Goal: Transaction & Acquisition: Purchase product/service

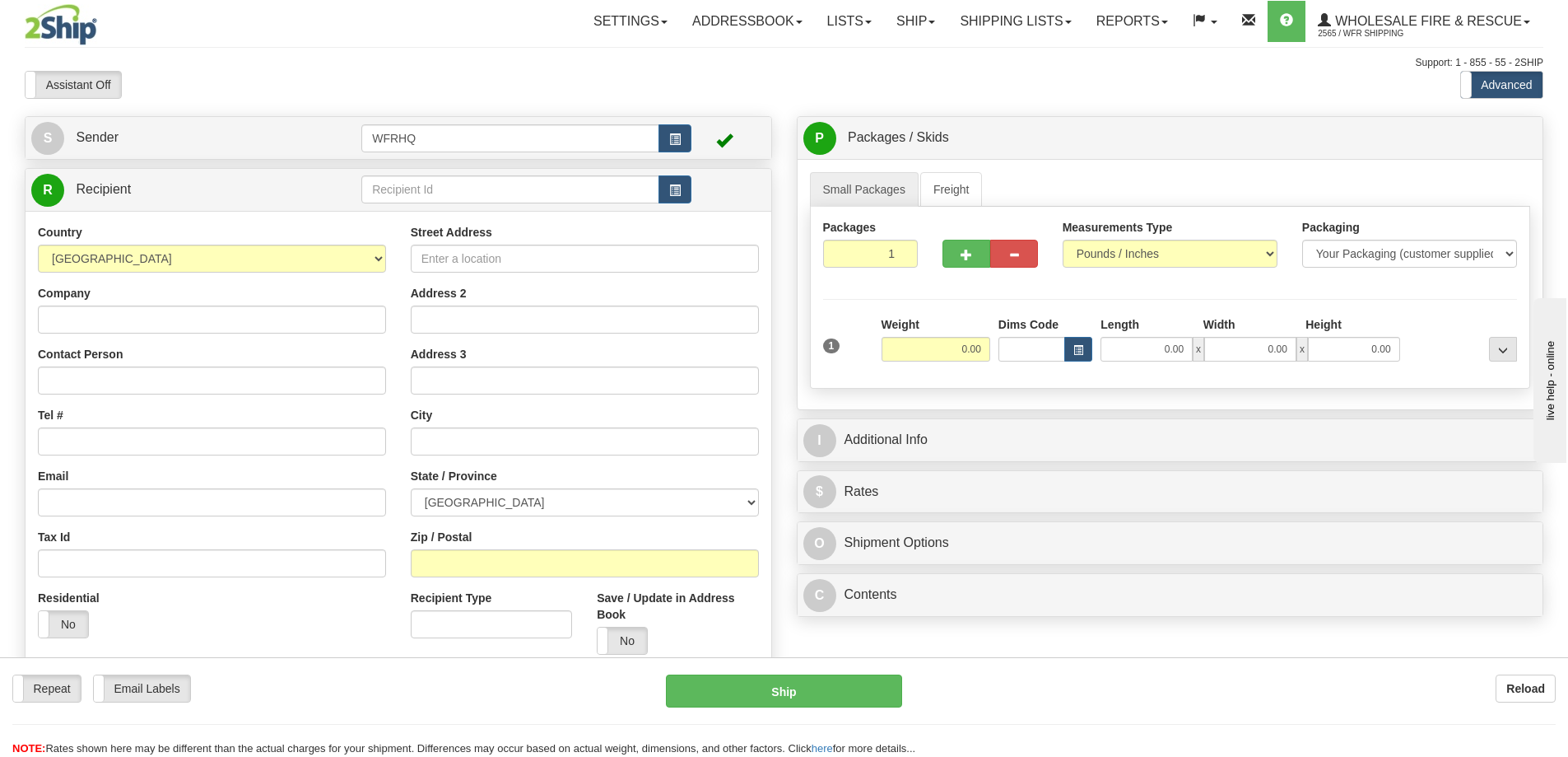
click at [945, 420] on div "I Additional Info" at bounding box center [1170, 440] width 746 height 42
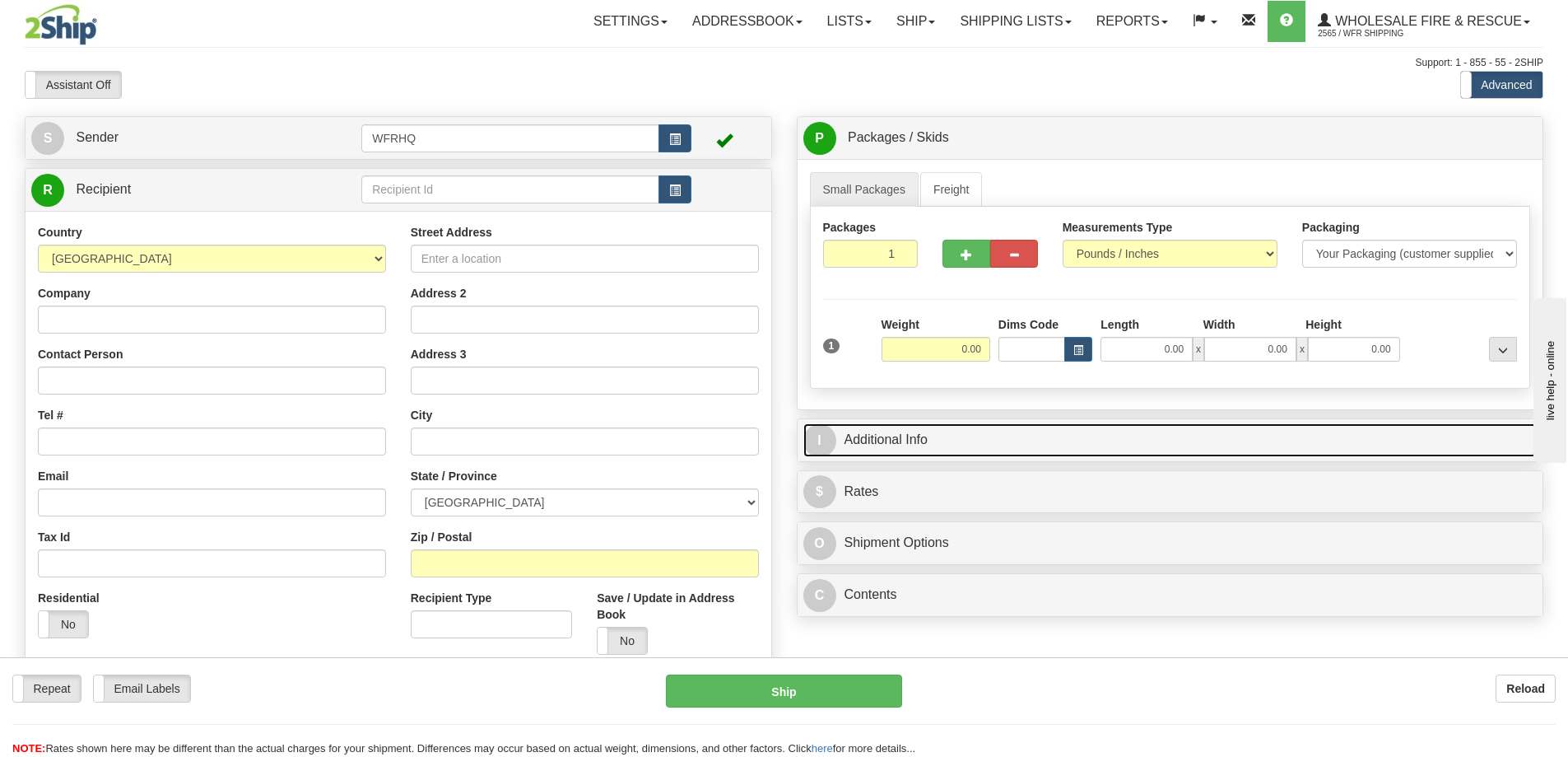
click at [945, 441] on link "I Additional Info" at bounding box center [1170, 440] width 734 height 34
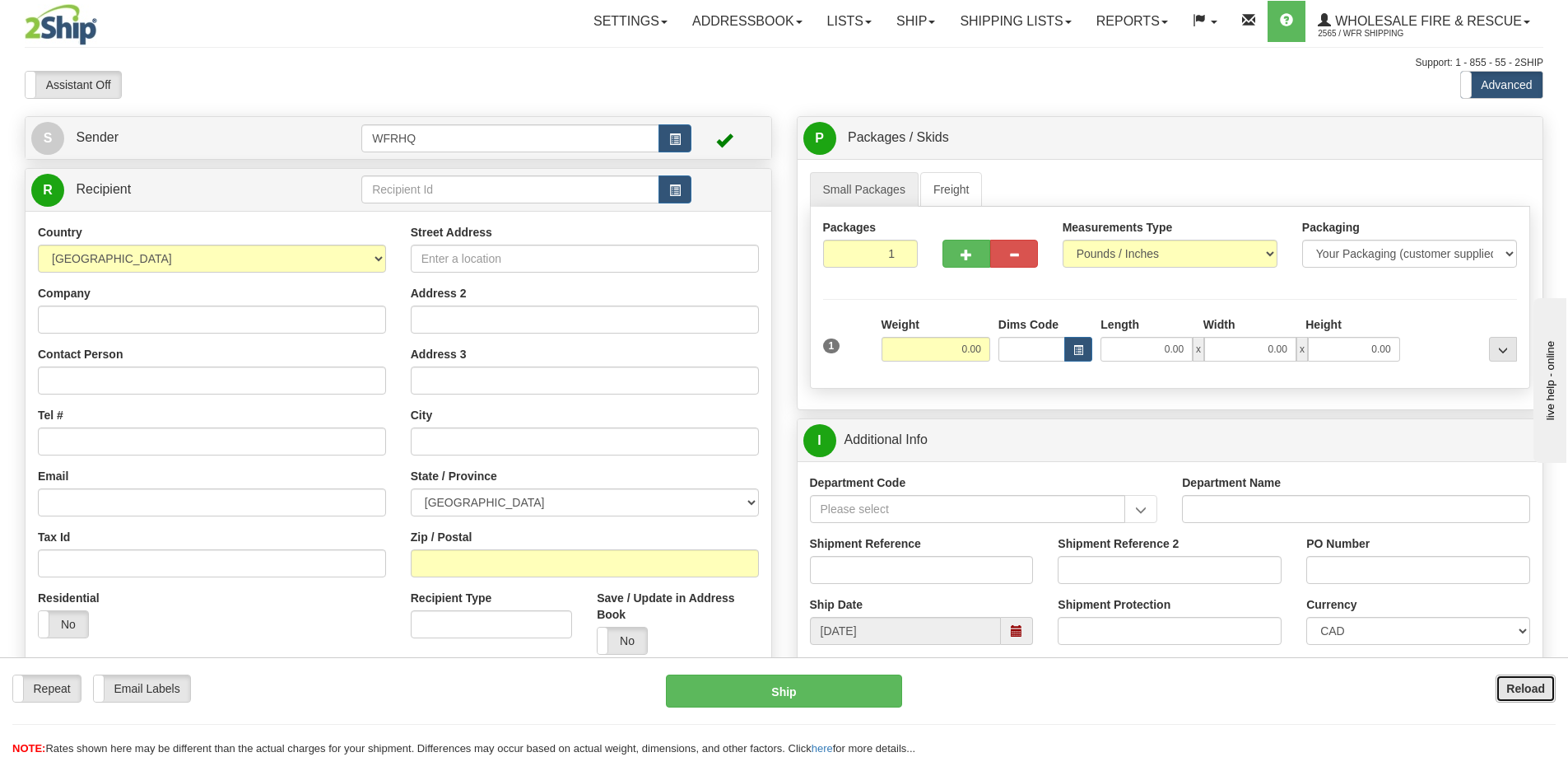
click at [1538, 690] on b "Reload" at bounding box center [1526, 689] width 39 height 14
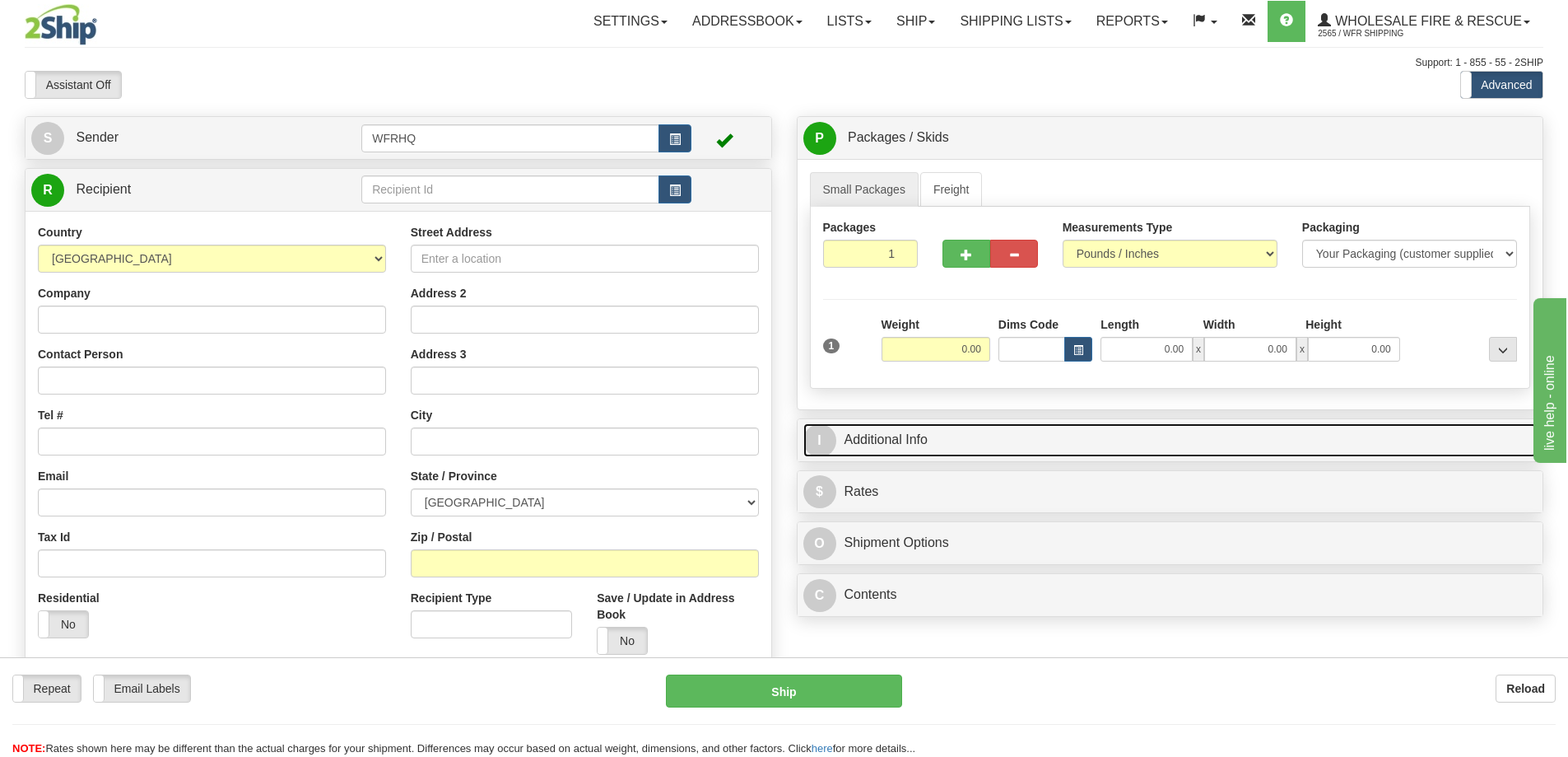
click at [964, 435] on link "I Additional Info" at bounding box center [1170, 440] width 734 height 34
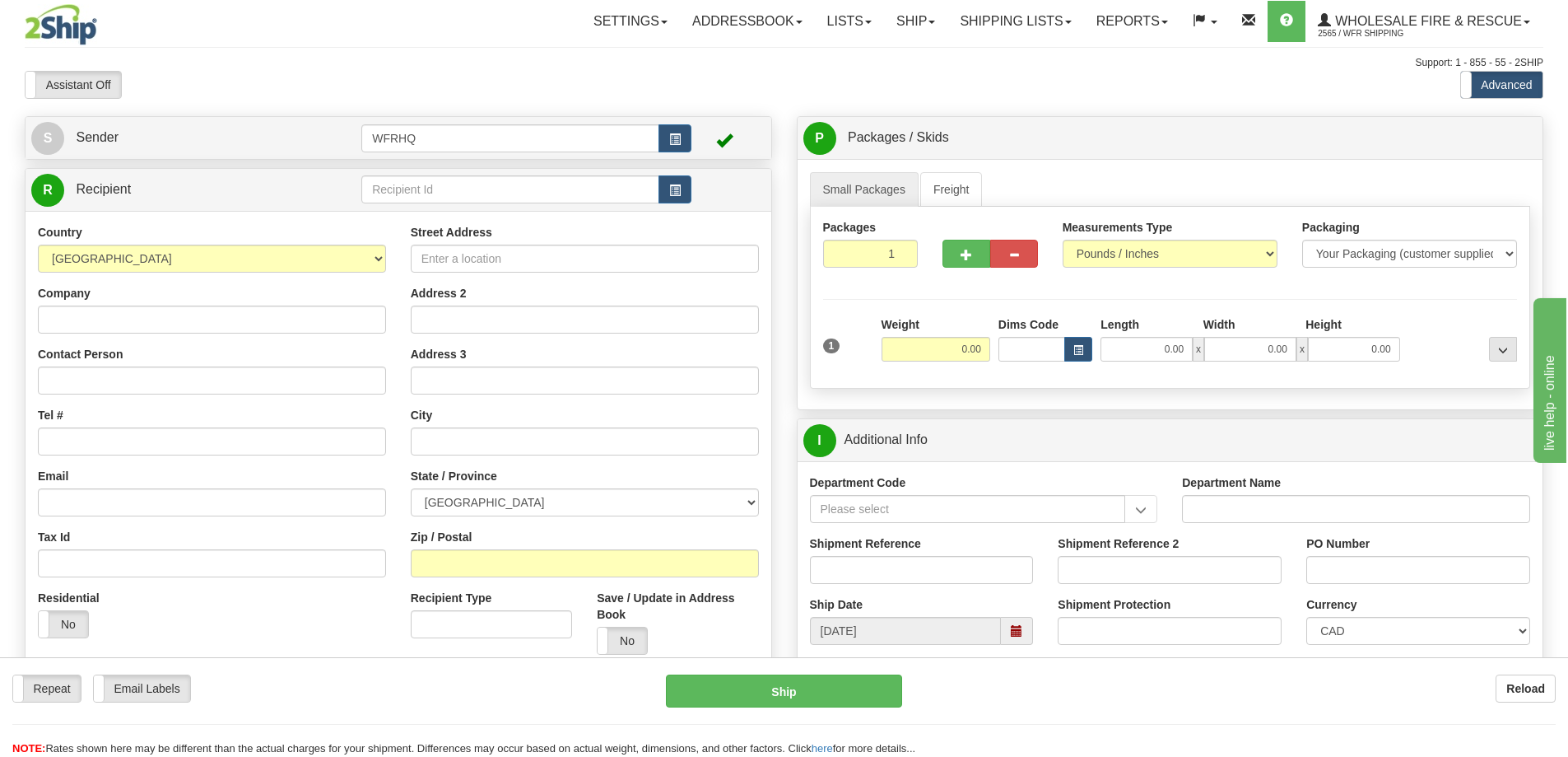
click at [761, 74] on div "Assistant On Assistant Off Do a return Do a return Previous Next Standard Advan…" at bounding box center [784, 85] width 1544 height 28
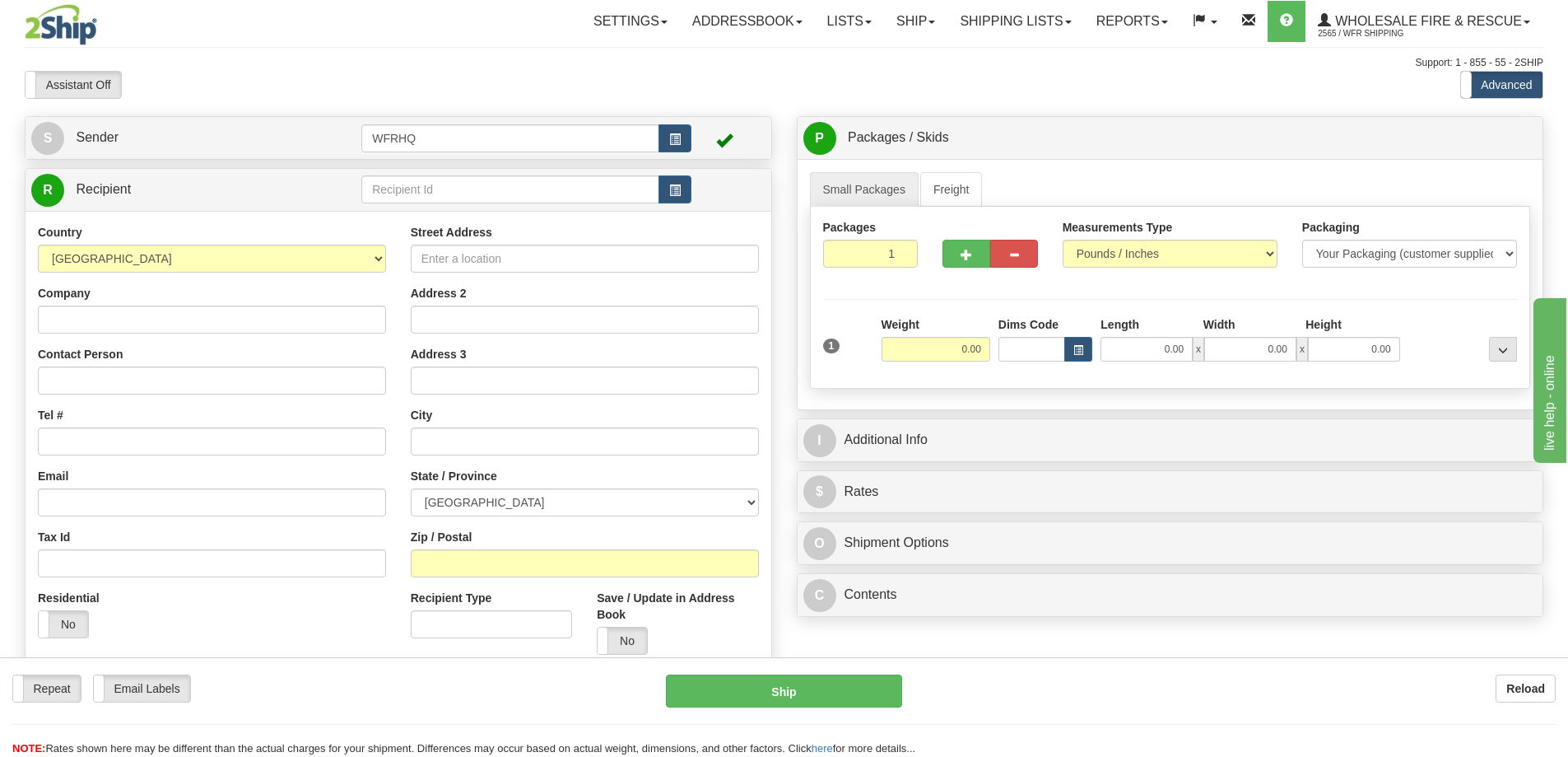
click at [393, 65] on div "Support: 1 - 855 - 55 - 2SHIP" at bounding box center [784, 63] width 1519 height 14
click at [434, 188] on input "text" at bounding box center [510, 189] width 298 height 28
click at [399, 186] on input "text" at bounding box center [510, 189] width 298 height 28
type input "H"
type input "V"
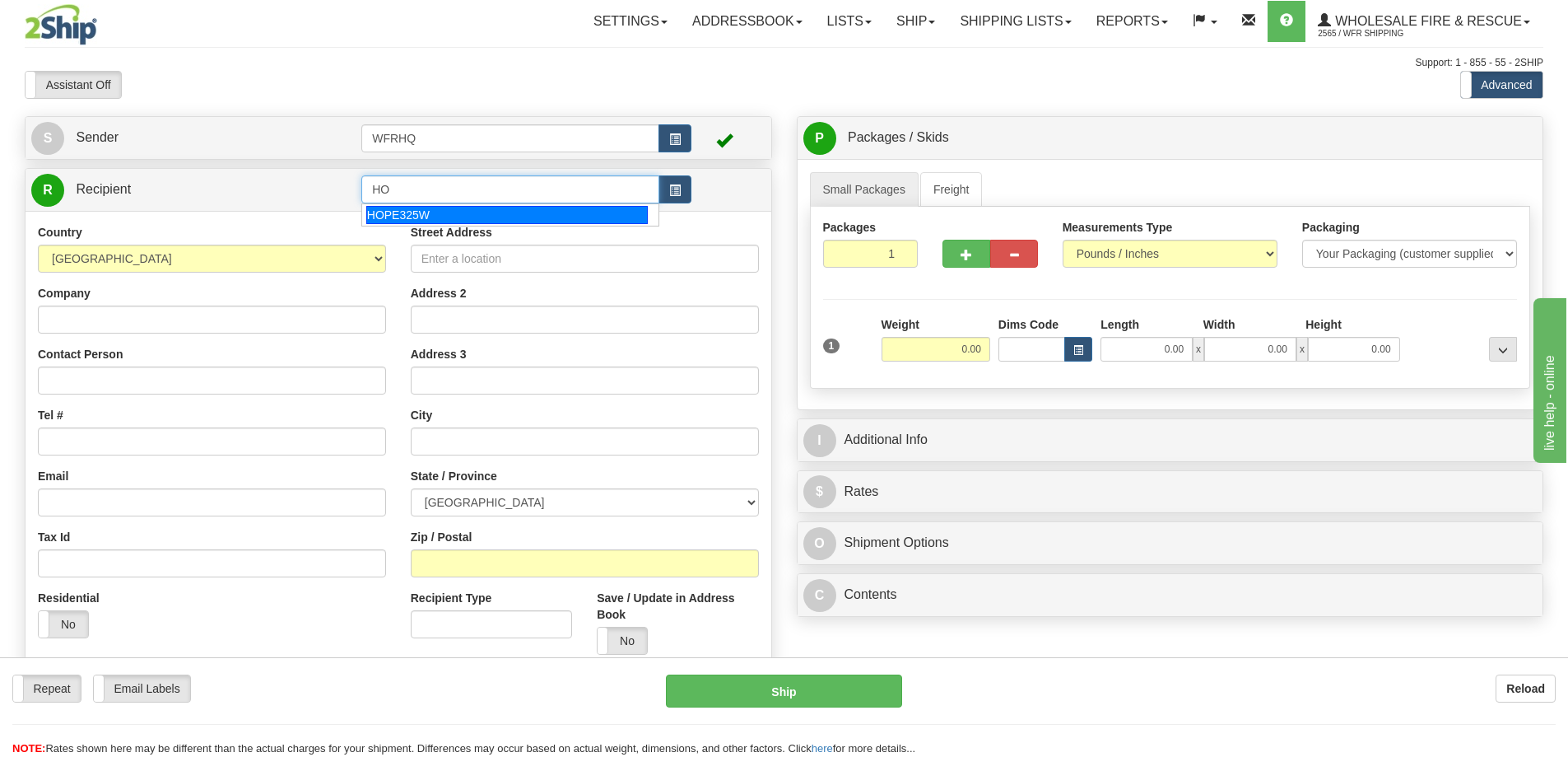
type input "H"
drag, startPoint x: 348, startPoint y: 196, endPoint x: 276, endPoint y: 198, distance: 72.0
click at [281, 196] on tr "R Recipient 325" at bounding box center [399, 190] width 734 height 34
click at [433, 185] on input "325" at bounding box center [510, 189] width 298 height 28
drag, startPoint x: 427, startPoint y: 185, endPoint x: 326, endPoint y: 195, distance: 101.5
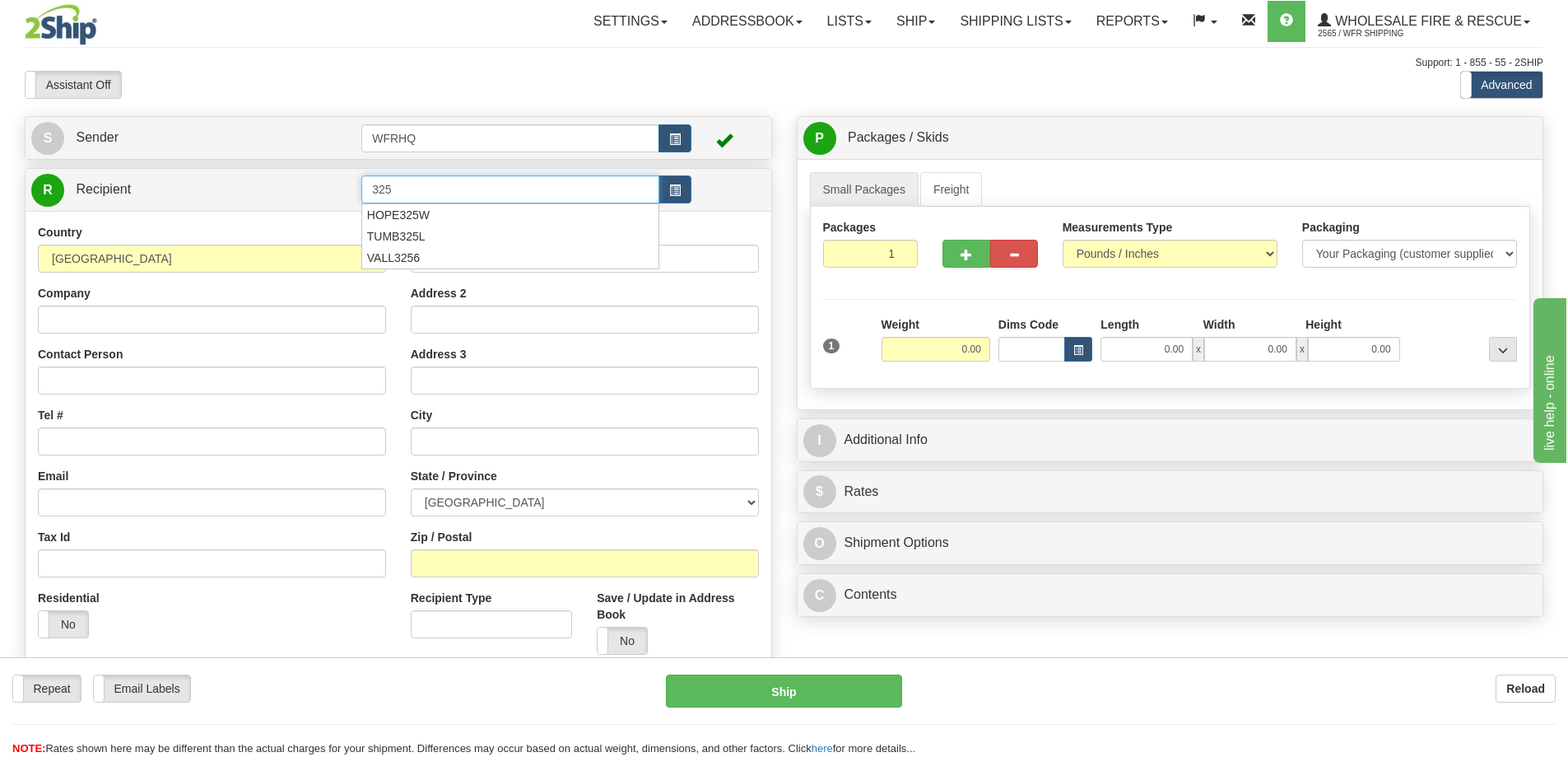
click at [326, 195] on tr "R Recipient 325" at bounding box center [399, 190] width 734 height 34
click at [417, 213] on div "HOPE325W" at bounding box center [507, 215] width 282 height 18
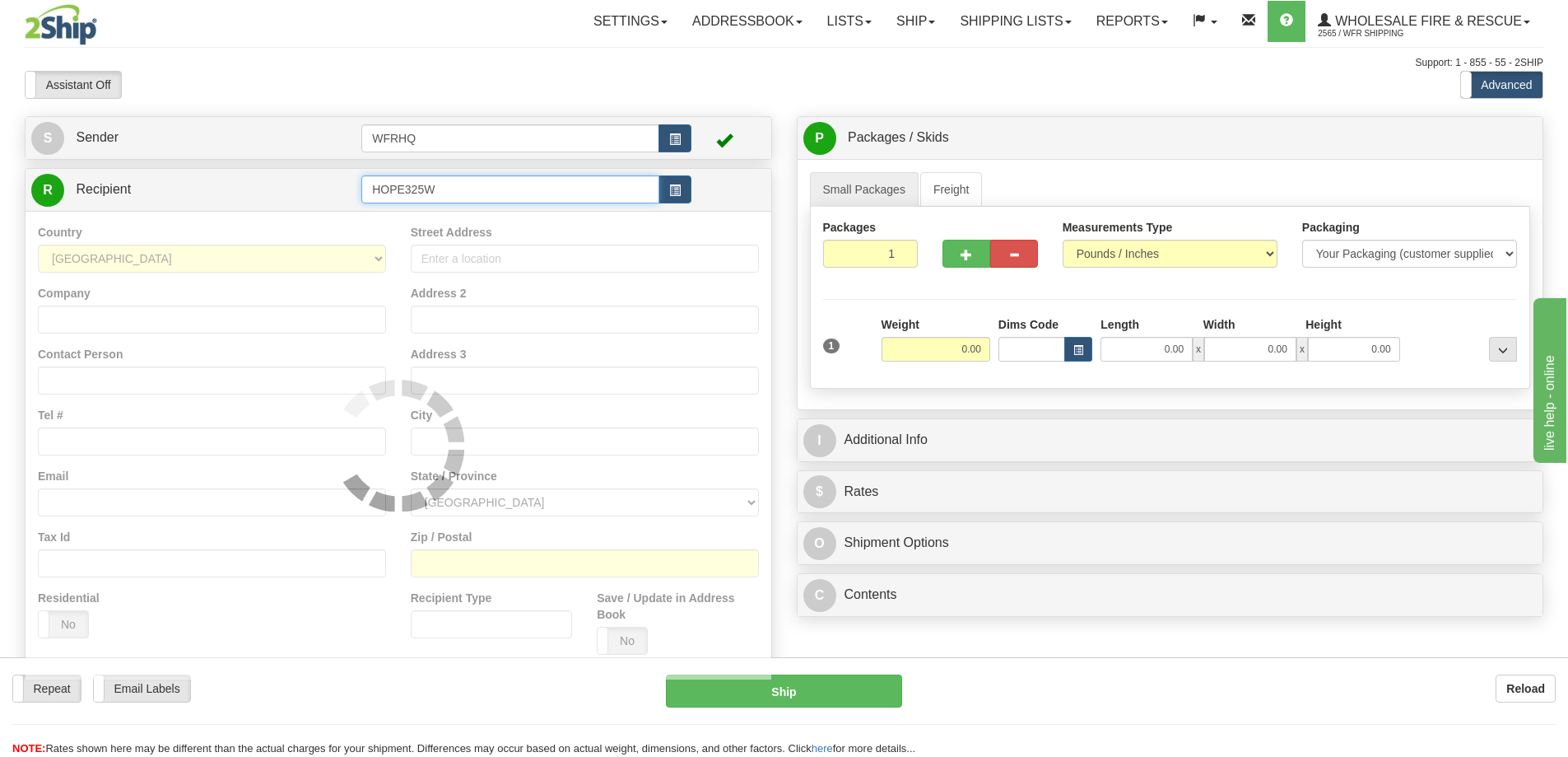
type input "HOPE325W"
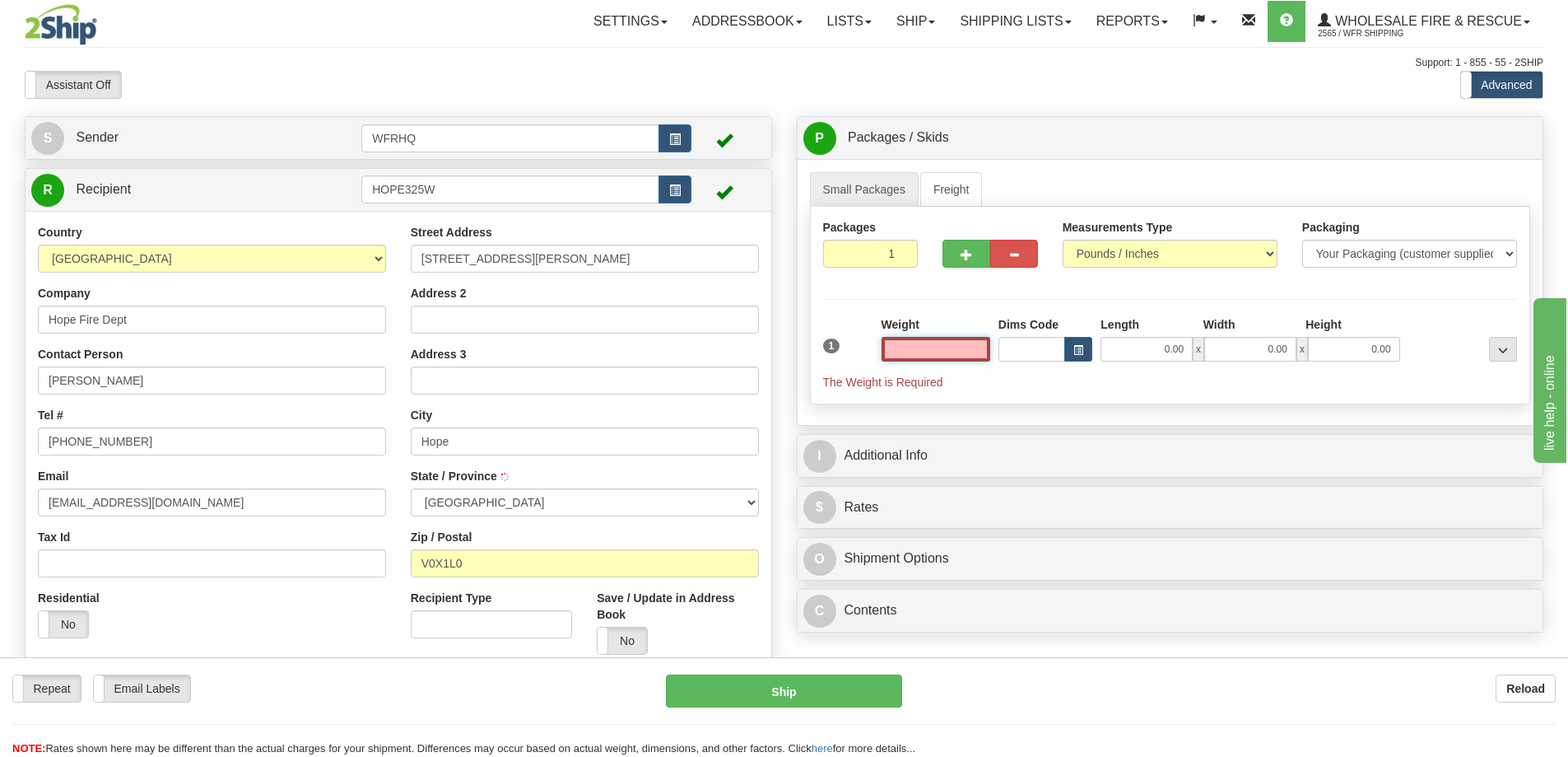
type input "HOPE"
type input "0.00"
click at [470, 199] on input "HOPE325W" at bounding box center [510, 189] width 298 height 28
click at [678, 194] on span "button" at bounding box center [675, 191] width 12 height 11
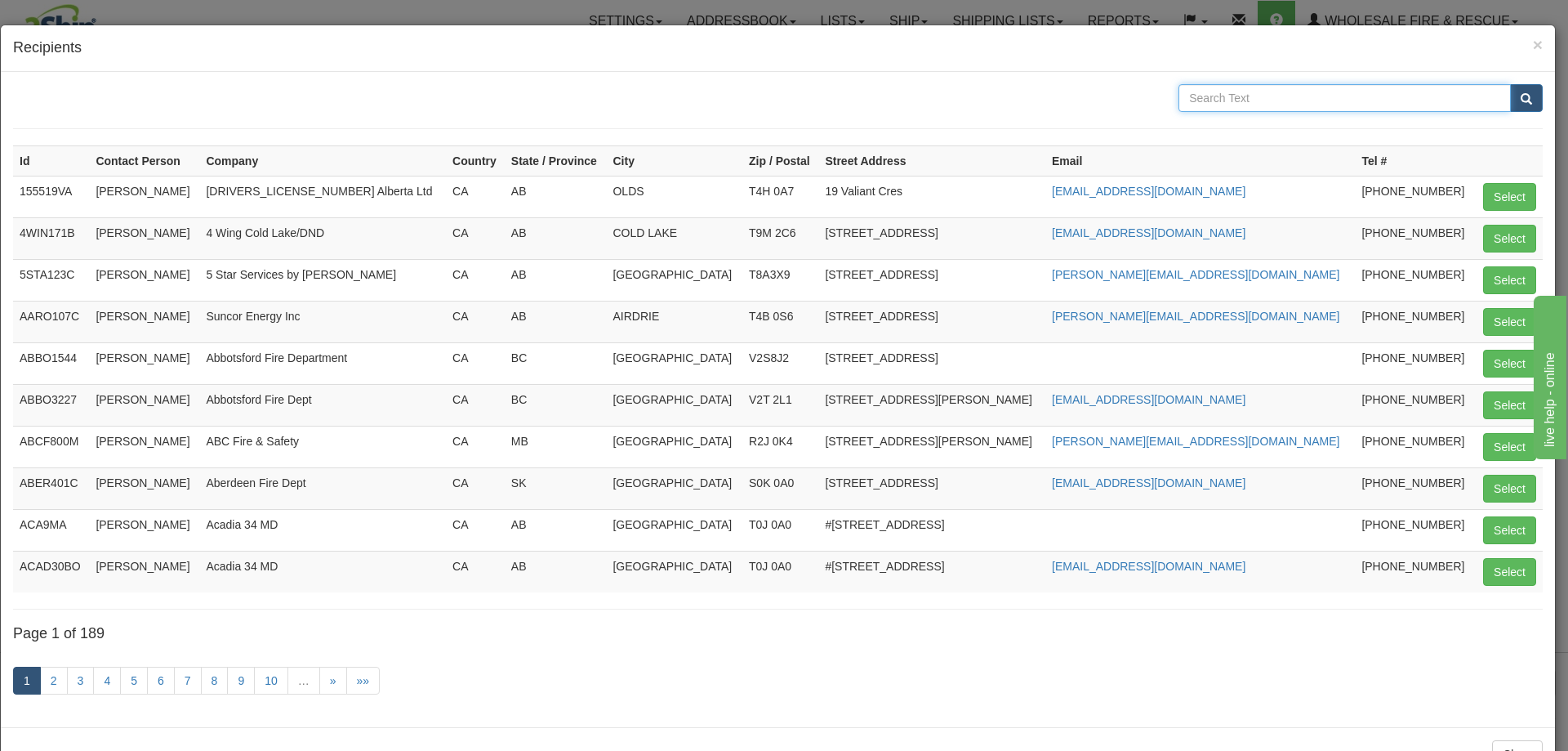
click at [1266, 90] on input "text" at bounding box center [1345, 97] width 332 height 28
type input "Hope"
click at [1510, 84] on button "submit" at bounding box center [1526, 97] width 33 height 28
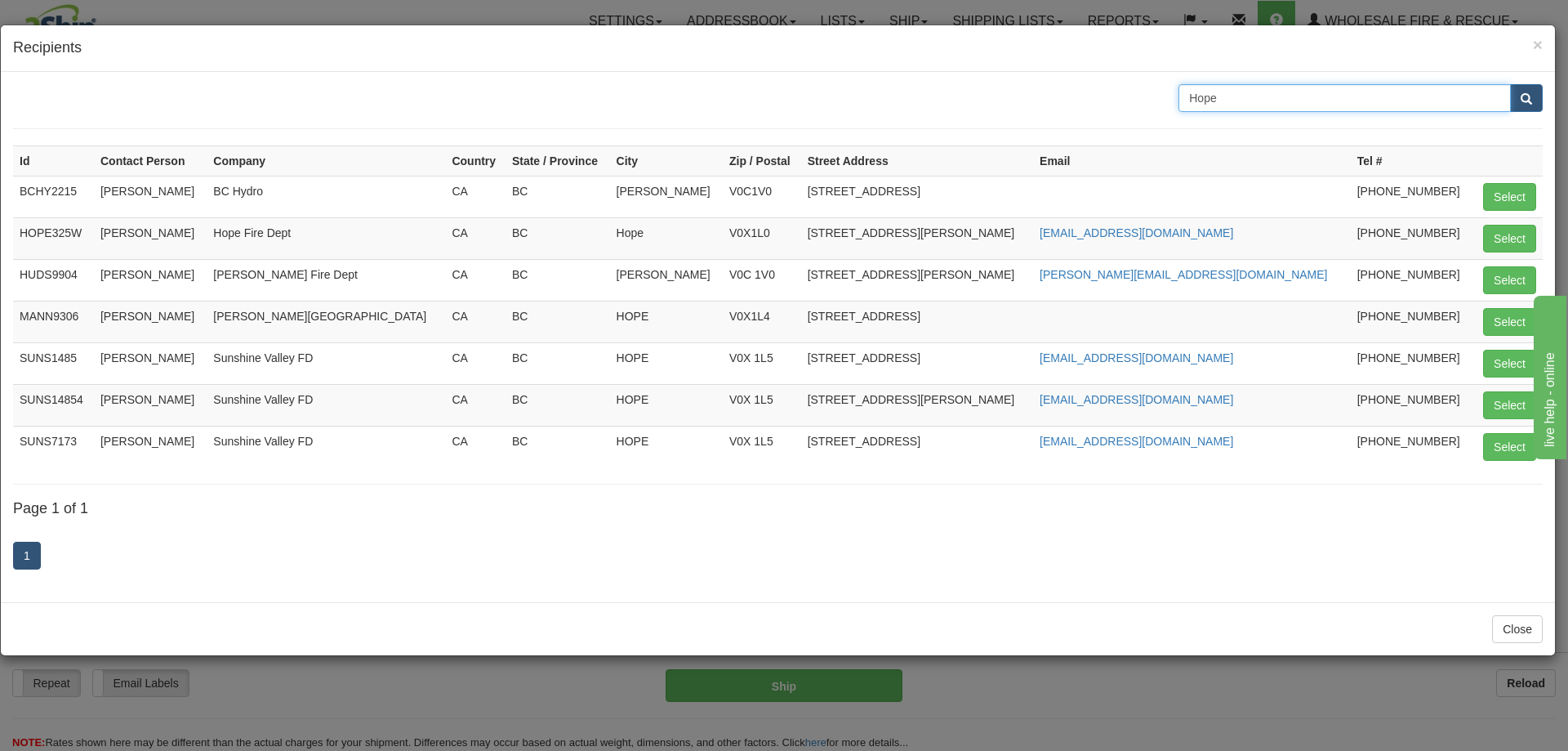
drag, startPoint x: 1315, startPoint y: 96, endPoint x: 987, endPoint y: 96, distance: 328.0
click at [987, 96] on div "Hope" at bounding box center [778, 97] width 1555 height 28
click at [1537, 44] on span "×" at bounding box center [1538, 44] width 10 height 19
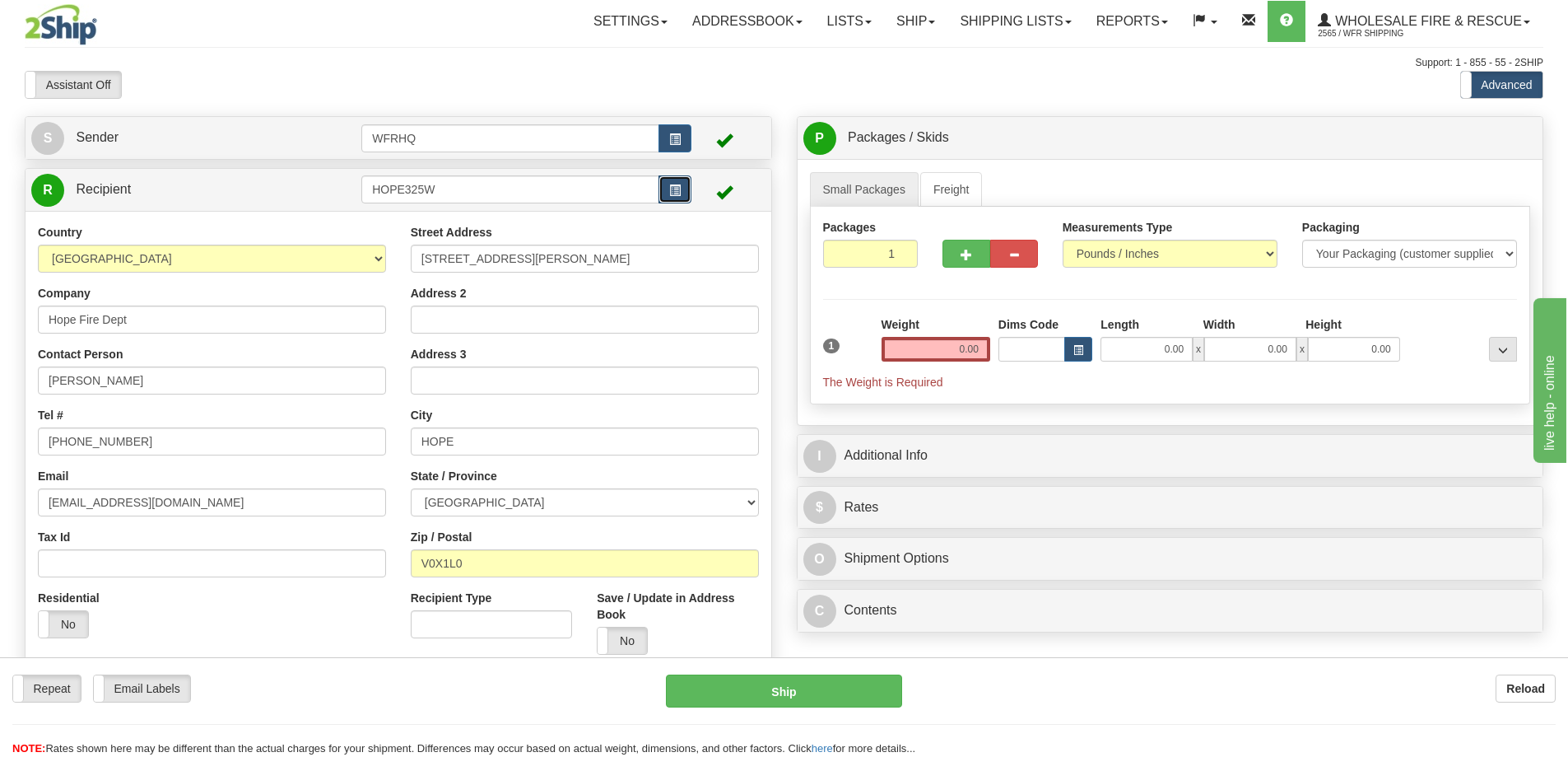
click at [686, 188] on button "button" at bounding box center [675, 189] width 33 height 28
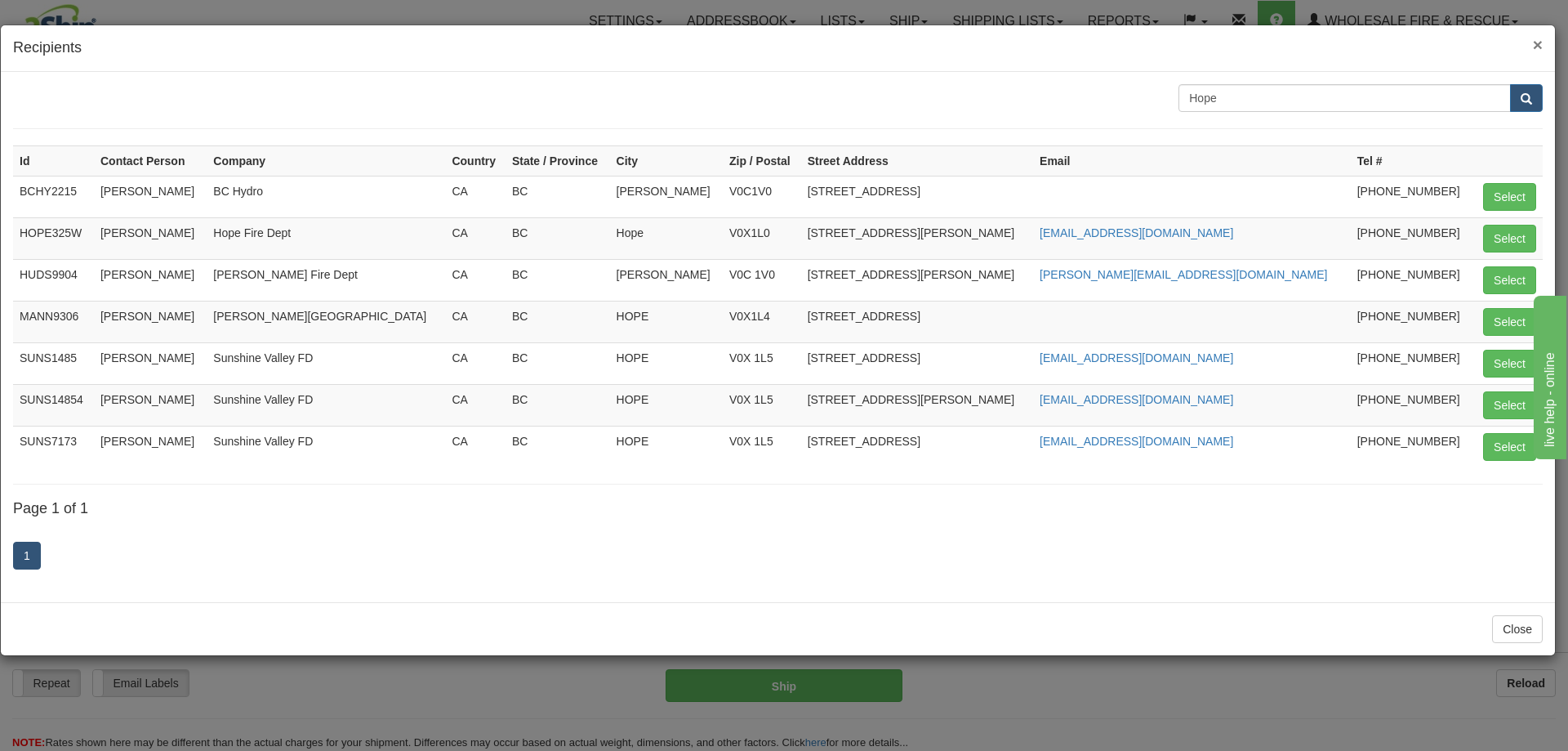
click at [1539, 44] on span "×" at bounding box center [1538, 44] width 10 height 19
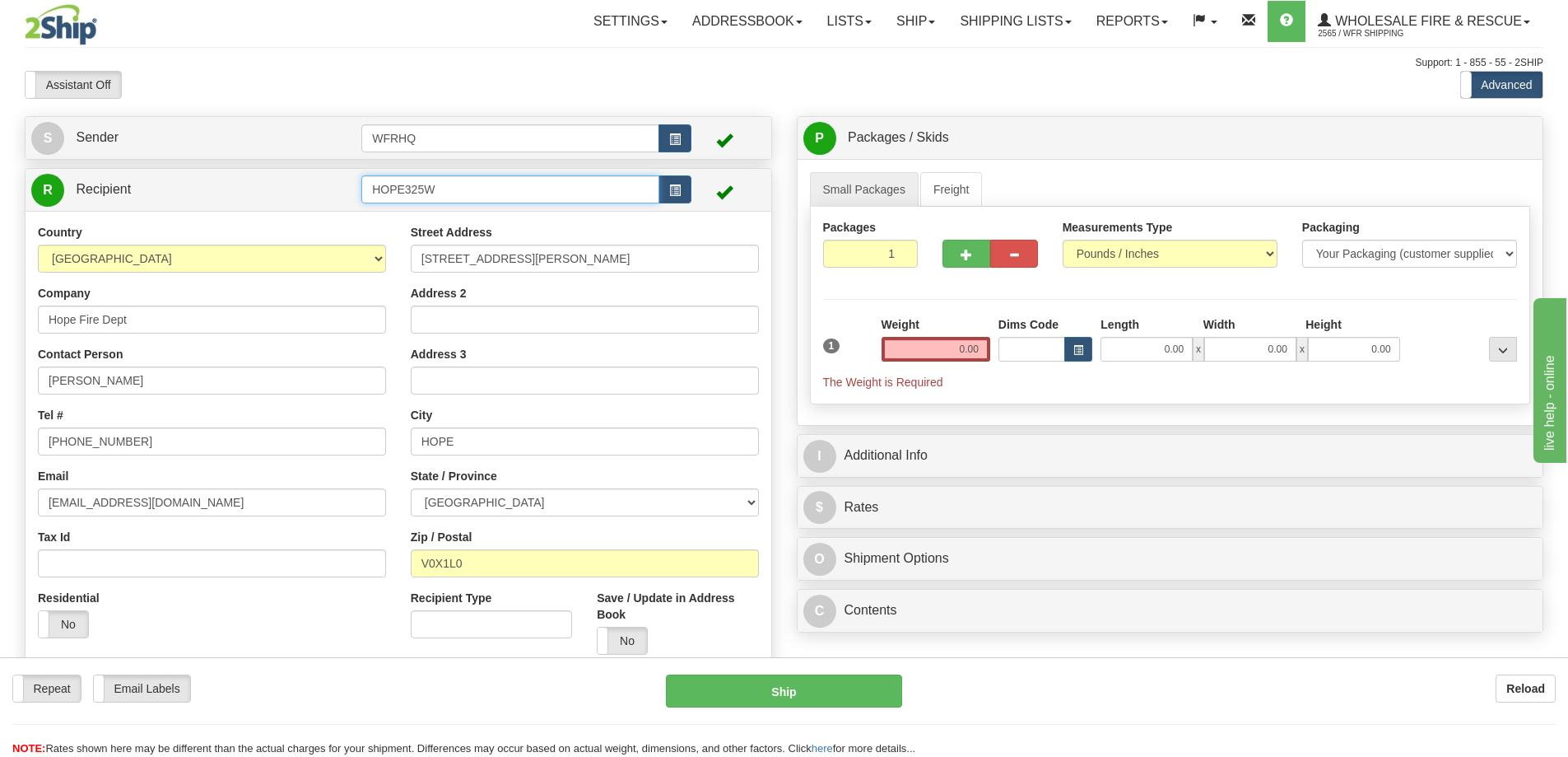
drag, startPoint x: 395, startPoint y: 193, endPoint x: 303, endPoint y: 196, distance: 92.0
click at [303, 196] on tr "R Recipient HOPE325W" at bounding box center [399, 190] width 734 height 34
click at [364, 85] on div "Assistant On Assistant Off Do a return Do a return" at bounding box center [334, 85] width 643 height 28
click at [1547, 695] on button "Reload" at bounding box center [1526, 689] width 60 height 28
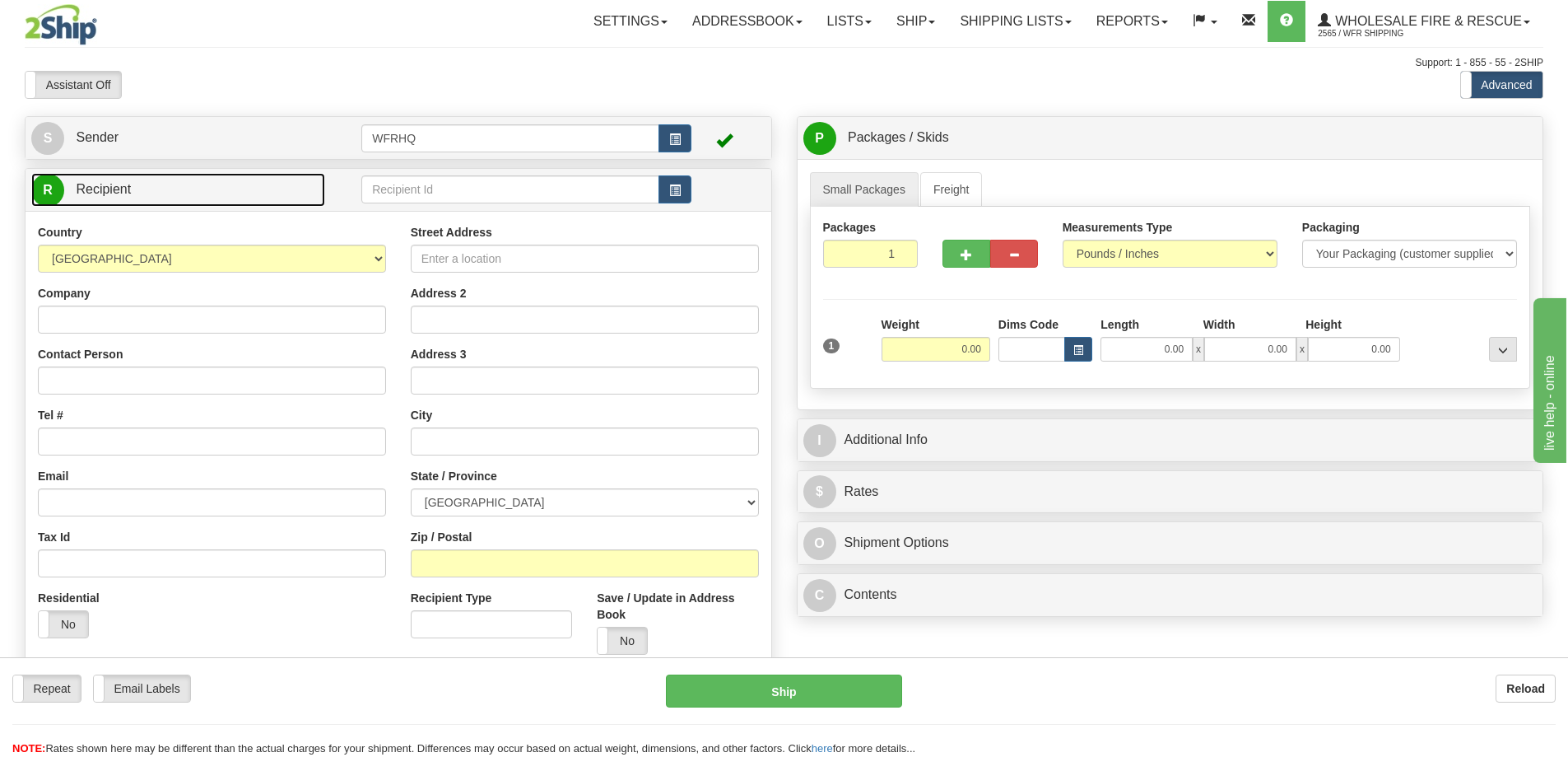
click at [183, 197] on link "R Recipient" at bounding box center [178, 190] width 294 height 34
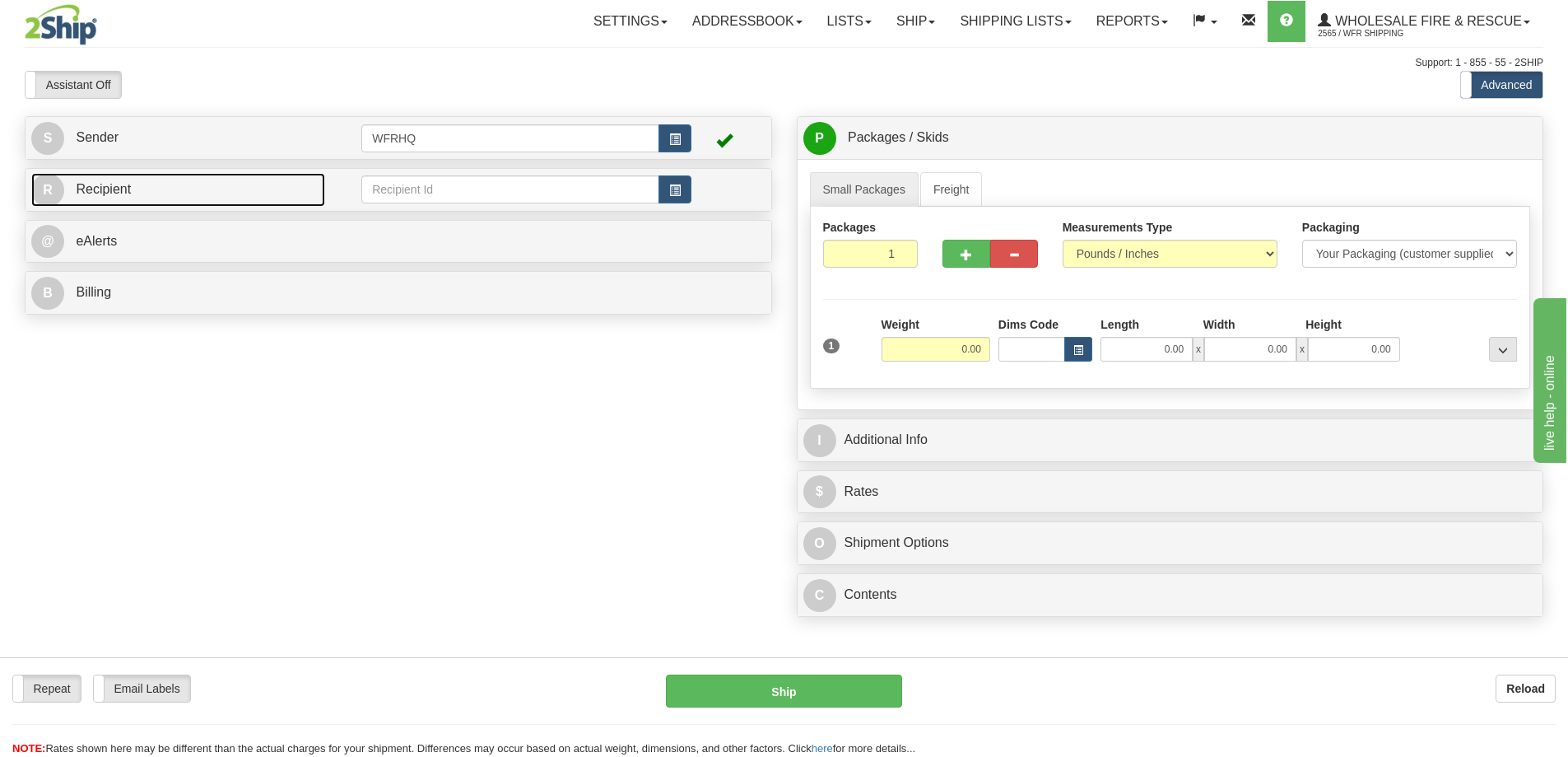
click at [181, 198] on link "R Recipient" at bounding box center [178, 190] width 294 height 34
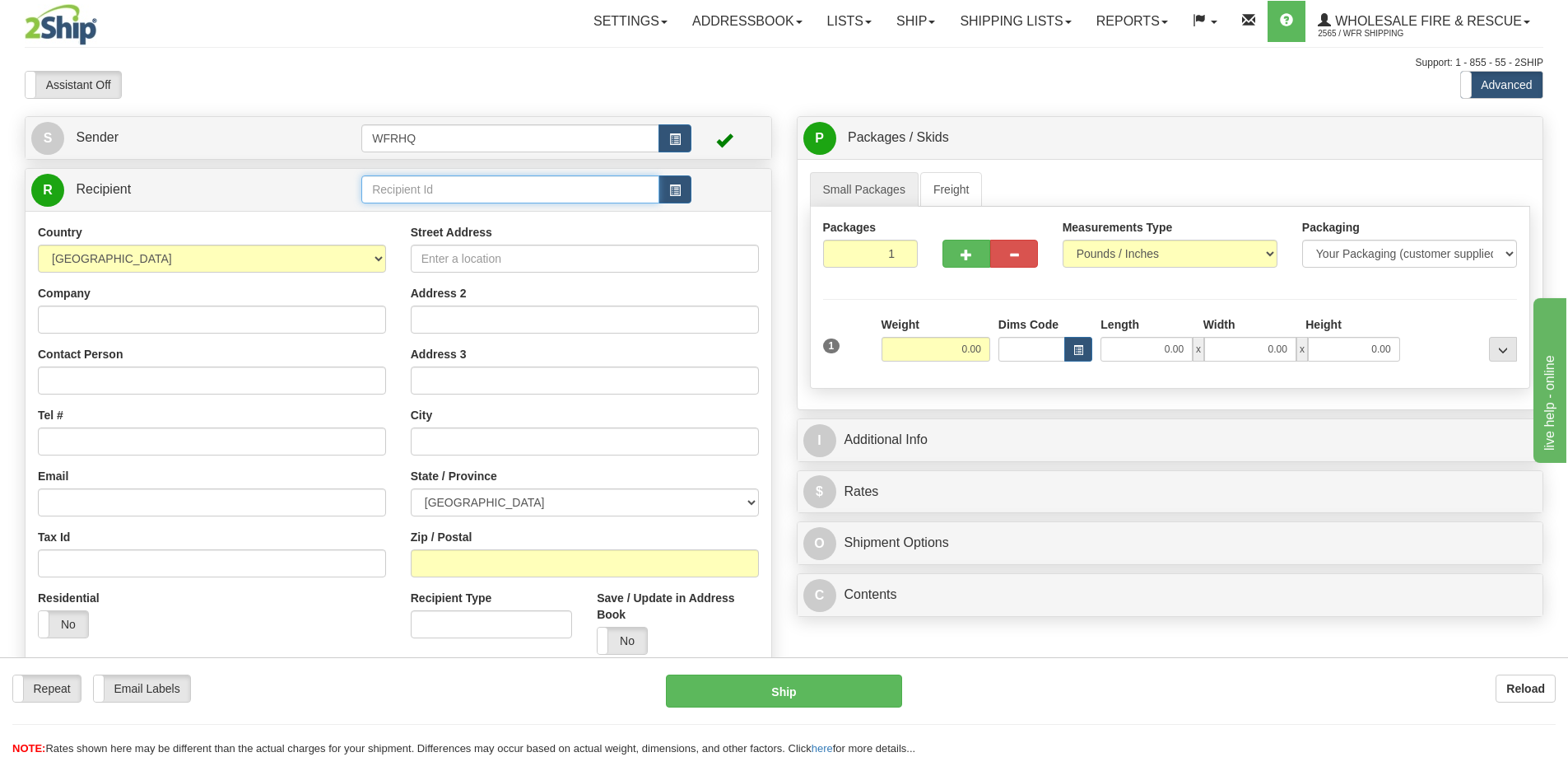
click at [464, 181] on input "text" at bounding box center [510, 189] width 298 height 28
click at [682, 186] on button "button" at bounding box center [675, 189] width 33 height 28
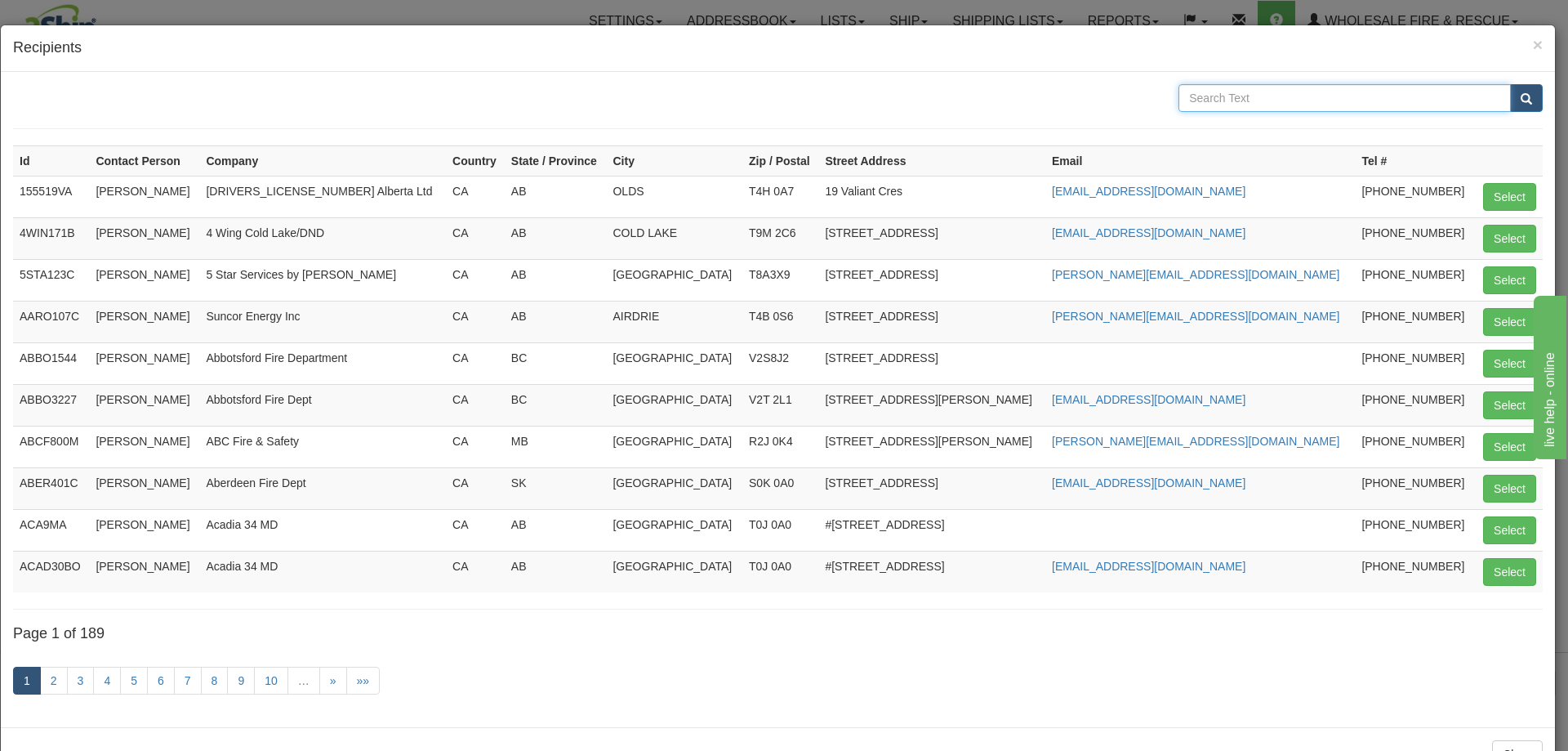
click at [1292, 90] on input "text" at bounding box center [1345, 97] width 332 height 28
click at [1241, 89] on input "text" at bounding box center [1345, 97] width 332 height 28
type input "Hope"
click at [1510, 84] on button "submit" at bounding box center [1526, 97] width 33 height 28
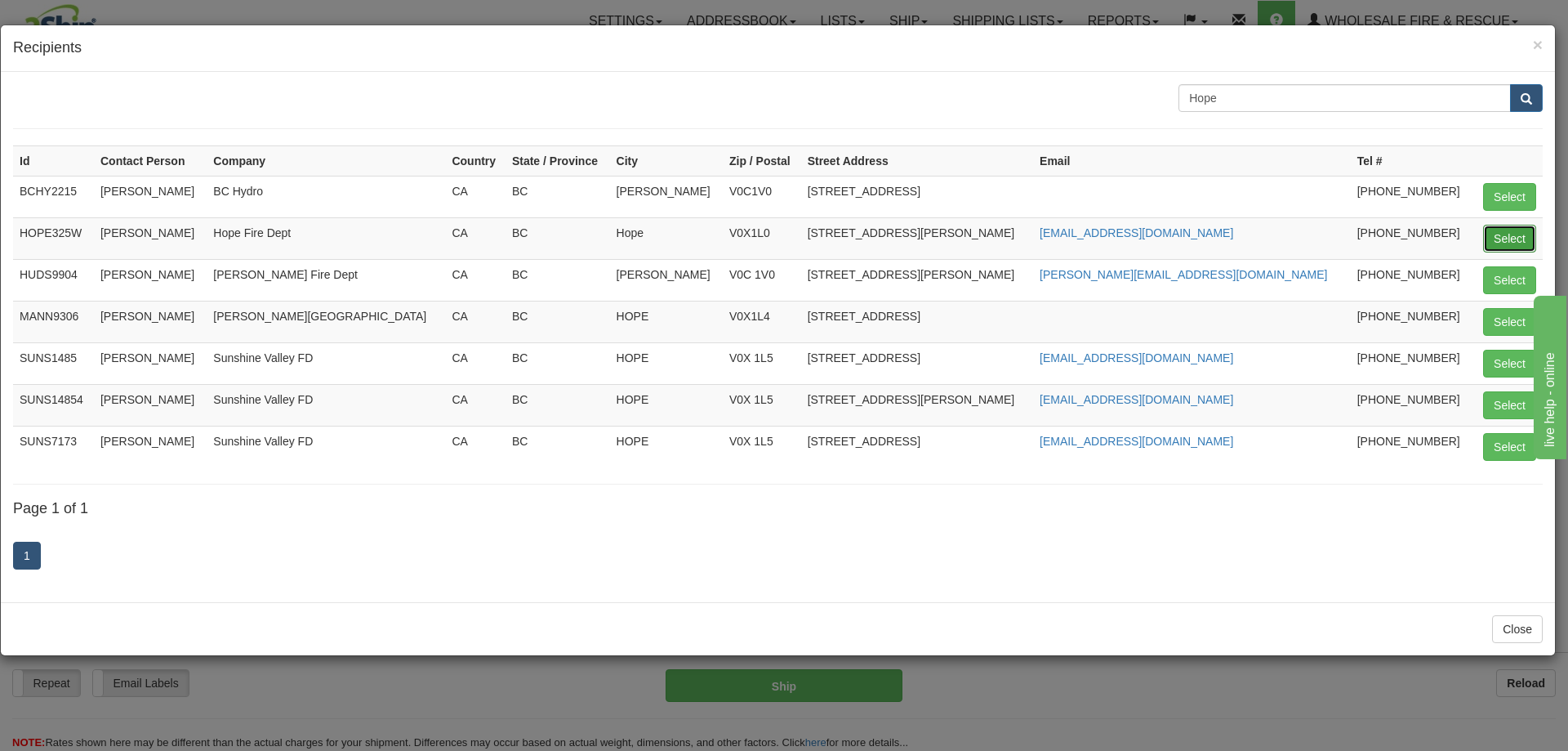
click at [1505, 238] on button "Select" at bounding box center [1509, 238] width 53 height 28
type input "HOPE325W"
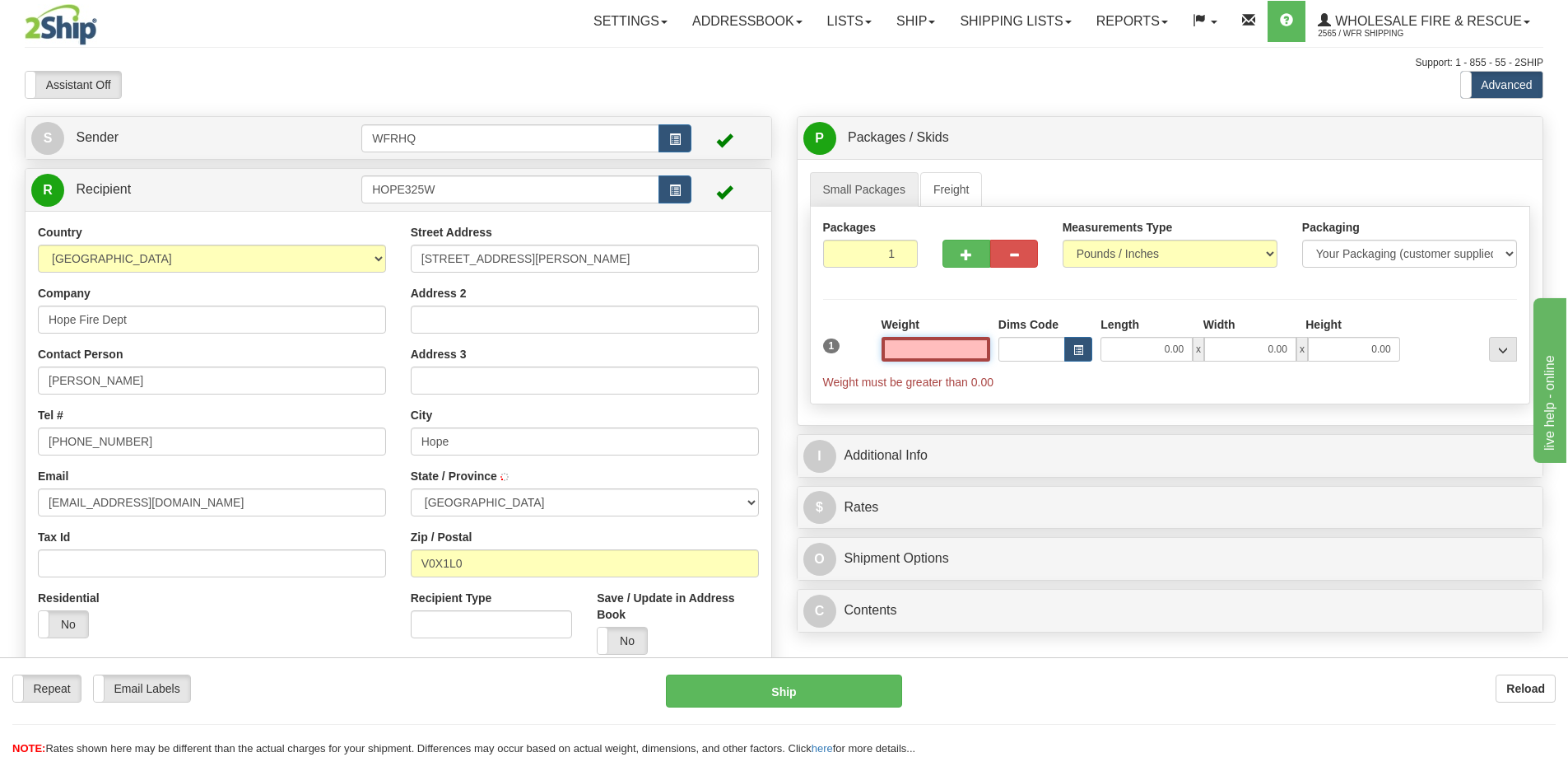
type input "HOPE"
type input "0.00"
click at [686, 187] on button "button" at bounding box center [675, 189] width 33 height 28
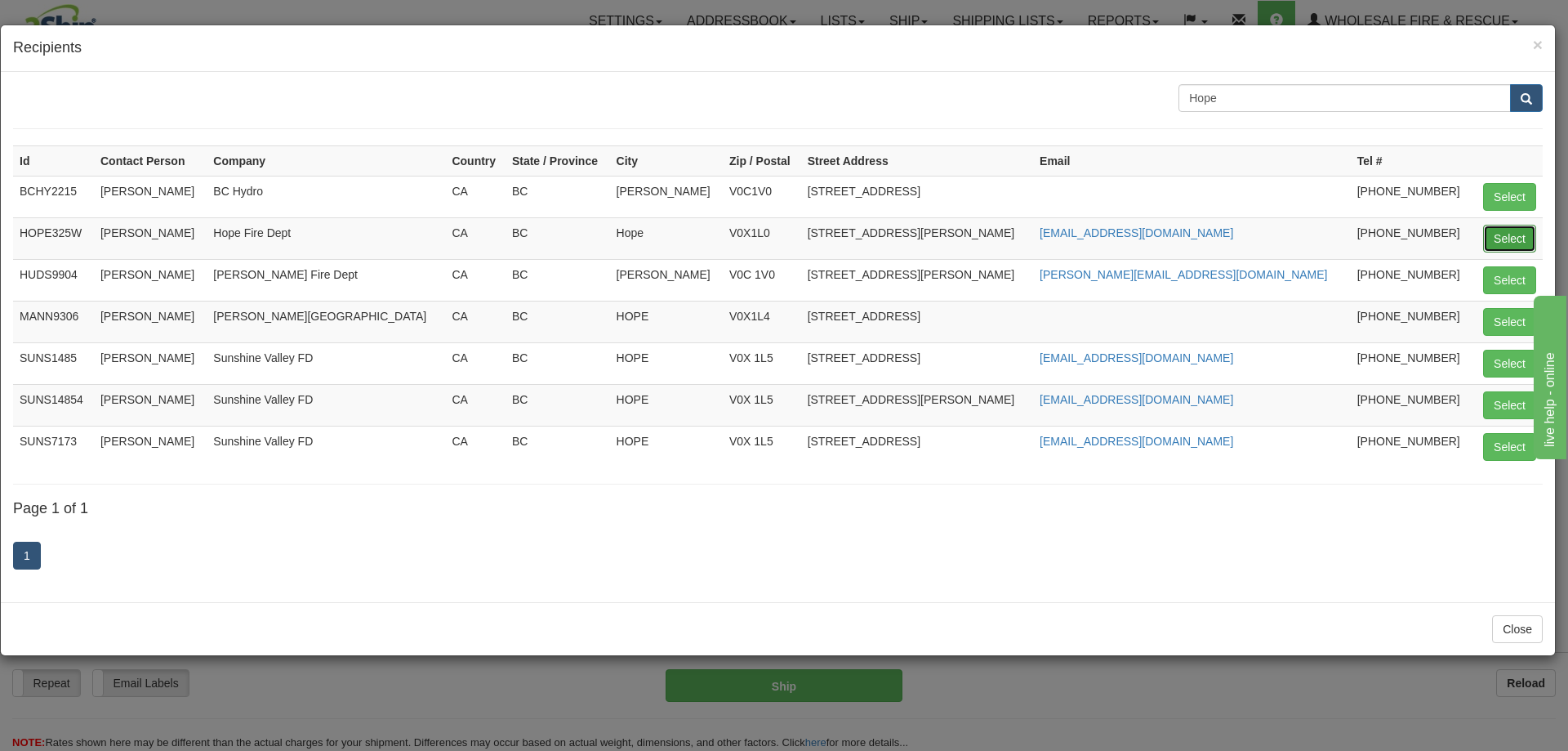
click at [1512, 240] on button "Select" at bounding box center [1509, 238] width 53 height 28
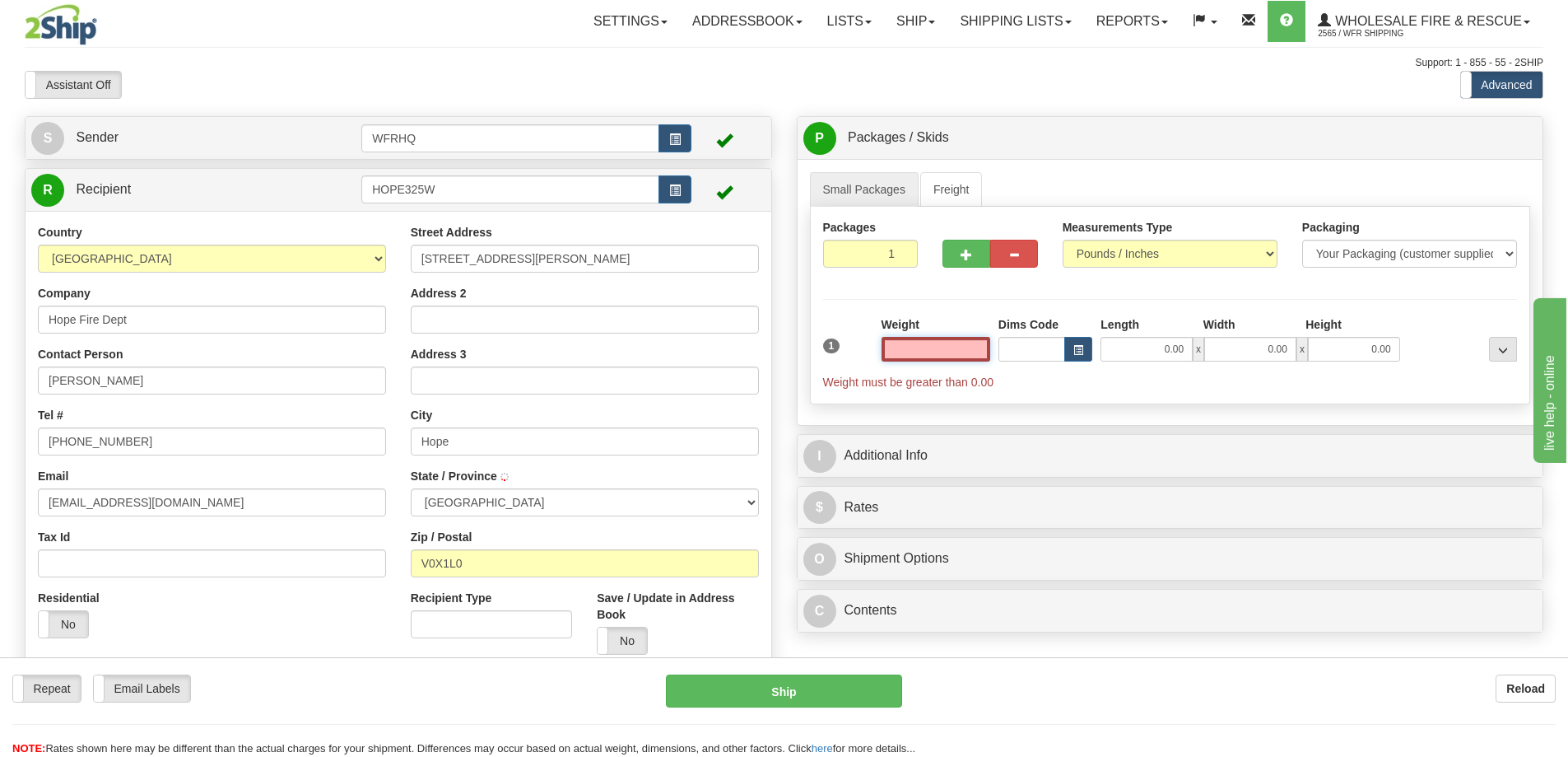
type input "HOPE"
type input "0.00"
click at [677, 193] on span "button" at bounding box center [675, 191] width 12 height 11
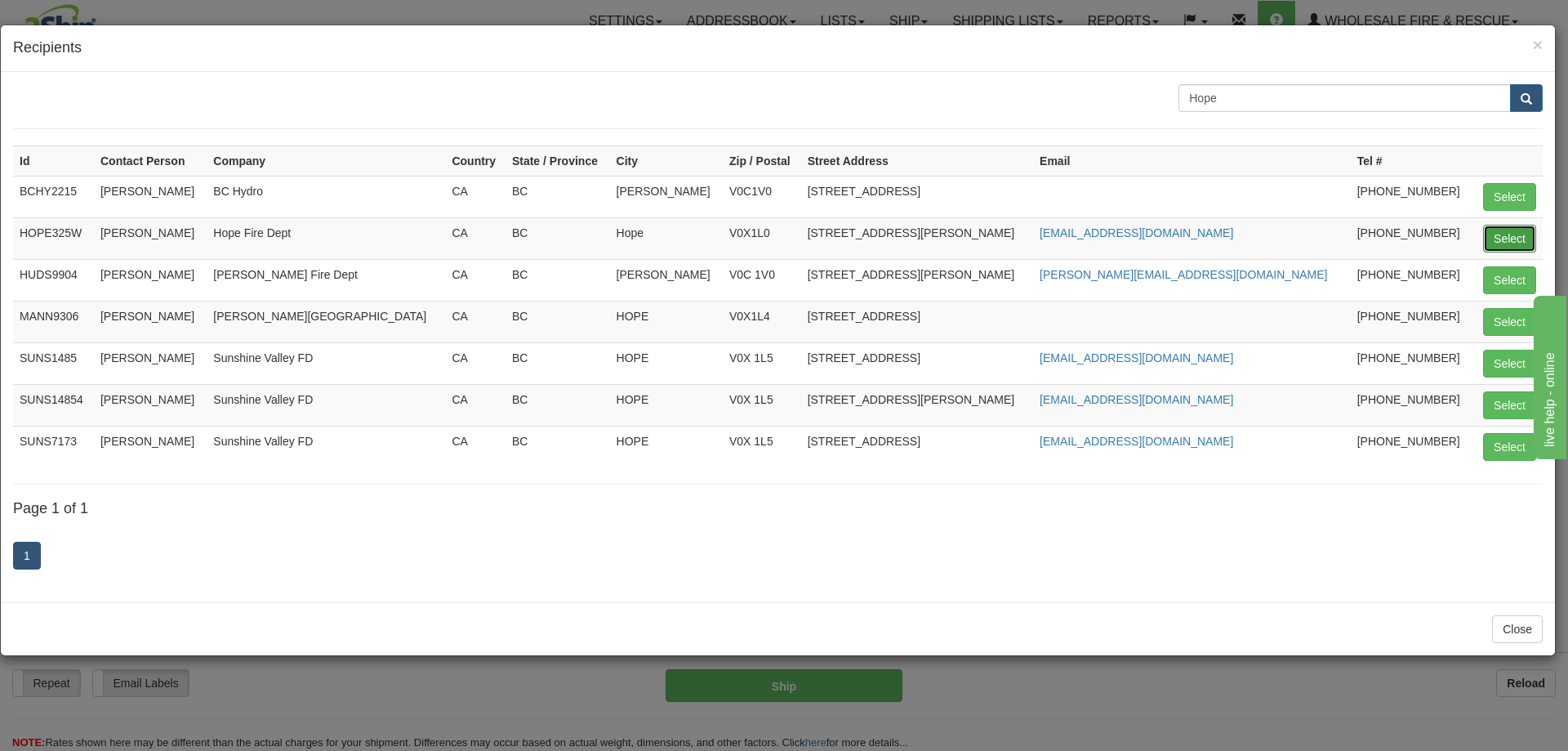
click at [1489, 232] on button "Select" at bounding box center [1509, 238] width 53 height 28
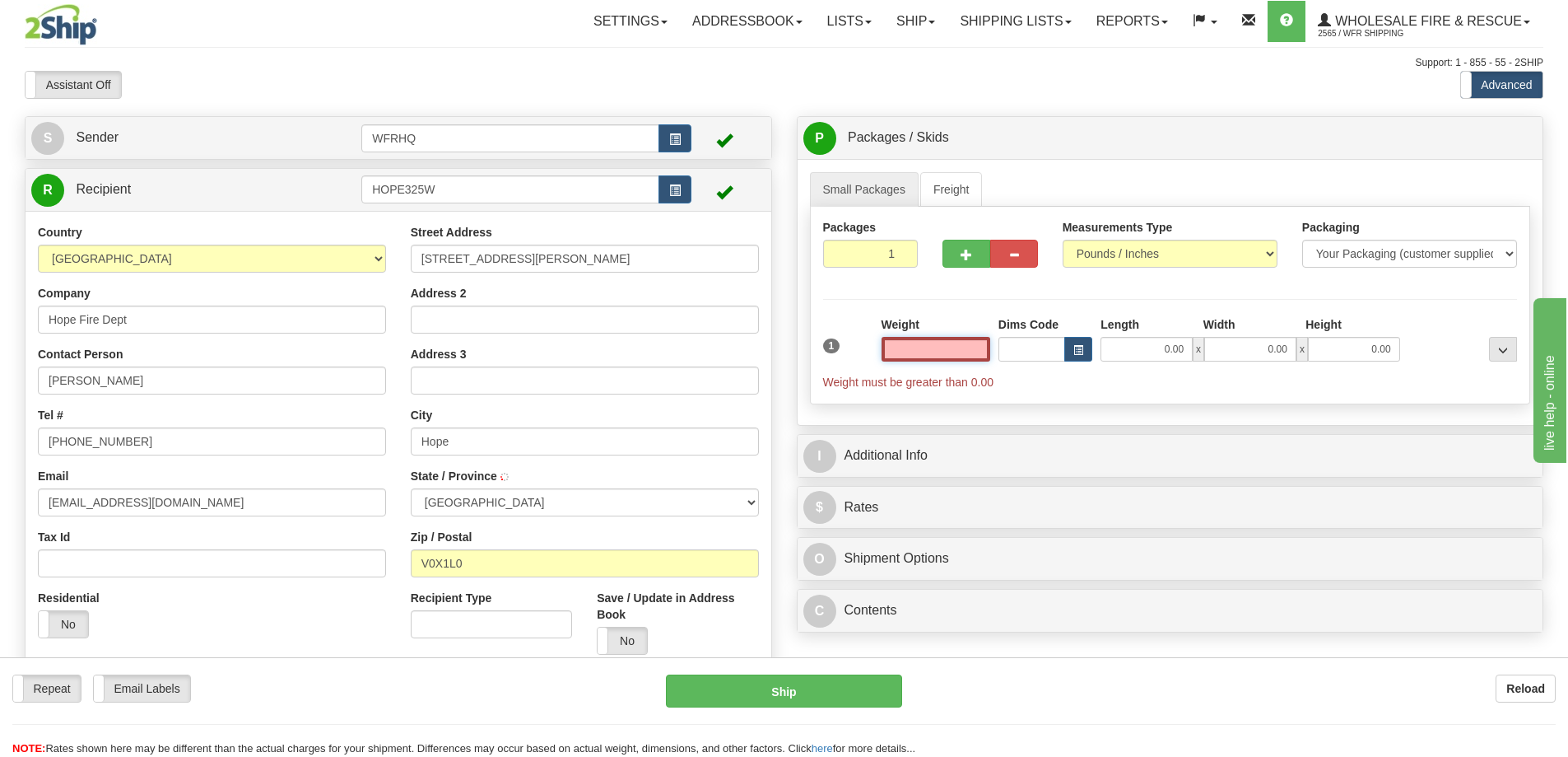
type input "HOPE"
type input "0.00"
drag, startPoint x: 161, startPoint y: 383, endPoint x: -160, endPoint y: 393, distance: 321.2
click at [0, 393] on html "Training Course Close Toggle navigation Settings Shipping Preferences New Sende…" at bounding box center [784, 378] width 1568 height 757
click at [189, 405] on div "Country AFGHANISTAN ALAND ISLANDS ALBANIA ALGERIA AMERICAN SAMOA ANDORRA ANGOLA…" at bounding box center [211, 437] width 373 height 427
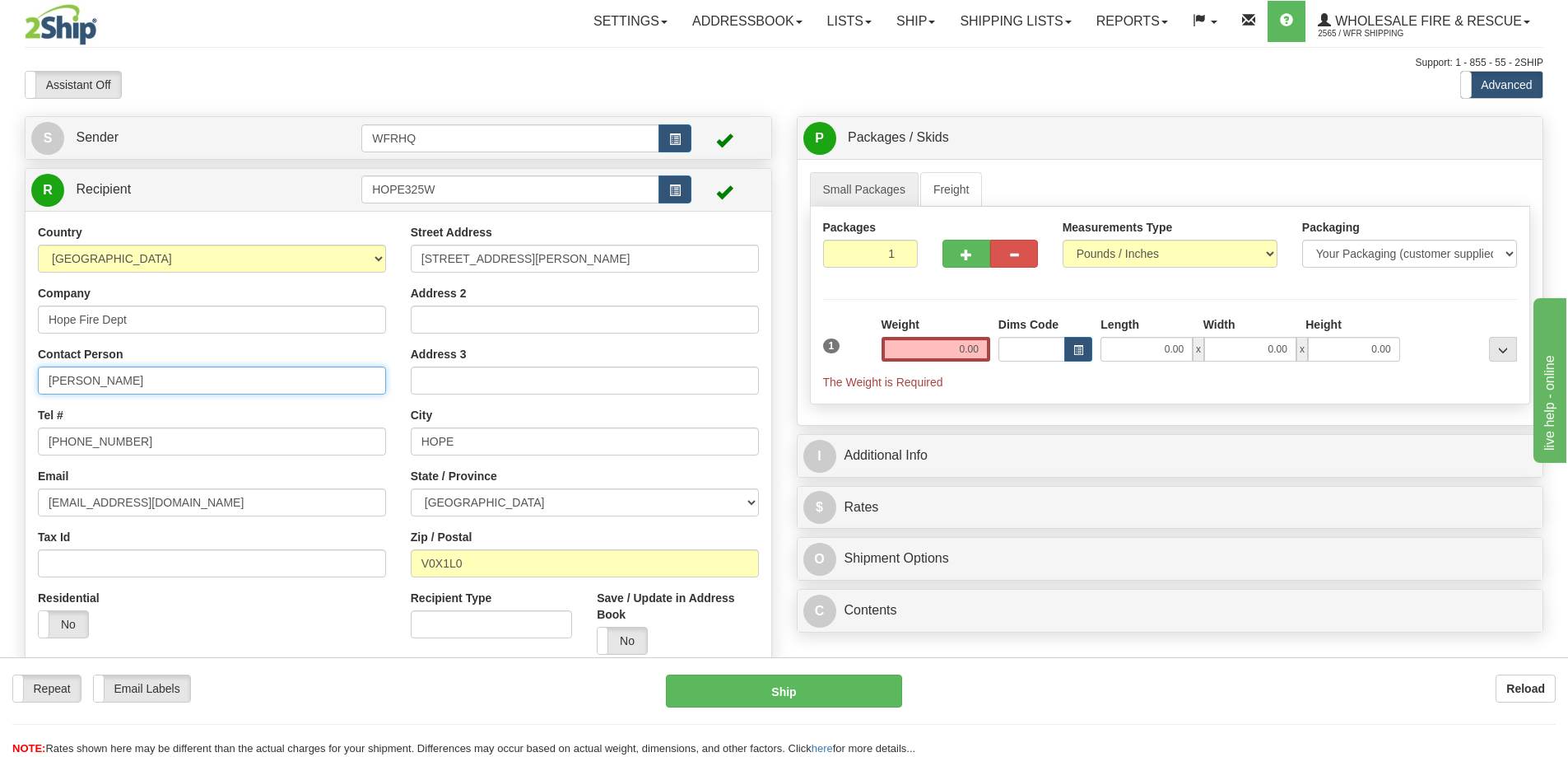
click at [152, 384] on input "Nolan Lothian" at bounding box center [211, 380] width 348 height 28
click at [956, 339] on input "0.00" at bounding box center [936, 348] width 109 height 24
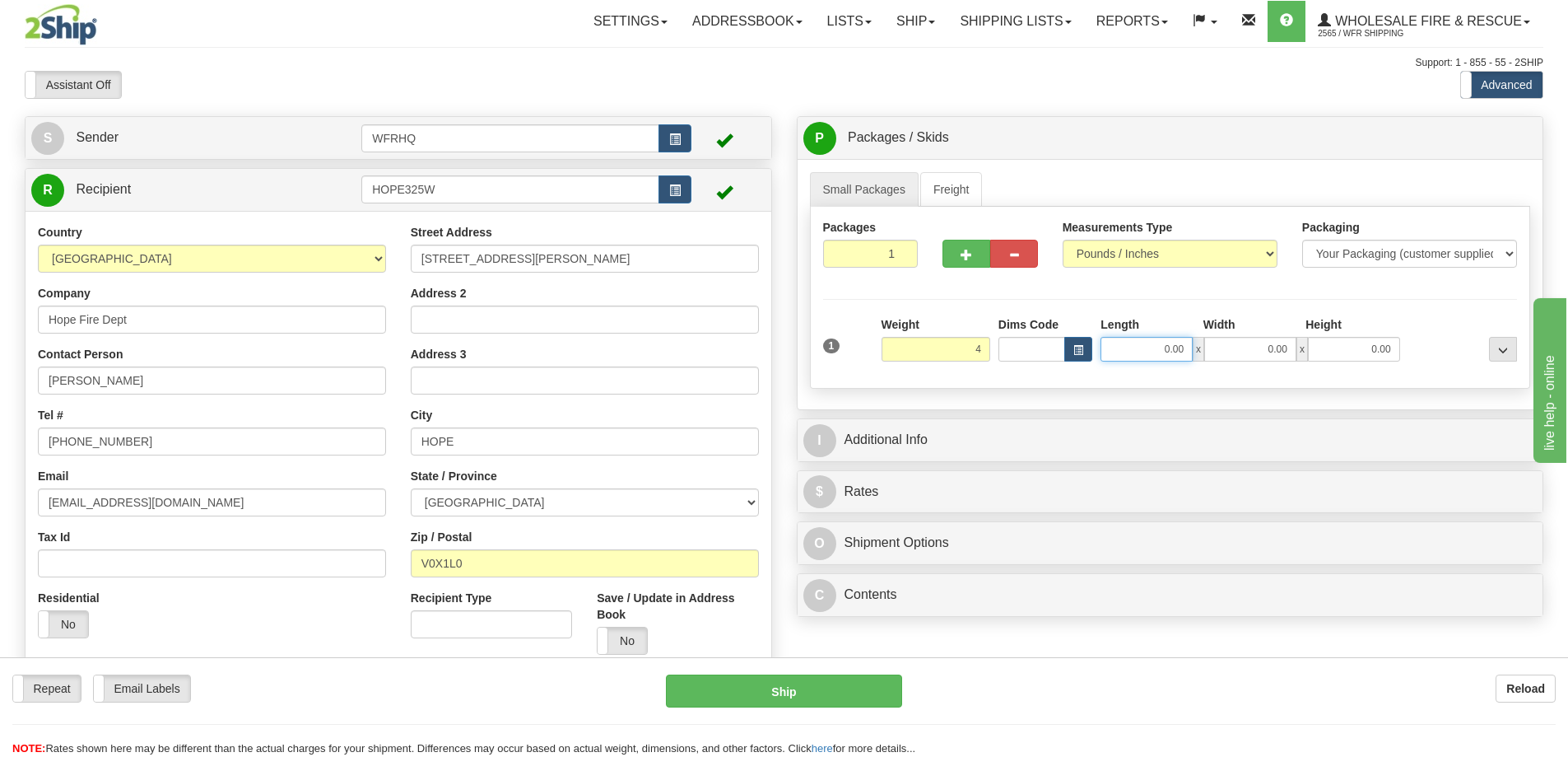
type input "4.00"
click at [1159, 354] on input "0.00" at bounding box center [1147, 348] width 92 height 24
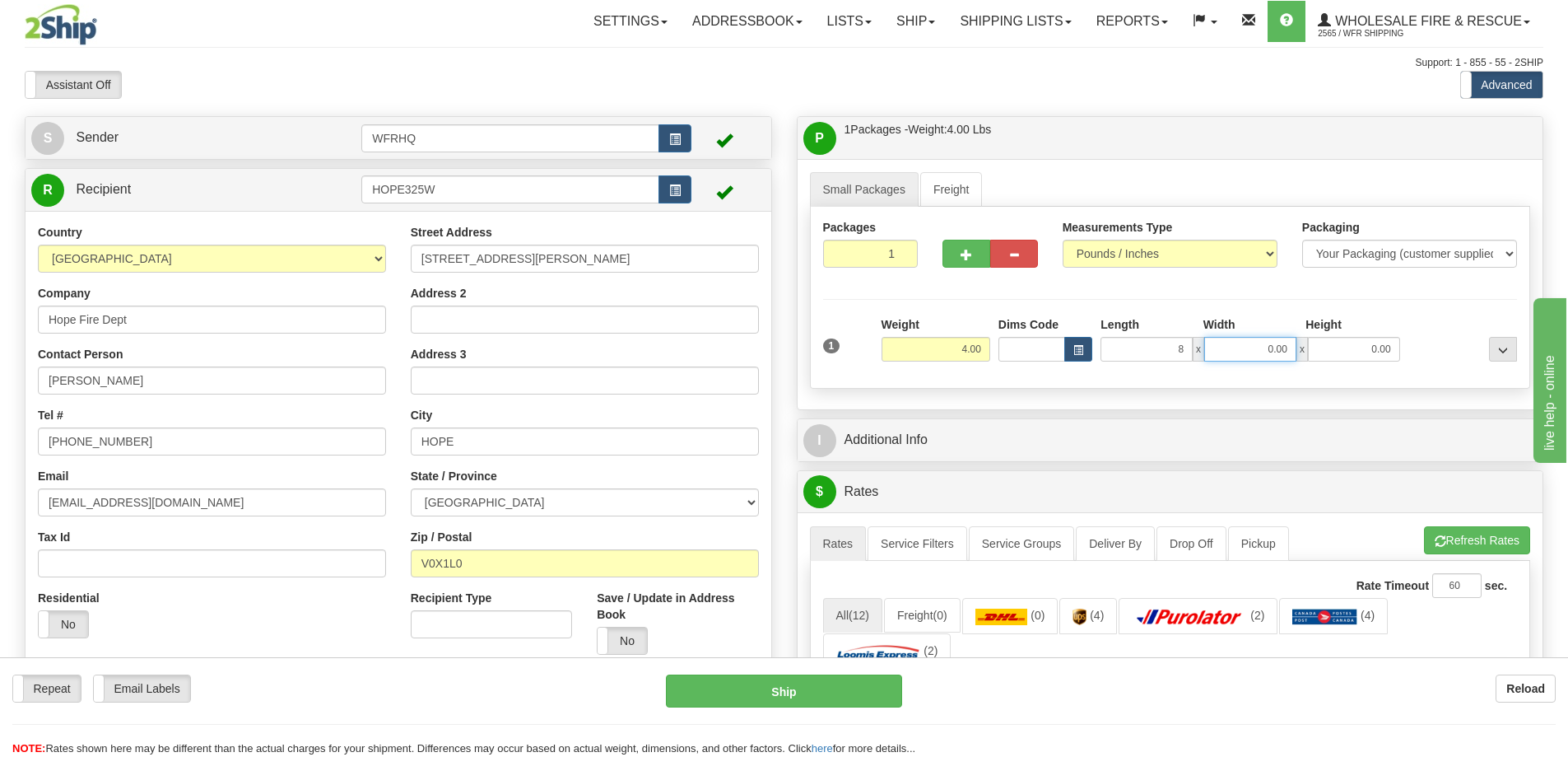
type input "8.00"
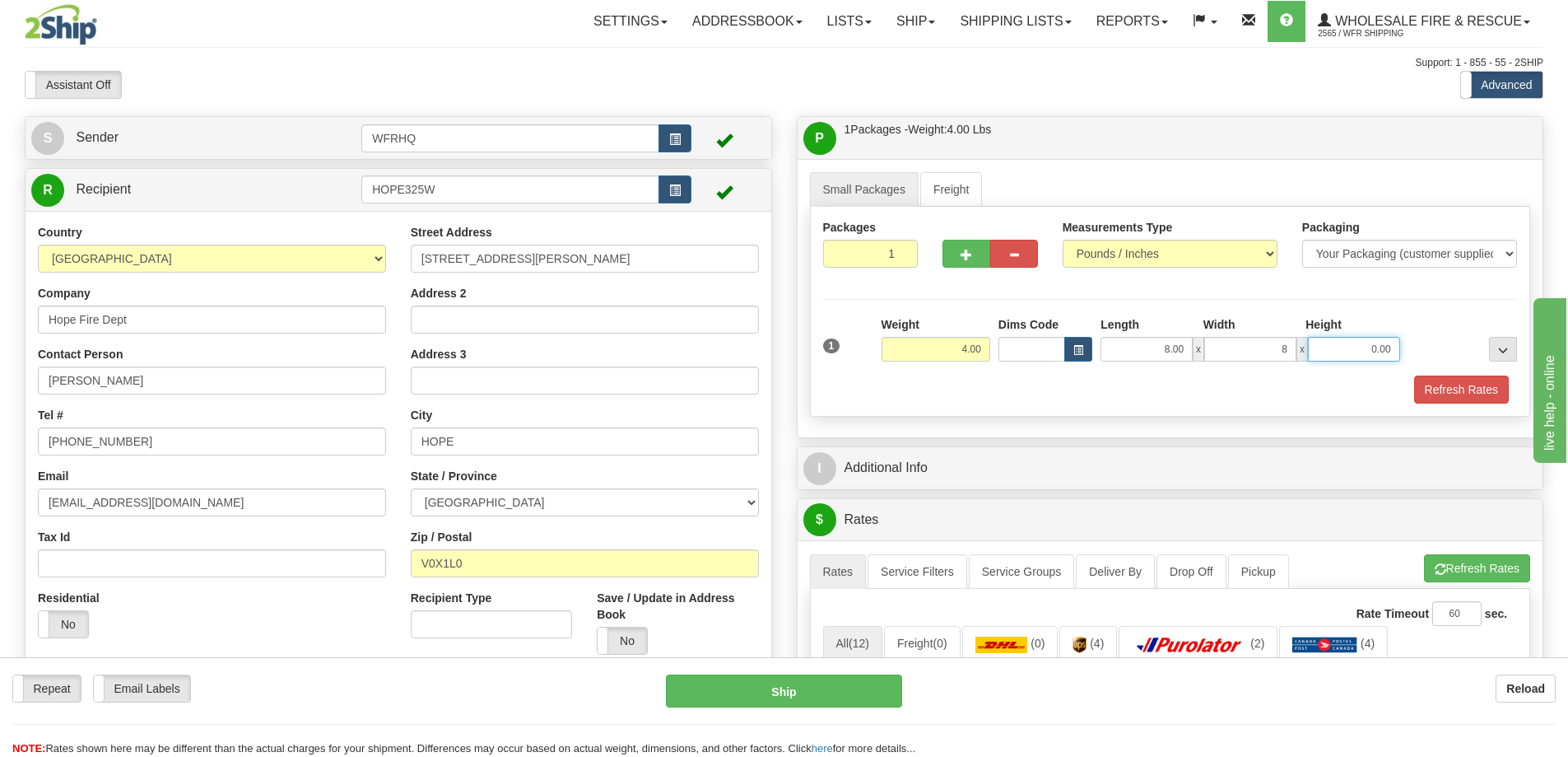
type input "8.00"
click at [1164, 289] on div "Packages 1 1 Measurements Type" at bounding box center [1171, 311] width 721 height 210
click at [1436, 390] on button "Refresh Rates" at bounding box center [1461, 389] width 94 height 28
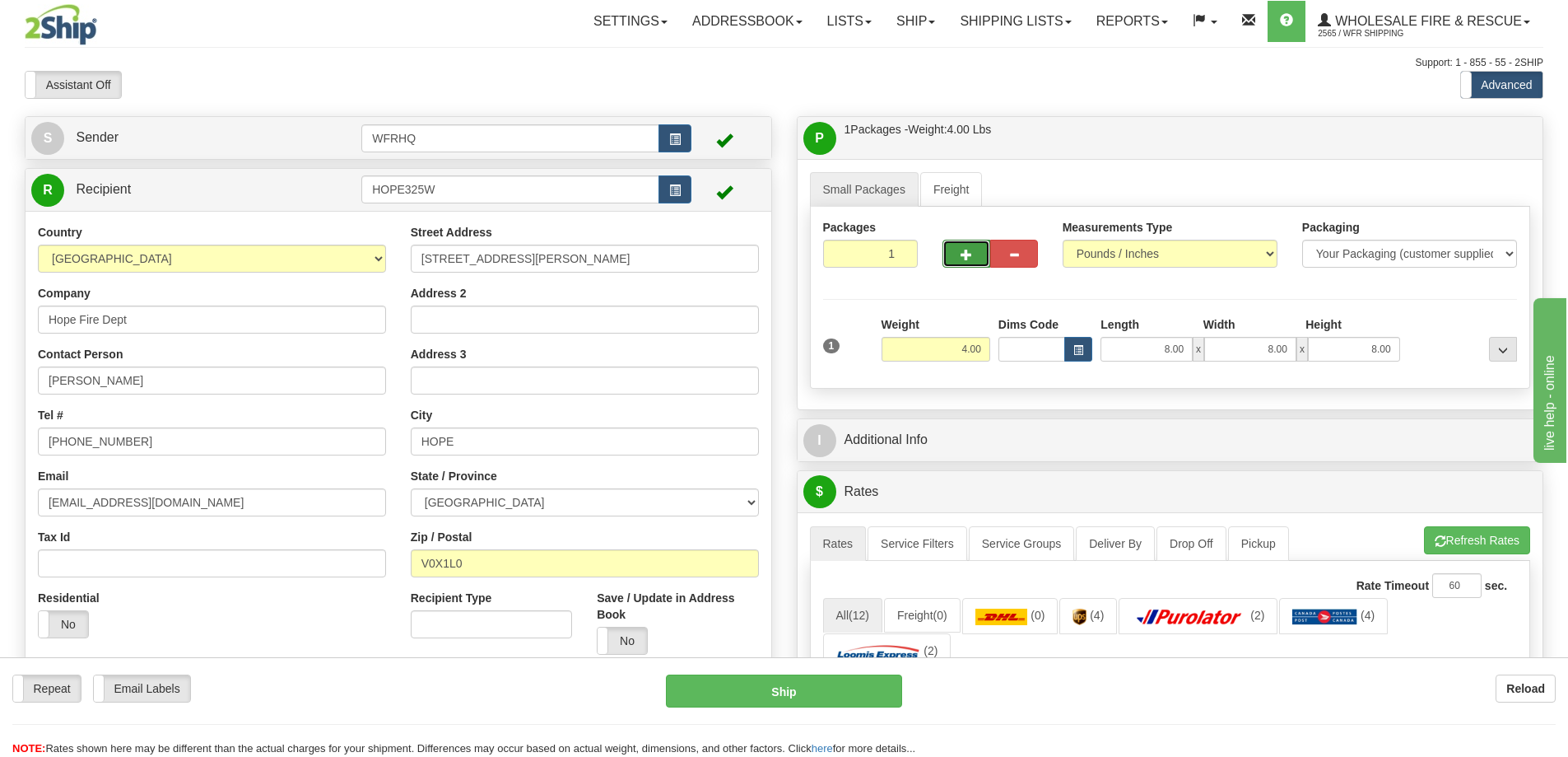
click at [959, 257] on button "button" at bounding box center [966, 253] width 48 height 28
radio input "true"
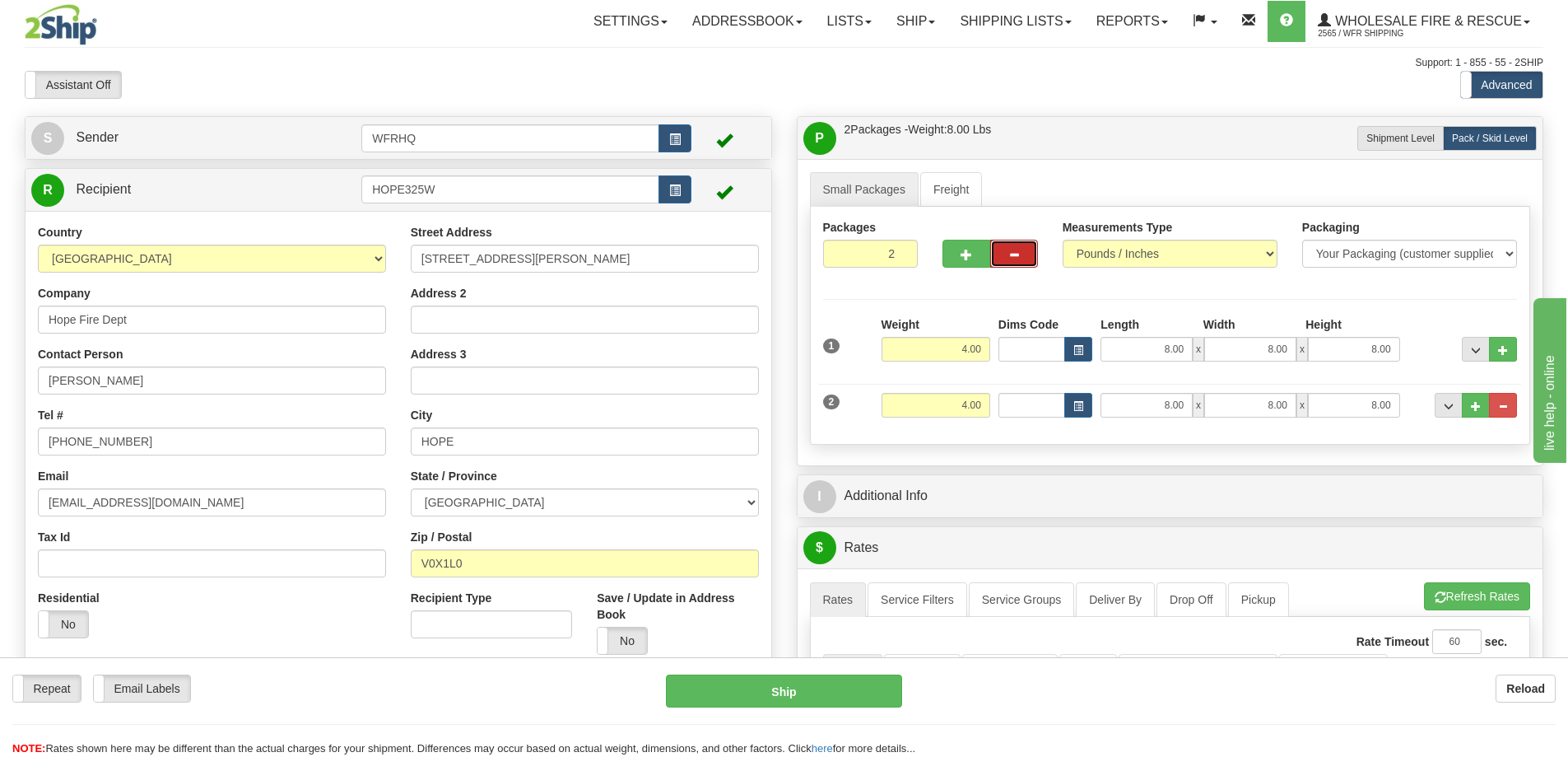
click at [1017, 256] on span "button" at bounding box center [1014, 255] width 12 height 11
type input "1"
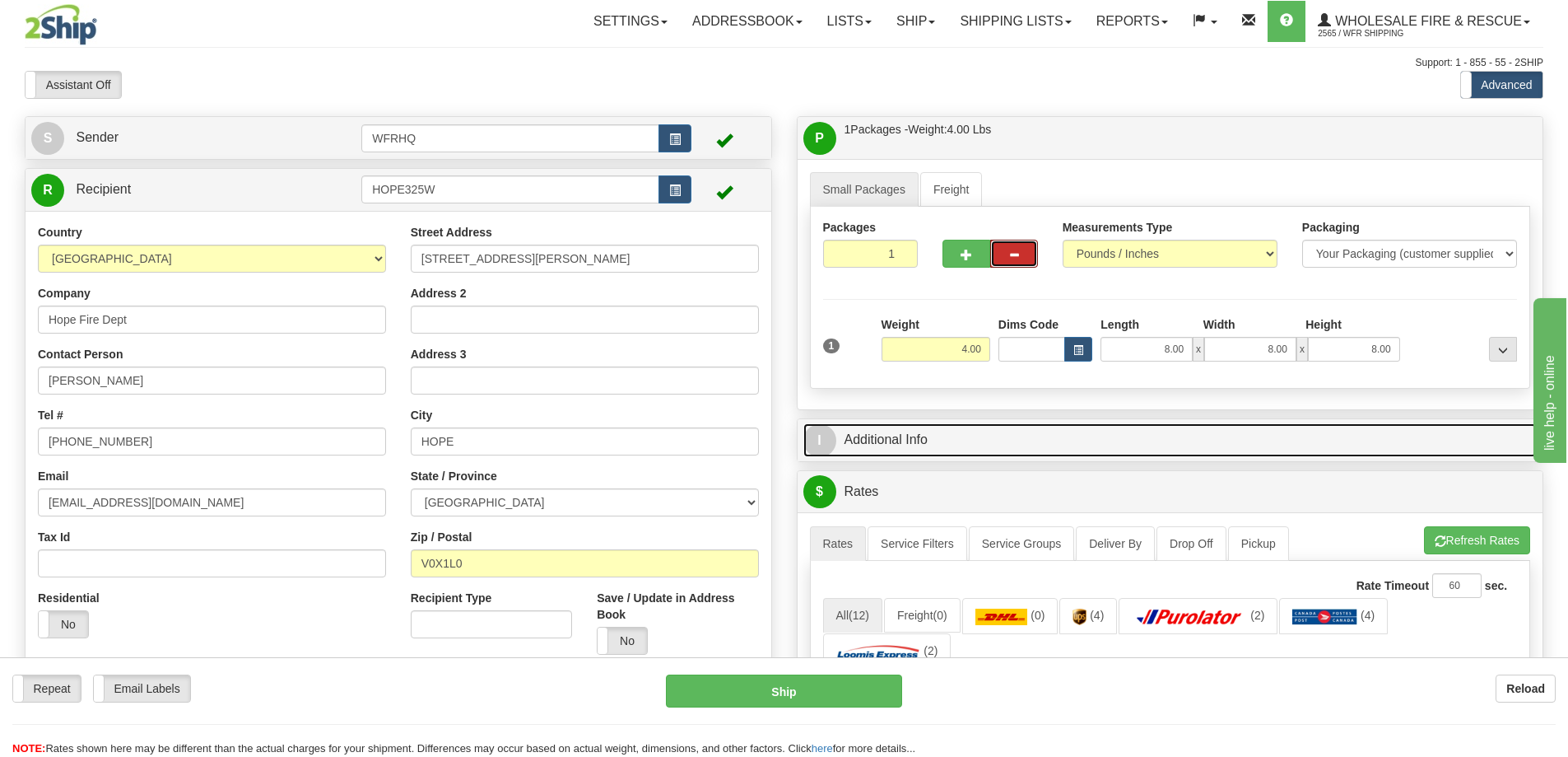
click at [982, 438] on link "I Additional Info" at bounding box center [1170, 440] width 734 height 34
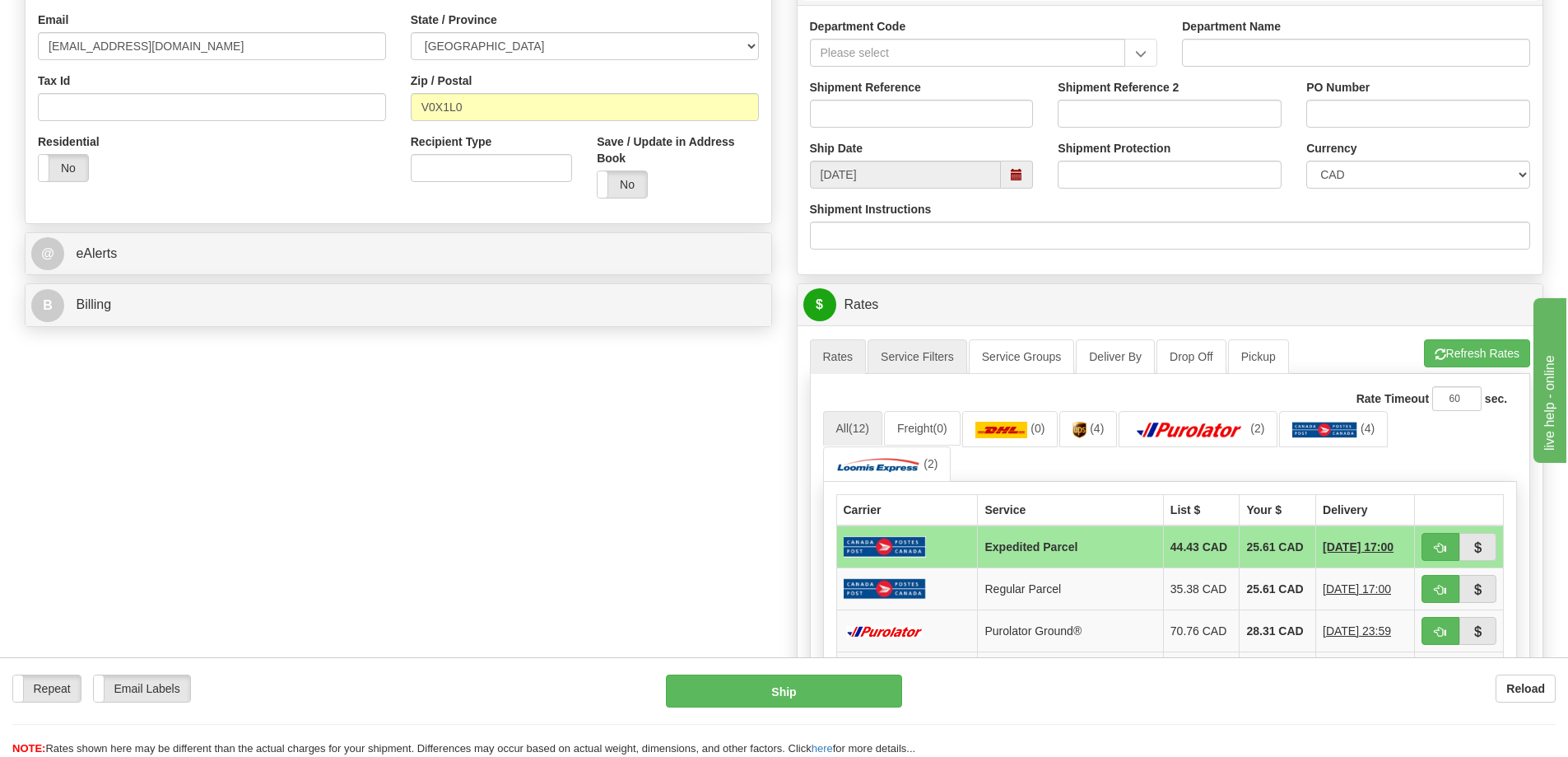
scroll to position [412, 0]
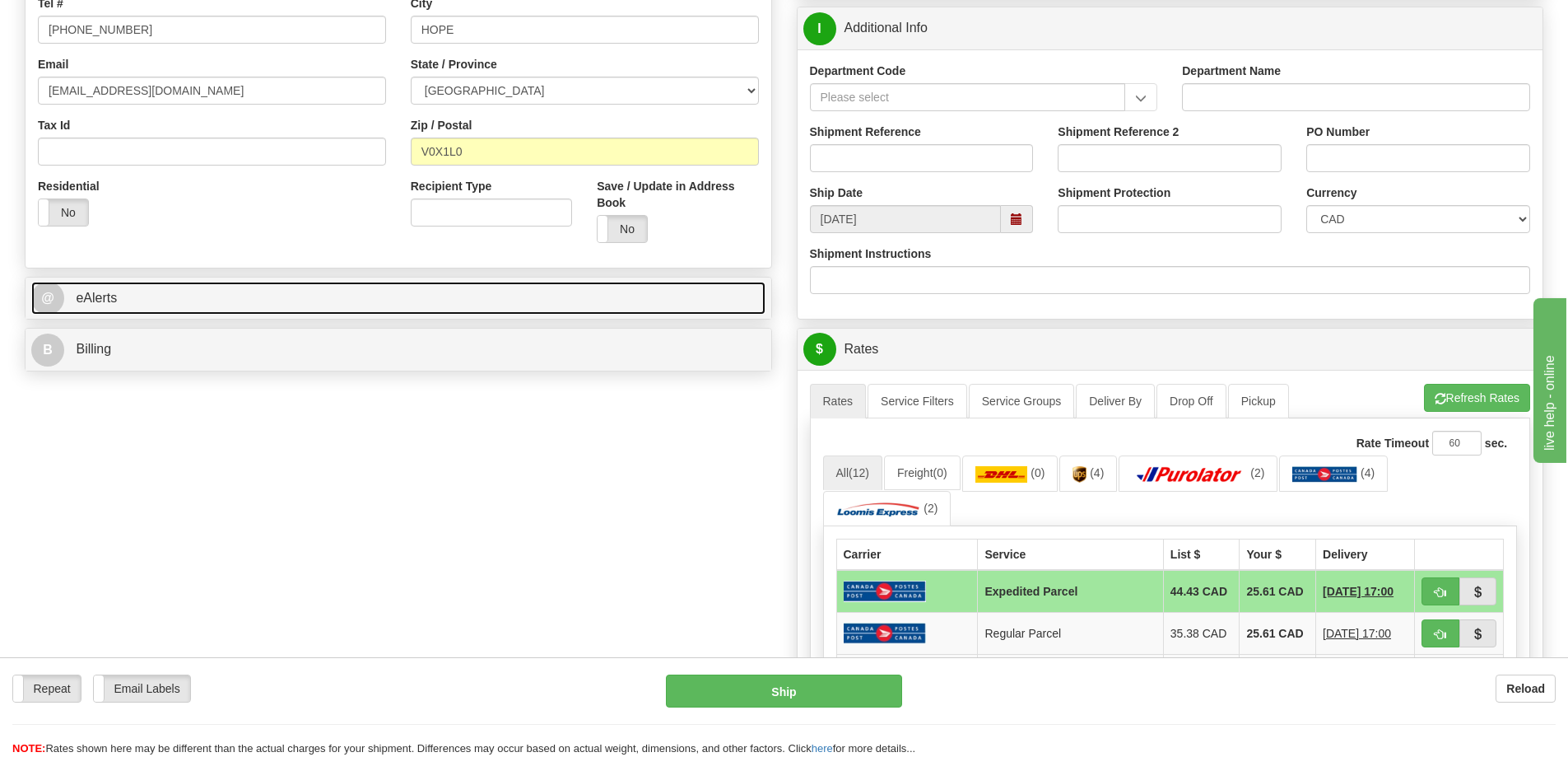
click at [180, 296] on link "@ eAlerts" at bounding box center [399, 299] width 734 height 34
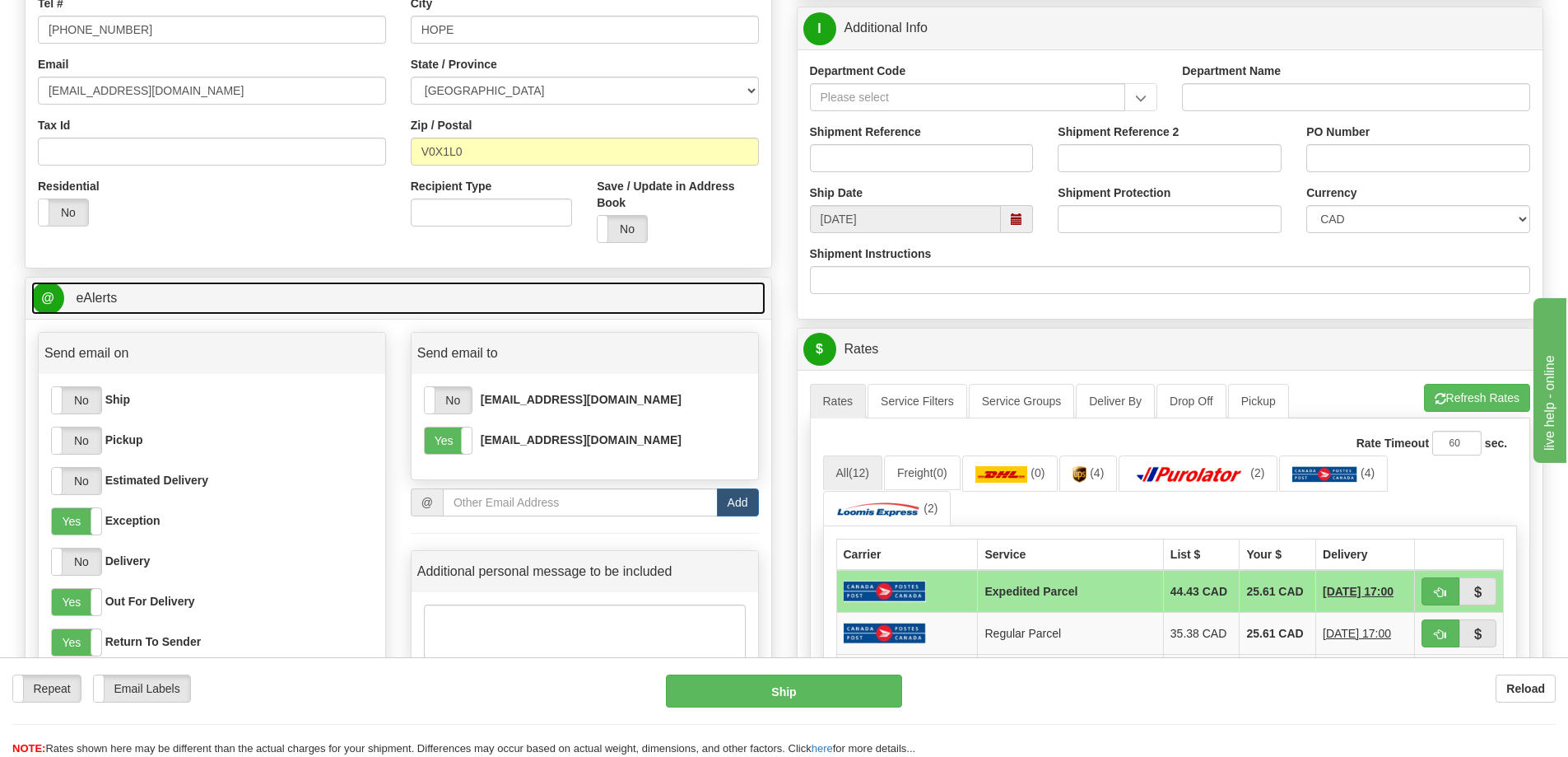
click at [178, 296] on link "@ eAlerts" at bounding box center [399, 299] width 734 height 34
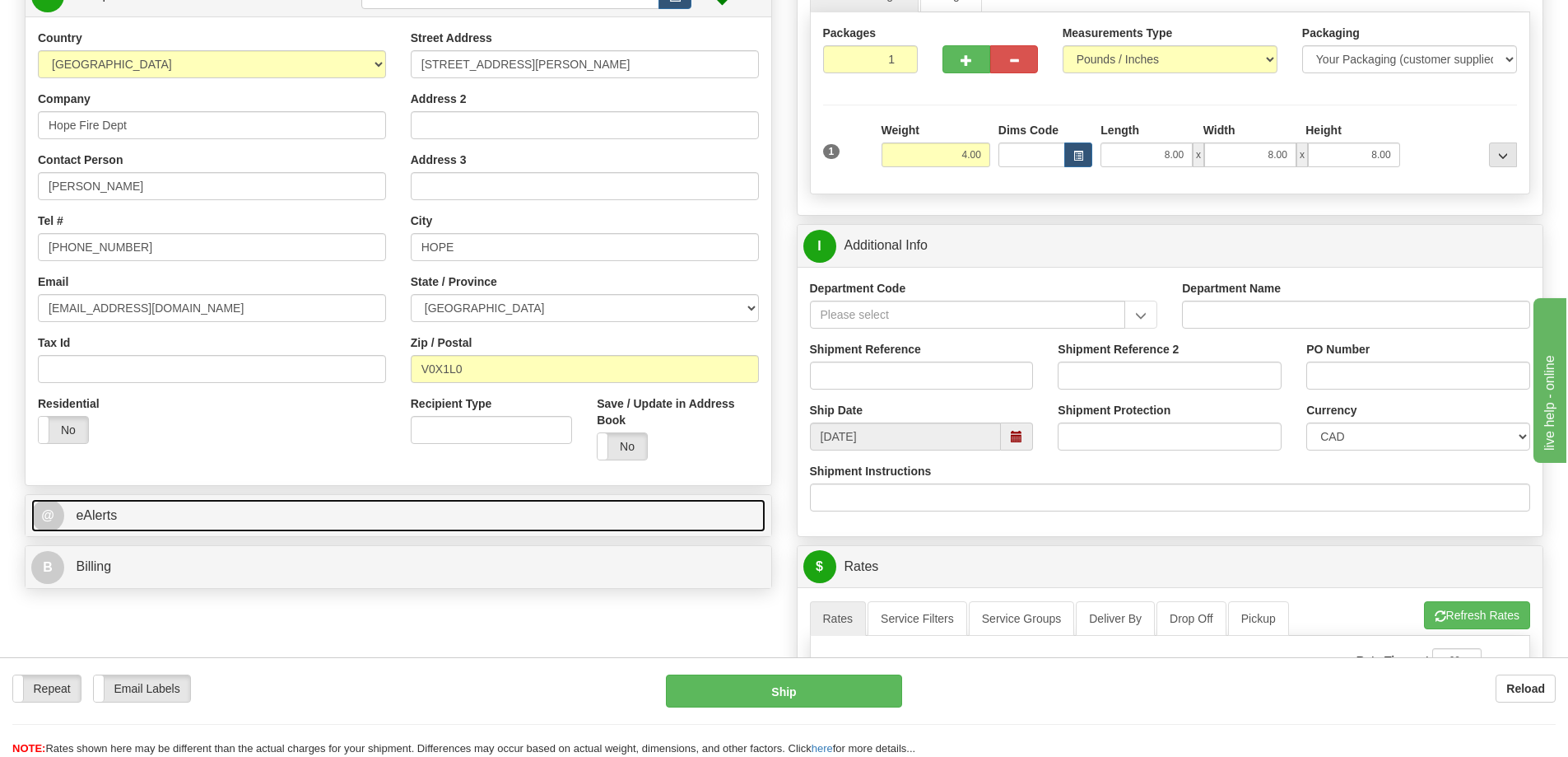
scroll to position [165, 0]
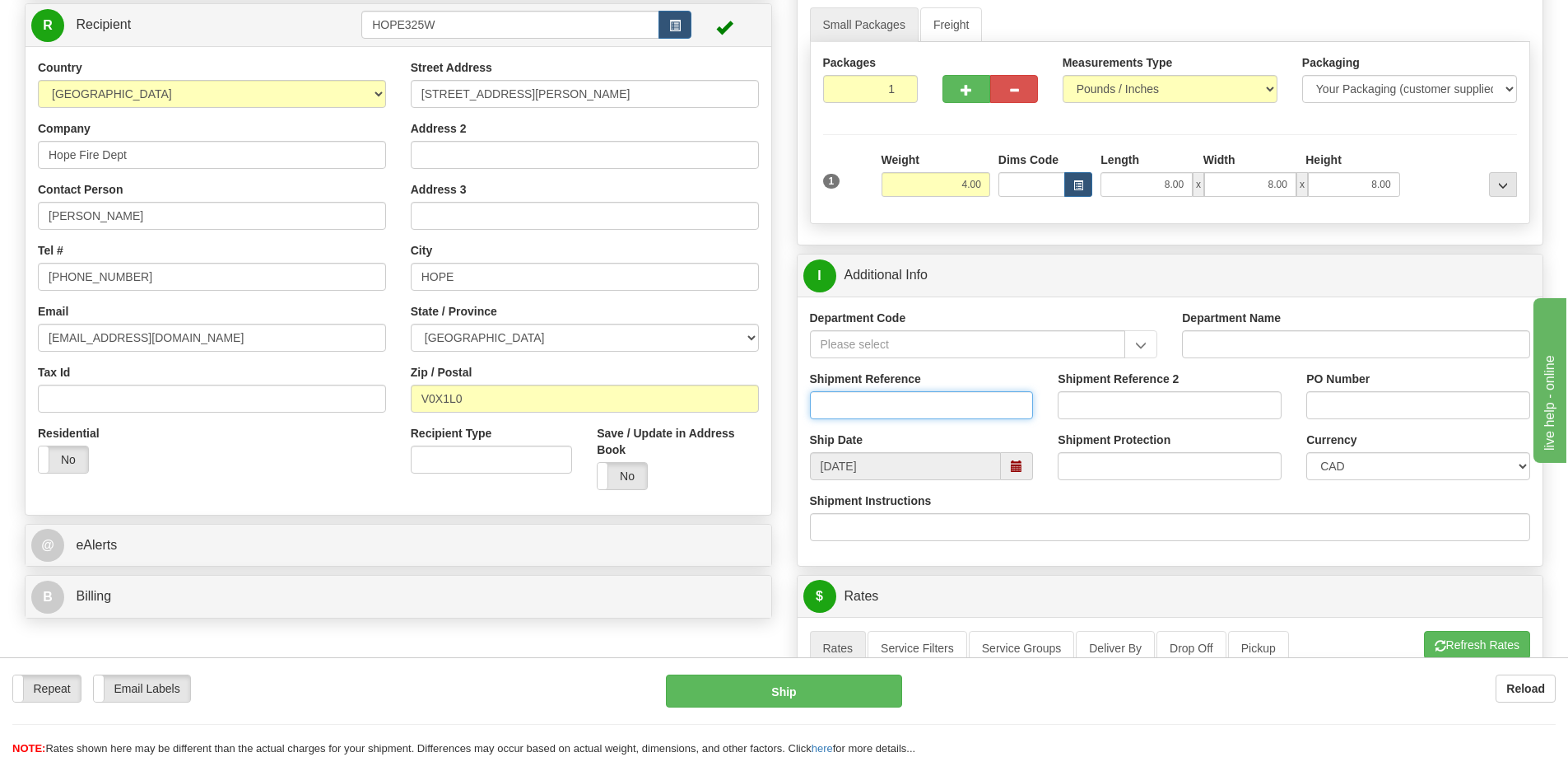
click at [916, 400] on input "Shipment Reference" at bounding box center [922, 405] width 224 height 28
click at [854, 403] on input "Shipment Reference" at bounding box center [922, 405] width 224 height 28
click at [1071, 410] on input "Shipment Reference 2" at bounding box center [1169, 405] width 224 height 28
click at [995, 401] on input "S46524-30912, S46753-30909" at bounding box center [922, 405] width 224 height 28
click at [1130, 397] on input "Shipment Reference 2" at bounding box center [1169, 405] width 224 height 28
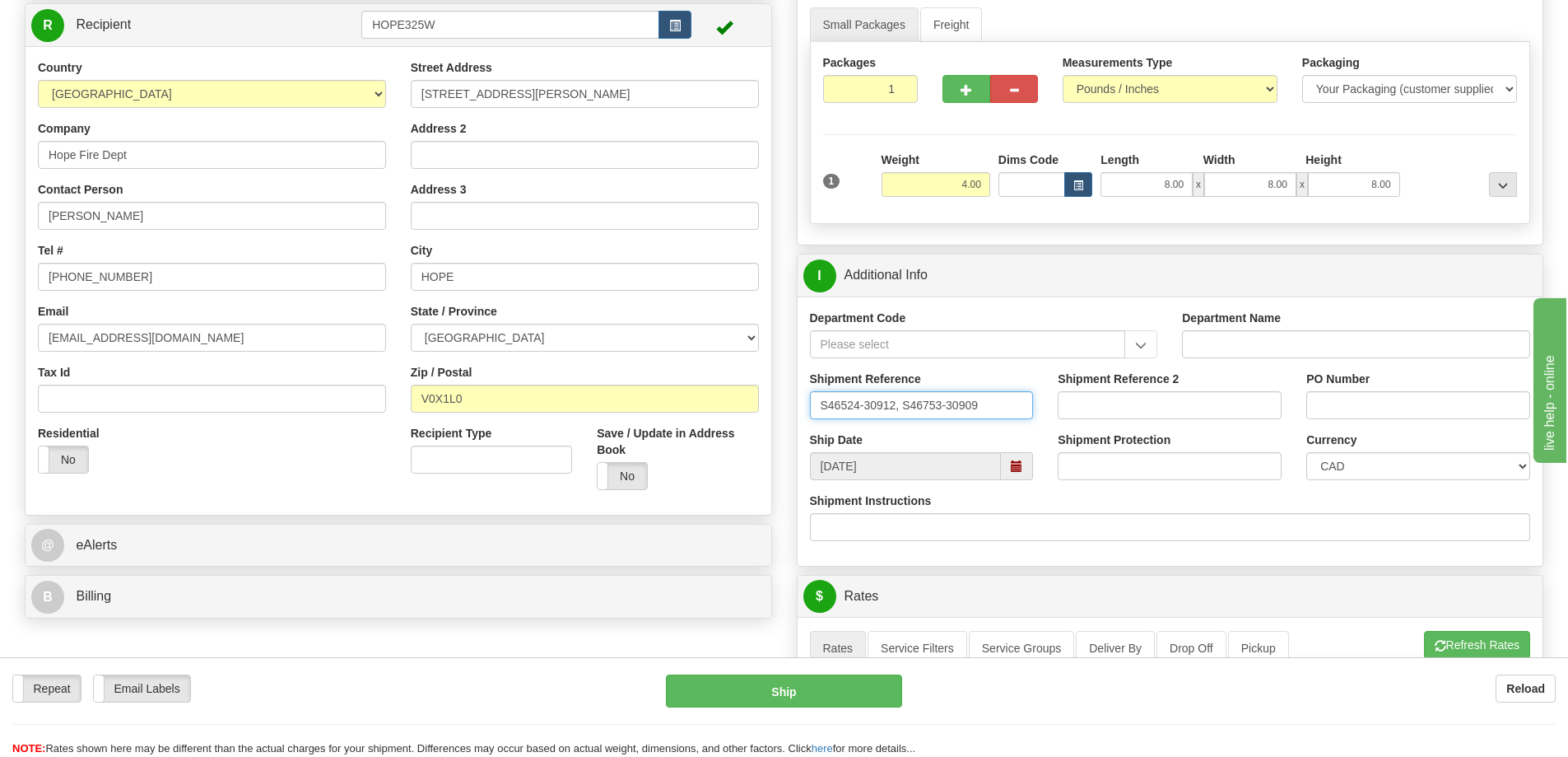
click at [1005, 407] on input "S46524-30912, S46753-30909" at bounding box center [922, 405] width 224 height 28
drag, startPoint x: 1005, startPoint y: 406, endPoint x: 898, endPoint y: 410, distance: 107.1
click at [898, 410] on input "S46524-30912, S46753-30909" at bounding box center [922, 405] width 224 height 28
type input "S46524-30912"
click at [1357, 384] on label "PO Number" at bounding box center [1338, 379] width 63 height 16
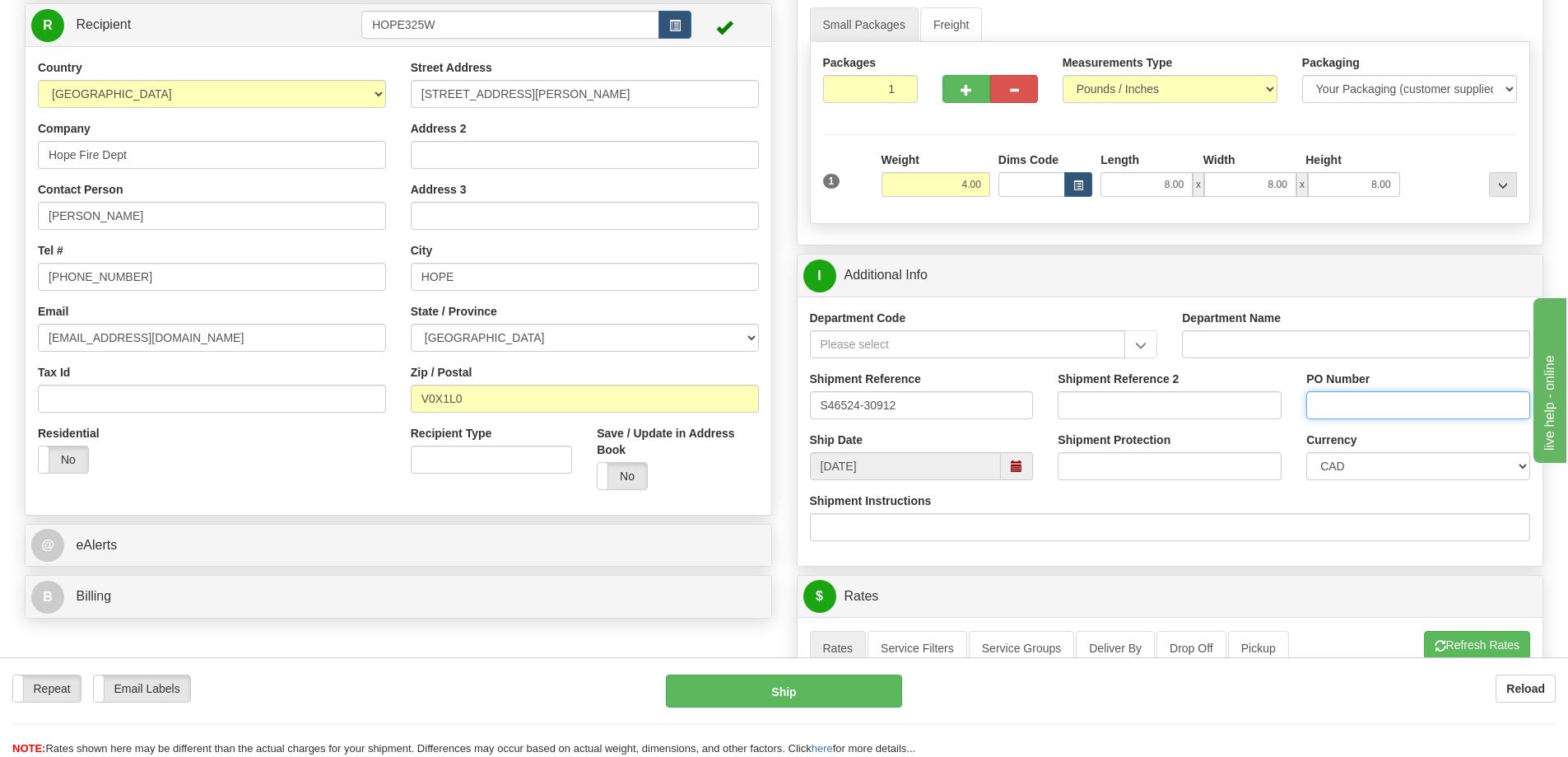
click at [1357, 392] on input "PO Number" at bounding box center [1418, 405] width 224 height 28
click at [1344, 401] on input "PO Number" at bounding box center [1418, 405] width 224 height 28
type input "Nolan"
click at [919, 410] on input "S46524-30912" at bounding box center [922, 405] width 224 height 28
drag, startPoint x: 1383, startPoint y: 412, endPoint x: 1266, endPoint y: 404, distance: 117.3
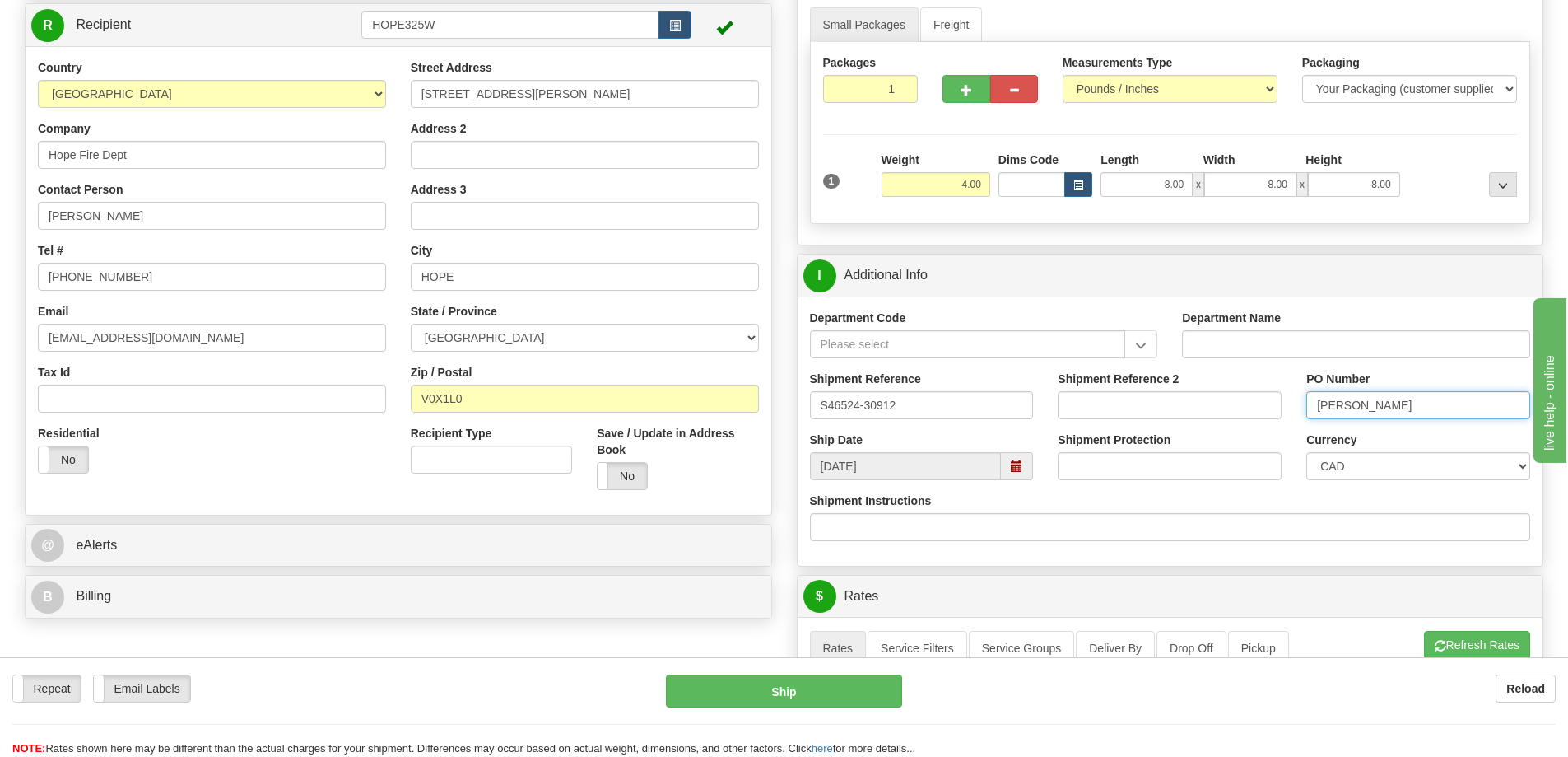
click at [1266, 404] on div "Shipment Reference S46524-30912 Shipment Reference 2 PO Number Nolan" at bounding box center [1170, 401] width 746 height 61
click at [1295, 442] on div "Currency CAD USD EUR ZAR RON ANG ARN AUD AUS AWG BBD BFR BGN BHD BMD BND BRC BR…" at bounding box center [1419, 463] width 248 height 61
click at [1387, 397] on input "Nolan" at bounding box center [1418, 405] width 224 height 28
click at [1015, 466] on span at bounding box center [1017, 466] width 12 height 12
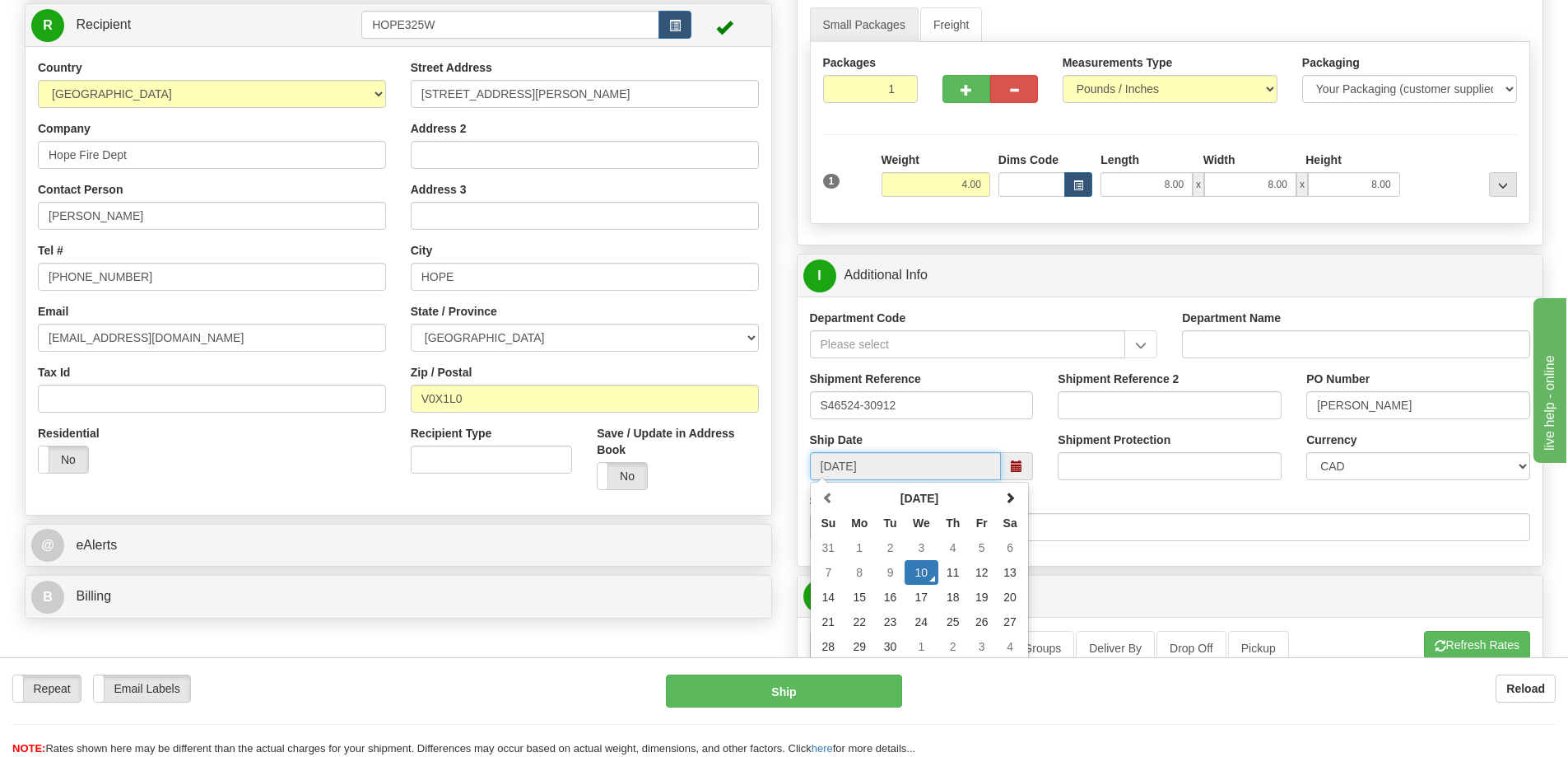
click at [890, 570] on td "9" at bounding box center [891, 572] width 29 height 24
click at [1079, 499] on div "Shipment Instructions" at bounding box center [1171, 517] width 721 height 49
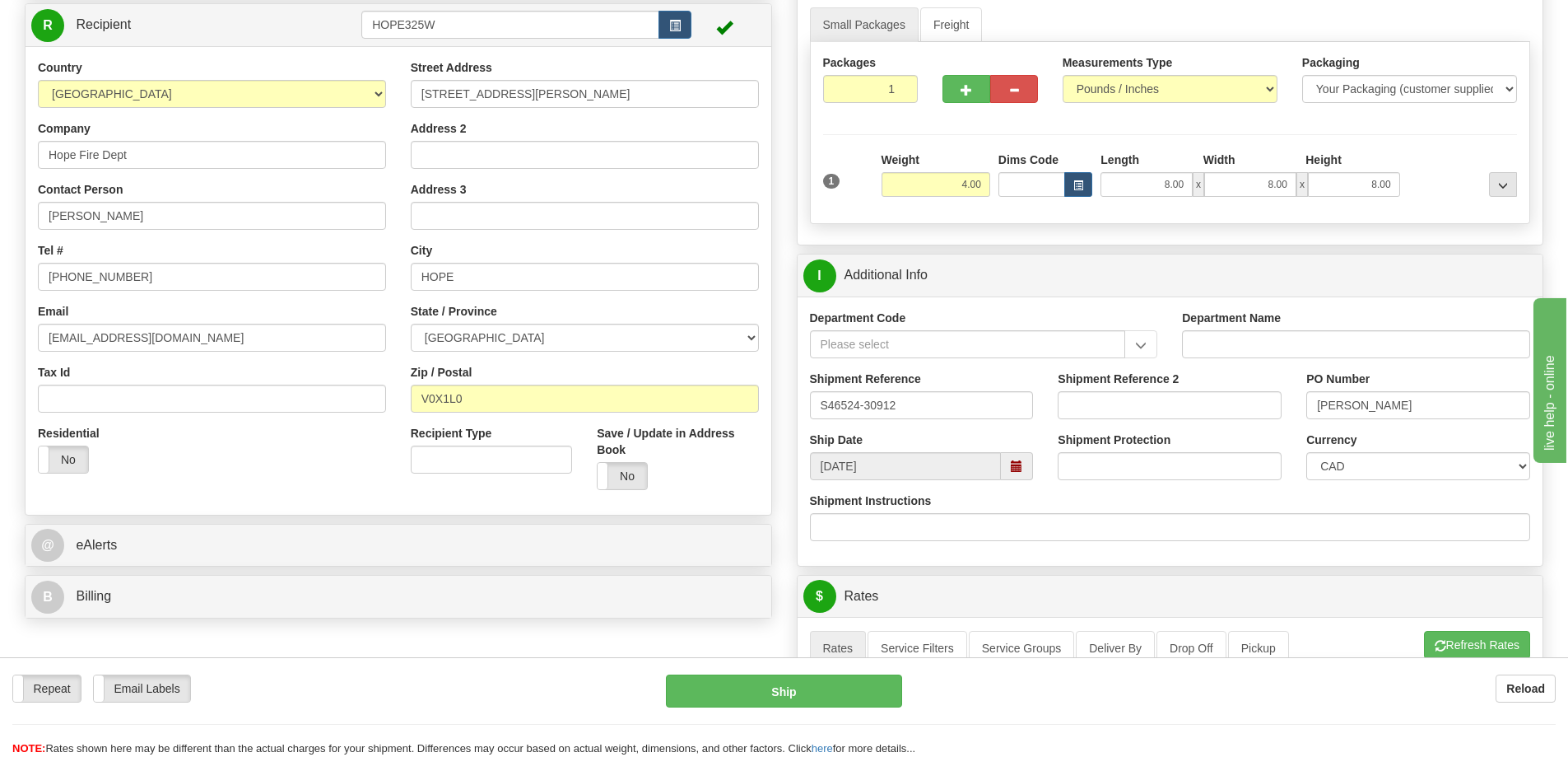
click at [1024, 464] on span at bounding box center [1017, 465] width 32 height 28
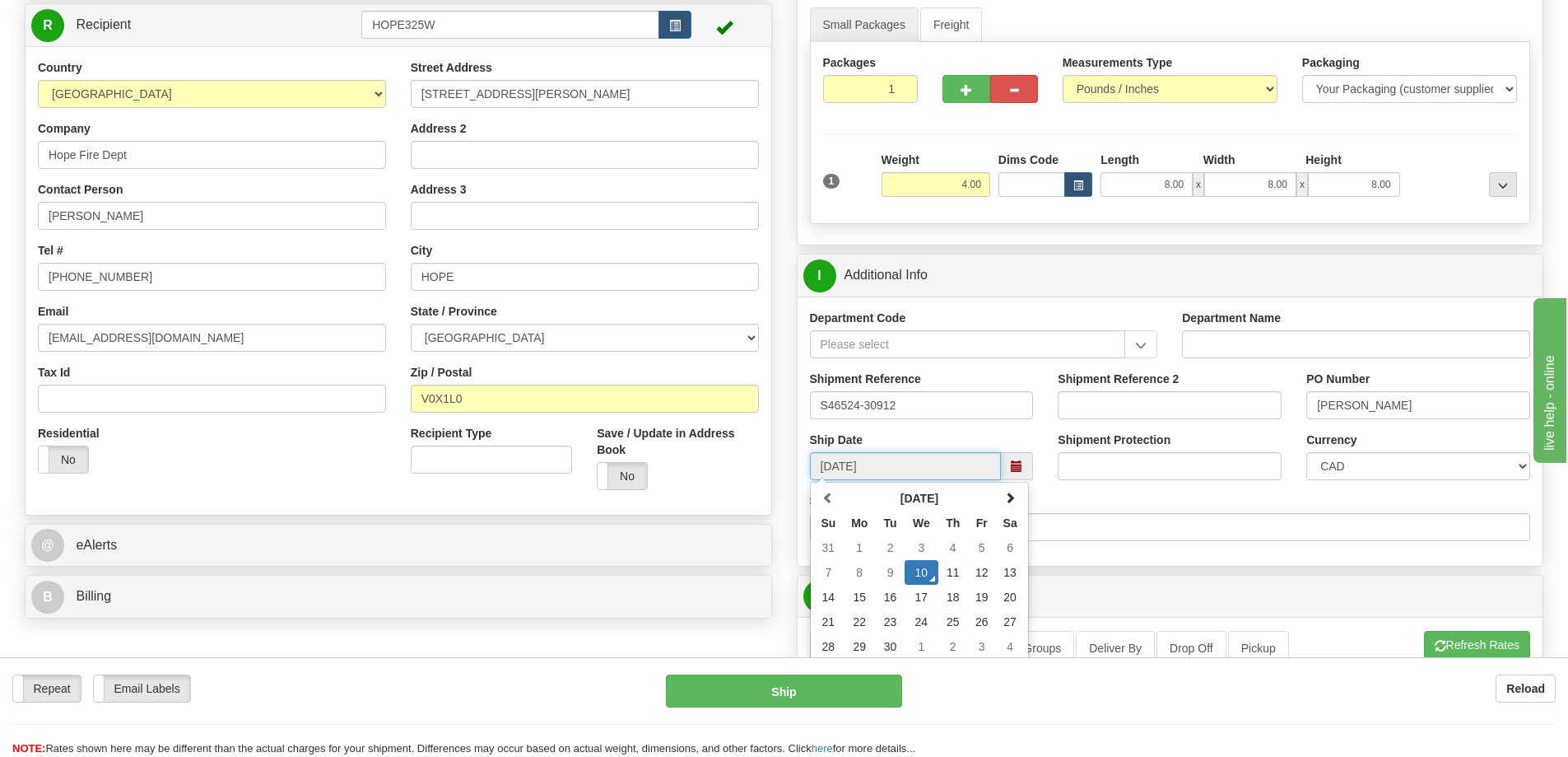
click at [1024, 464] on span at bounding box center [1017, 465] width 32 height 28
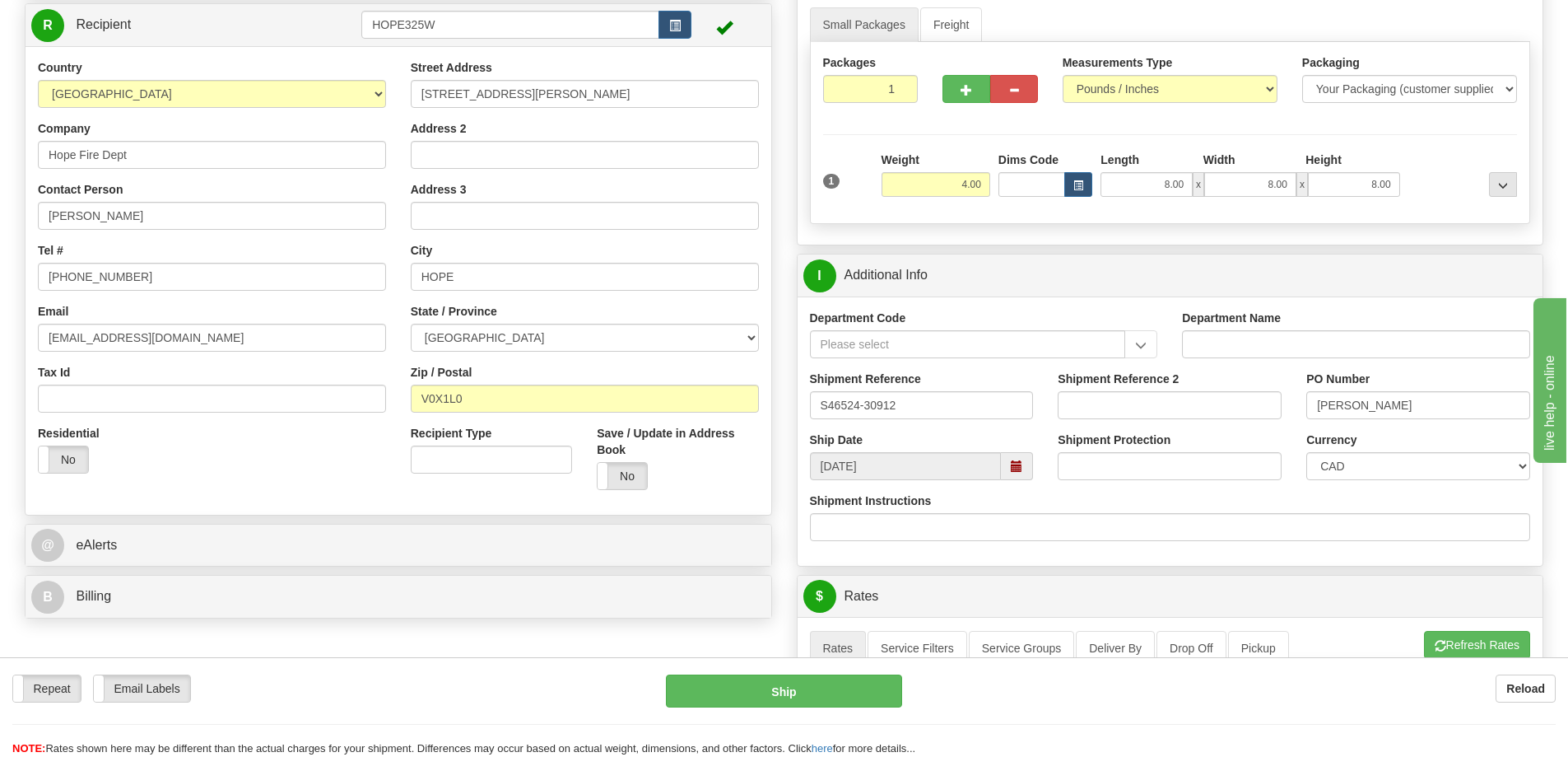
click at [1020, 476] on span at bounding box center [1017, 465] width 32 height 28
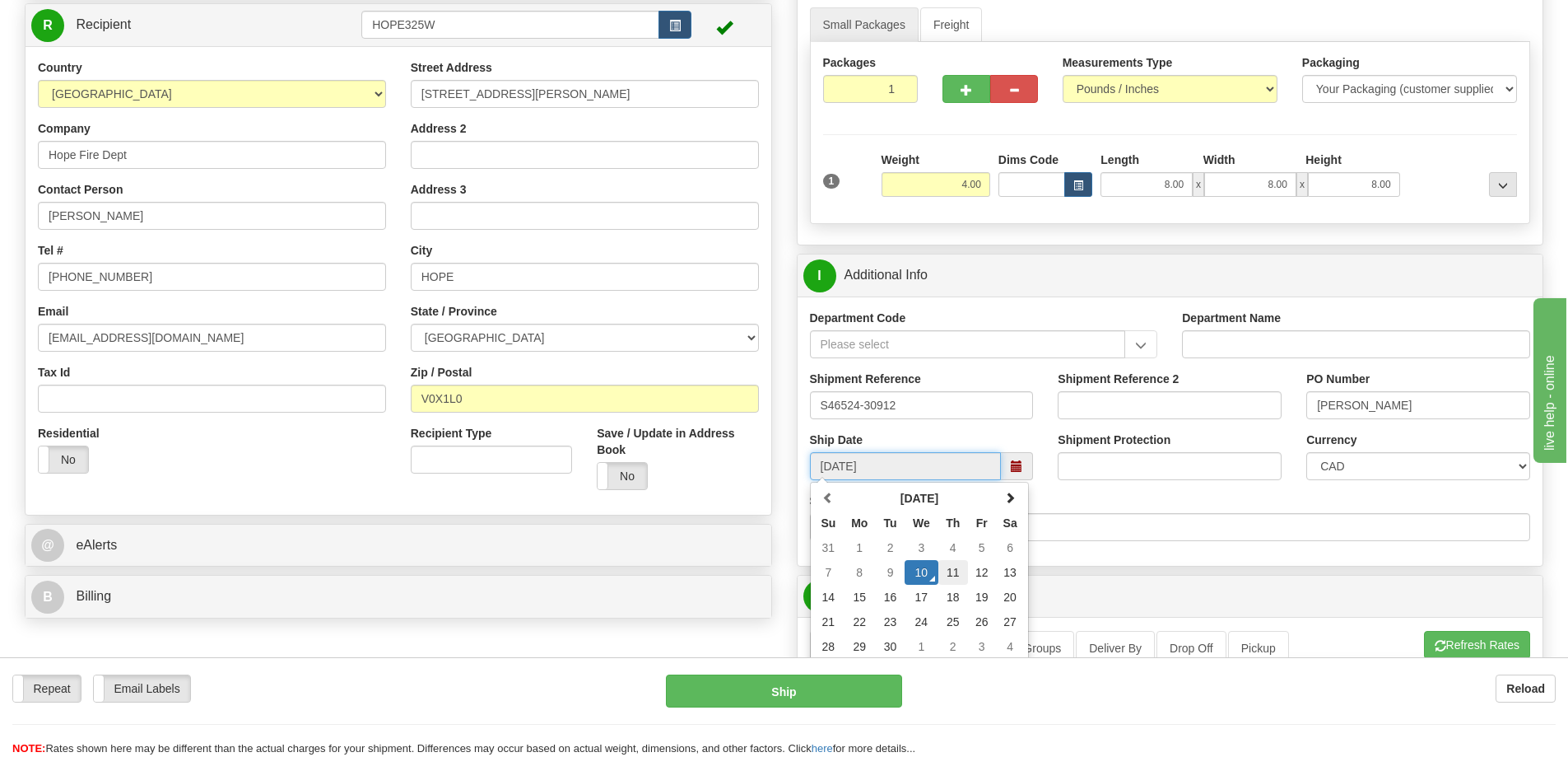
click at [948, 572] on td "11" at bounding box center [953, 572] width 30 height 24
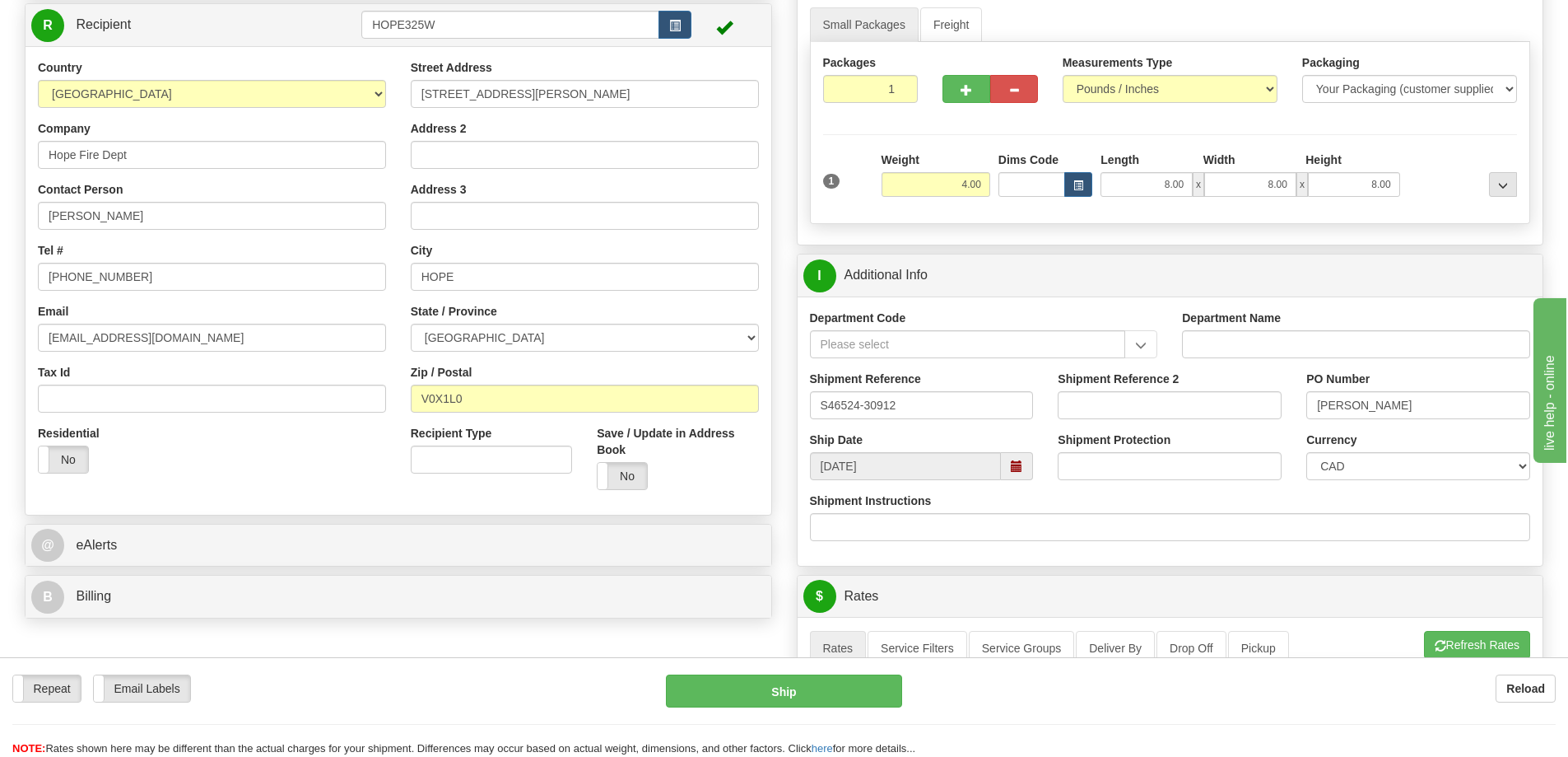
click at [1027, 470] on span at bounding box center [1017, 465] width 32 height 28
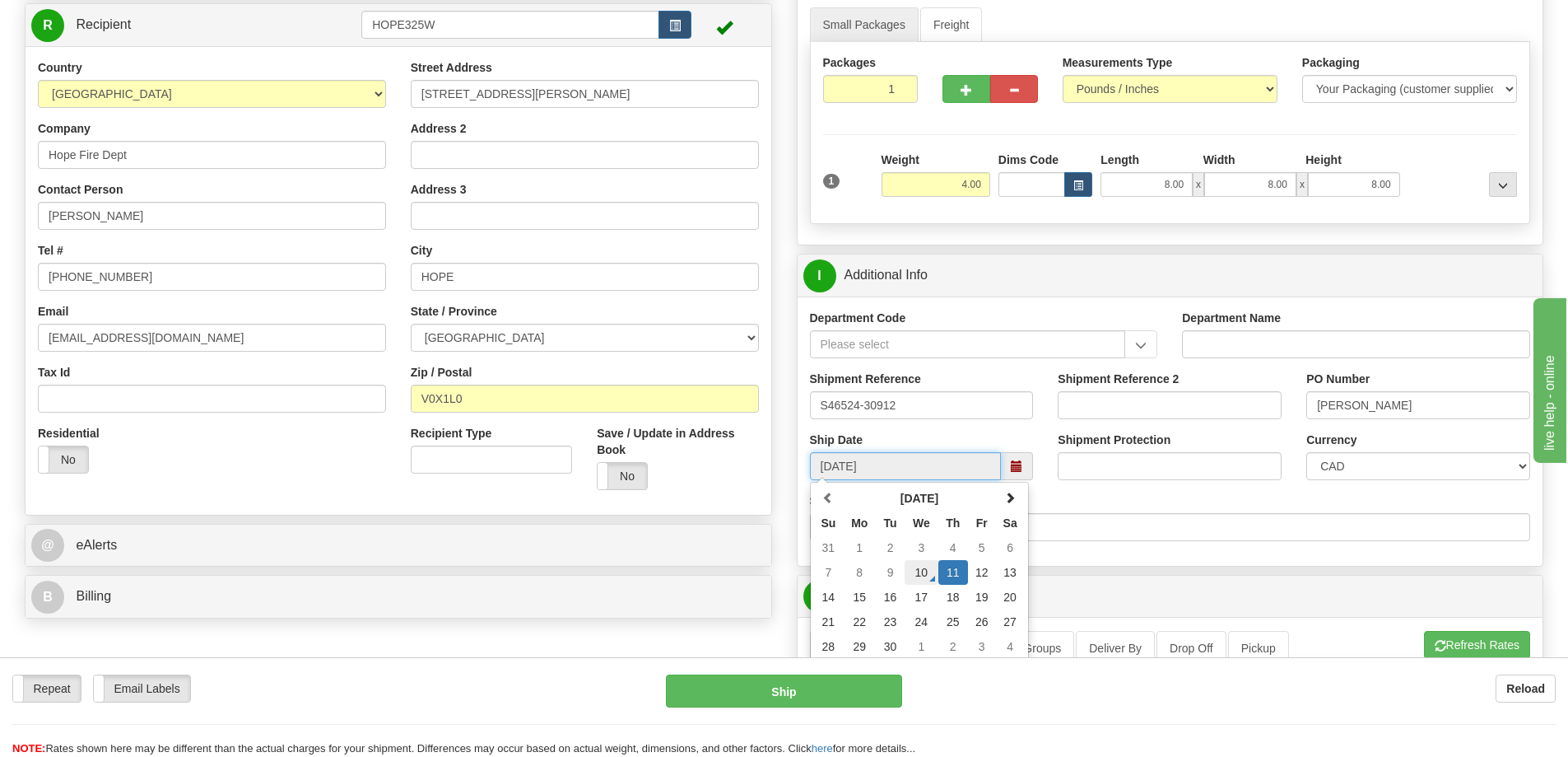
click at [926, 571] on td "10" at bounding box center [922, 572] width 34 height 24
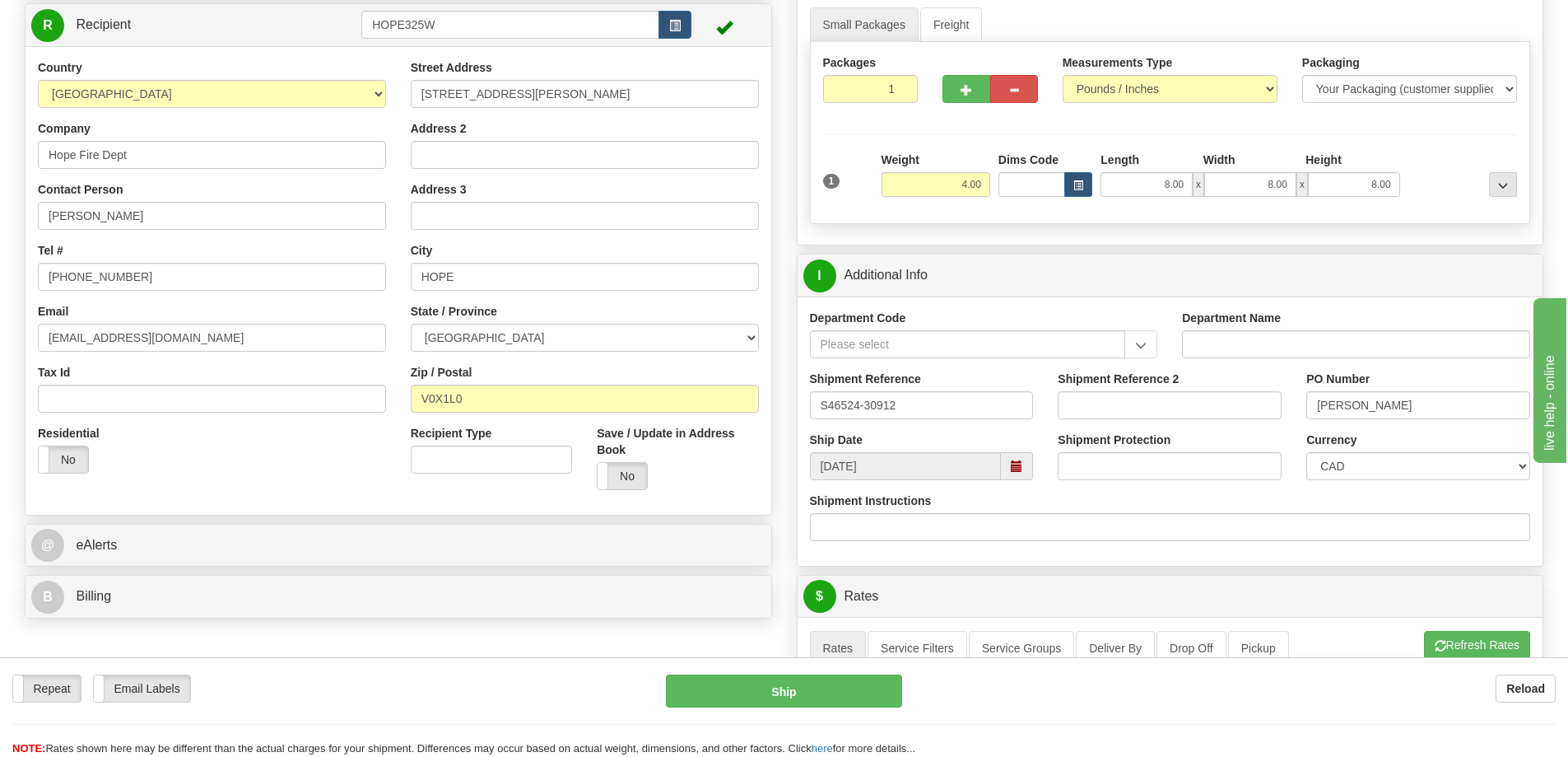
type input "[DATE]"
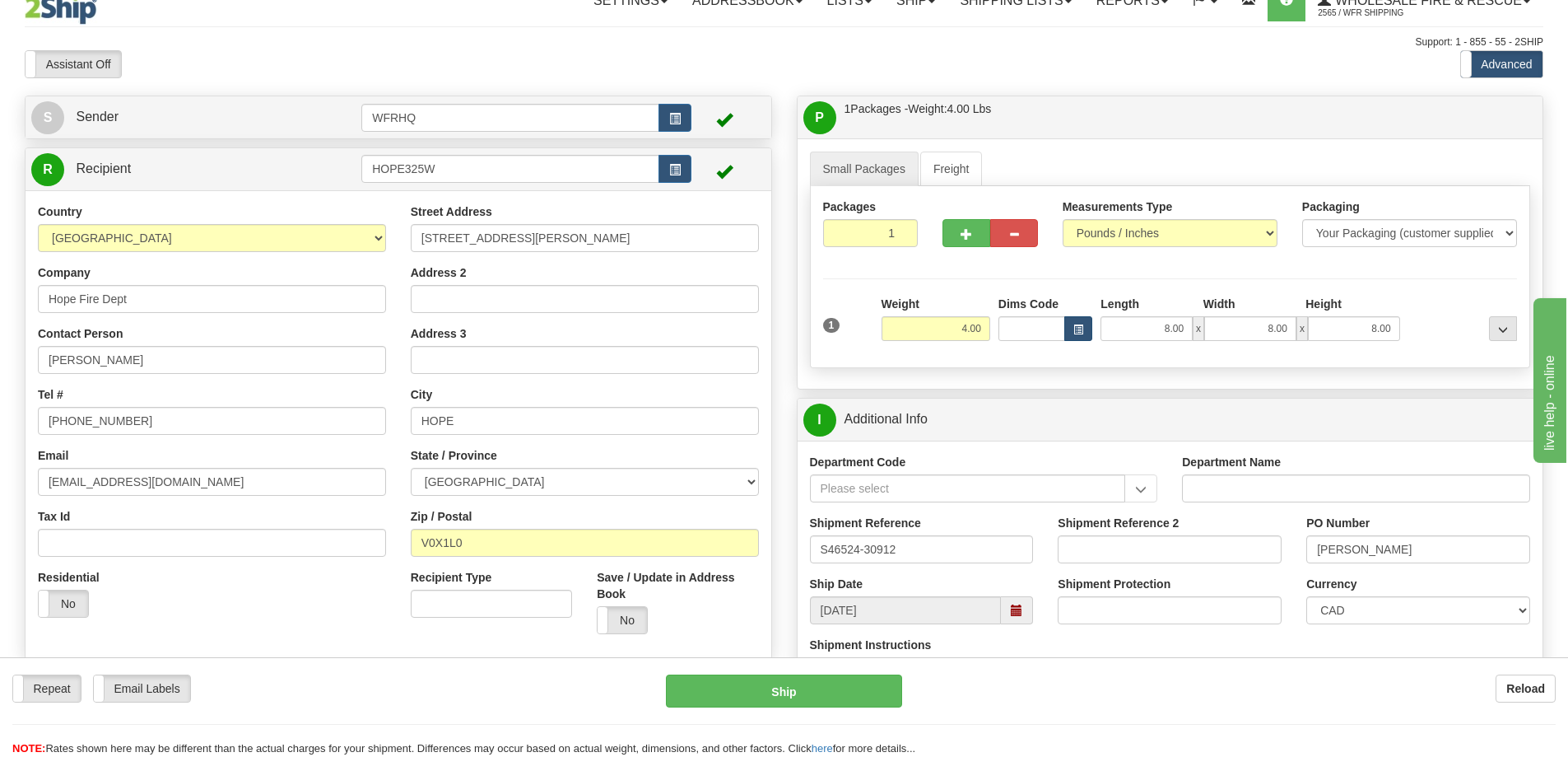
scroll to position [0, 0]
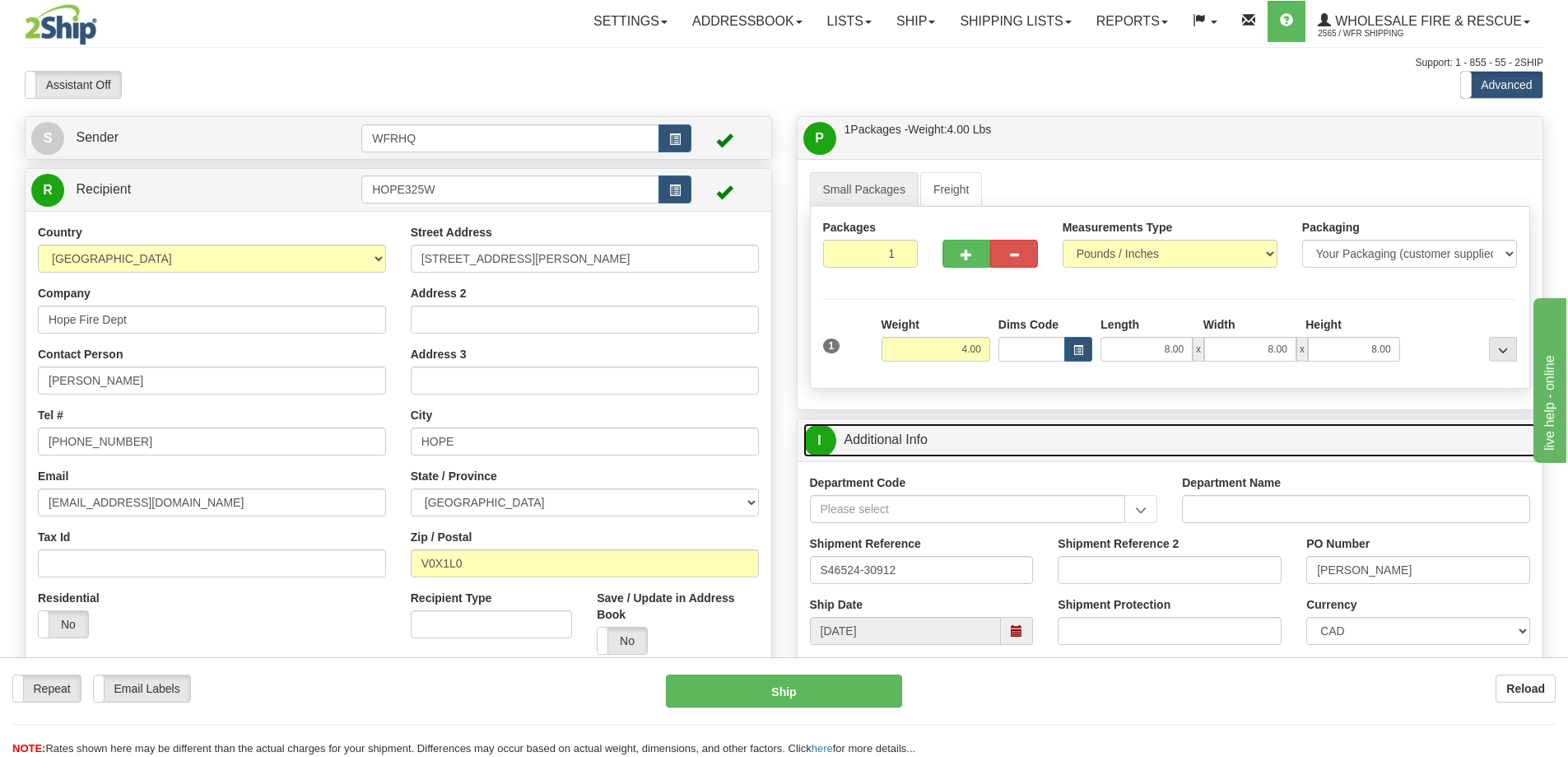
click at [1003, 440] on link "I Additional Info" at bounding box center [1170, 440] width 734 height 34
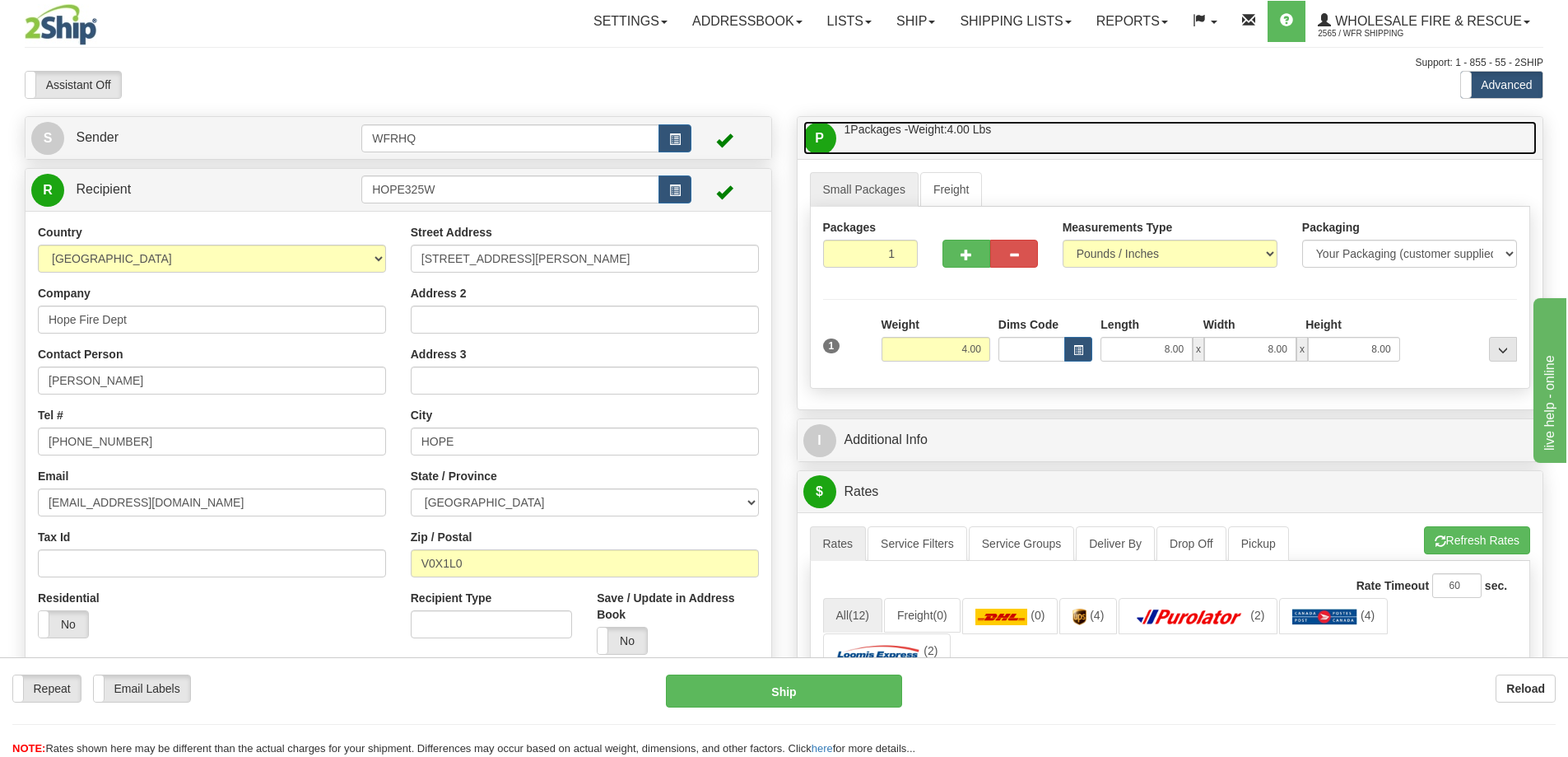
click at [1044, 132] on link "P Packages / Skids 1 Packages - Weight: 4.00 Lbs 1 Skids - Weight: NaN Lbs" at bounding box center [1170, 139] width 734 height 34
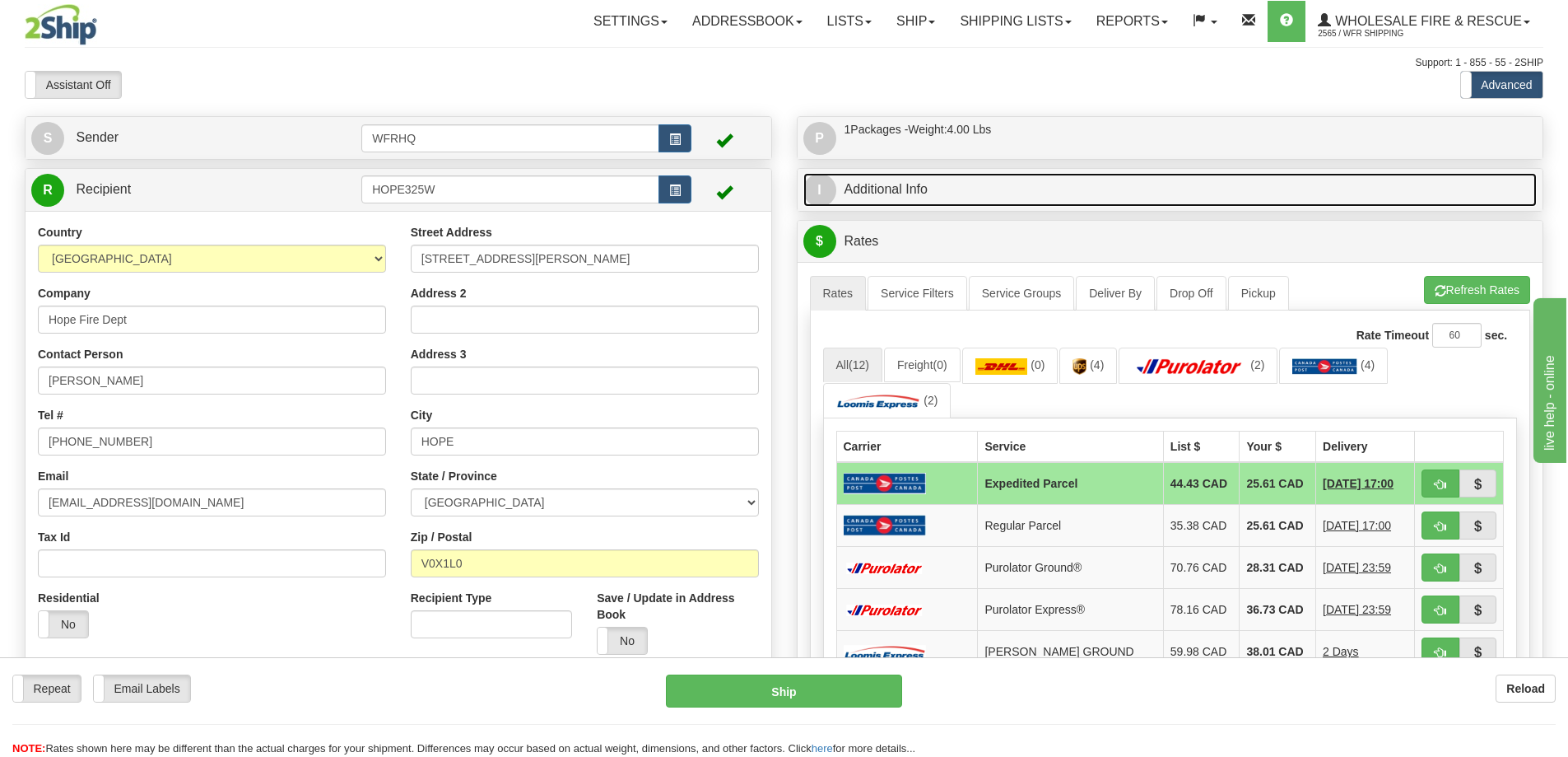
click at [990, 194] on link "I Additional Info" at bounding box center [1170, 190] width 734 height 34
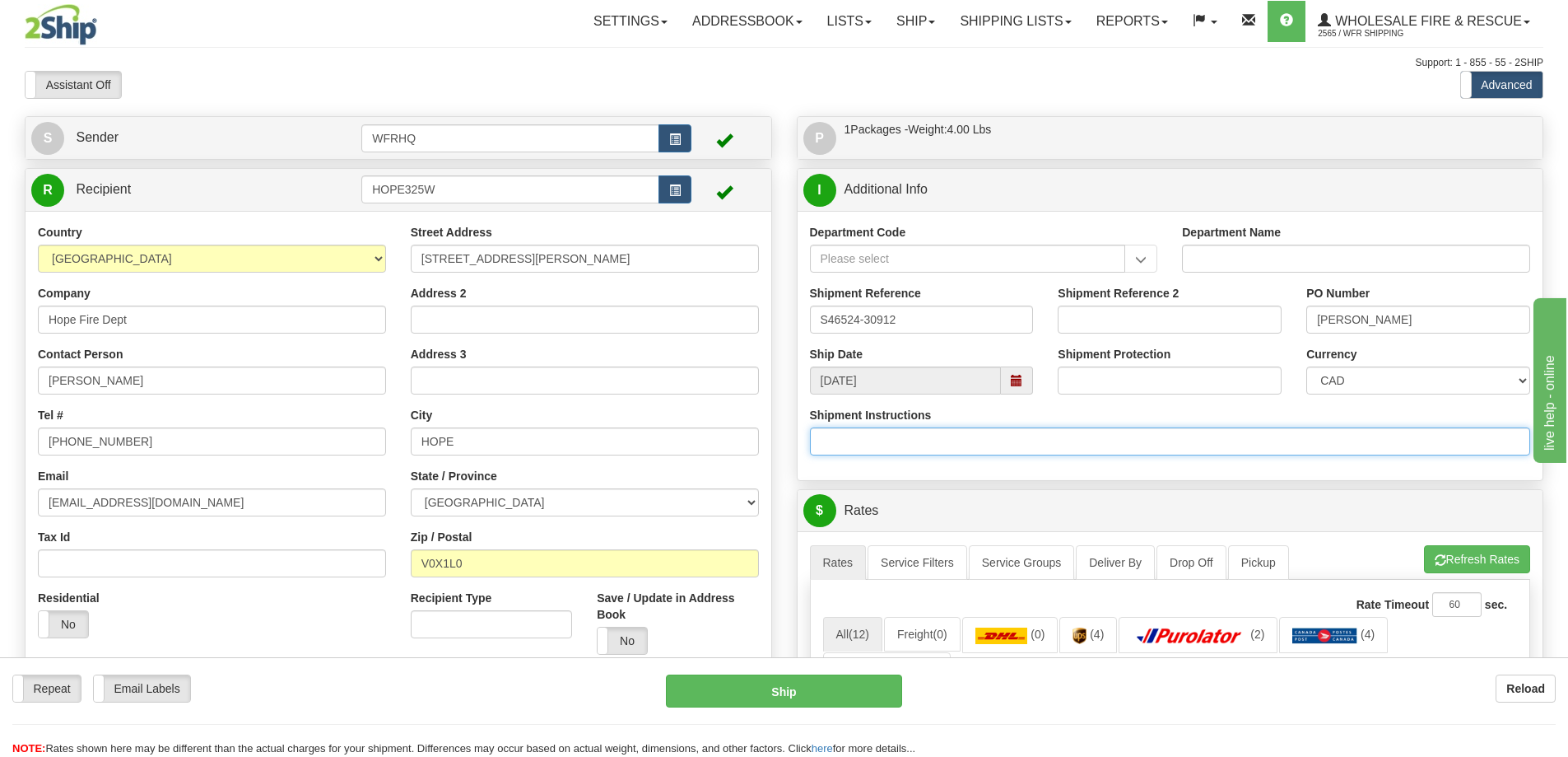
click at [865, 446] on input "Shipment Instructions" at bounding box center [1171, 441] width 721 height 28
type input "Call Chief Leonard upon Arrival 403-737-2102"
drag, startPoint x: 1068, startPoint y: 437, endPoint x: 603, endPoint y: 410, distance: 465.8
click at [603, 116] on div "S Sender WFRHQ" at bounding box center [784, 116] width 1544 height 0
click at [996, 477] on div "Department Code Department Name Shipment Reference S46524-30912 Shipment Refere…" at bounding box center [1170, 345] width 746 height 269
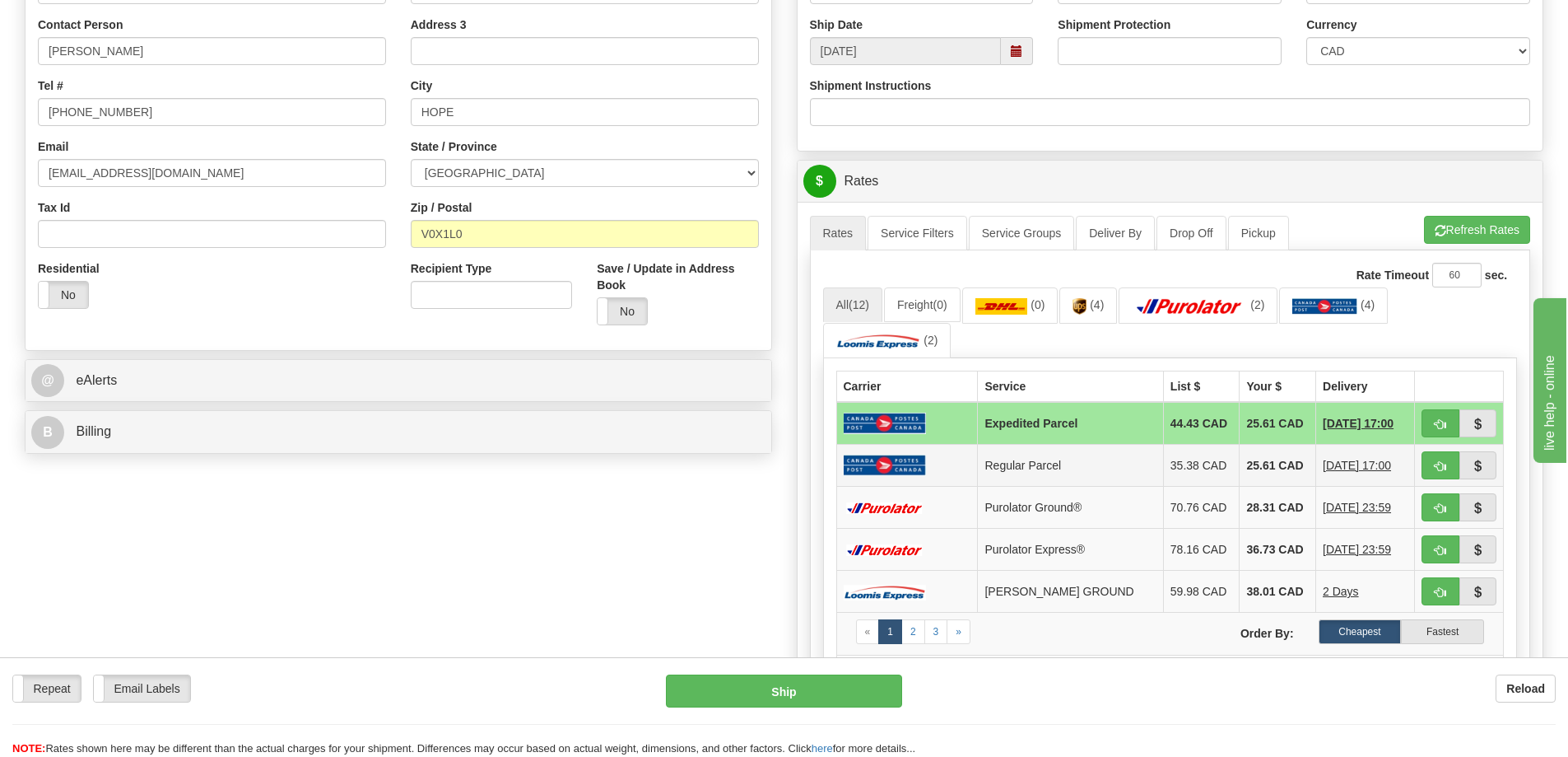
scroll to position [412, 0]
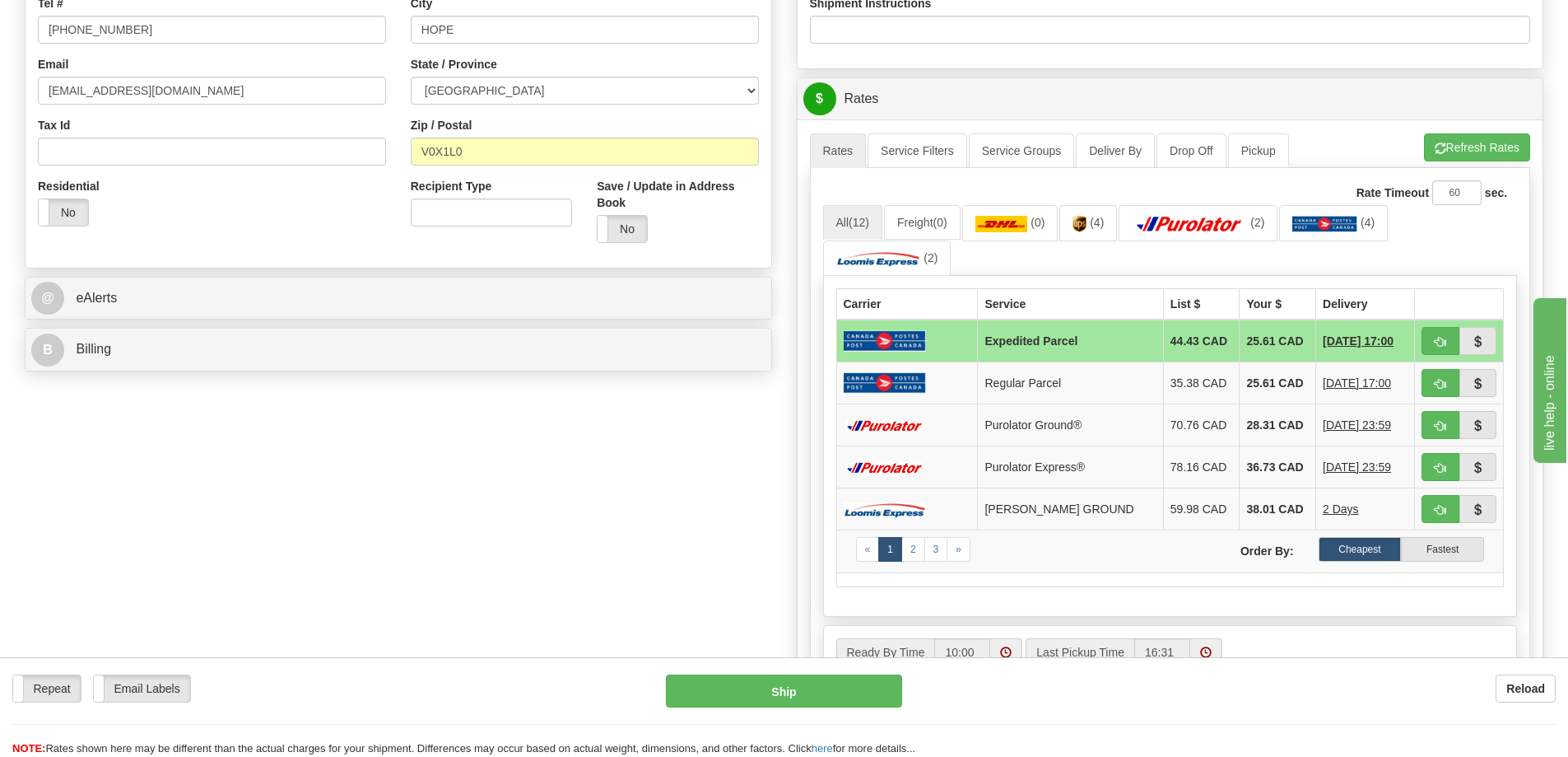
click at [1318, 135] on ul "Rates Service Filters Service Groups Deliver By Drop Off Pickup Refresh Rates C…" at bounding box center [1171, 150] width 721 height 34
click at [1417, 254] on ul "All (12) Freight (0) (0) (4) (2) (4) (2)" at bounding box center [1170, 240] width 694 height 71
drag, startPoint x: 1384, startPoint y: 254, endPoint x: 1290, endPoint y: 312, distance: 110.5
click at [1384, 254] on ul "All (12) Freight (0) (0) (4) (2) (4) (2)" at bounding box center [1170, 240] width 694 height 71
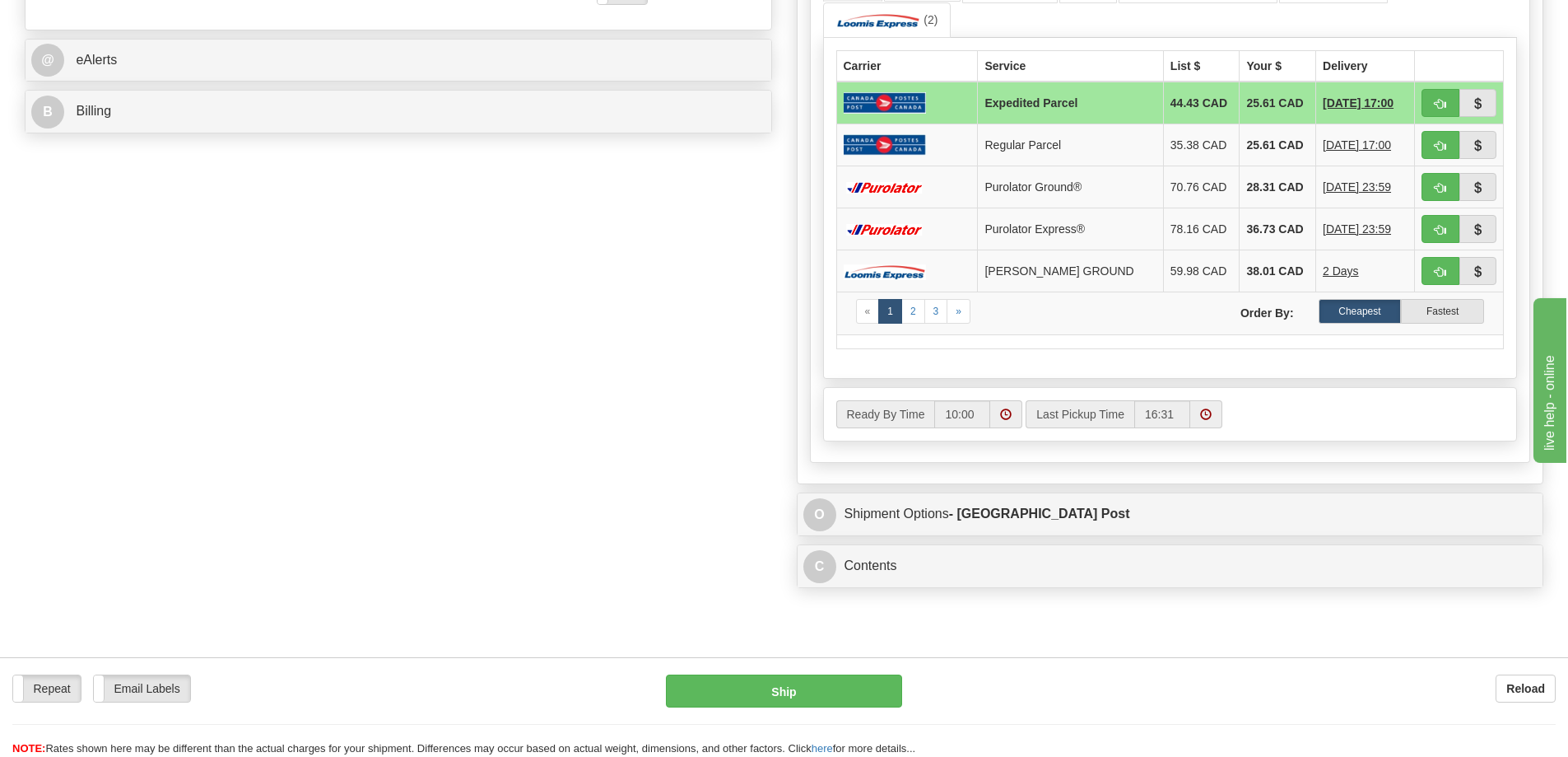
scroll to position [659, 0]
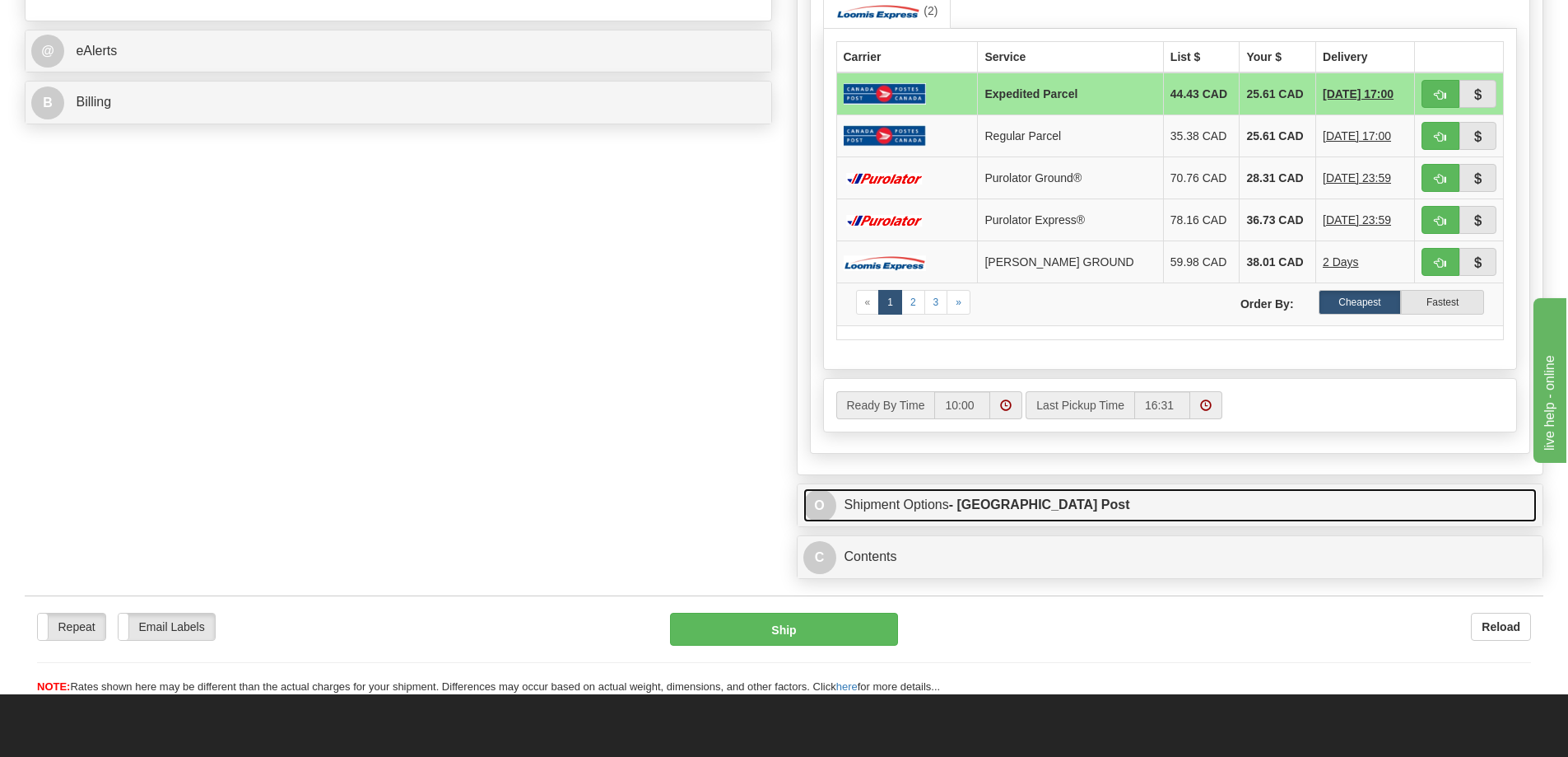
click at [1121, 499] on link "O Shipment Options - Canada Post" at bounding box center [1170, 506] width 734 height 34
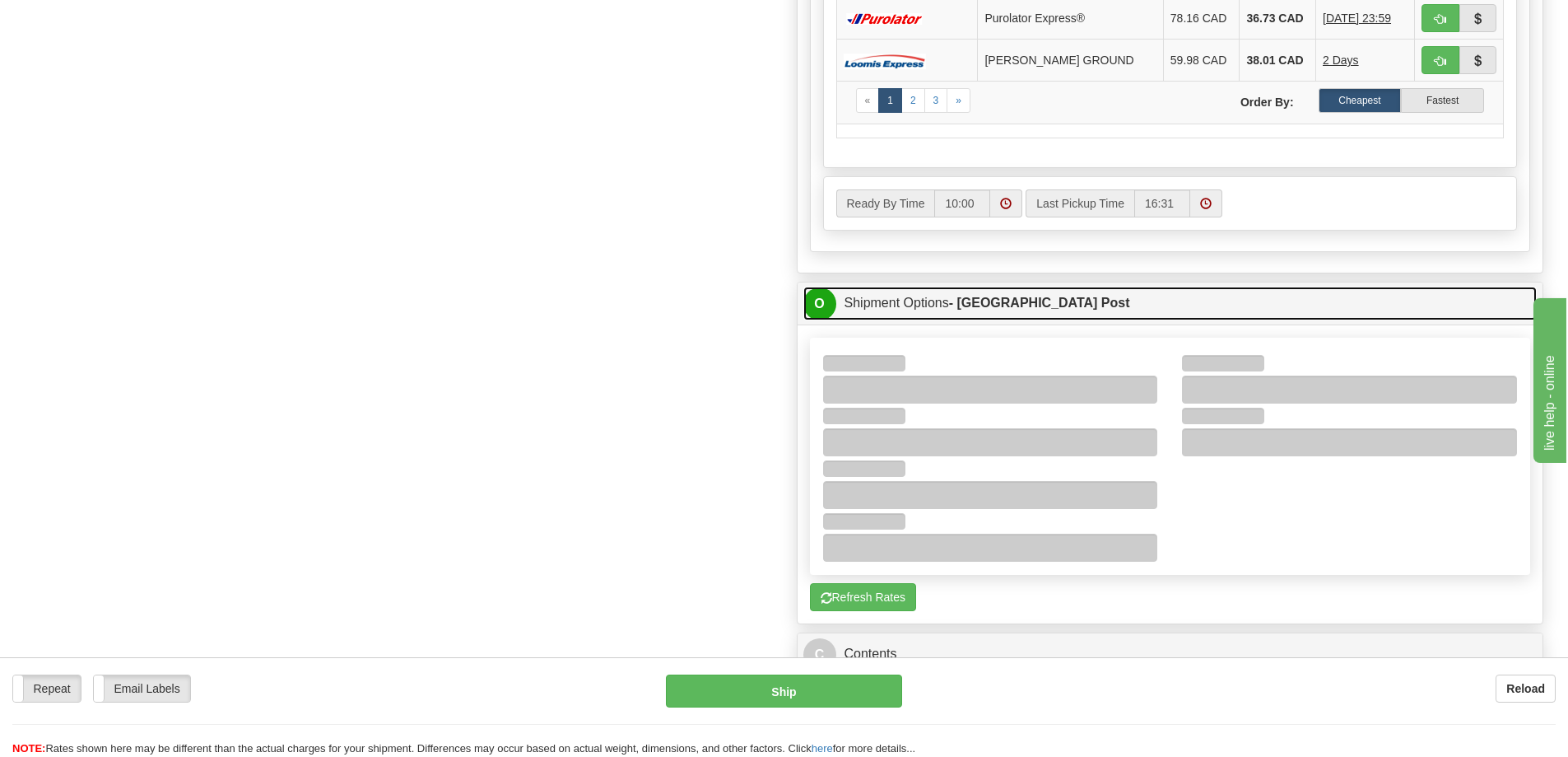
scroll to position [824, 0]
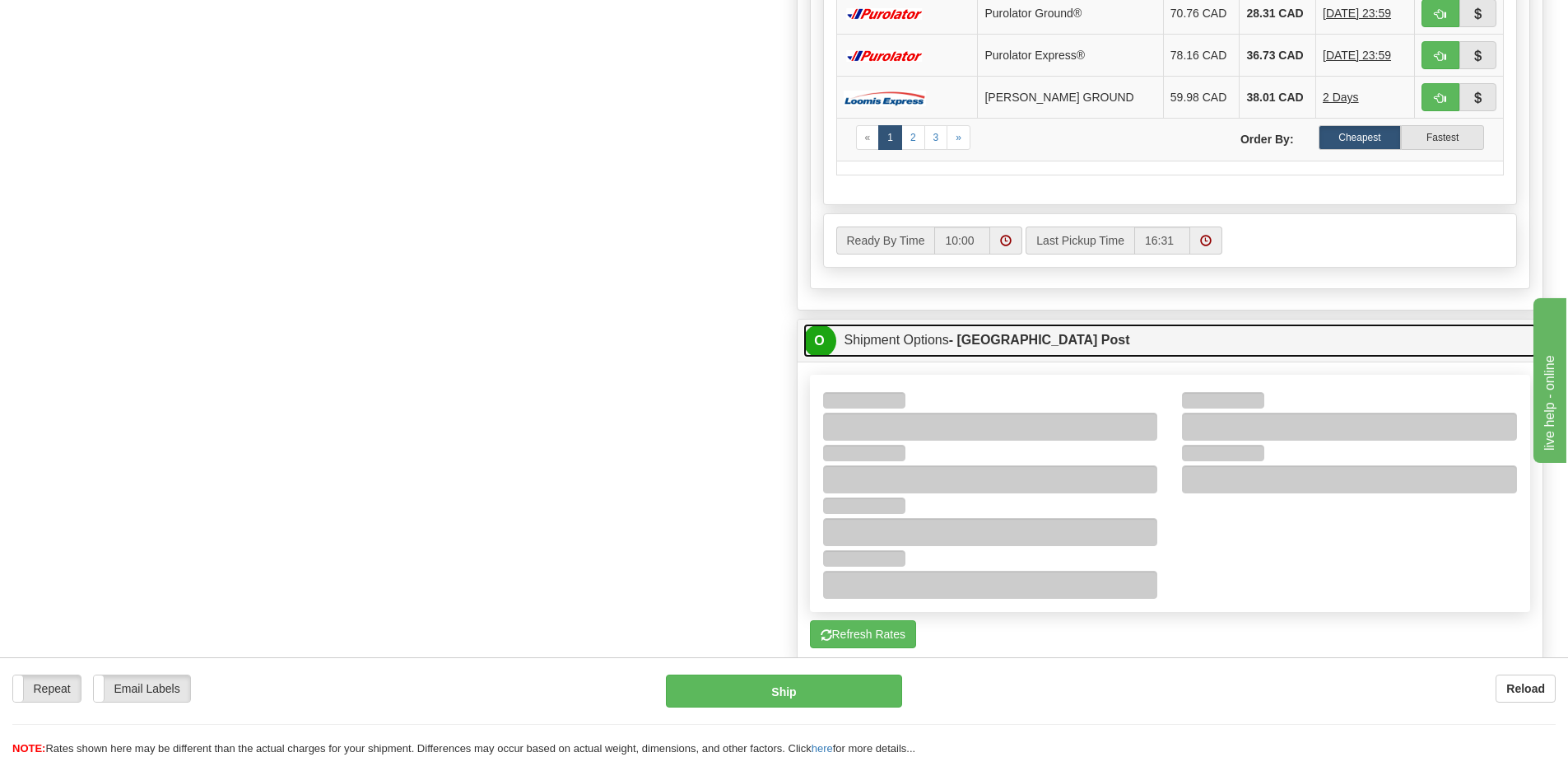
click at [1098, 338] on link "O Shipment Options - Canada Post" at bounding box center [1170, 341] width 734 height 34
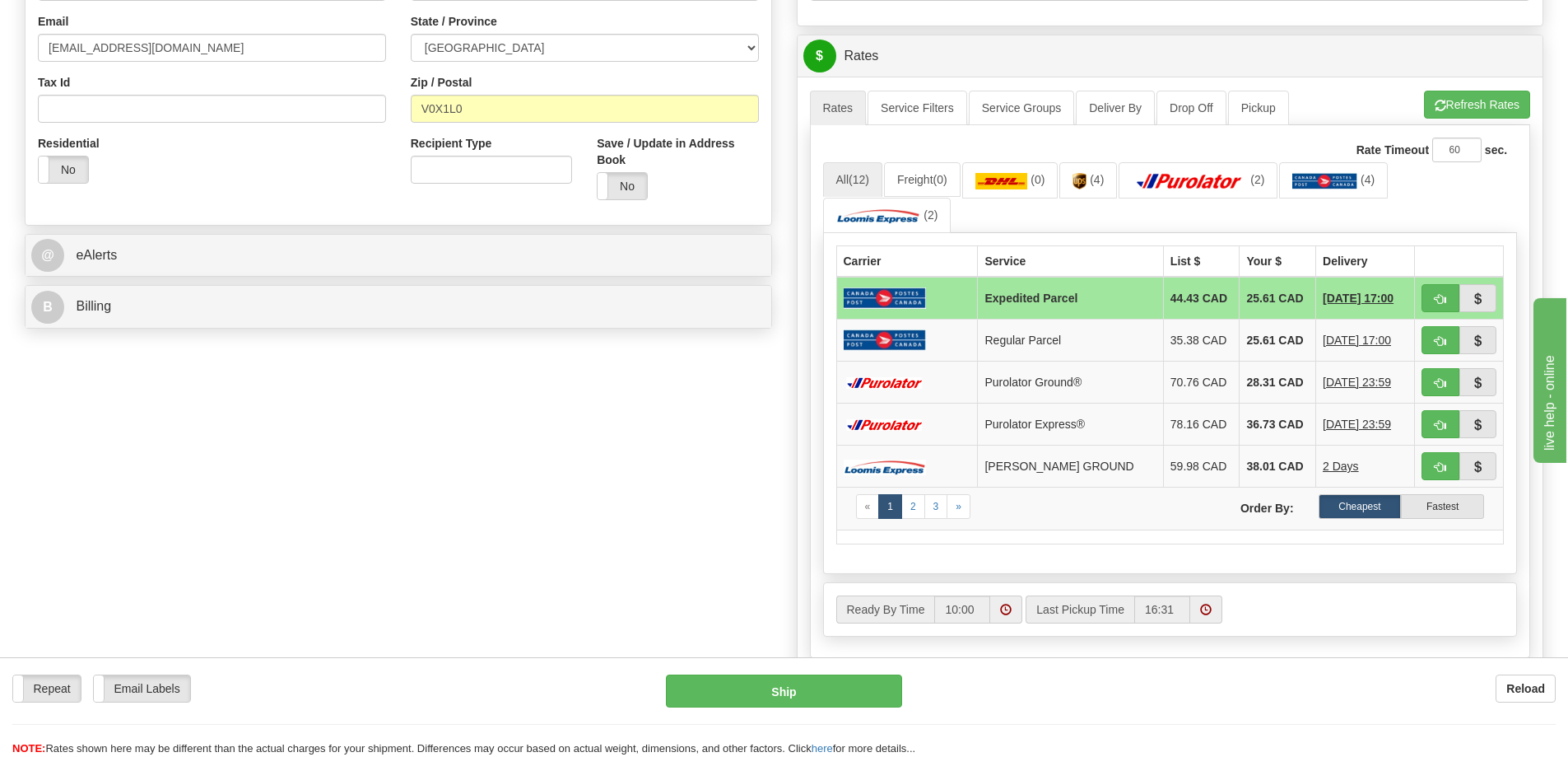
scroll to position [412, 0]
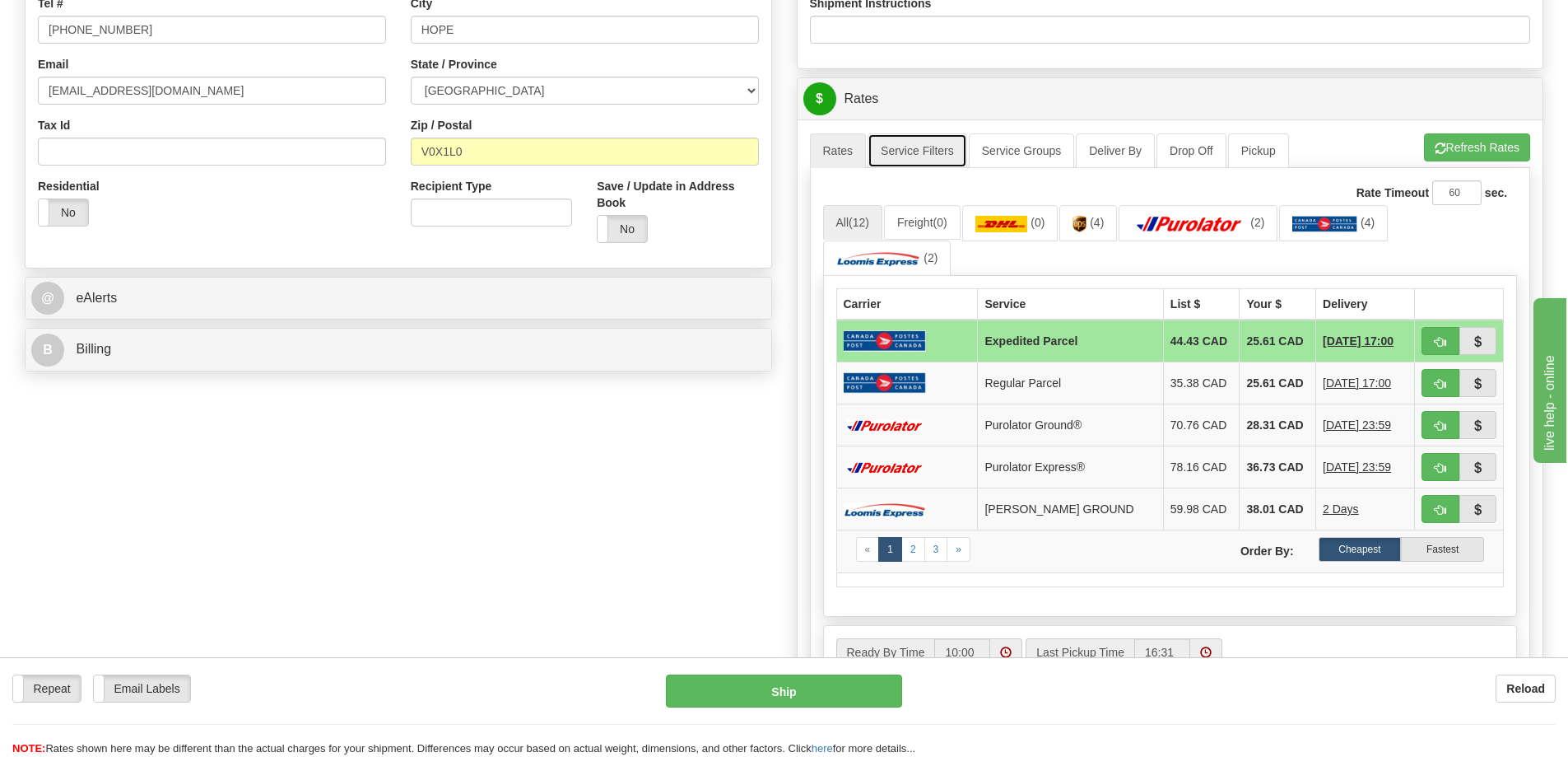
click at [908, 148] on link "Service Filters" at bounding box center [918, 150] width 100 height 34
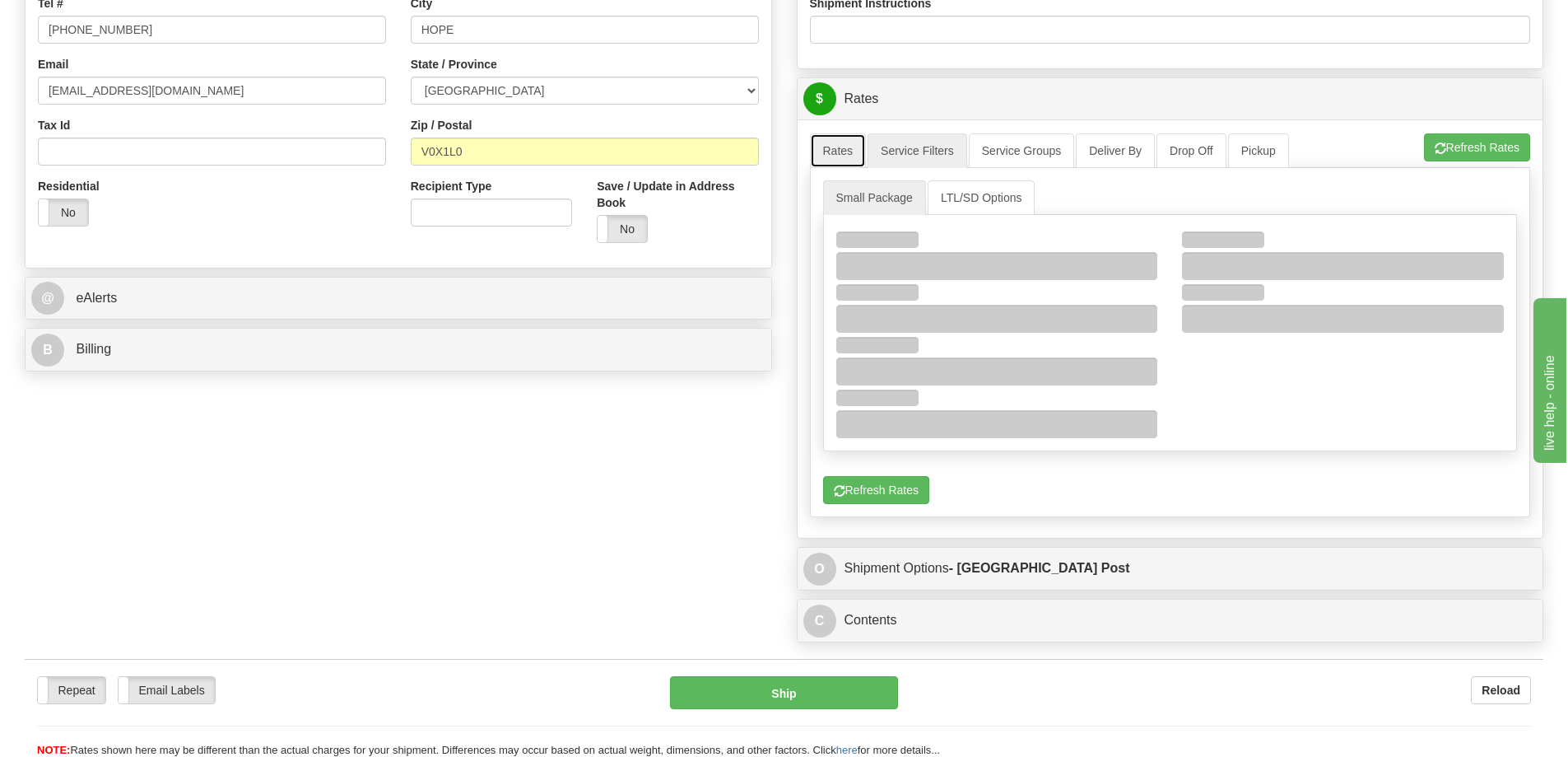
click at [844, 146] on link "Rates" at bounding box center [838, 150] width 57 height 34
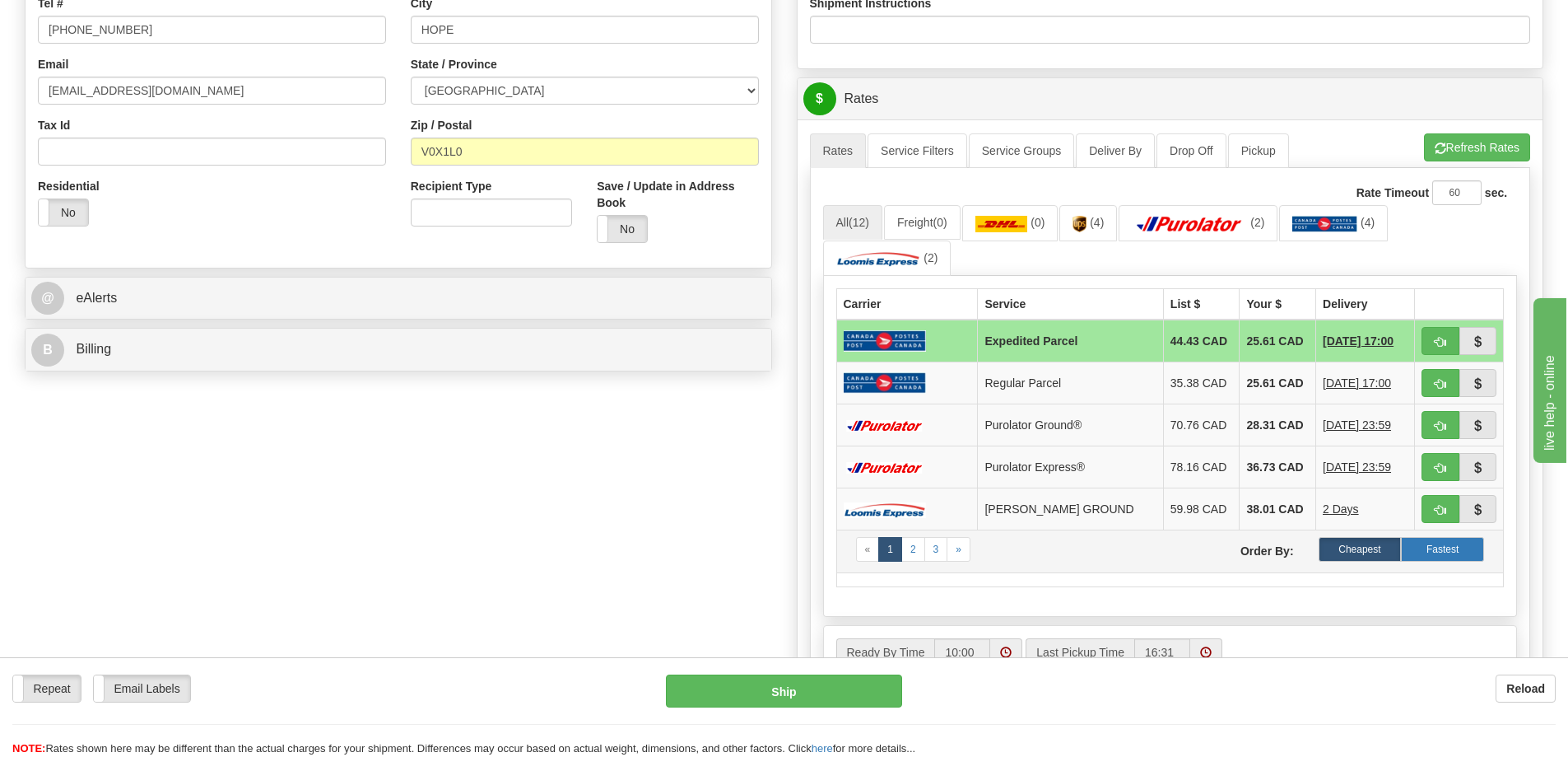
click at [1434, 545] on label "Fastest" at bounding box center [1443, 549] width 83 height 24
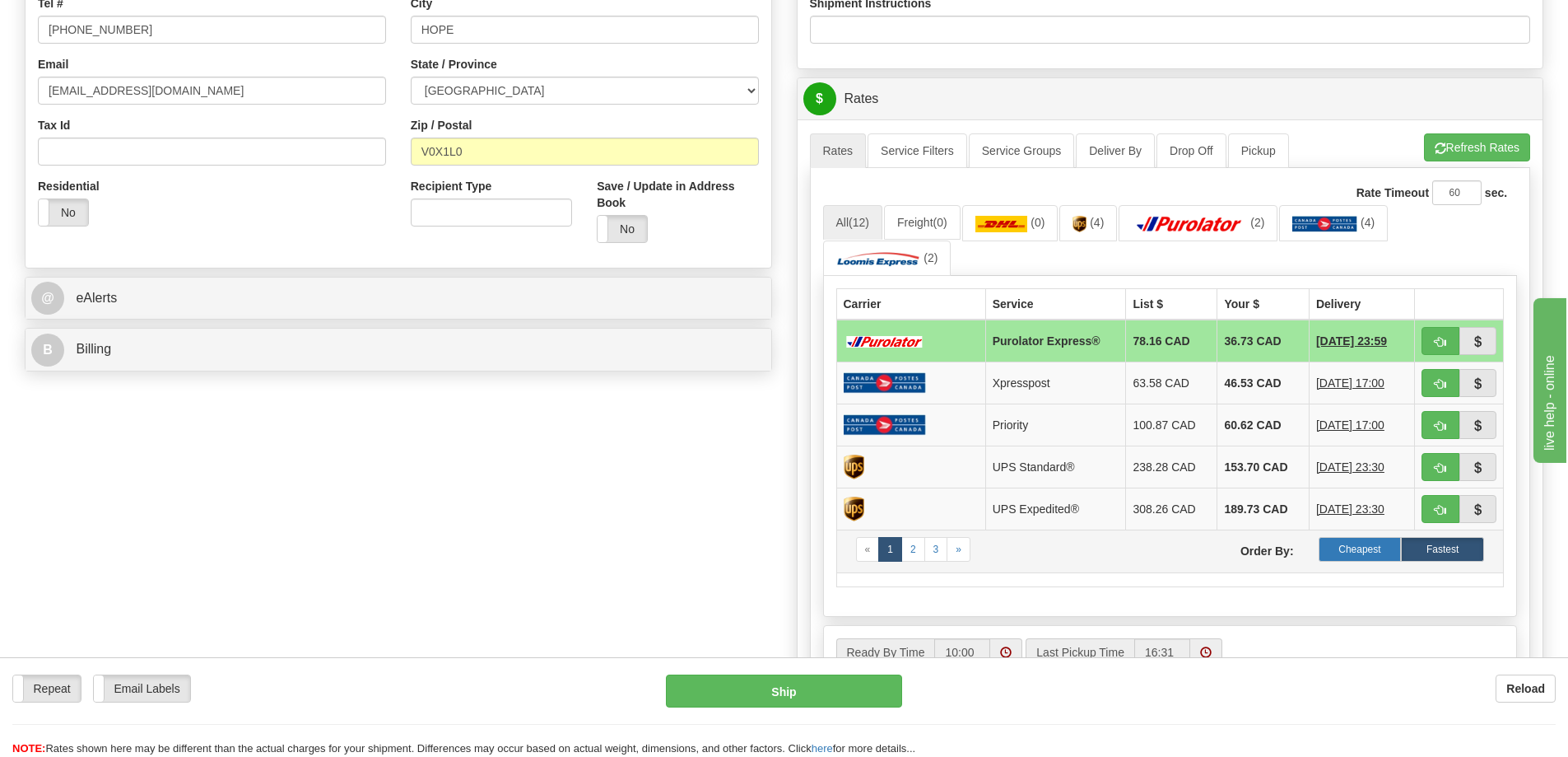
click at [1363, 554] on label "Cheapest" at bounding box center [1360, 549] width 83 height 24
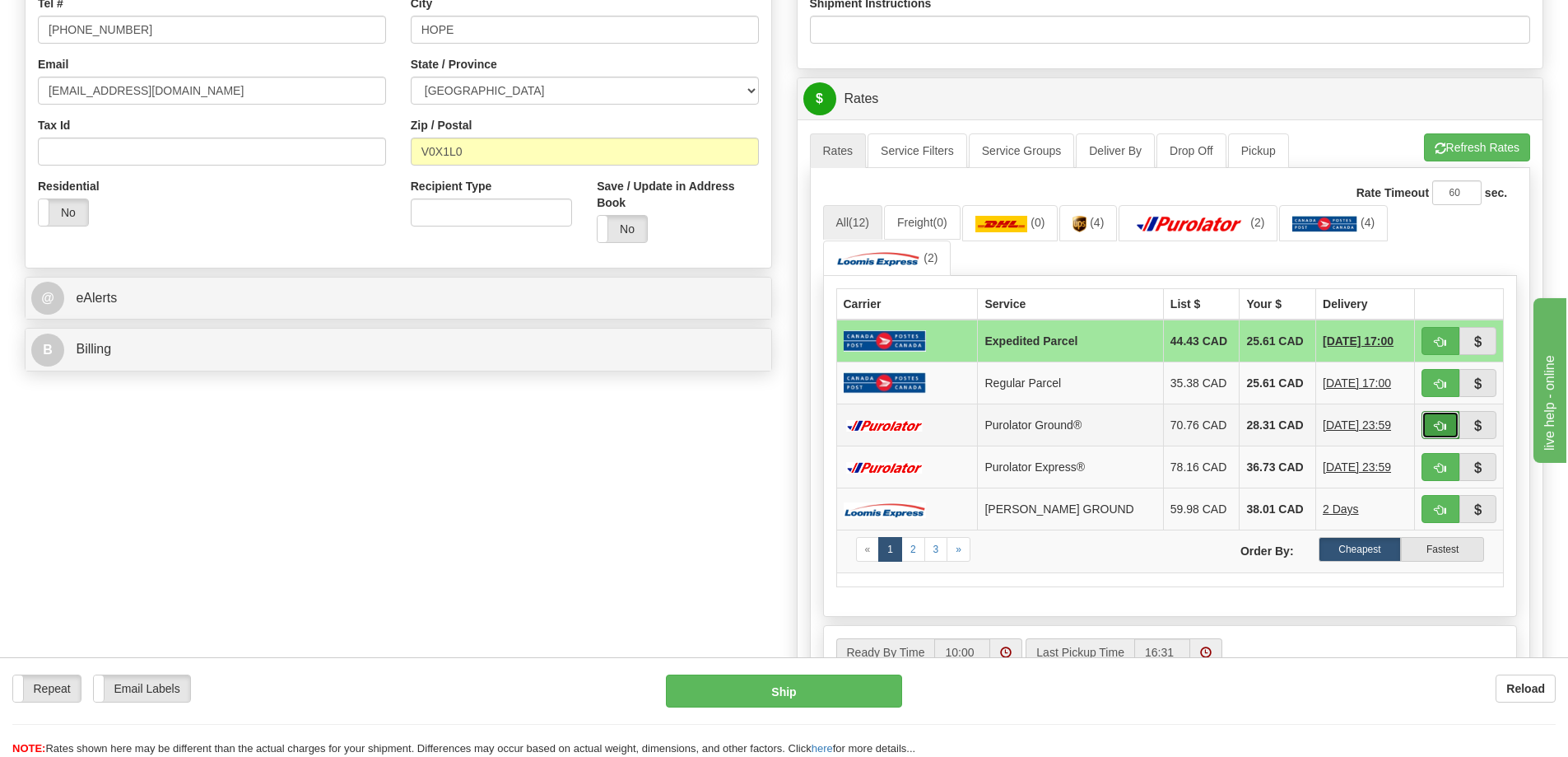
click at [1435, 422] on span "button" at bounding box center [1440, 427] width 12 height 11
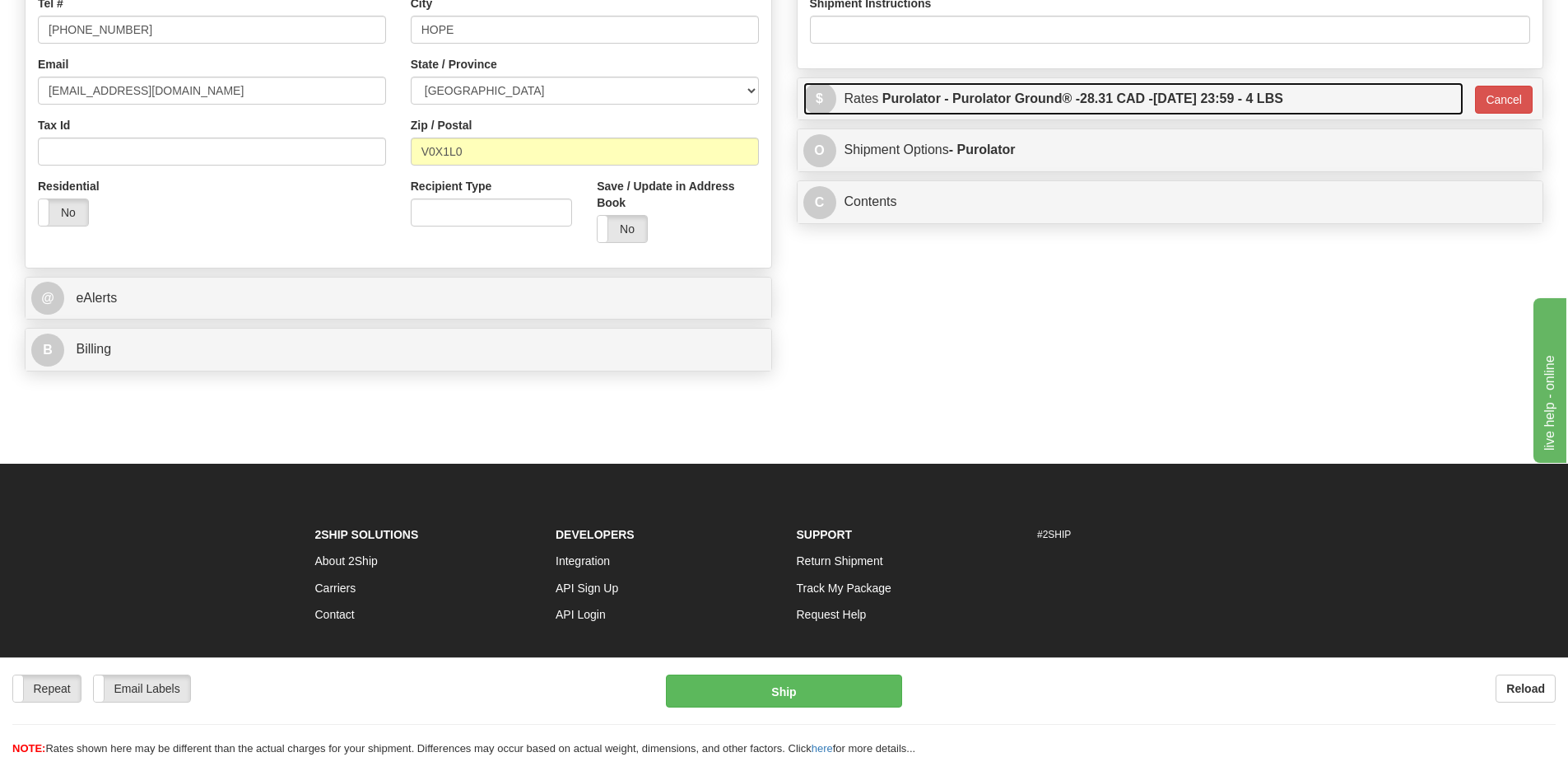
click at [1178, 112] on label "Purolator - Purolator Ground® - 28.31 CAD - 09/12/2025 23:59 - 4 LBS" at bounding box center [1083, 99] width 401 height 33
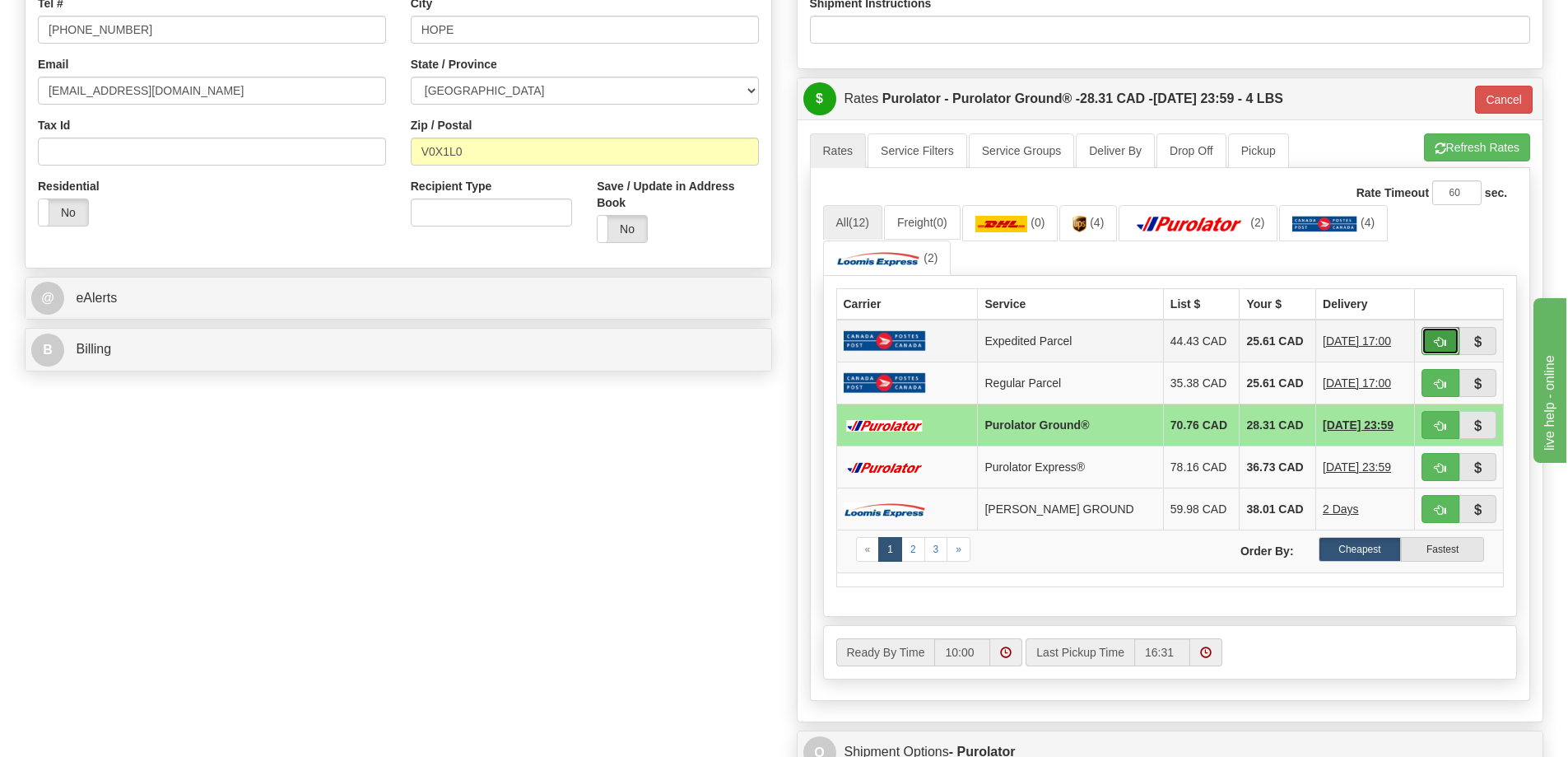
click at [1444, 345] on span "button" at bounding box center [1440, 342] width 12 height 11
type input "DOM.EP"
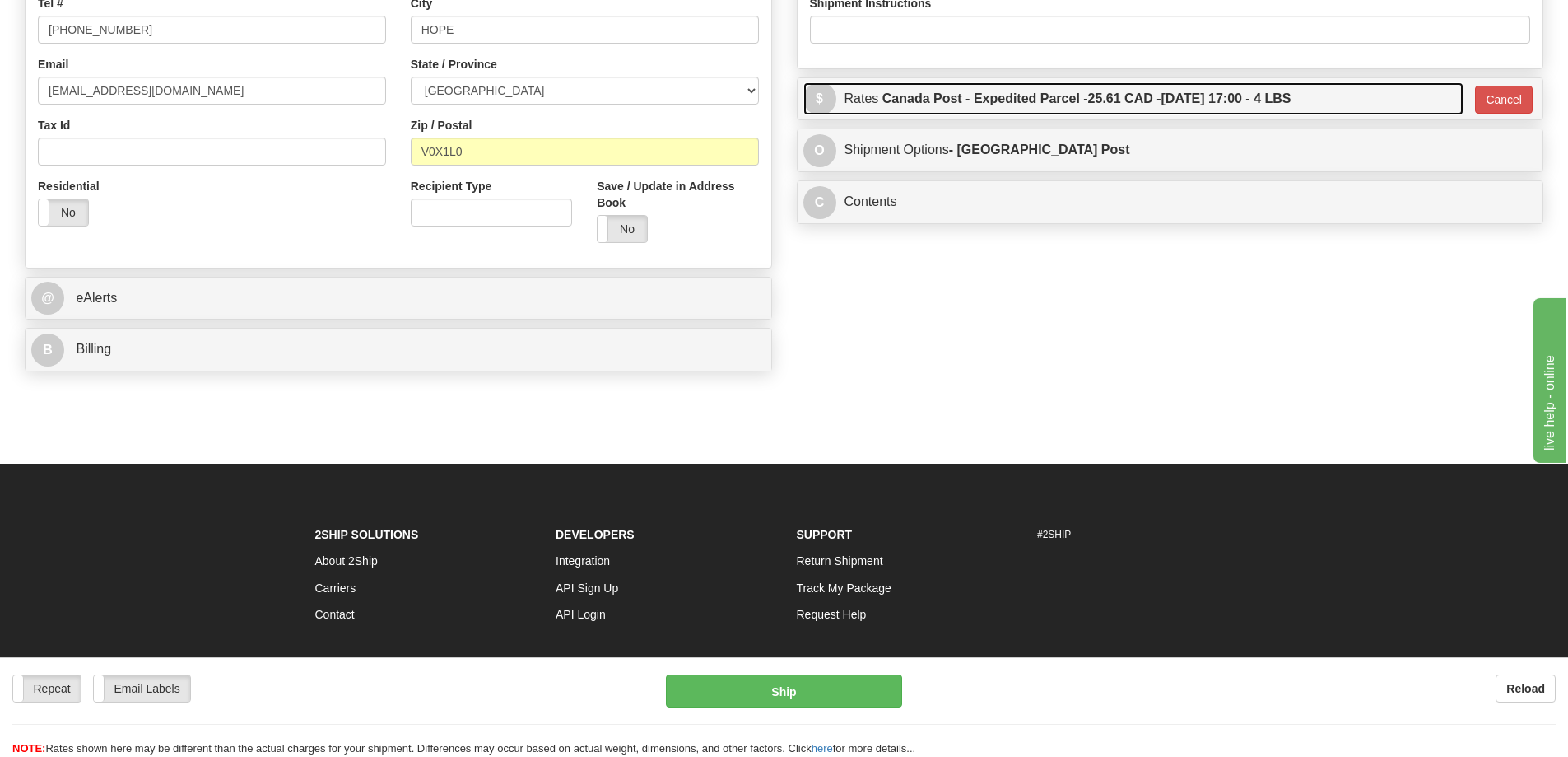
click at [1325, 97] on link "$ Rates Canada Post - Expedited Parcel - 25.61 CAD - 09/15/2025 17:00 - 4 LBS" at bounding box center [1133, 100] width 660 height 34
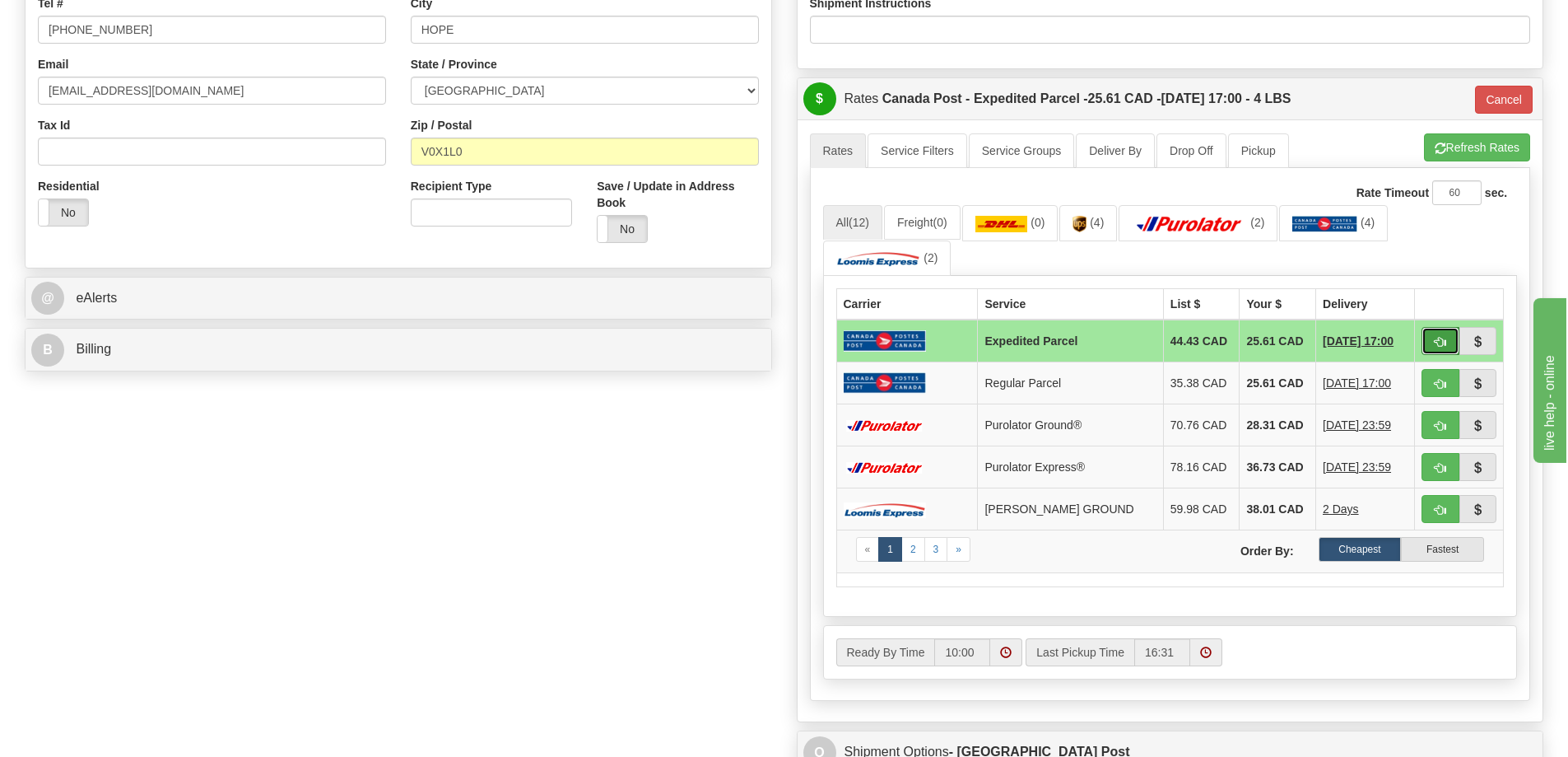
click at [1439, 347] on span "button" at bounding box center [1440, 342] width 12 height 11
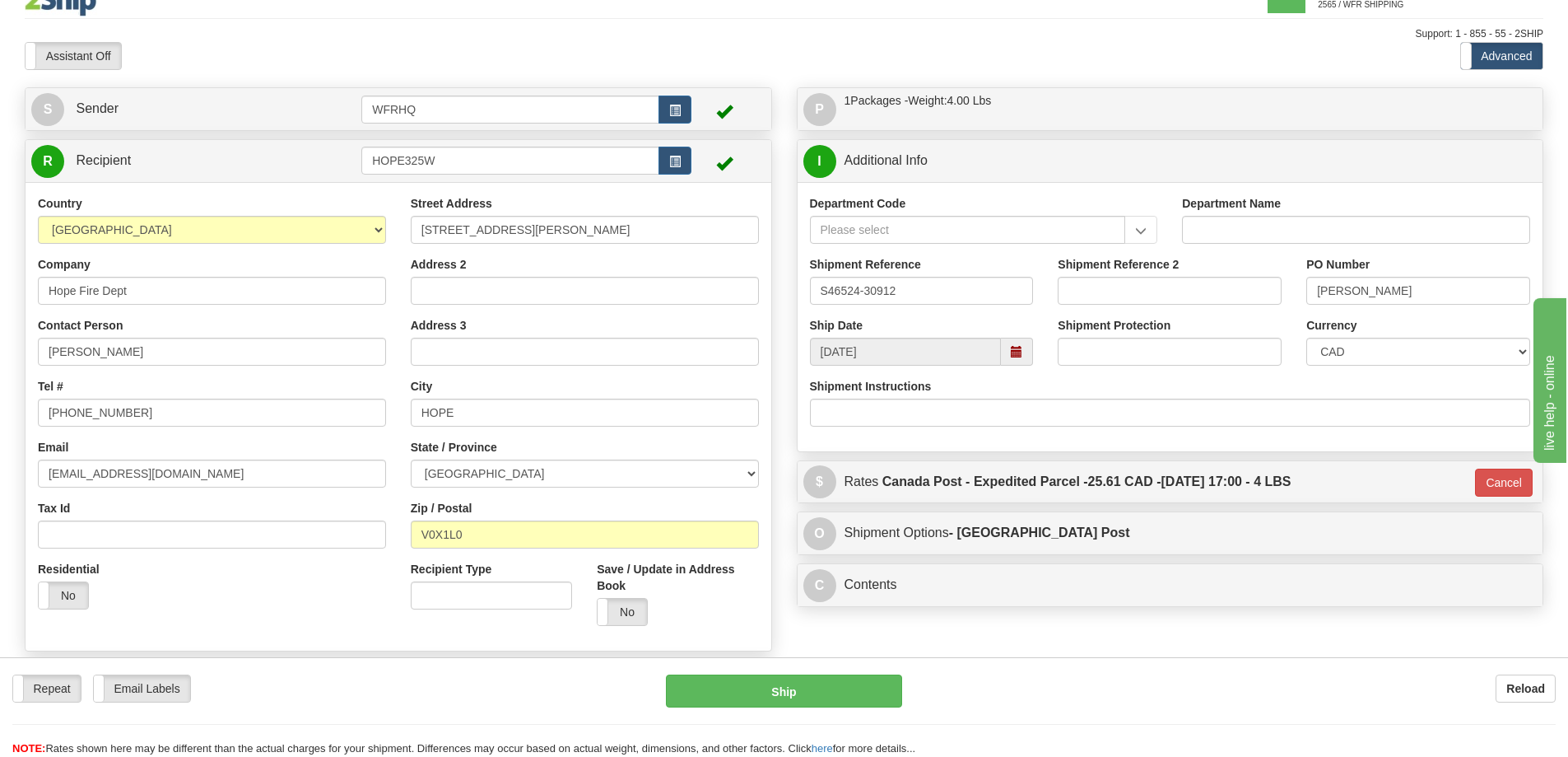
scroll to position [0, 0]
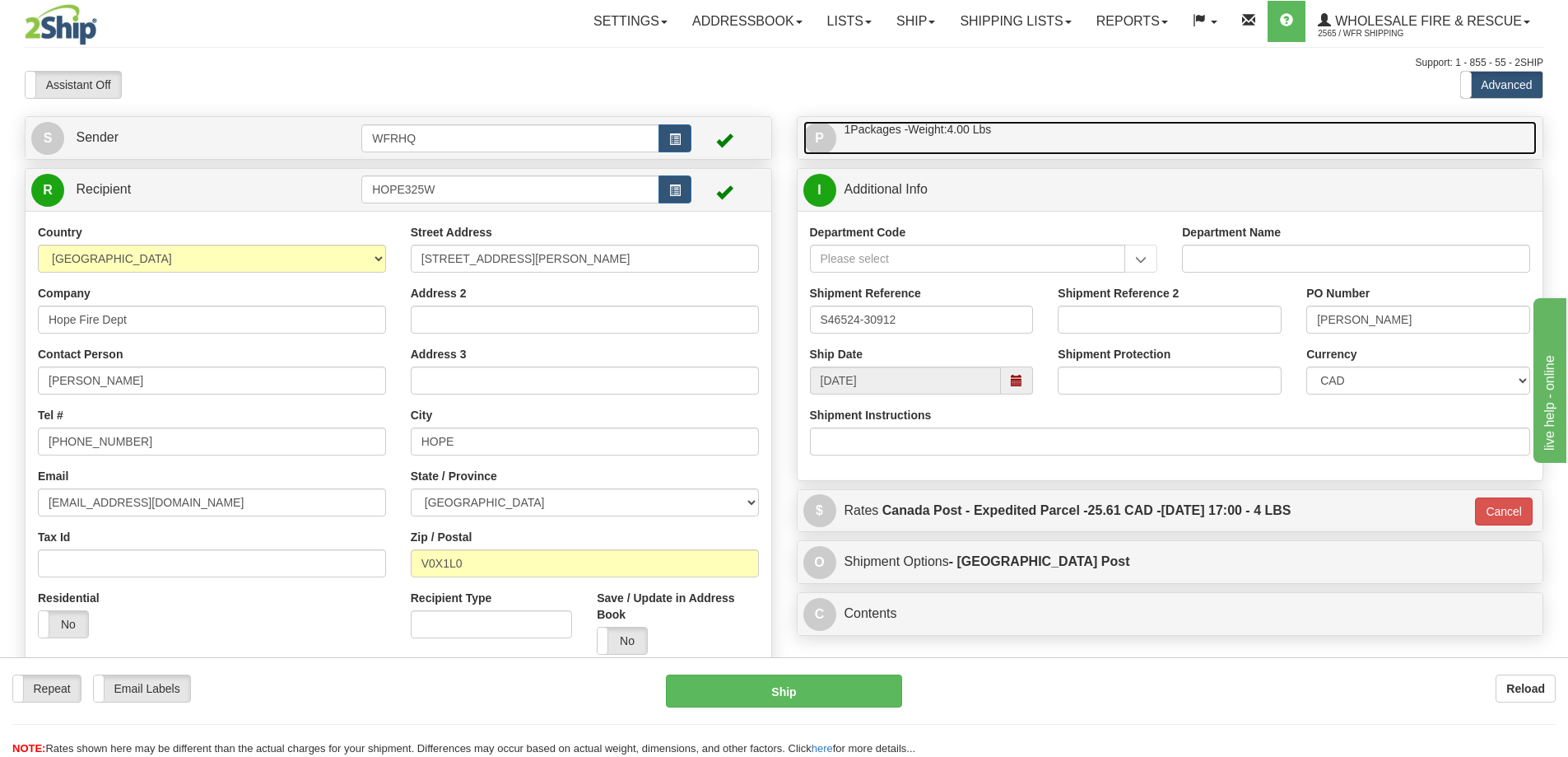
click at [1113, 140] on link "P Packages / Skids 1 Packages - Weight: 4.00 Lbs 1 Skids - Weight: NaN Lbs" at bounding box center [1170, 139] width 734 height 34
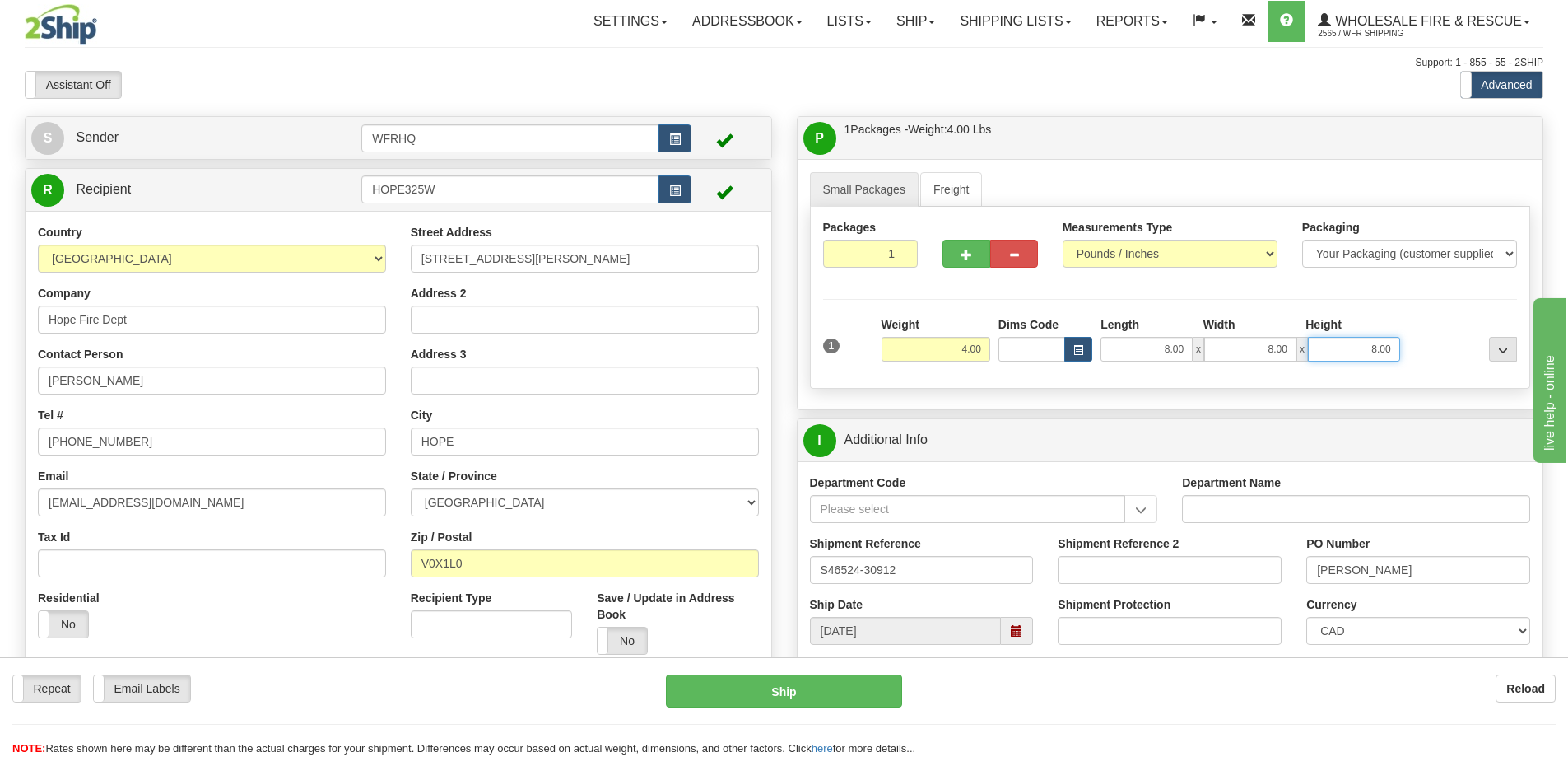
click at [1367, 341] on input "8.00" at bounding box center [1354, 348] width 92 height 24
click at [1415, 363] on div "1 Weight 4.00 Dims Code 8.00" at bounding box center [1171, 345] width 703 height 59
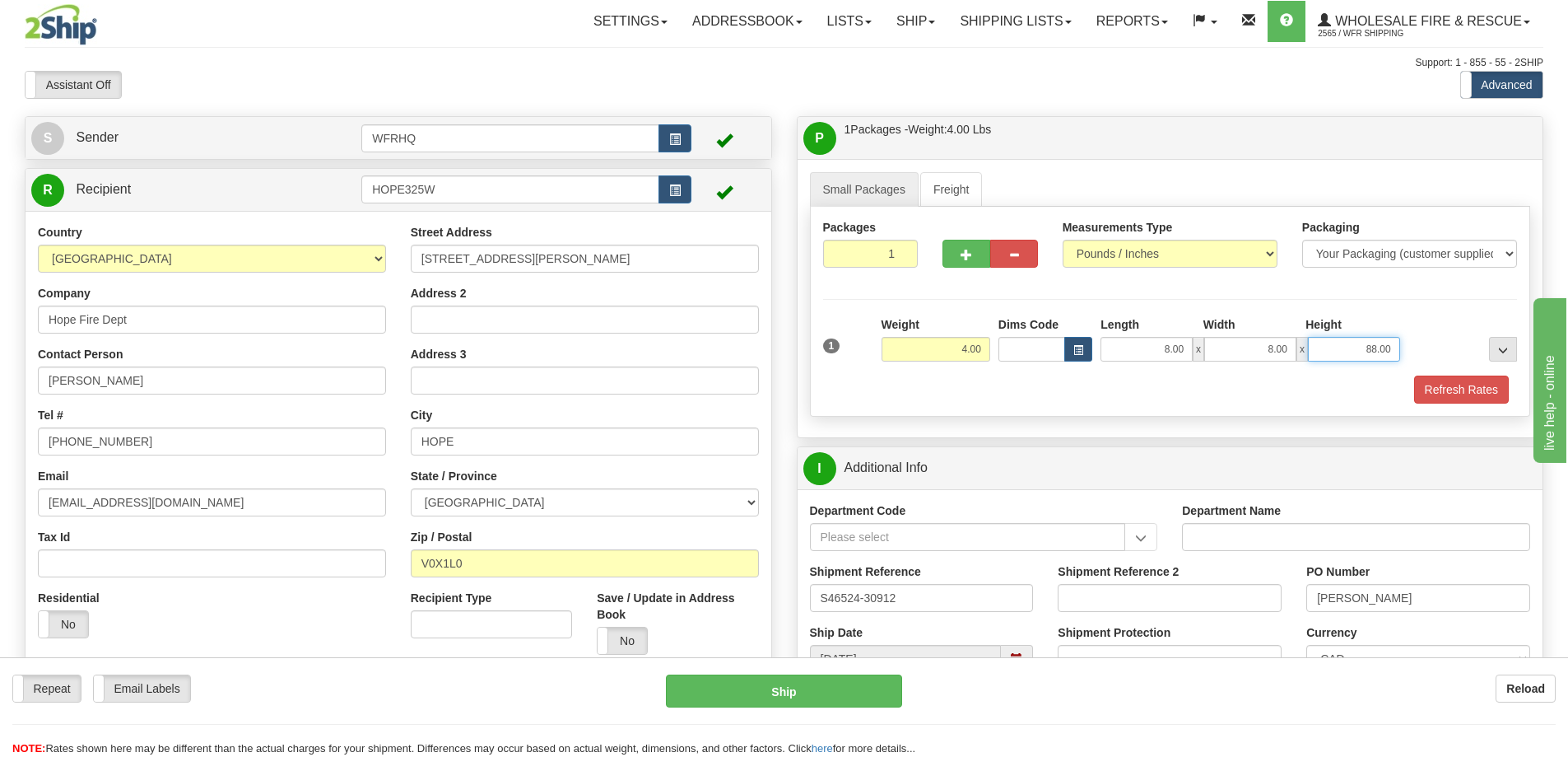
click at [1357, 353] on input "88.00" at bounding box center [1354, 348] width 92 height 24
type input "8.00"
click at [1354, 400] on div "Refresh Rates" at bounding box center [1171, 389] width 703 height 28
click at [1446, 387] on button "Refresh Rates" at bounding box center [1461, 389] width 94 height 28
type input "DOM.EP"
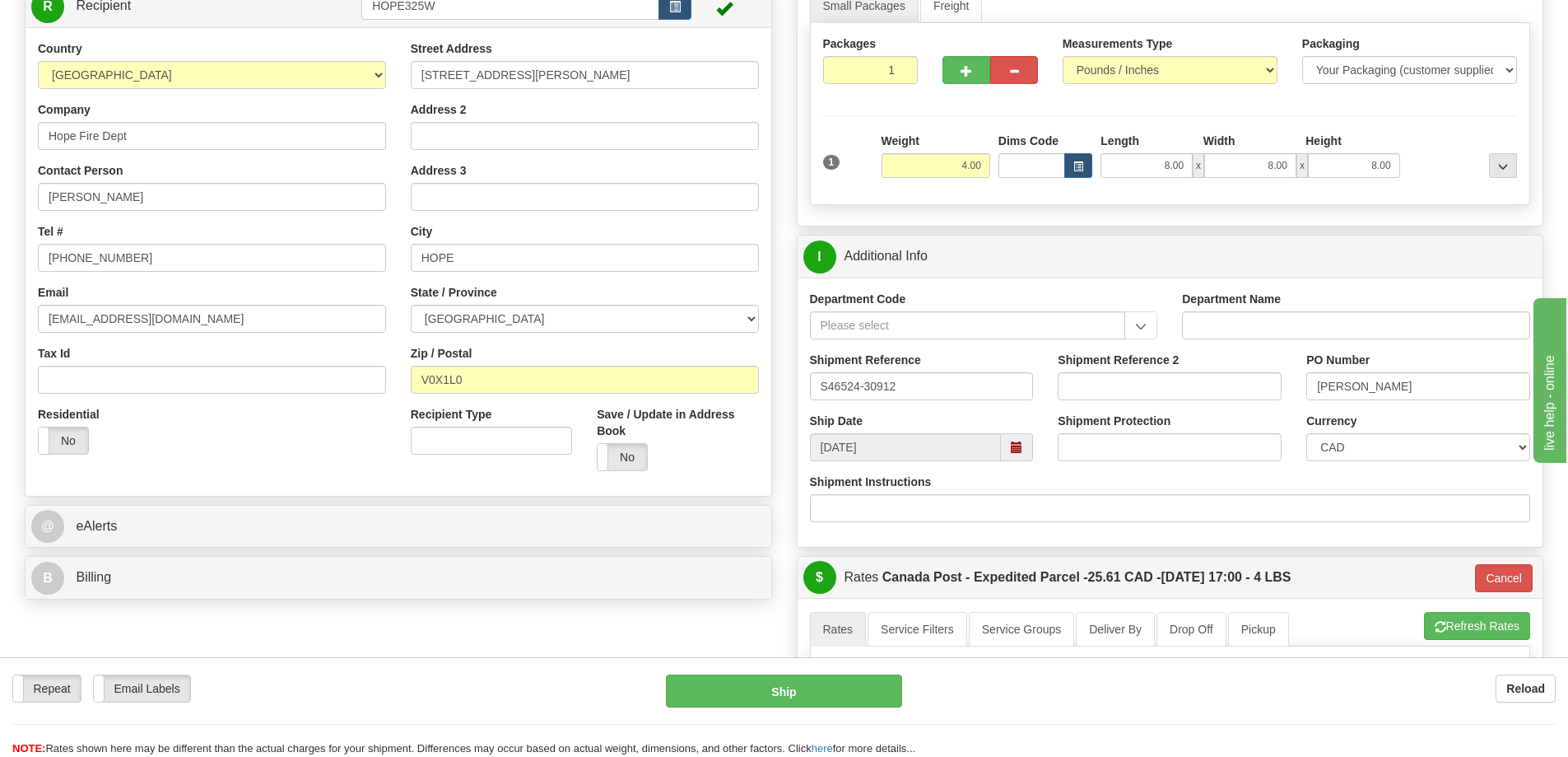
scroll to position [248, 0]
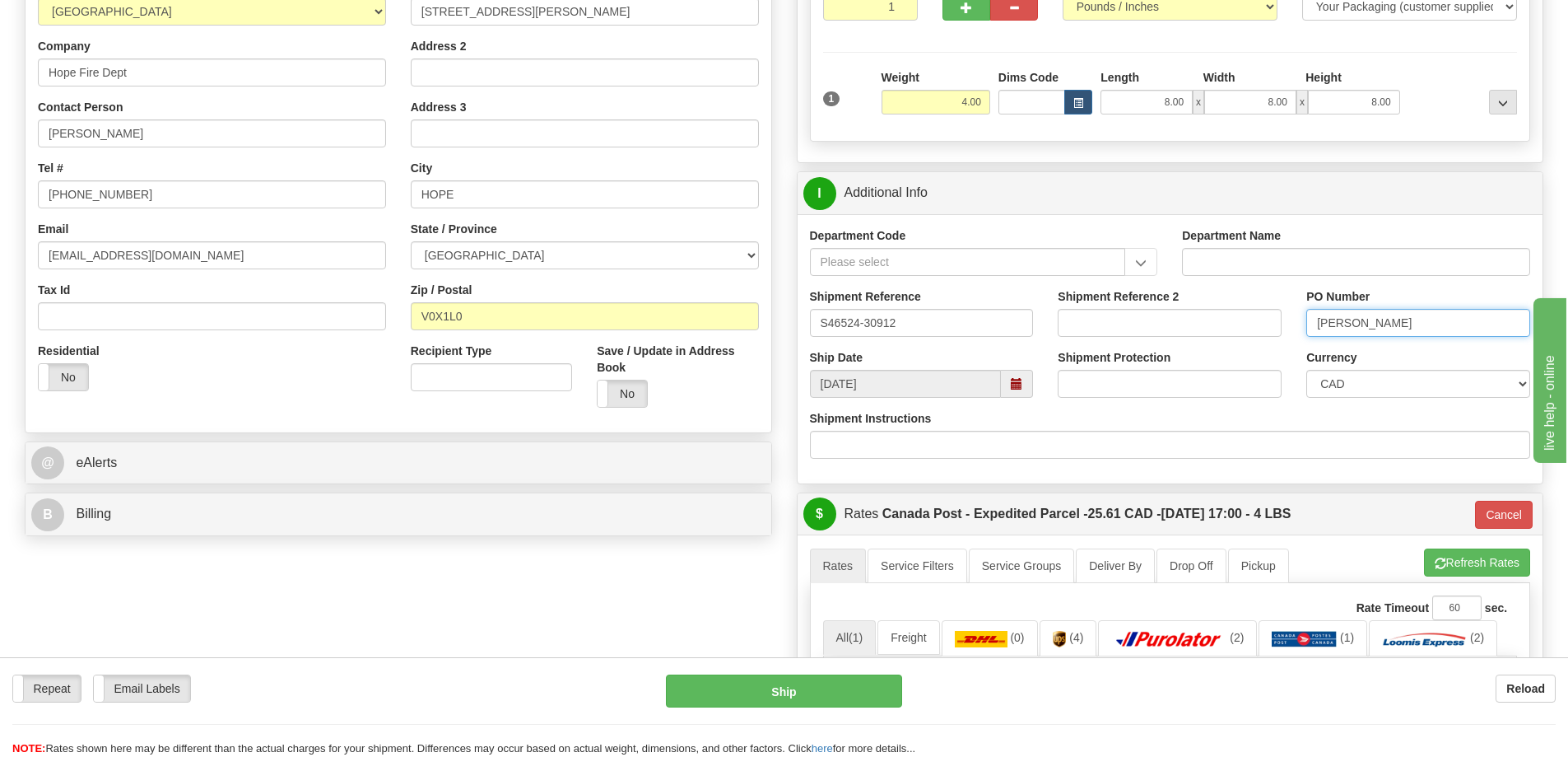
click at [1379, 324] on input "Nolan" at bounding box center [1418, 322] width 224 height 28
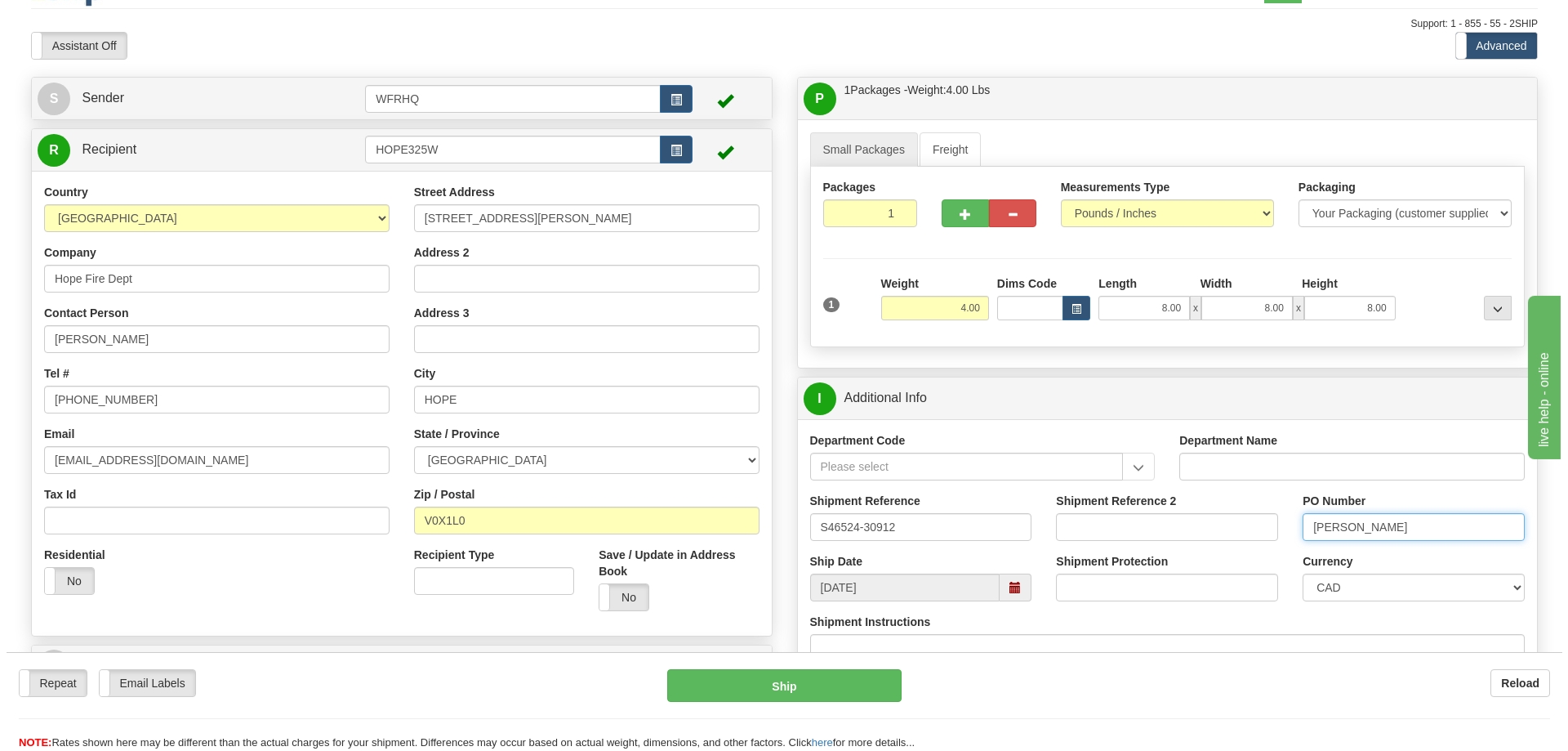
scroll to position [0, 0]
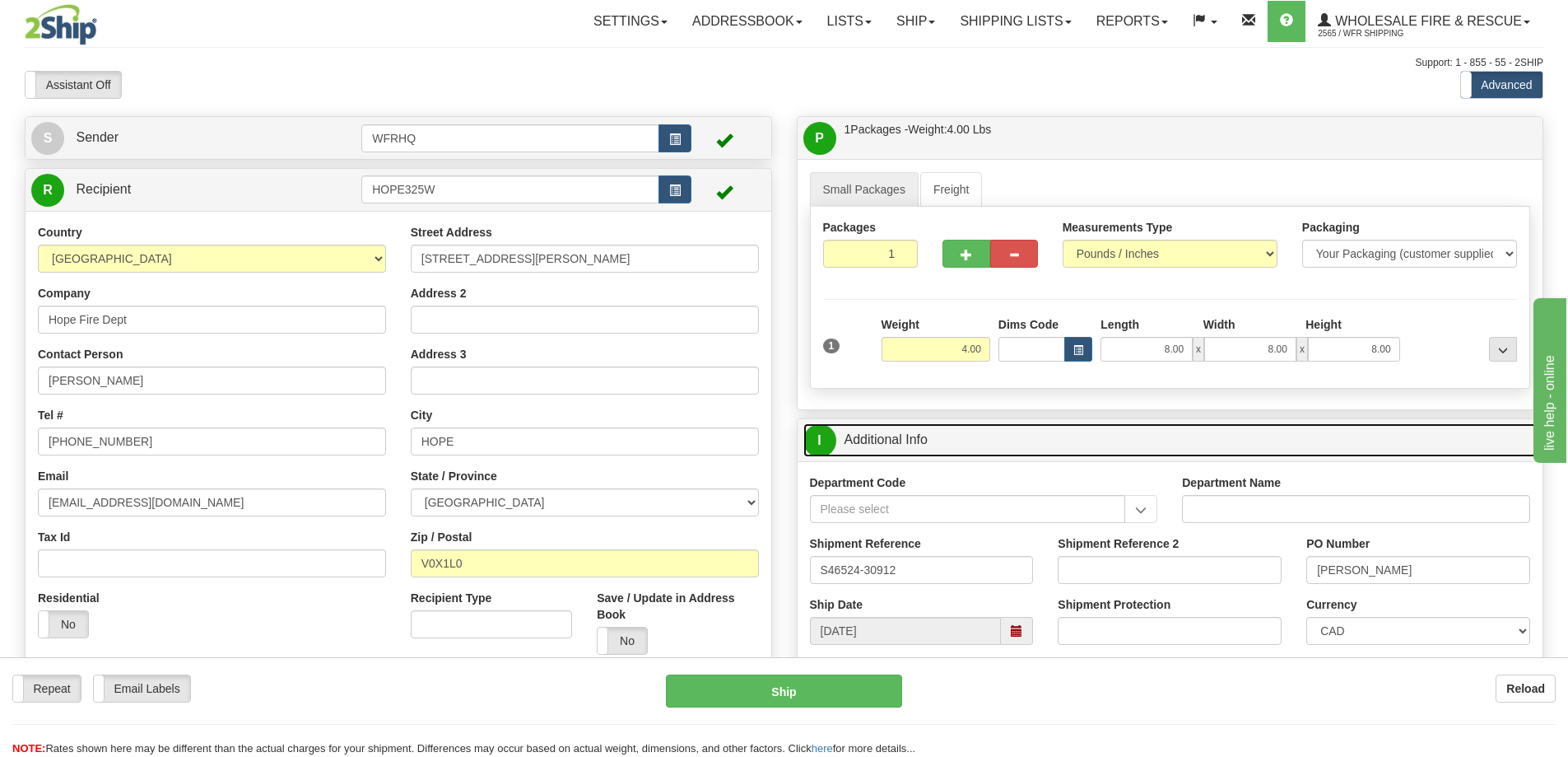
click at [1099, 428] on link "I Additional Info" at bounding box center [1170, 440] width 734 height 34
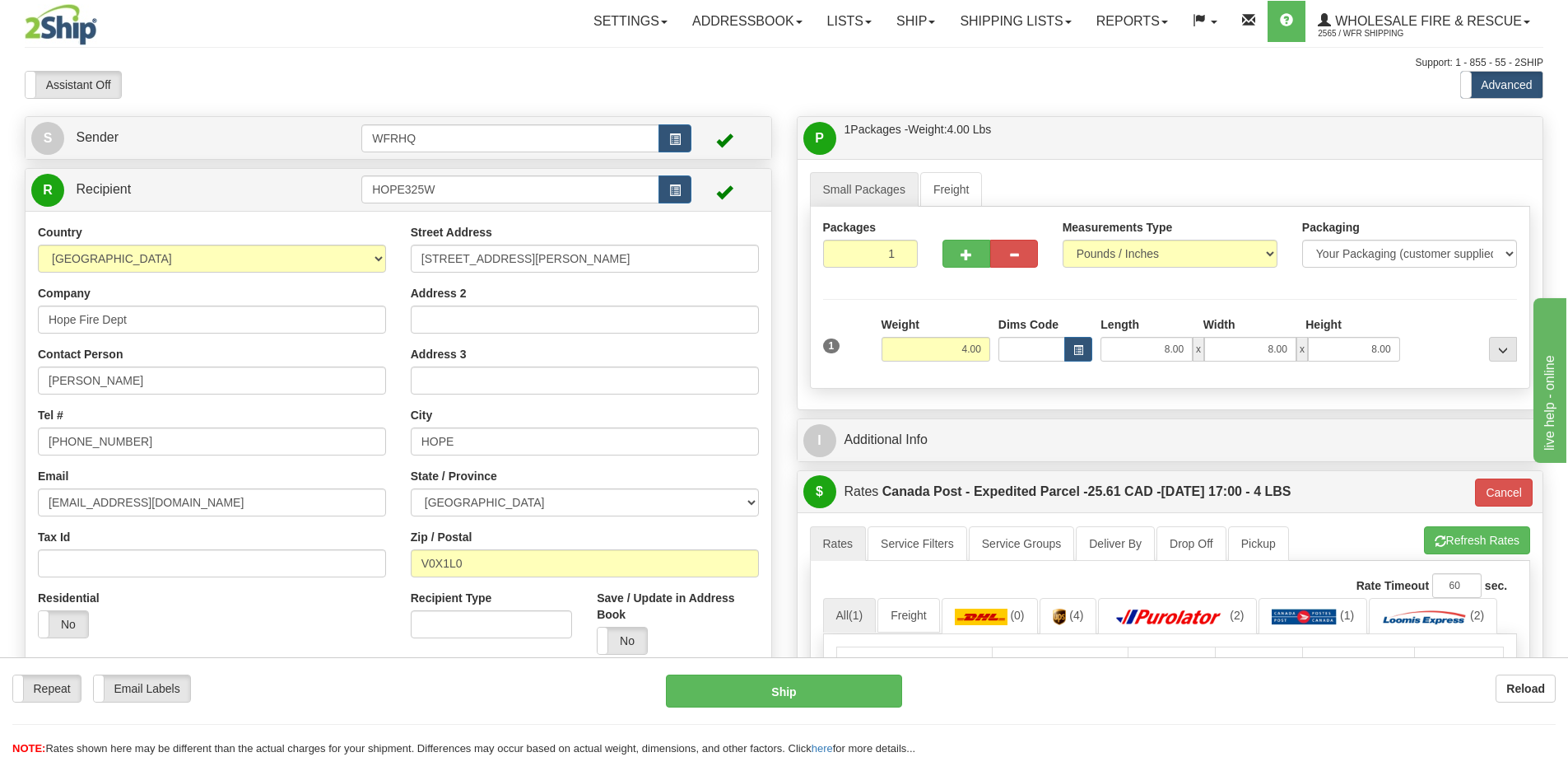
click at [1051, 120] on div "P Packages / Skids 1 Packages - Weight: 4.00 Lbs 1 Skids - Weight: NaN Lbs Ship…" at bounding box center [1170, 138] width 746 height 42
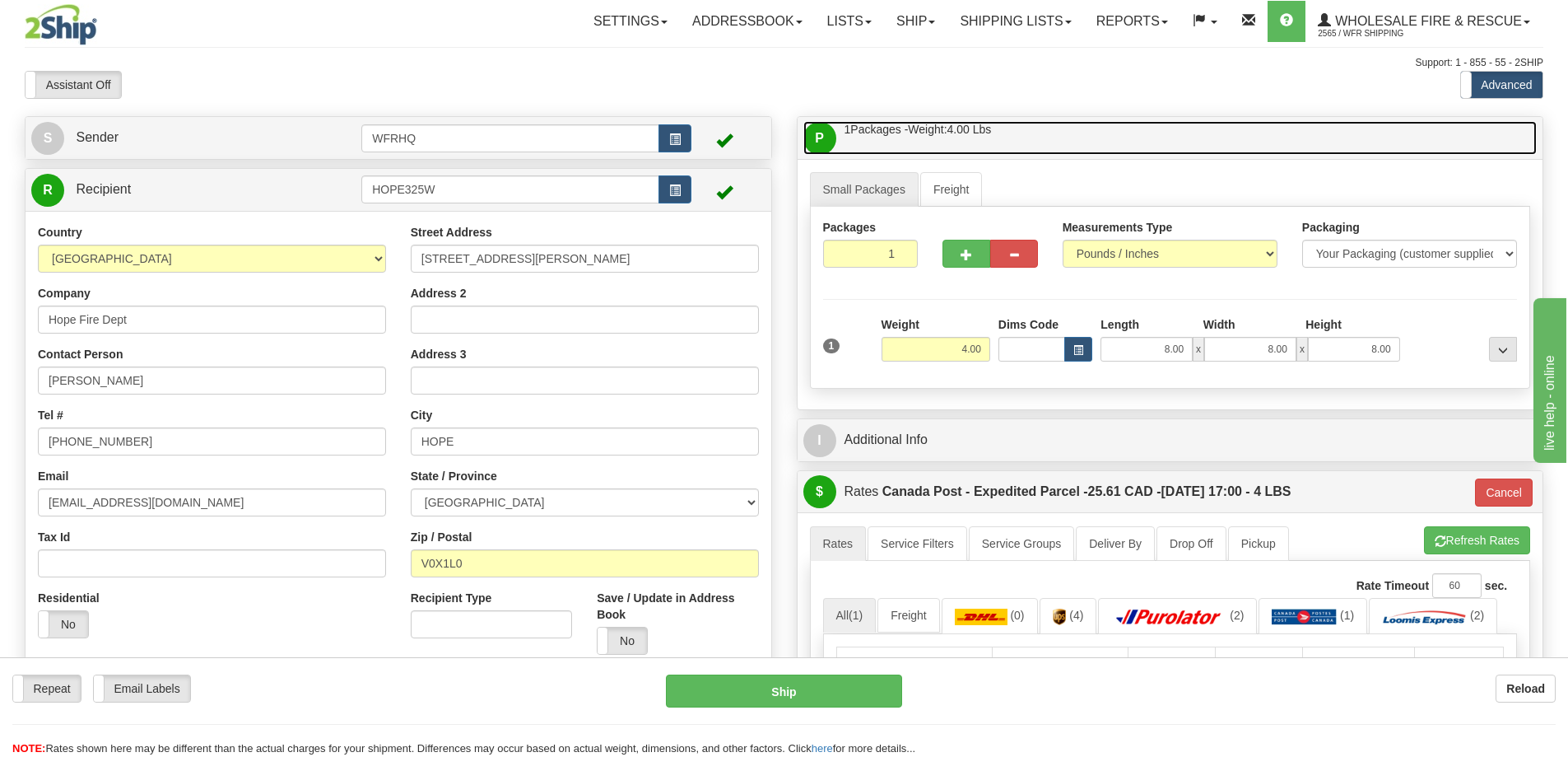
click at [1044, 131] on link "P Packages / Skids 1 Packages - Weight: 4.00 Lbs 1 Skids - Weight: NaN Lbs" at bounding box center [1170, 139] width 734 height 34
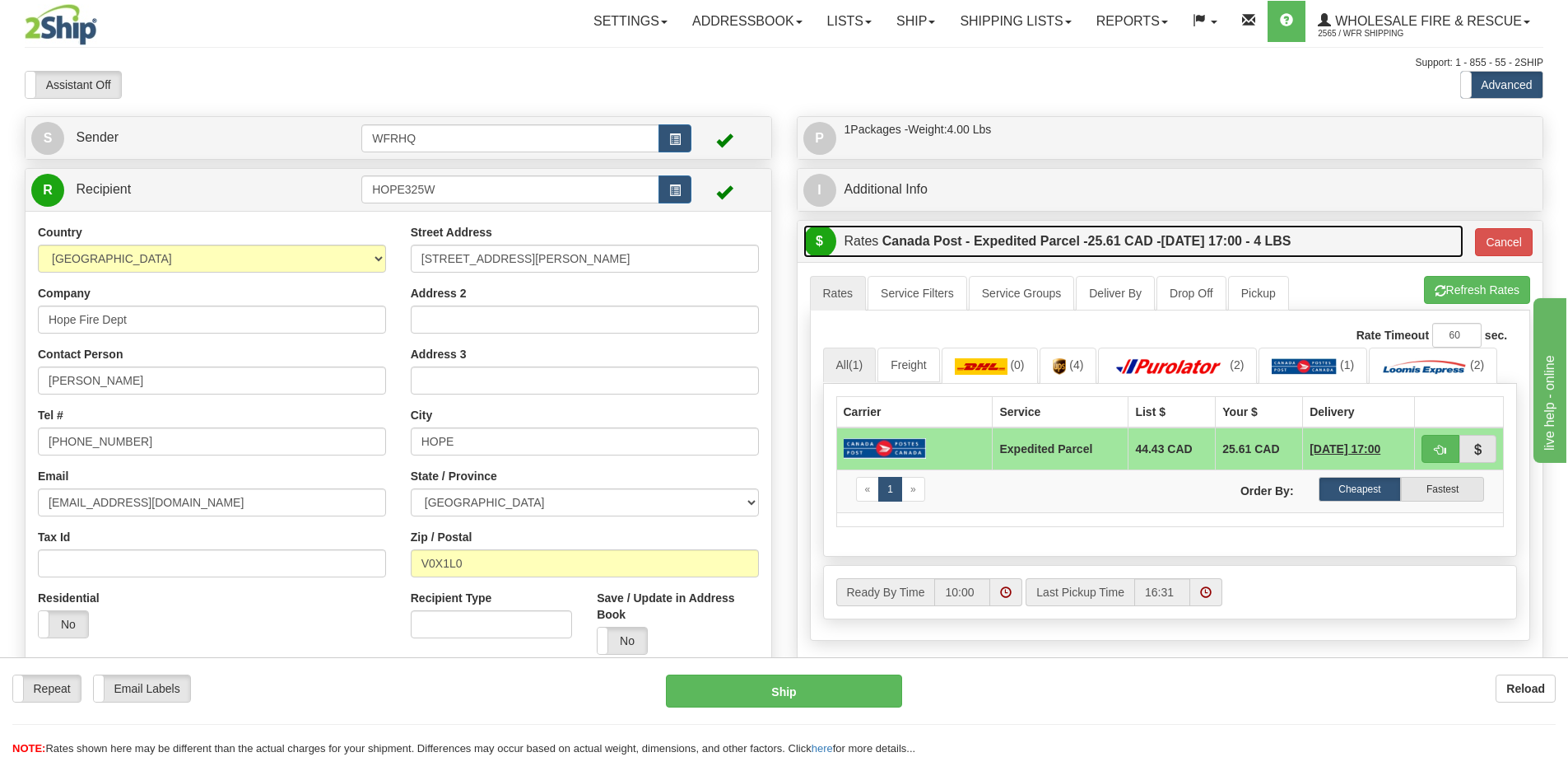
click at [1367, 238] on link "$ Rates Canada Post - Expedited Parcel - 25.61 CAD - 09/15/2025 17:00 - 4 LBS" at bounding box center [1133, 242] width 660 height 34
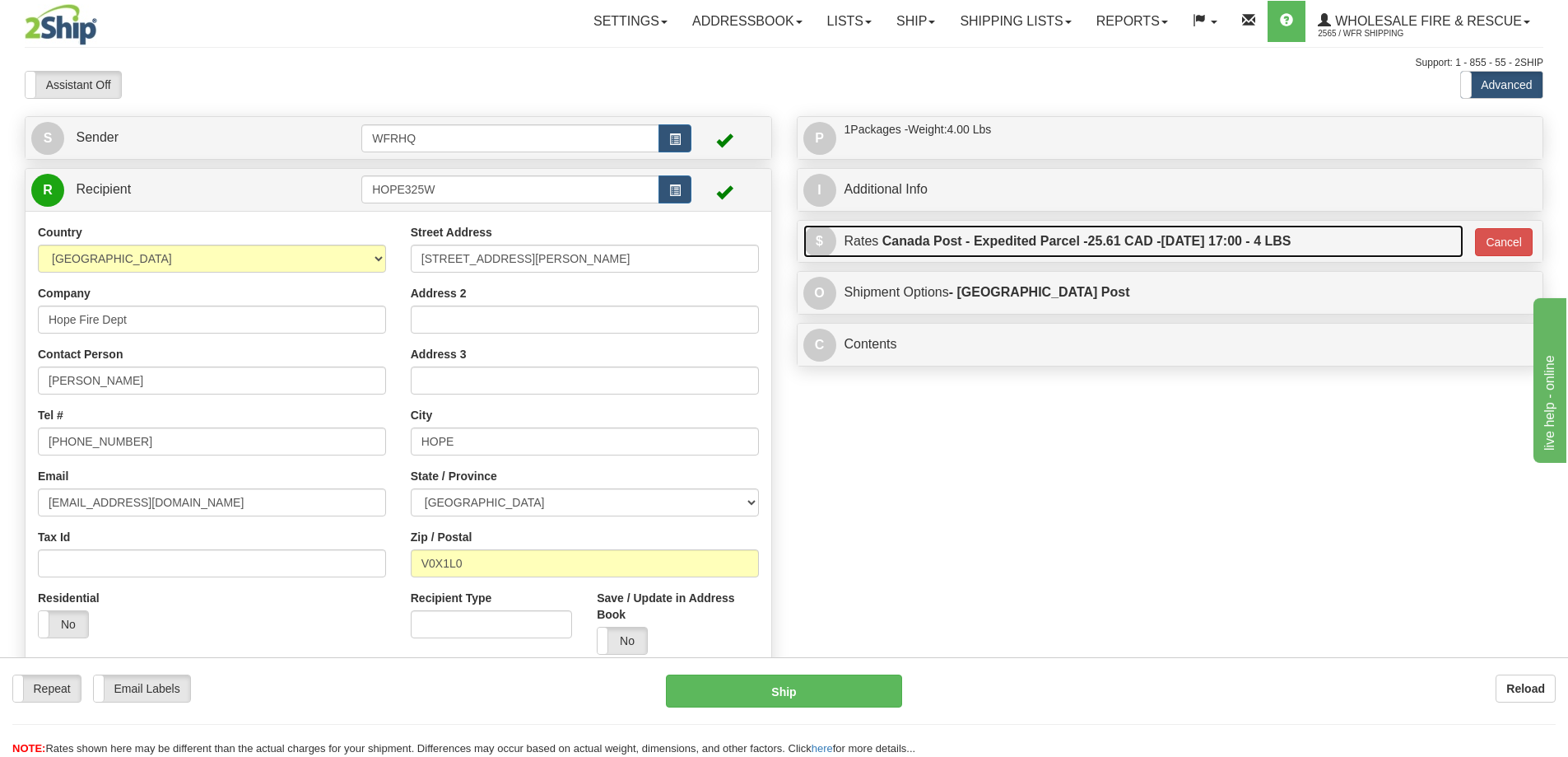
click at [1362, 238] on link "$ Rates Canada Post - Expedited Parcel - 25.61 CAD - 09/15/2025 17:00 - 4 LBS" at bounding box center [1133, 242] width 660 height 34
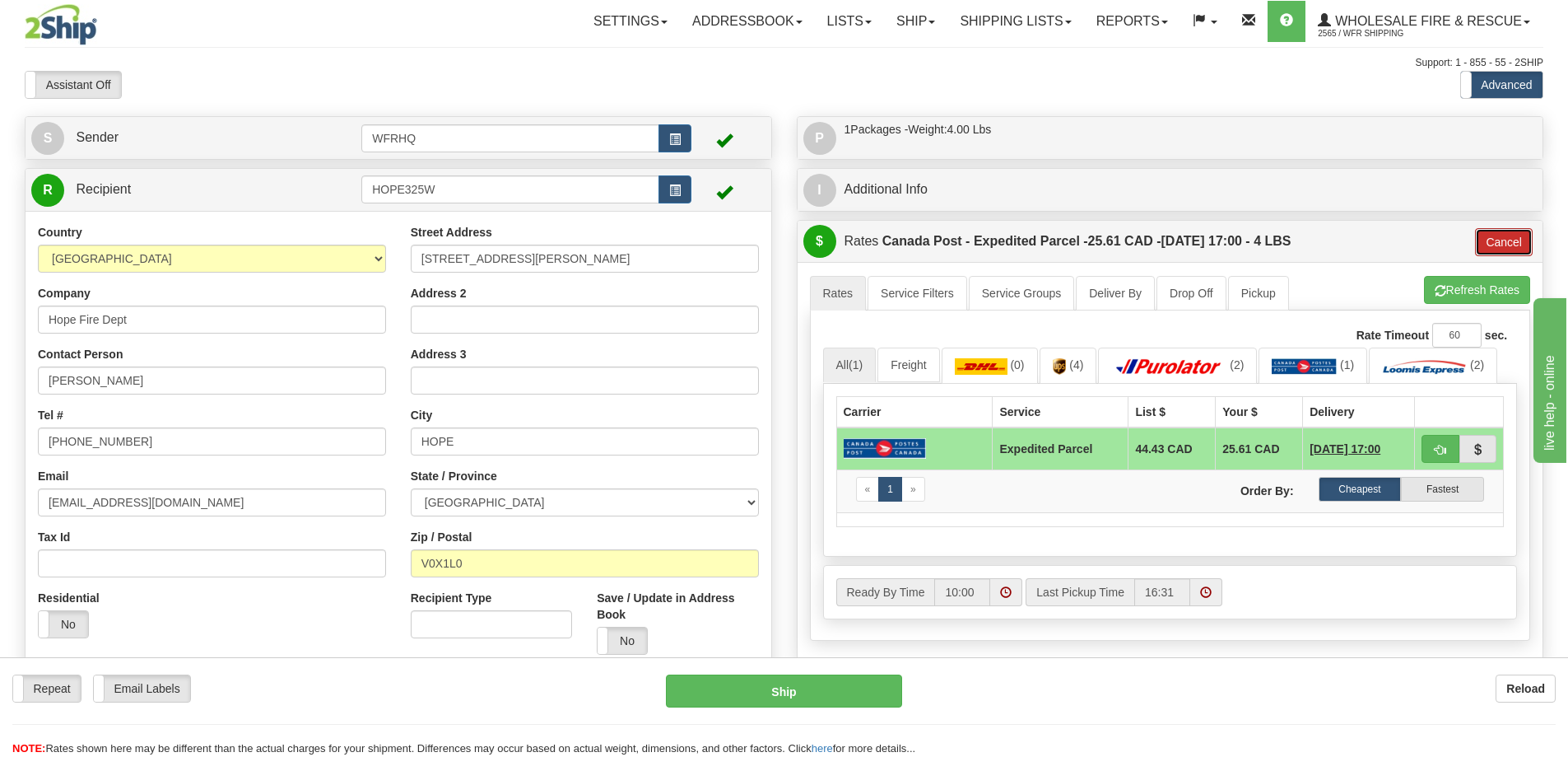
click at [1509, 234] on button "Cancel" at bounding box center [1504, 242] width 58 height 28
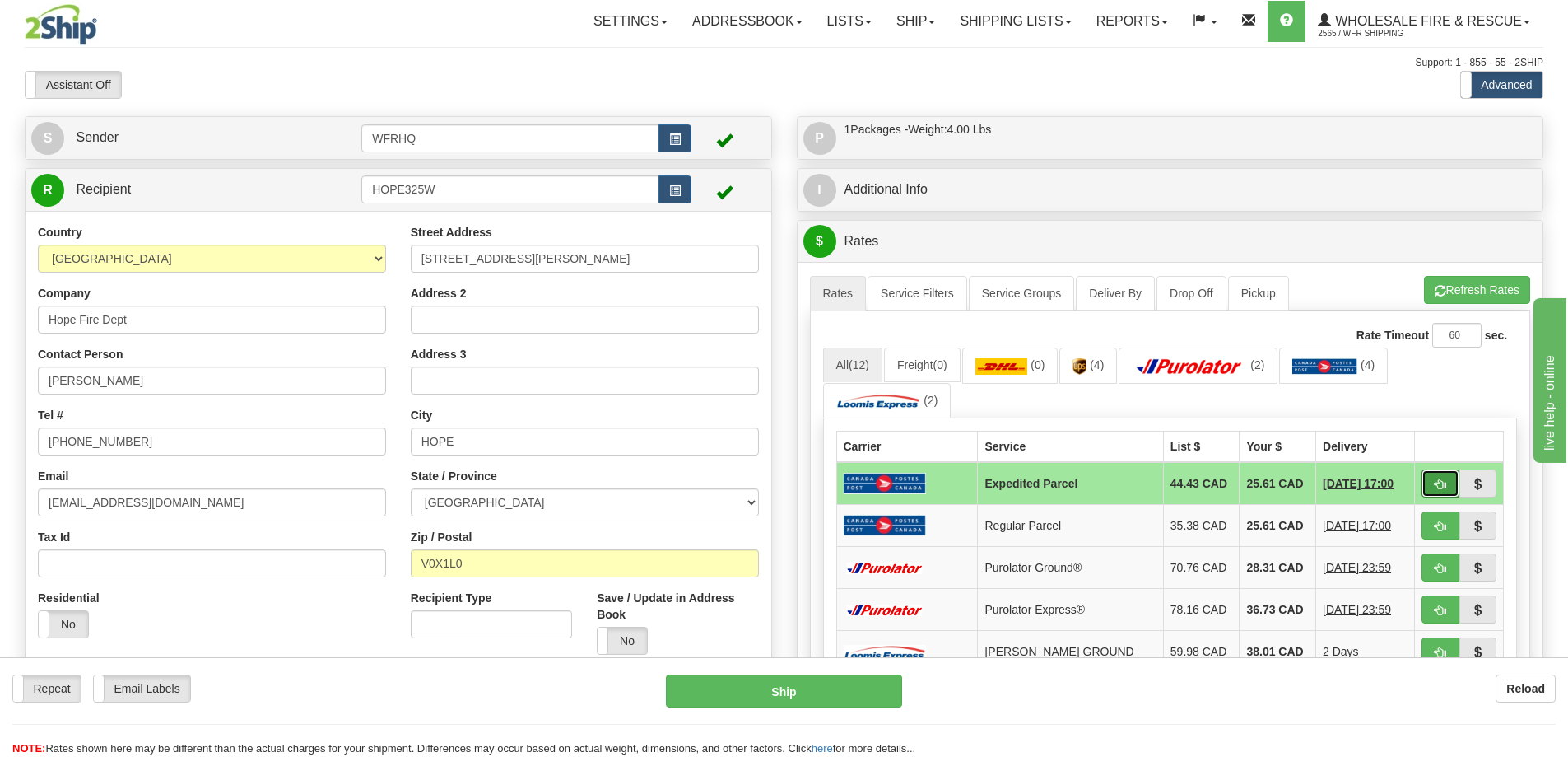
click at [1449, 481] on button "button" at bounding box center [1441, 483] width 38 height 28
type input "DOM.EP"
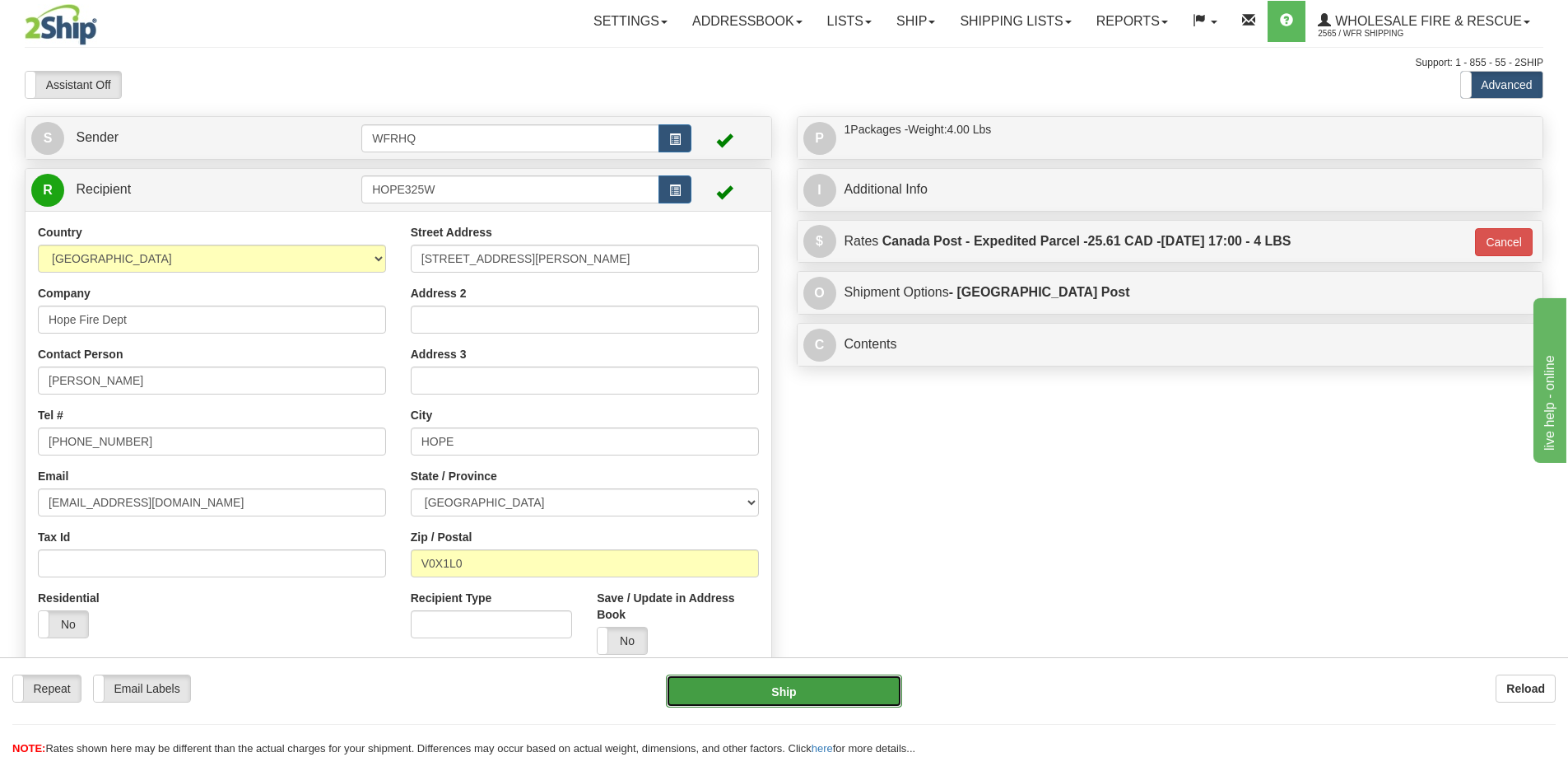
click at [826, 689] on button "Ship" at bounding box center [784, 691] width 237 height 33
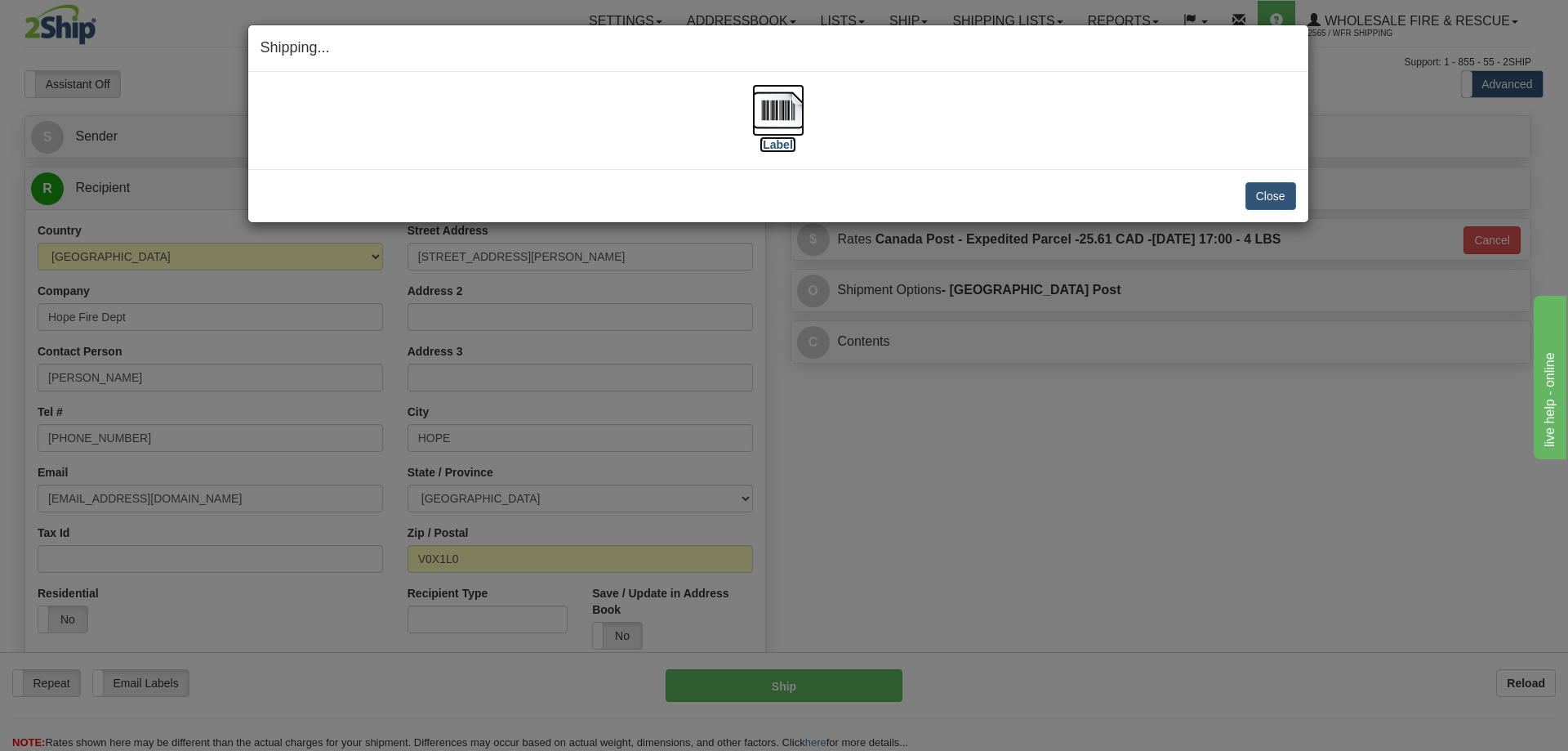
click at [789, 97] on img at bounding box center [778, 110] width 53 height 53
click at [1281, 196] on button "Close" at bounding box center [1271, 196] width 51 height 28
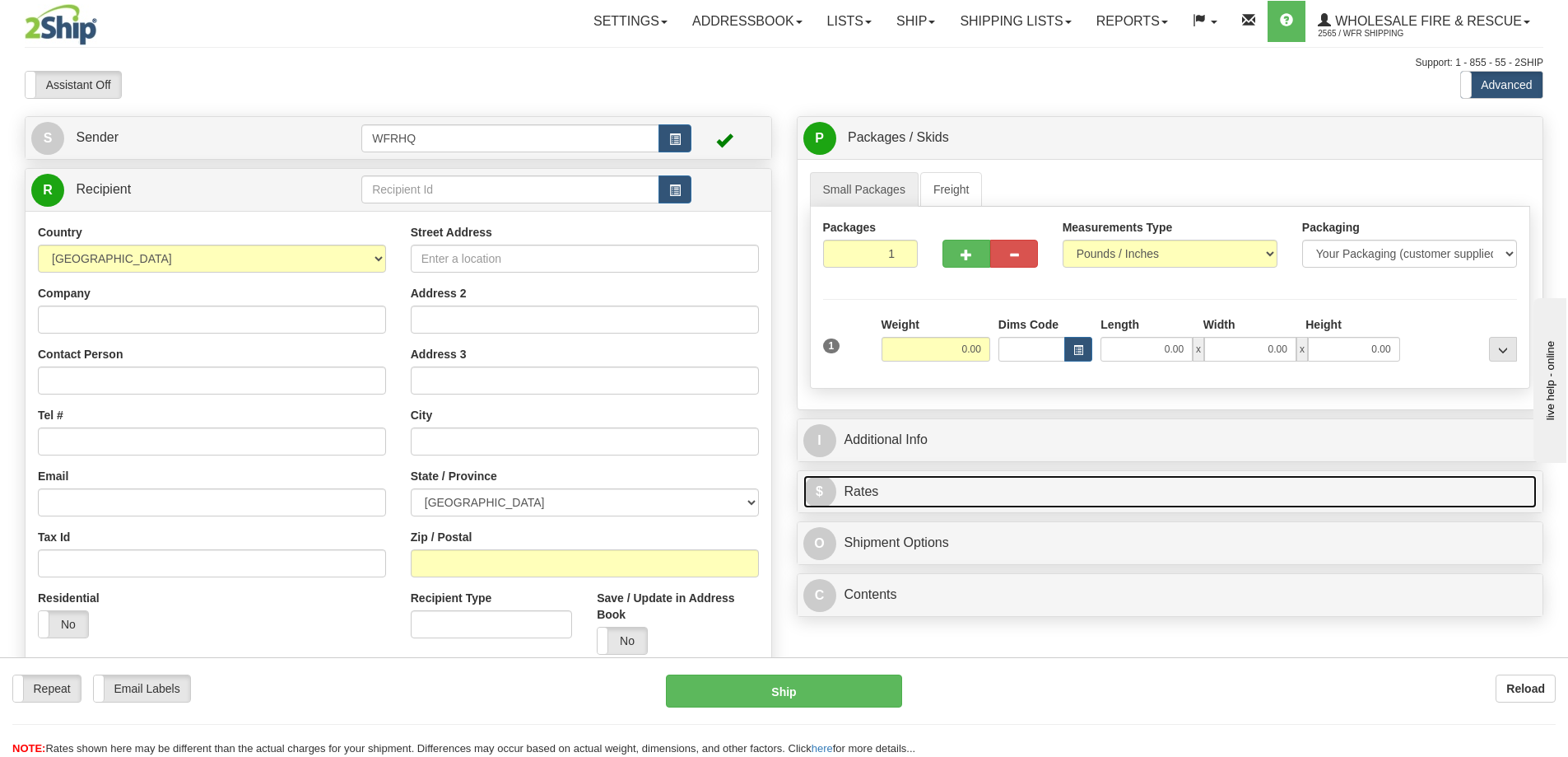
click at [923, 500] on link "$ Rates" at bounding box center [1170, 492] width 734 height 34
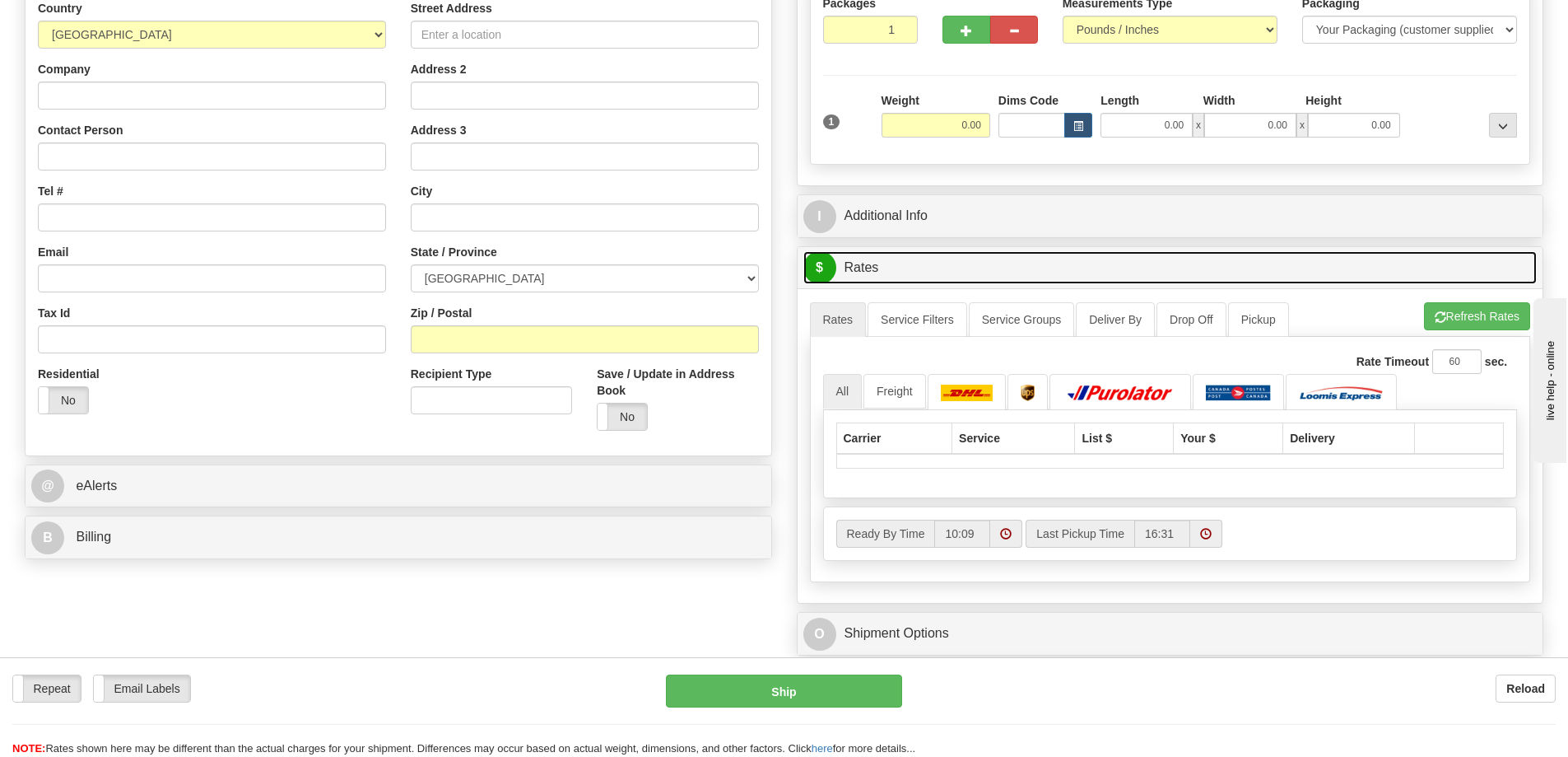
scroll to position [248, 0]
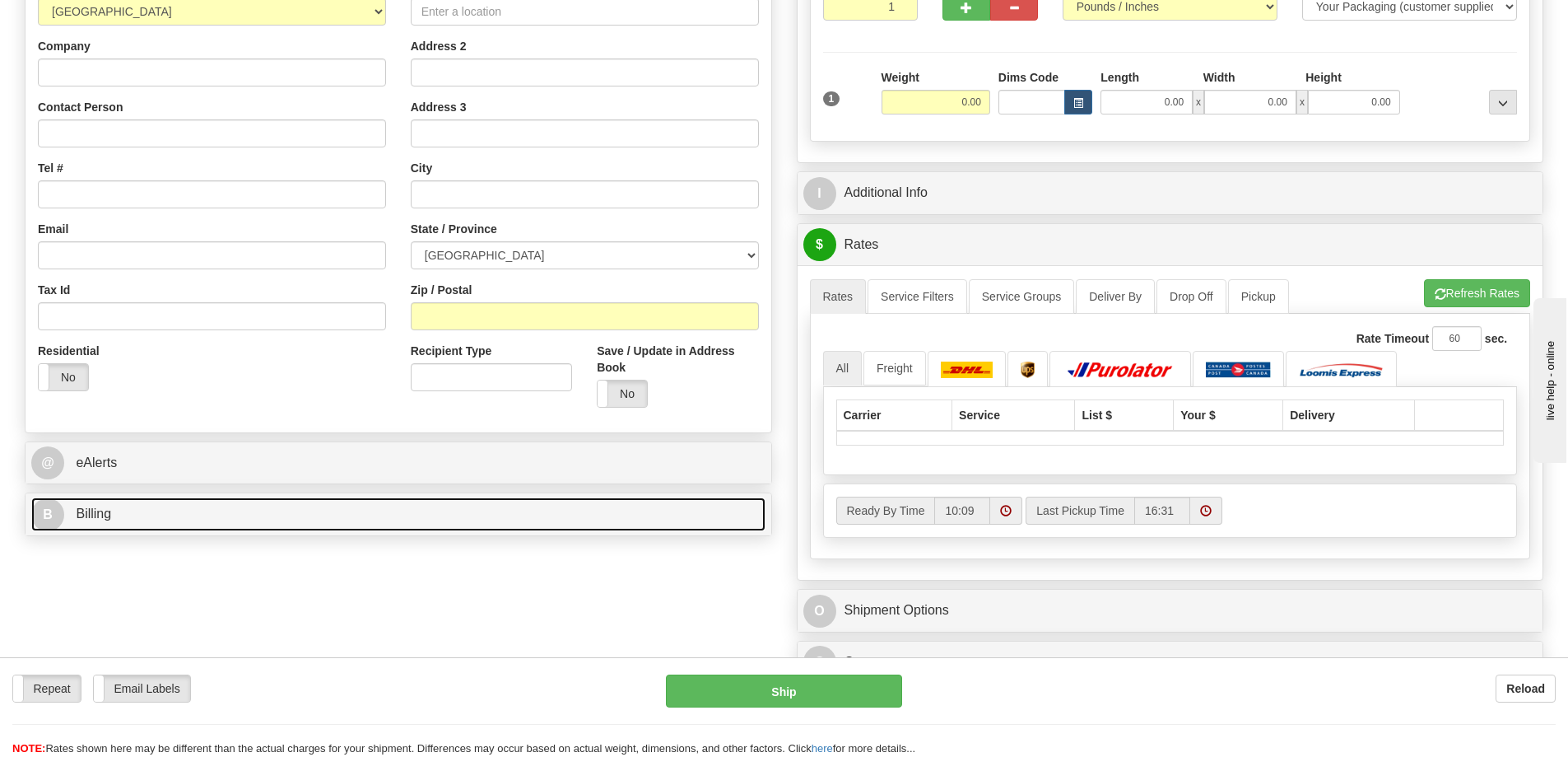
click at [112, 523] on link "B Billing" at bounding box center [399, 515] width 734 height 34
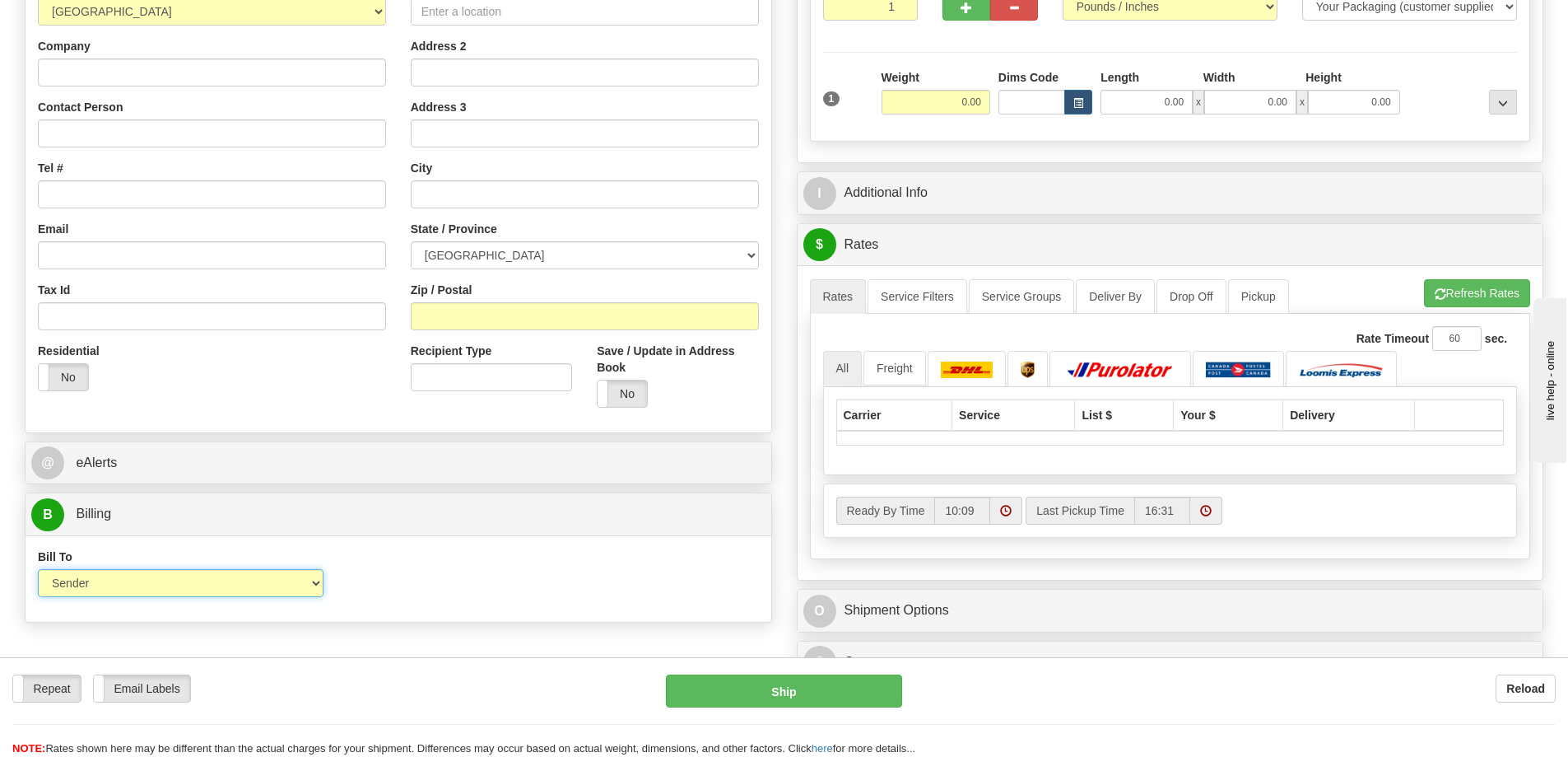
click at [119, 588] on select "Sender Recipient Third Party Collect" at bounding box center [181, 582] width 286 height 28
select select "2"
click at [38, 569] on select "Sender Recipient Third Party Collect" at bounding box center [181, 582] width 286 height 28
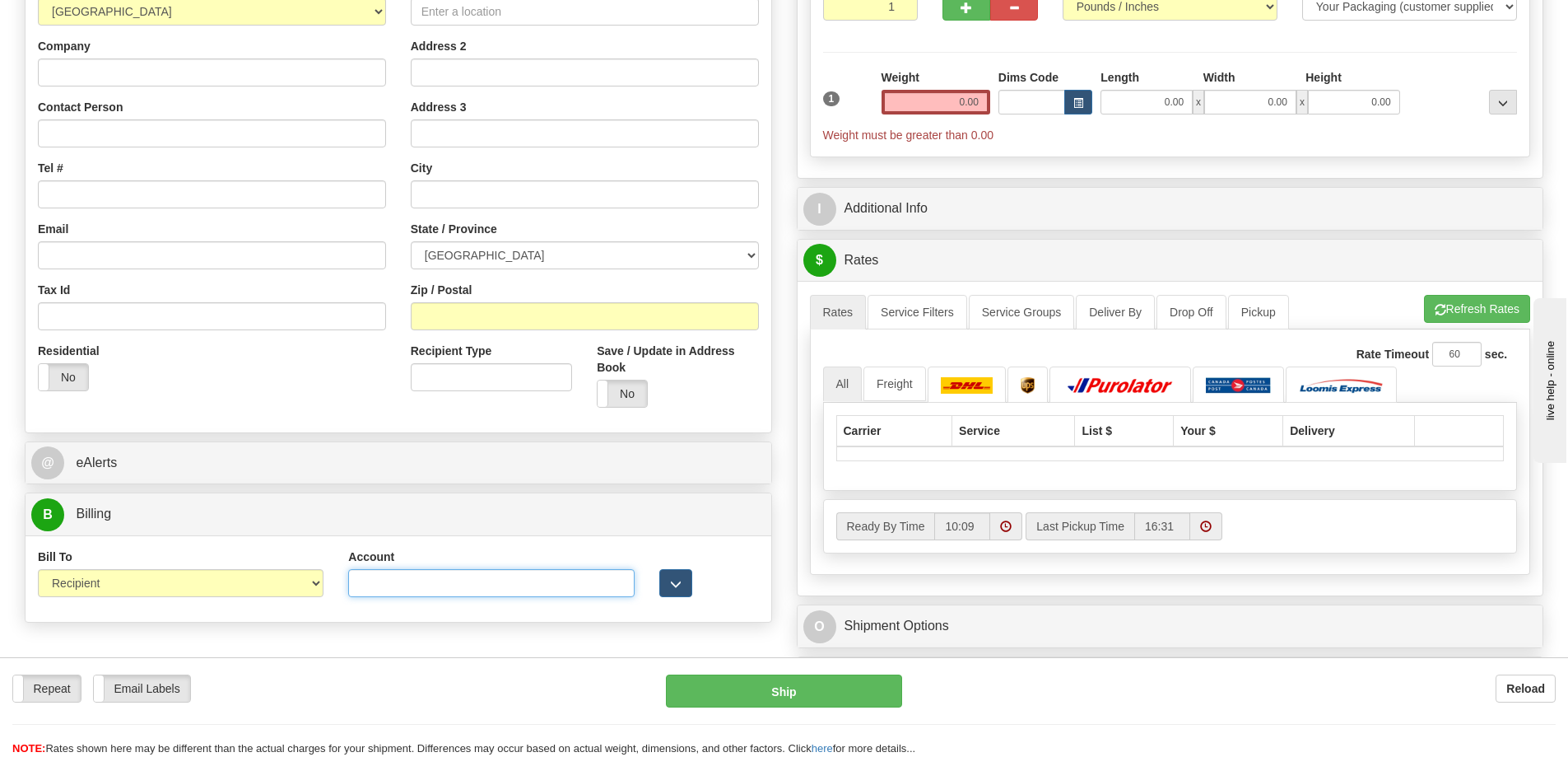
click at [415, 588] on input "Account" at bounding box center [491, 582] width 286 height 28
type input "7811712"
click at [1125, 388] on img at bounding box center [1120, 385] width 115 height 16
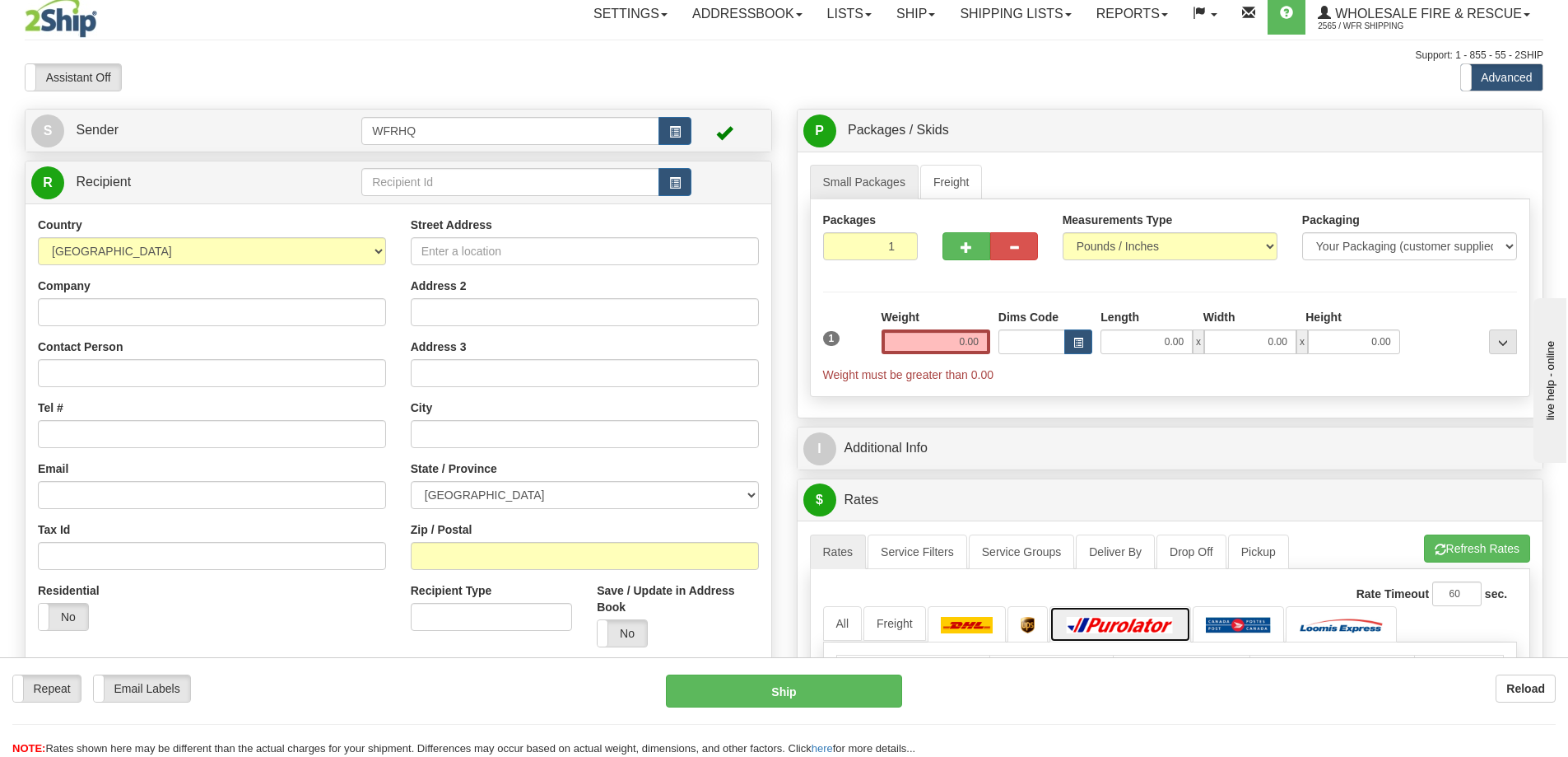
scroll to position [0, 0]
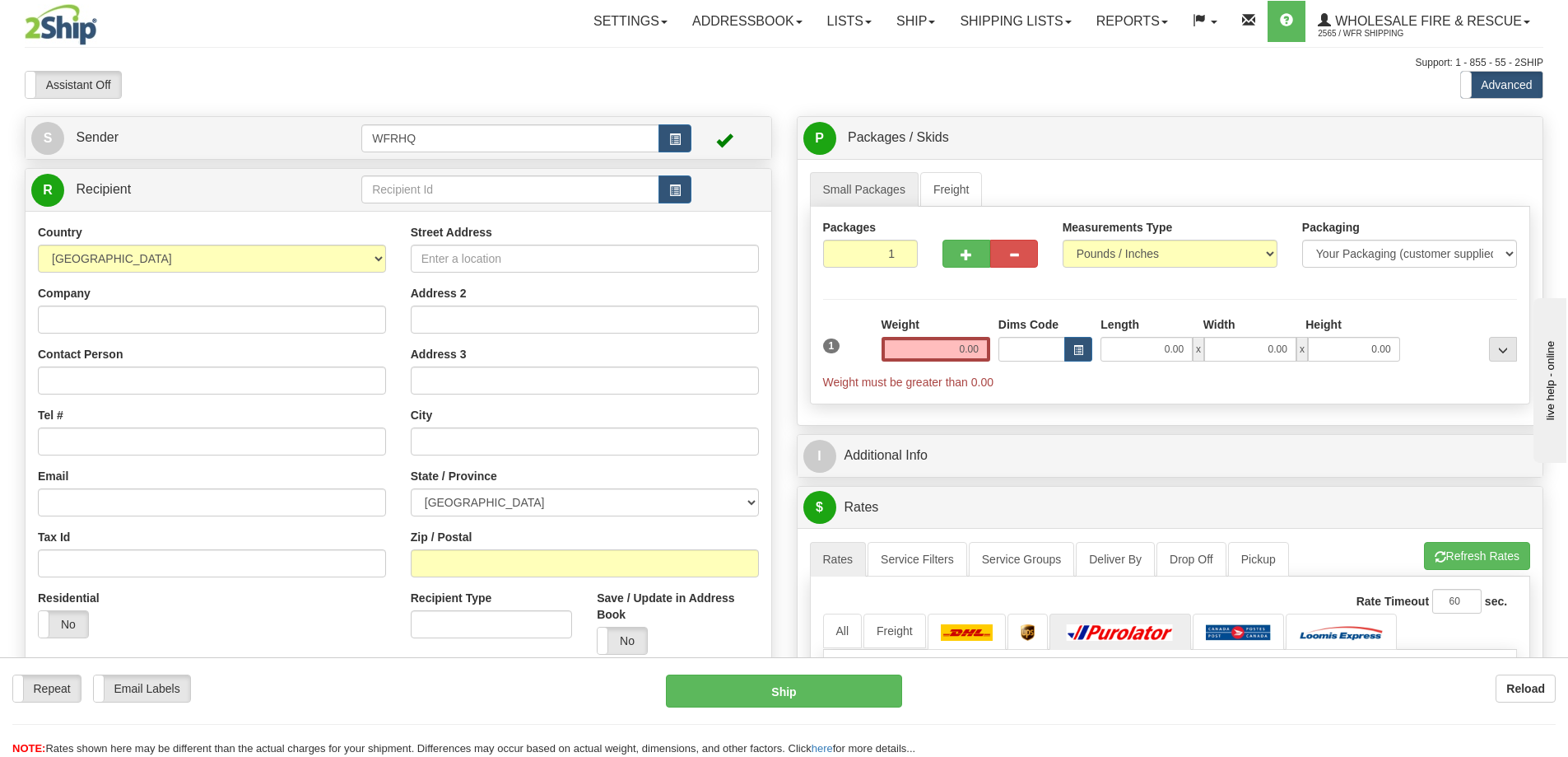
click at [862, 92] on div "Assistant On Assistant Off Do a return Do a return Previous Next Standard Advan…" at bounding box center [784, 85] width 1544 height 28
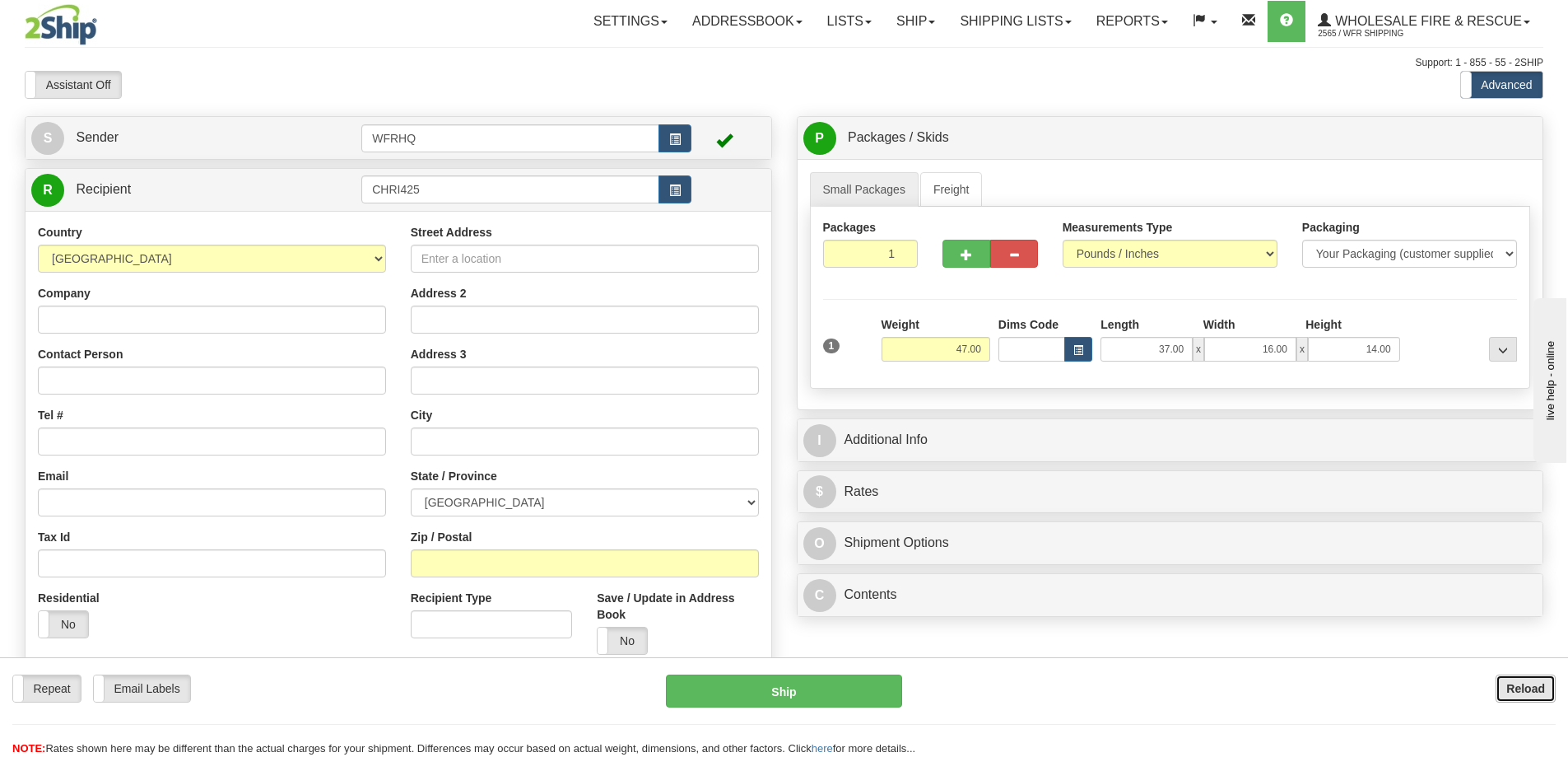
click at [1524, 697] on button "Reload" at bounding box center [1526, 689] width 60 height 28
click at [919, 23] on link "Ship" at bounding box center [916, 22] width 63 height 41
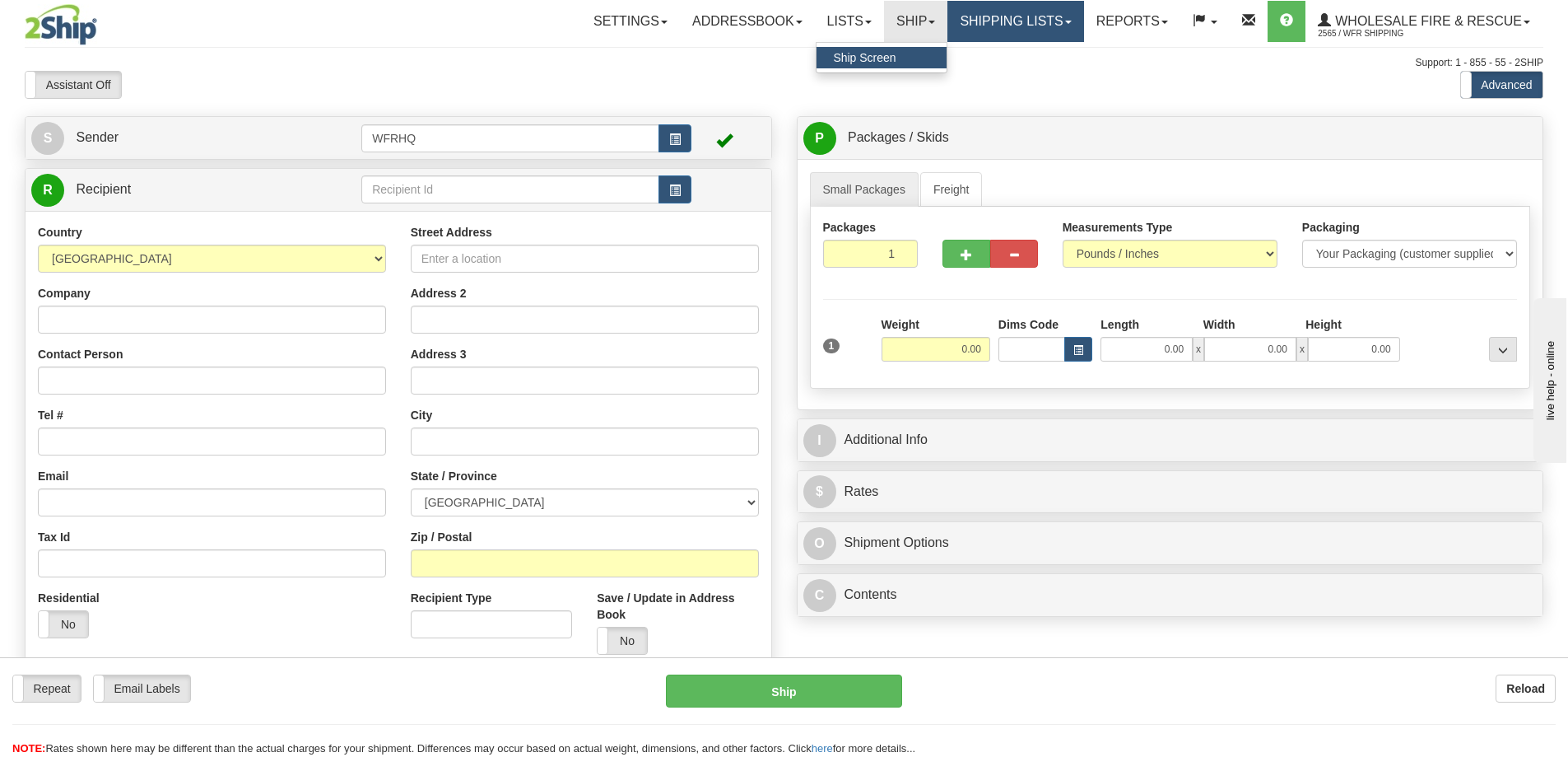
click at [999, 20] on link "Shipping lists" at bounding box center [1015, 22] width 136 height 41
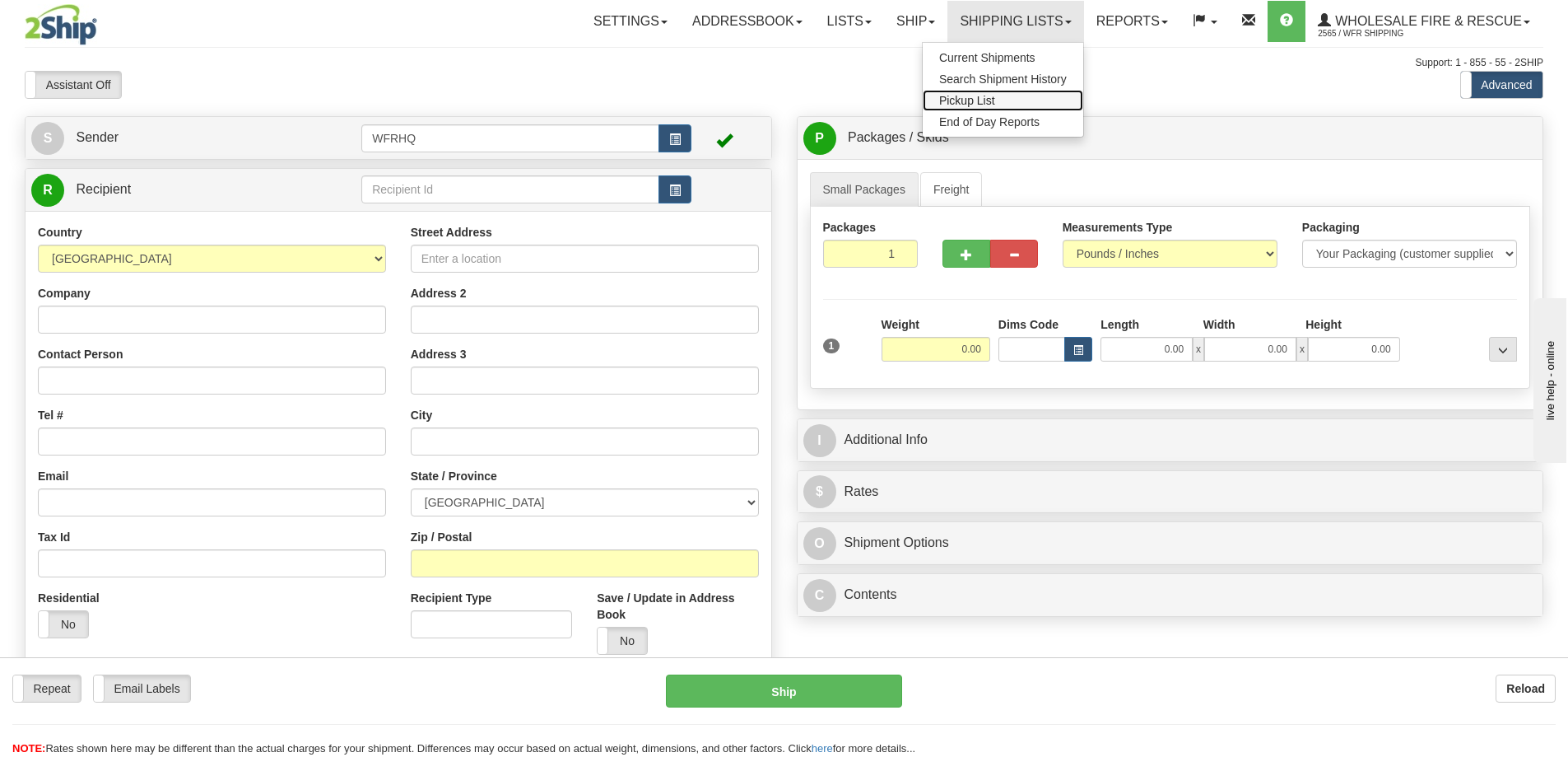
click at [986, 102] on span "Pickup List" at bounding box center [967, 100] width 56 height 14
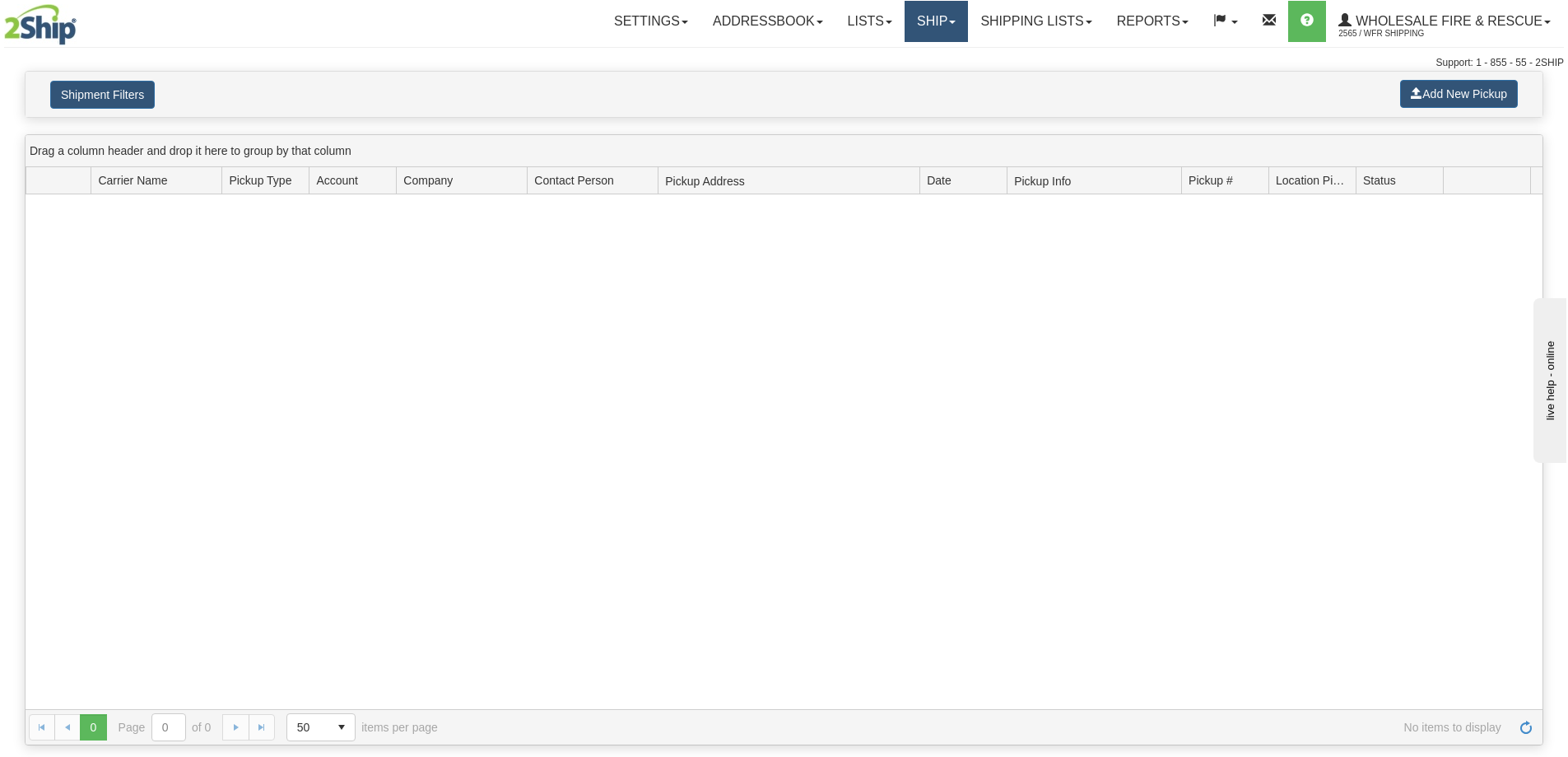
click at [936, 23] on link "Ship" at bounding box center [936, 22] width 63 height 41
click at [902, 62] on span "Ship Screen" at bounding box center [885, 58] width 63 height 14
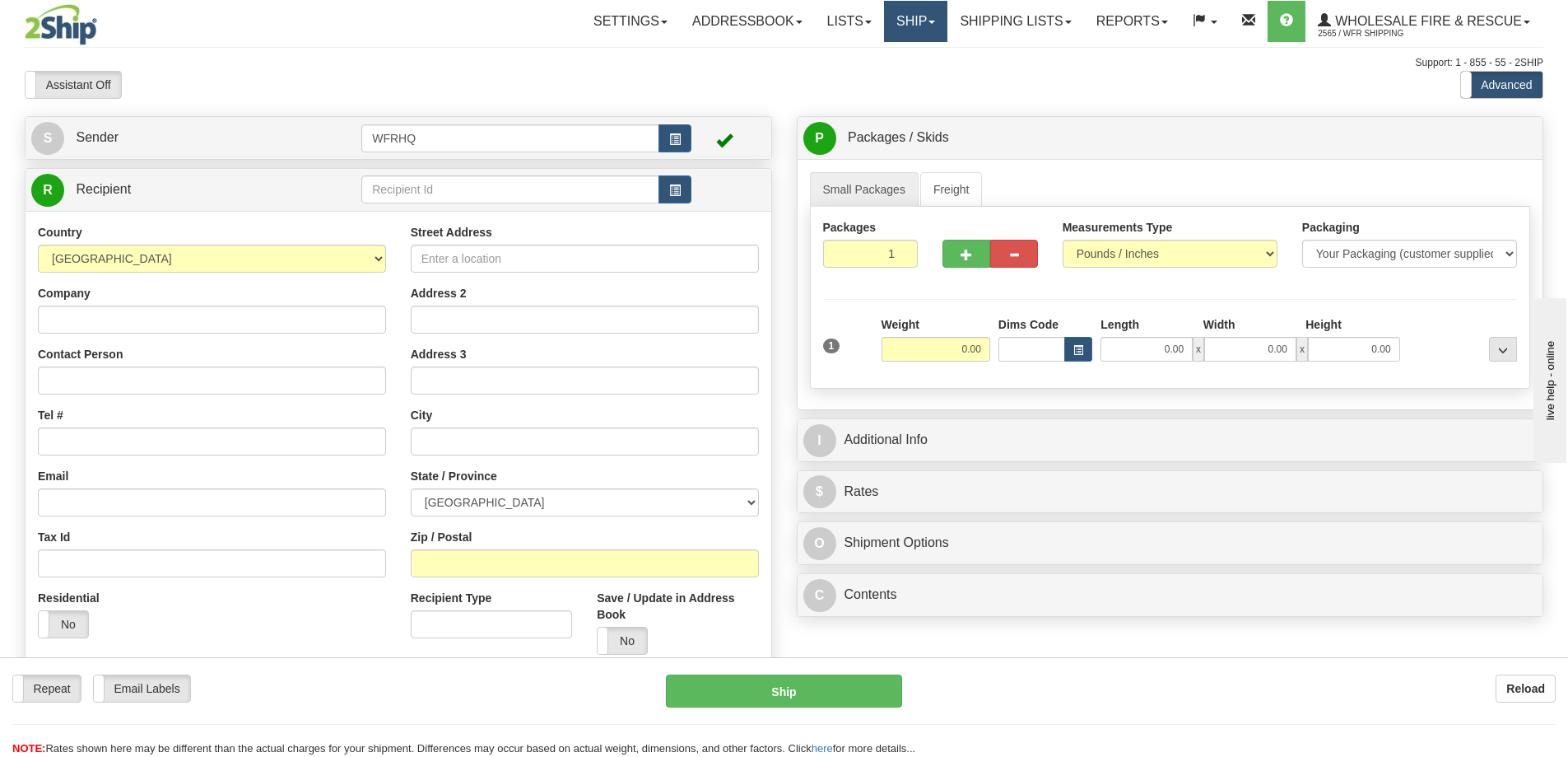
click at [919, 20] on link "Ship" at bounding box center [916, 22] width 63 height 41
click at [911, 53] on link "Ship Screen" at bounding box center [882, 58] width 130 height 22
click at [331, 76] on div "Assistant On Assistant Off Do a return Do a return" at bounding box center [334, 85] width 643 height 28
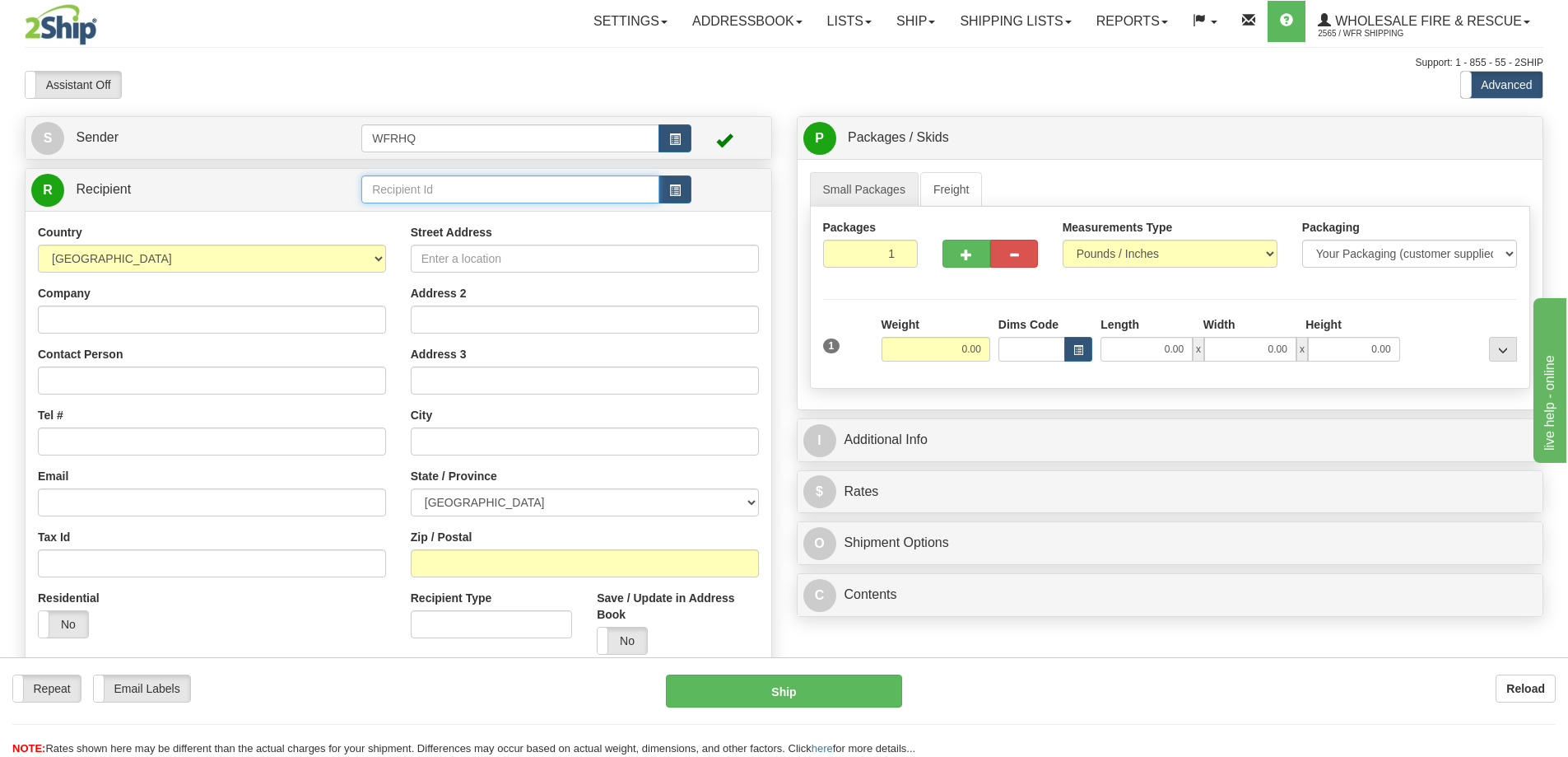
click at [490, 190] on input "text" at bounding box center [510, 189] width 298 height 28
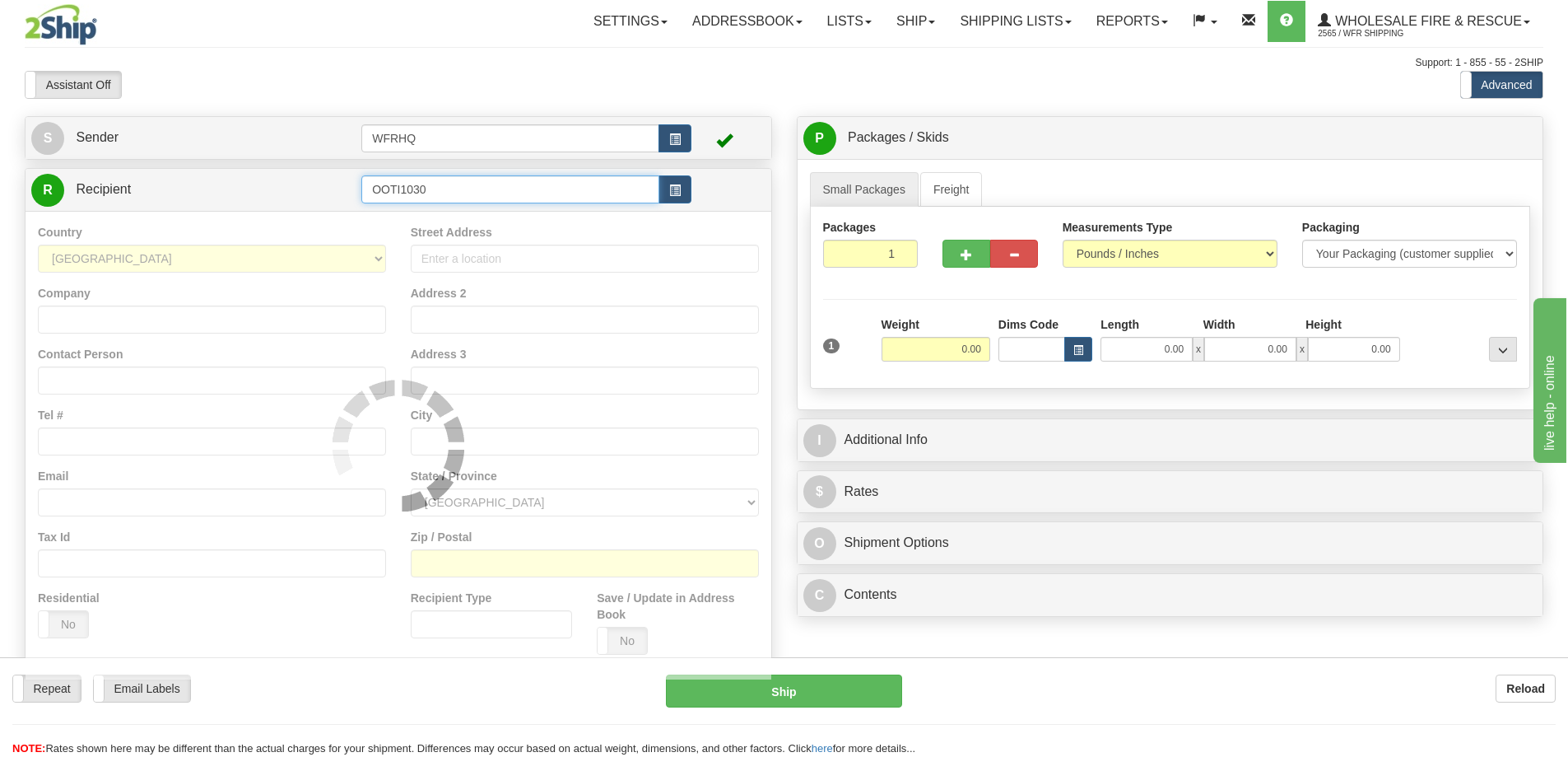
type input "OOTI1030"
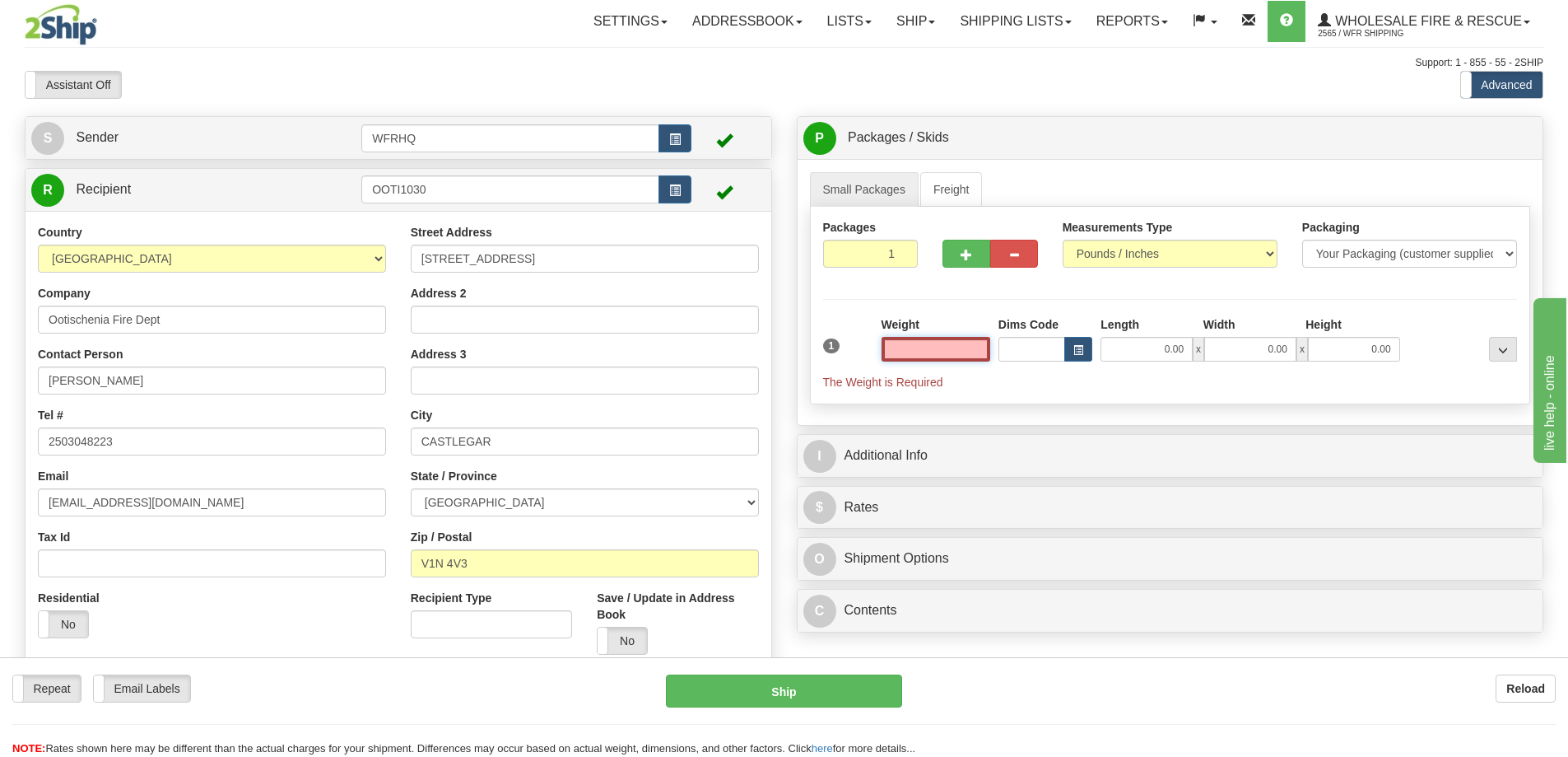
click at [958, 355] on input "text" at bounding box center [936, 348] width 109 height 24
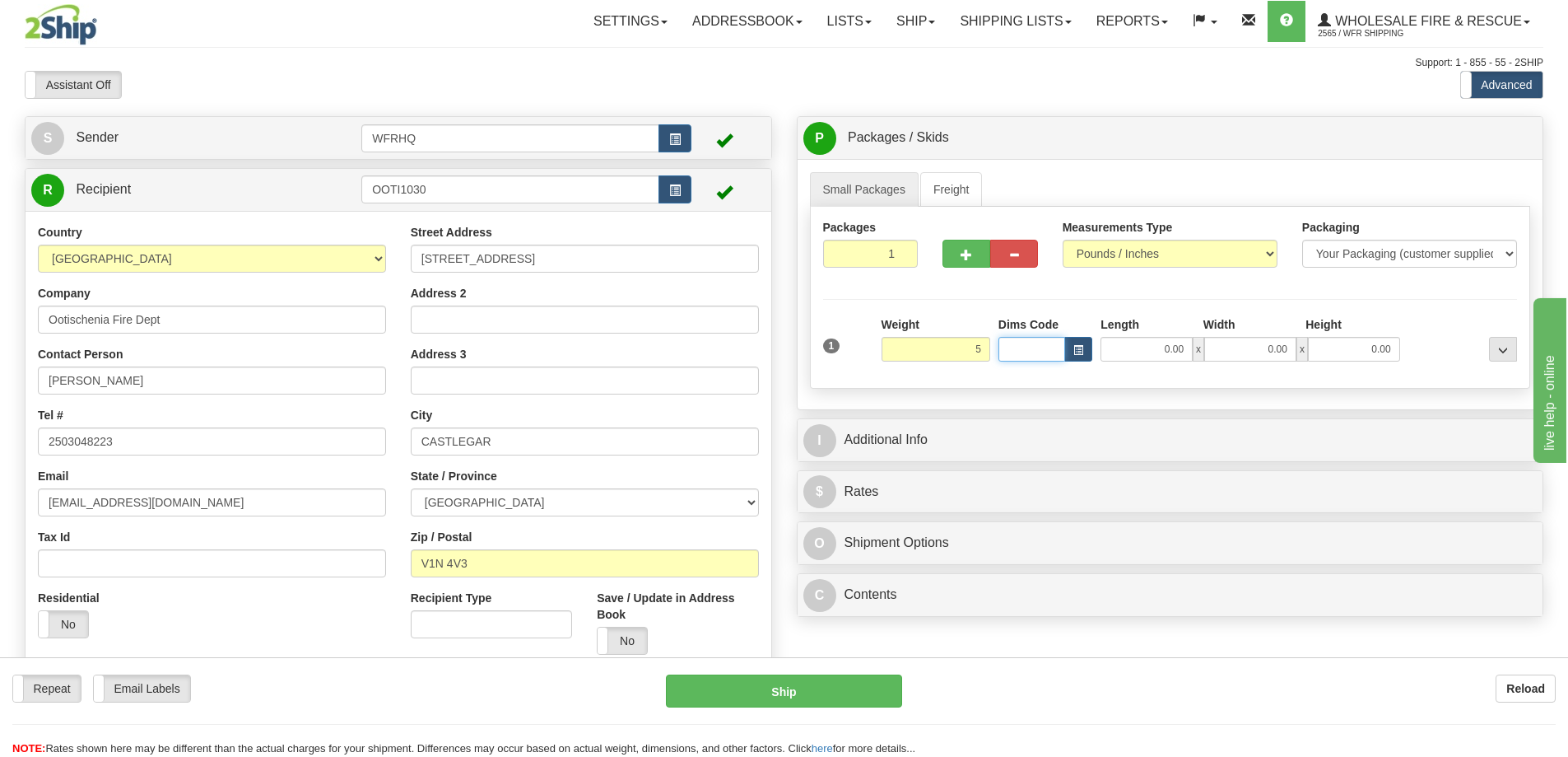
type input "5.00"
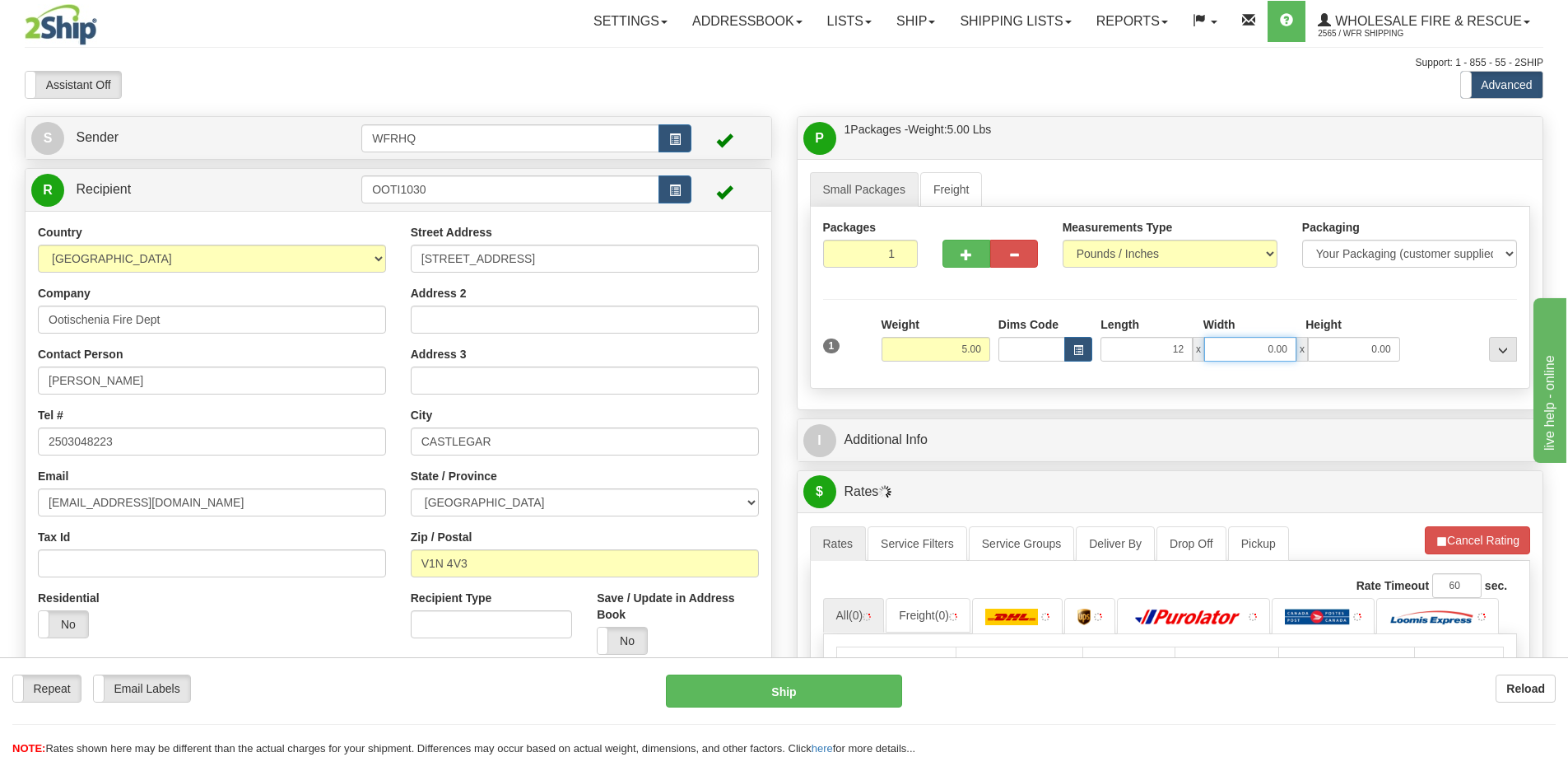
type input "12.00"
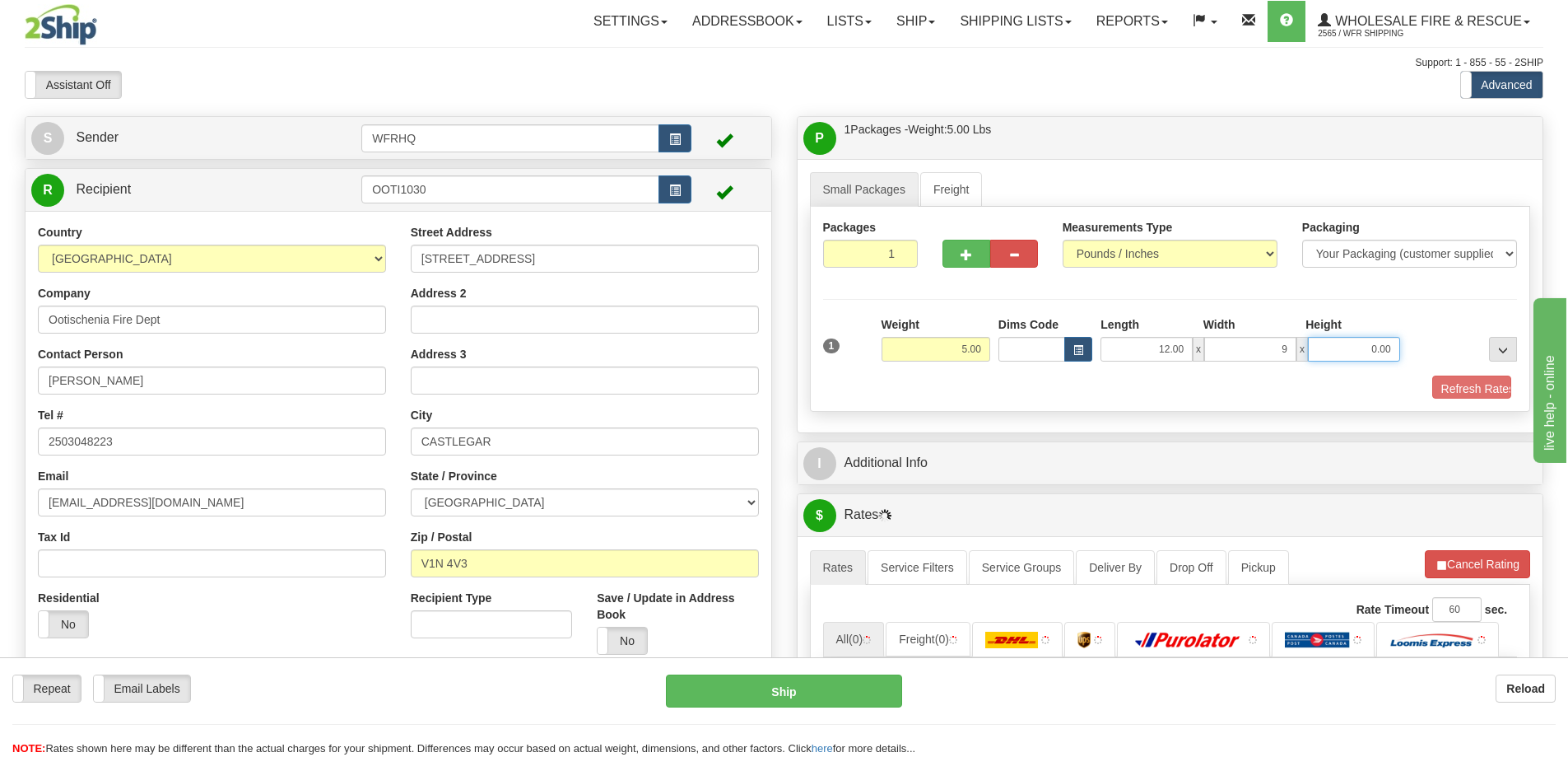
type input "9.00"
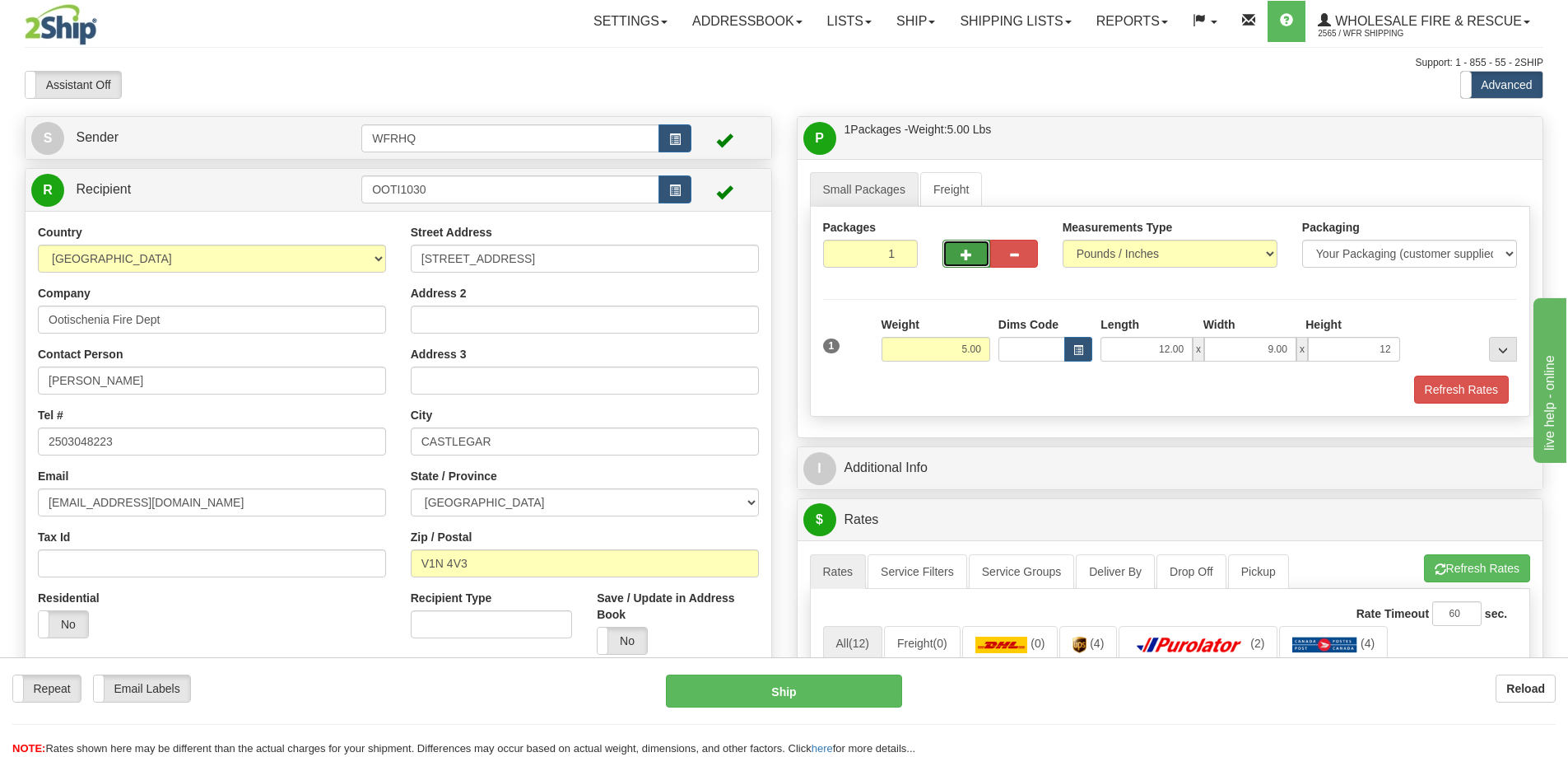
type input "12.00"
click at [977, 243] on button "button" at bounding box center [966, 253] width 48 height 28
radio input "true"
type input "2"
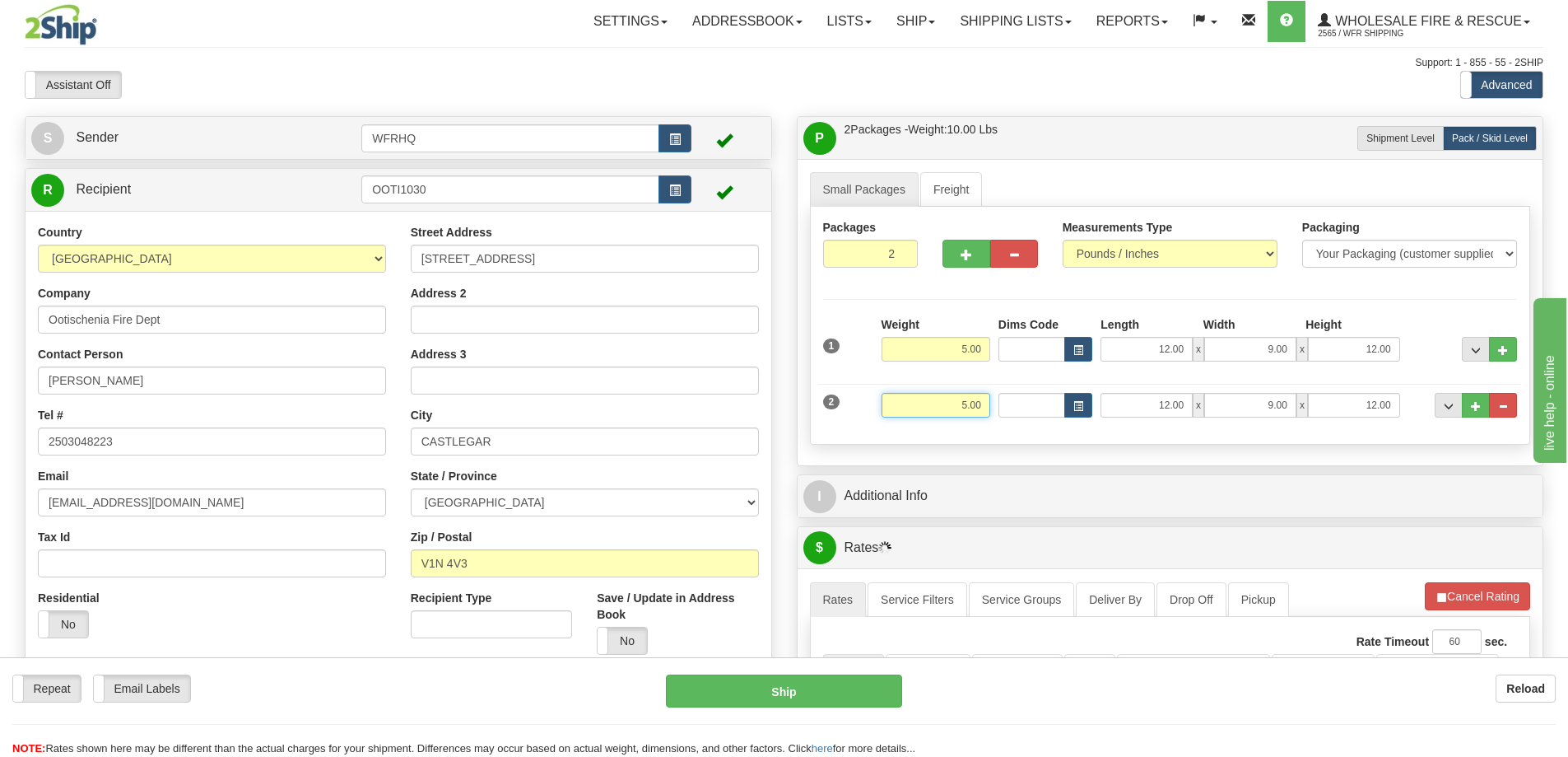
drag, startPoint x: 946, startPoint y: 412, endPoint x: 1110, endPoint y: 426, distance: 164.6
click at [1110, 426] on div "2 Weight 5.00 Dims Code Length Width Height" at bounding box center [1171, 402] width 703 height 55
type input "3"
type input "26.00"
type input "30.00"
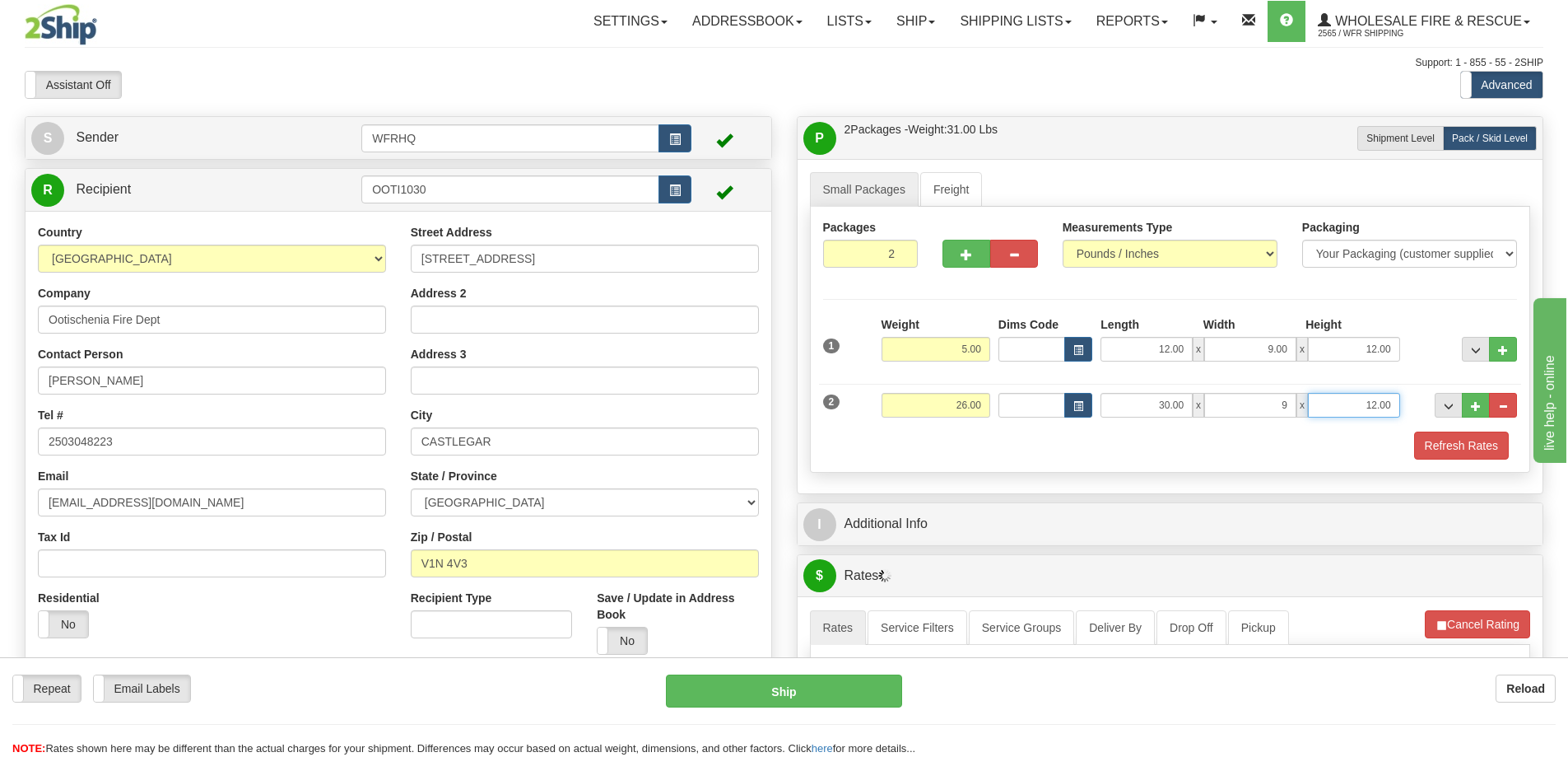
type input "9.00"
click at [973, 241] on button "button" at bounding box center [966, 253] width 48 height 28
type input "3"
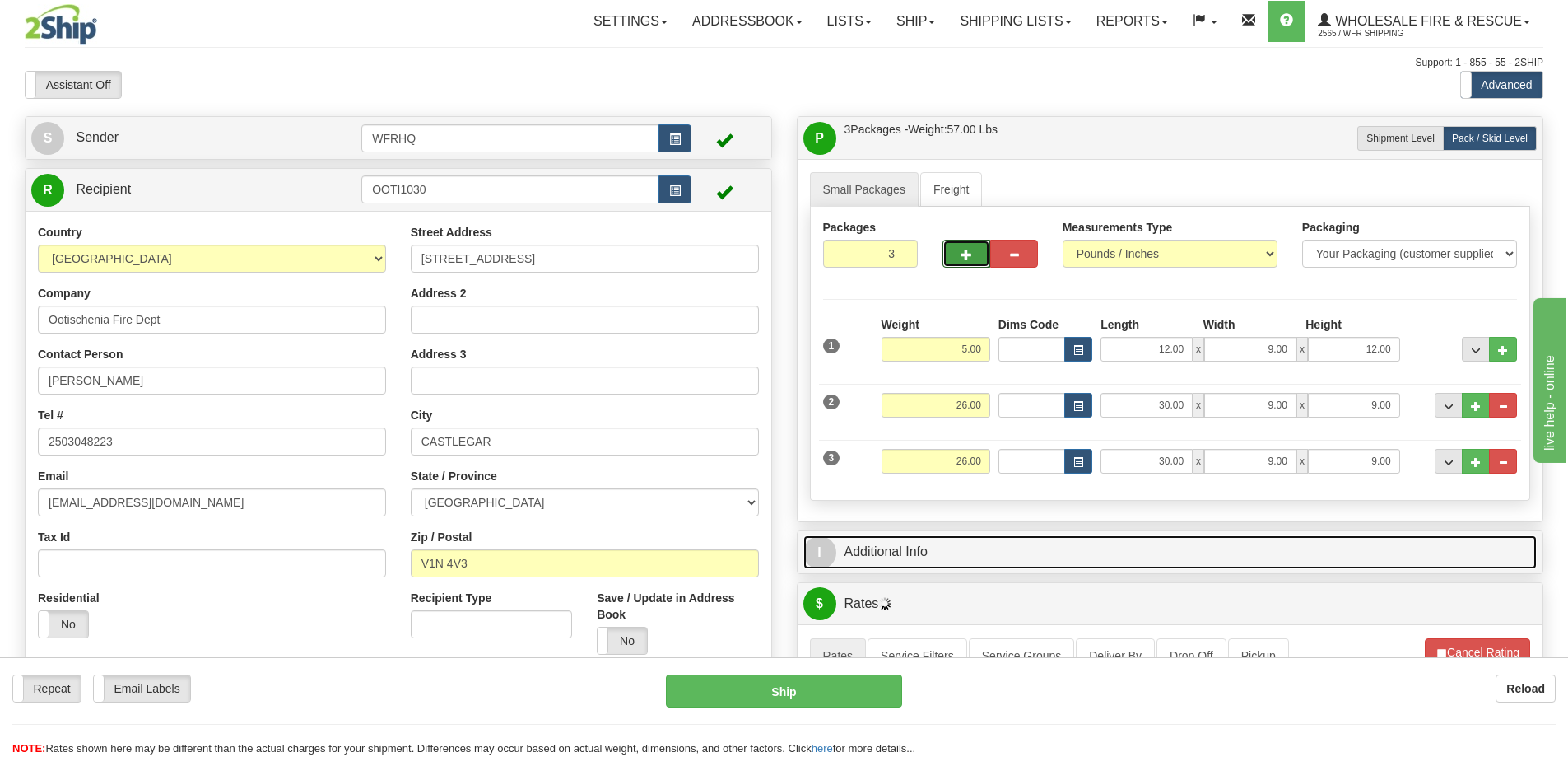
click at [1001, 549] on link "I Additional Info" at bounding box center [1170, 553] width 734 height 34
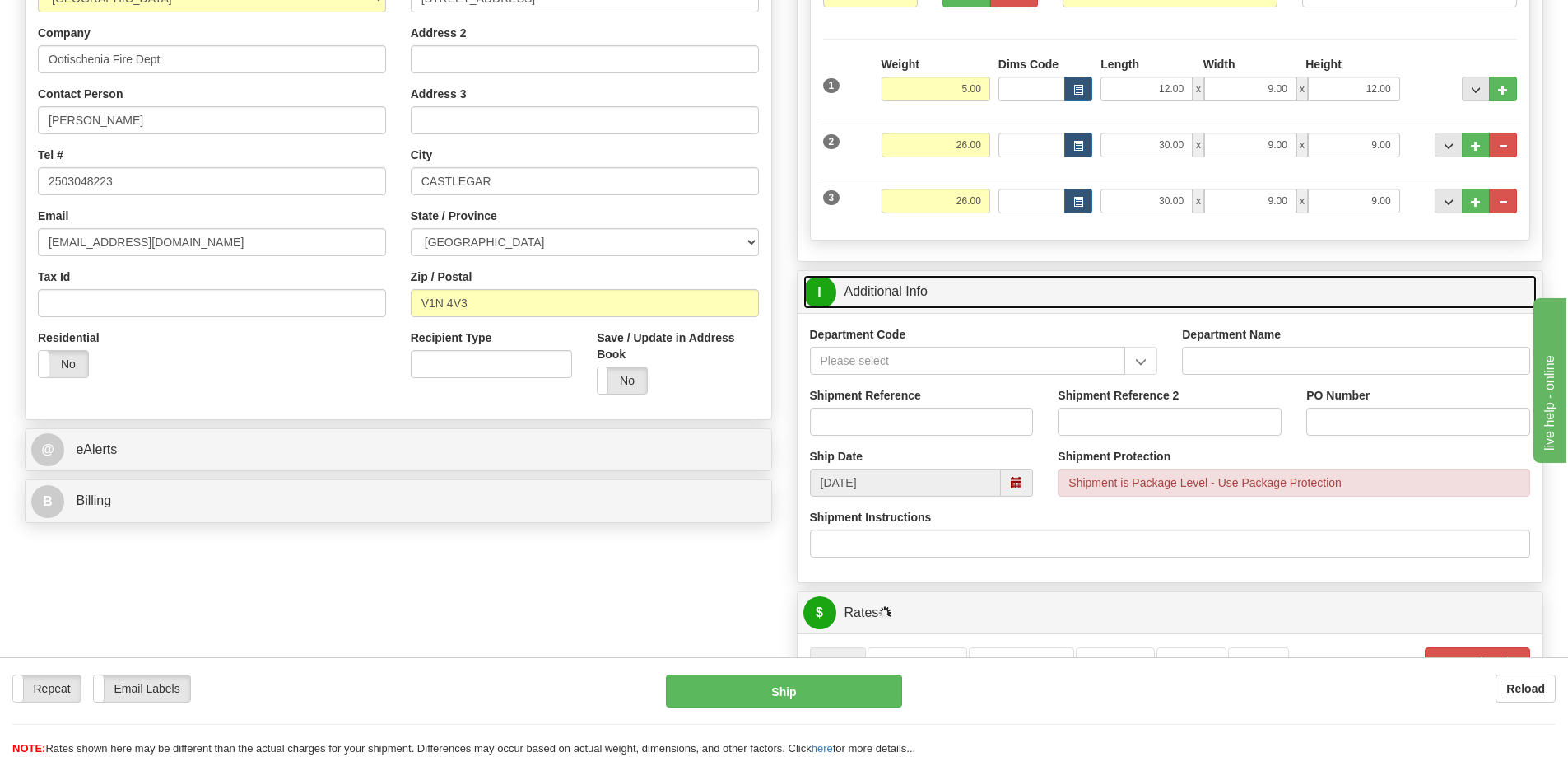
scroll to position [329, 0]
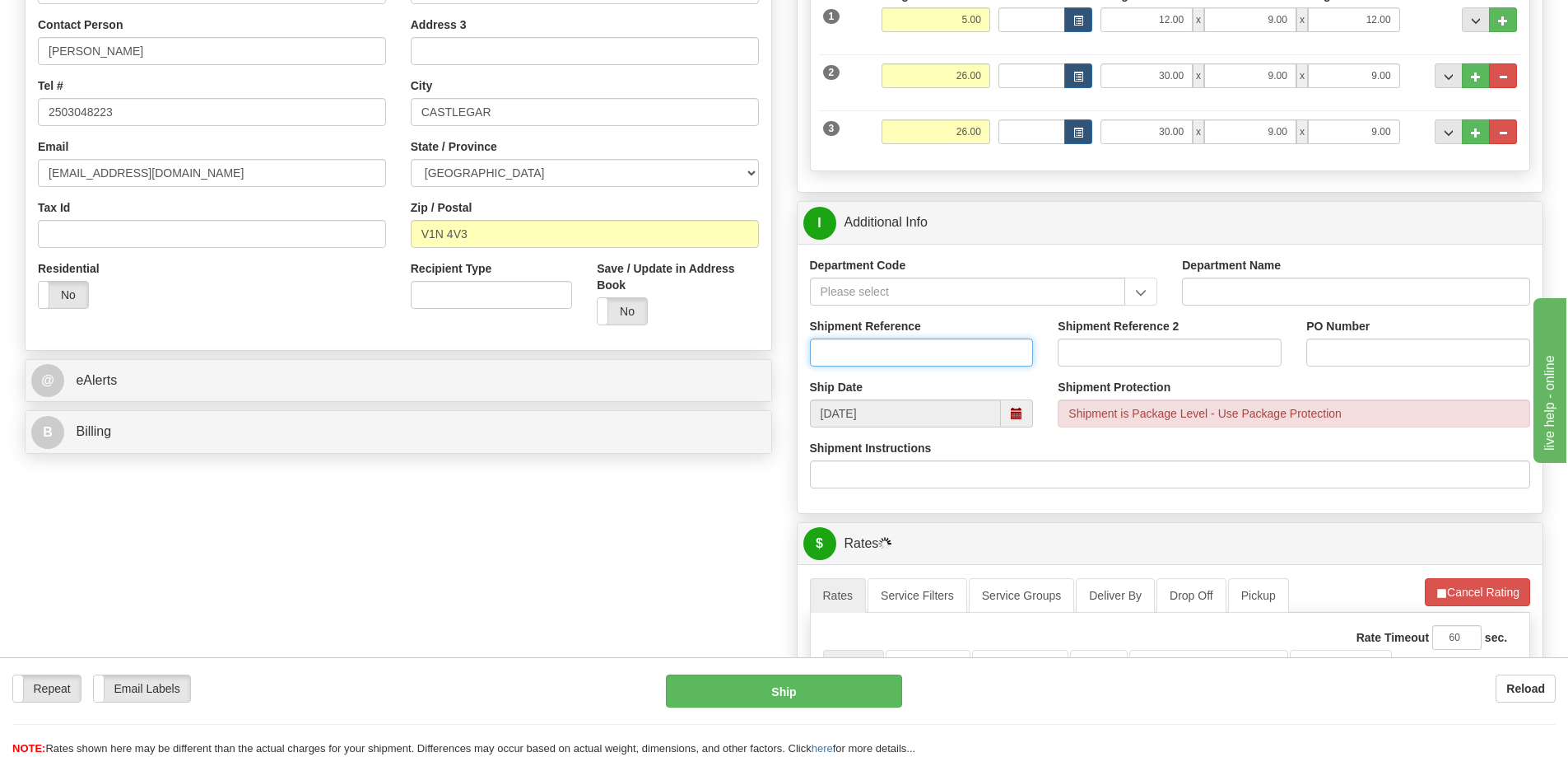
click at [878, 354] on input "Shipment Reference" at bounding box center [922, 352] width 224 height 28
type input "S46754-30908"
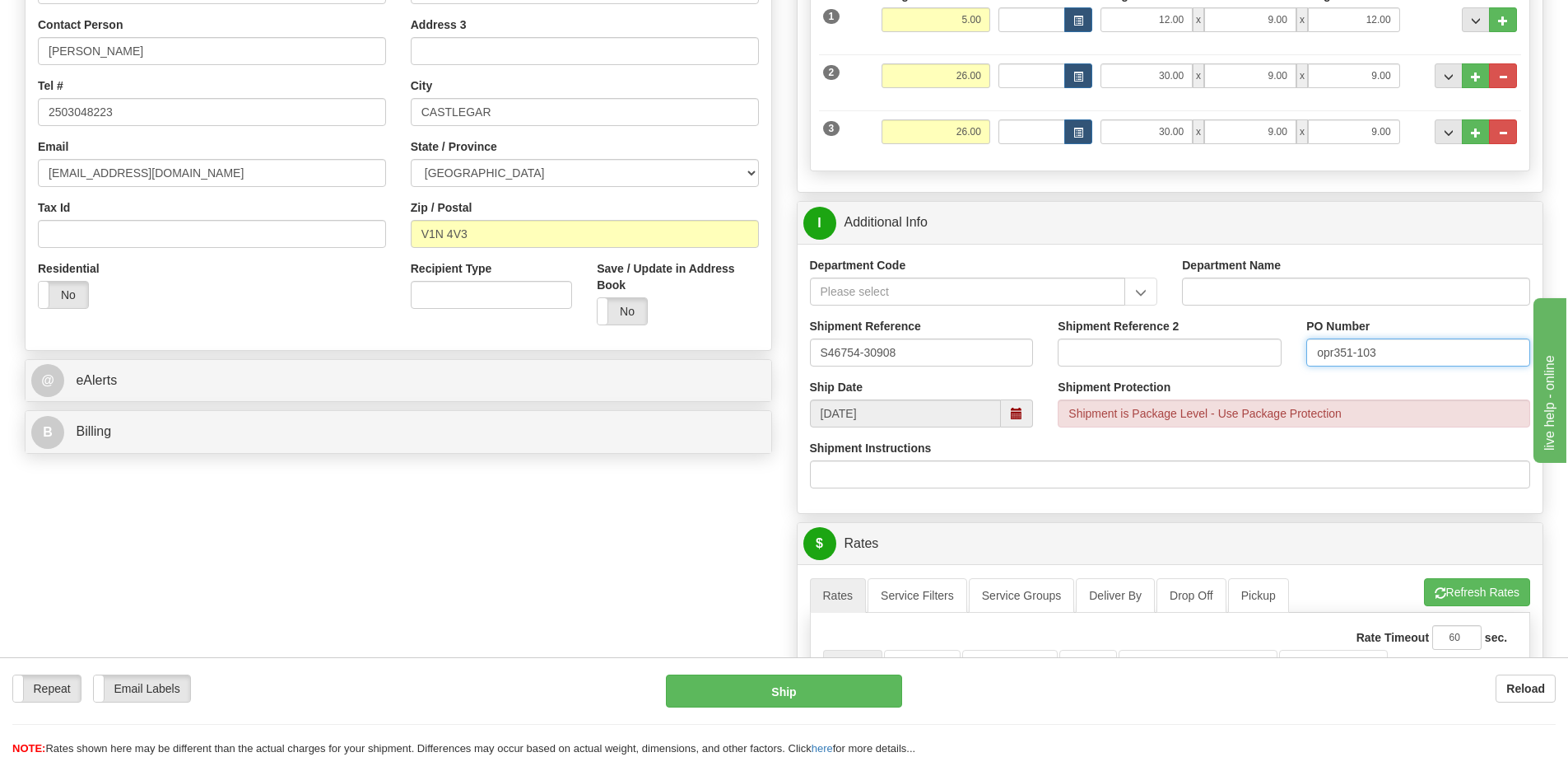
type input "opr351-103"
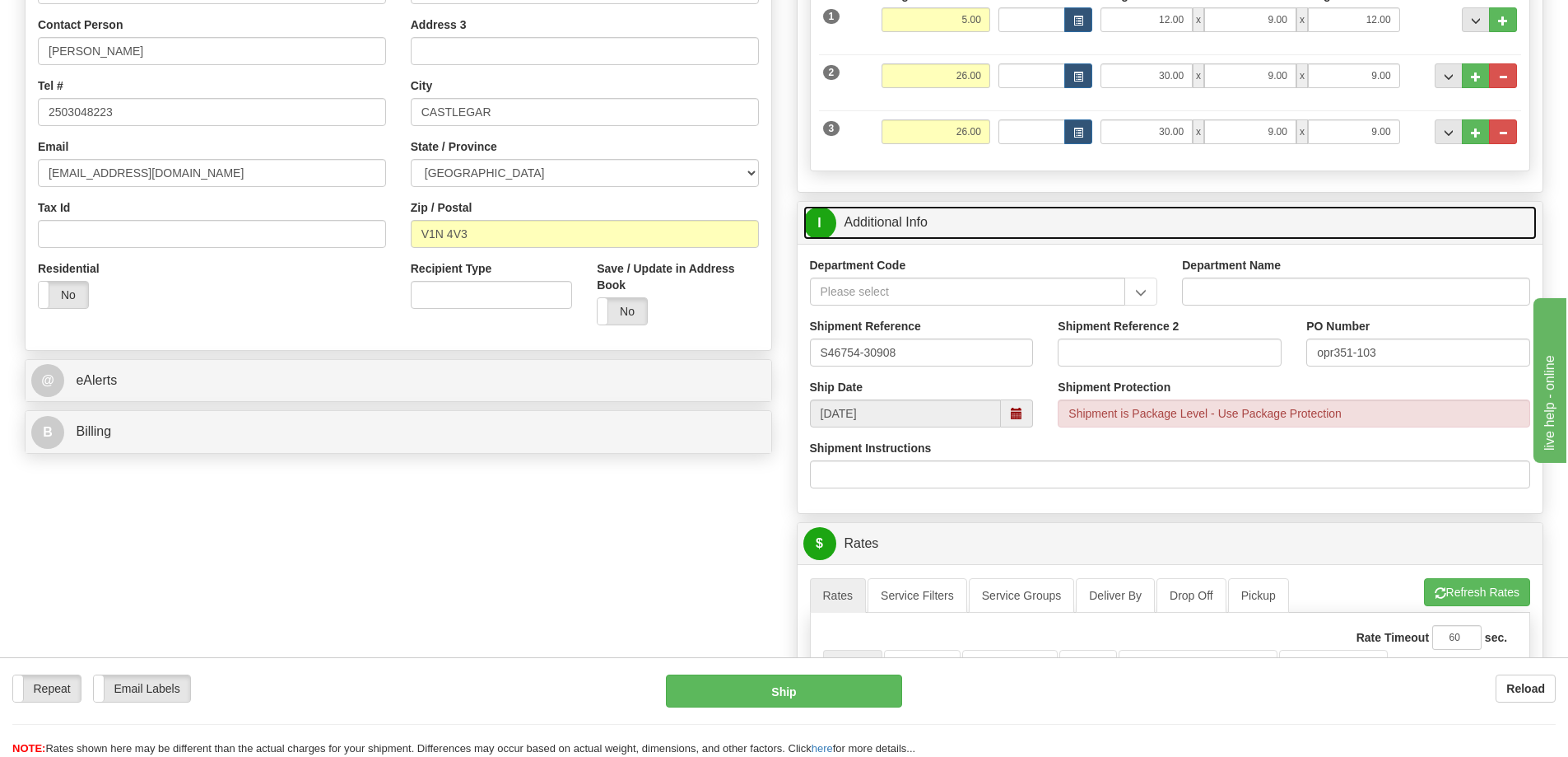
click at [1031, 221] on link "I Additional Info" at bounding box center [1170, 223] width 734 height 34
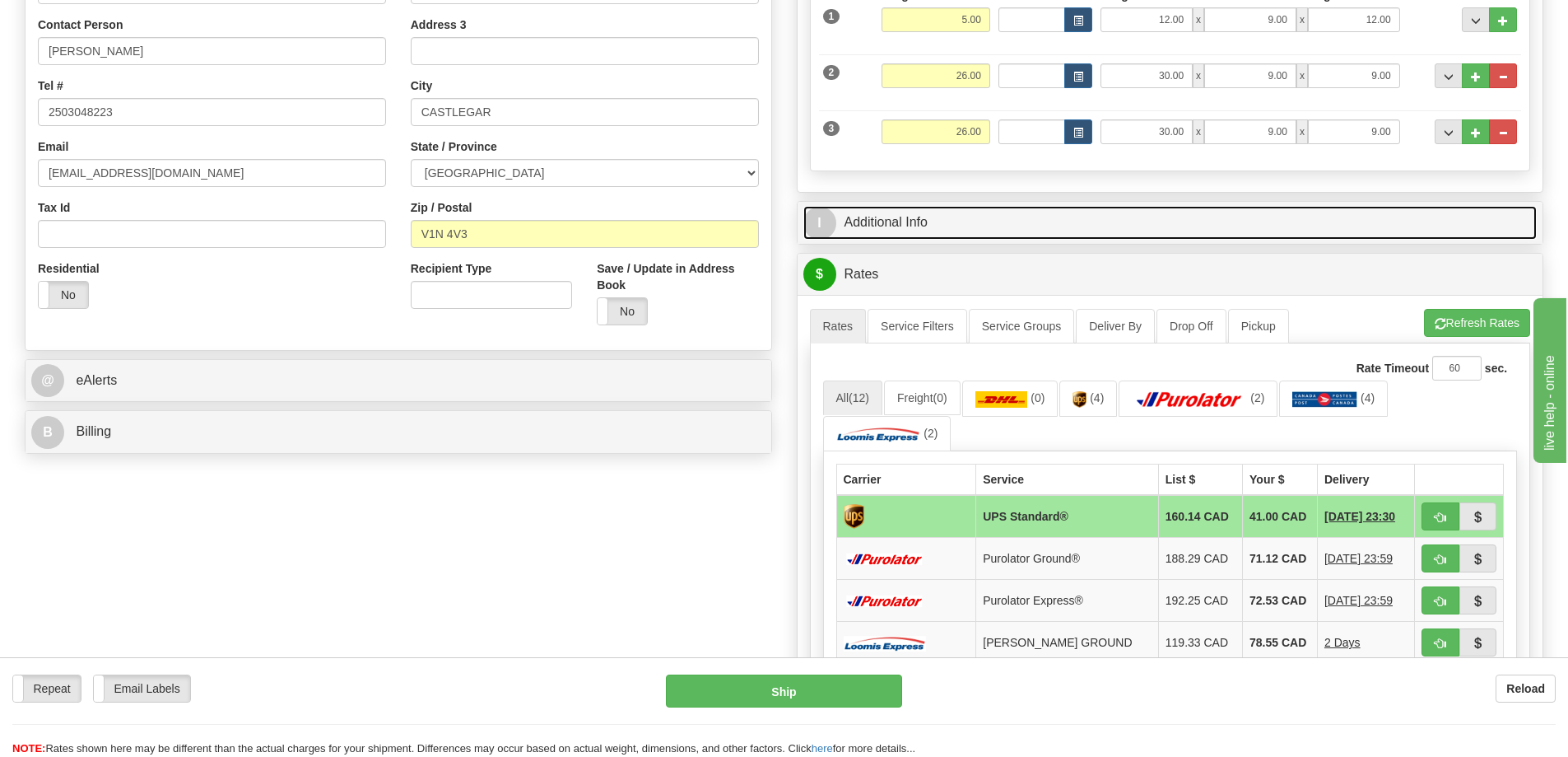
click at [913, 216] on link "I Additional Info" at bounding box center [1170, 223] width 734 height 34
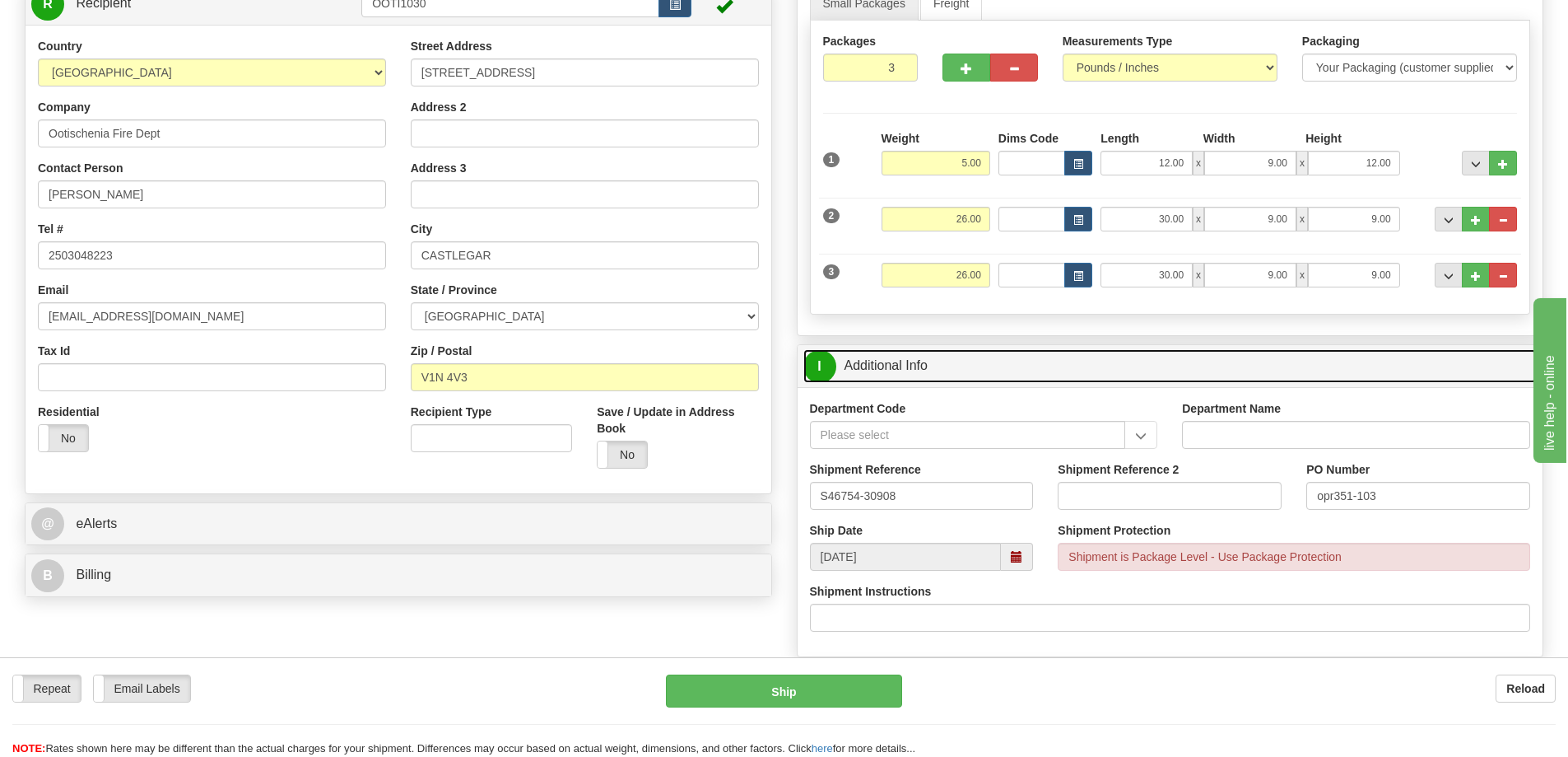
scroll to position [0, 0]
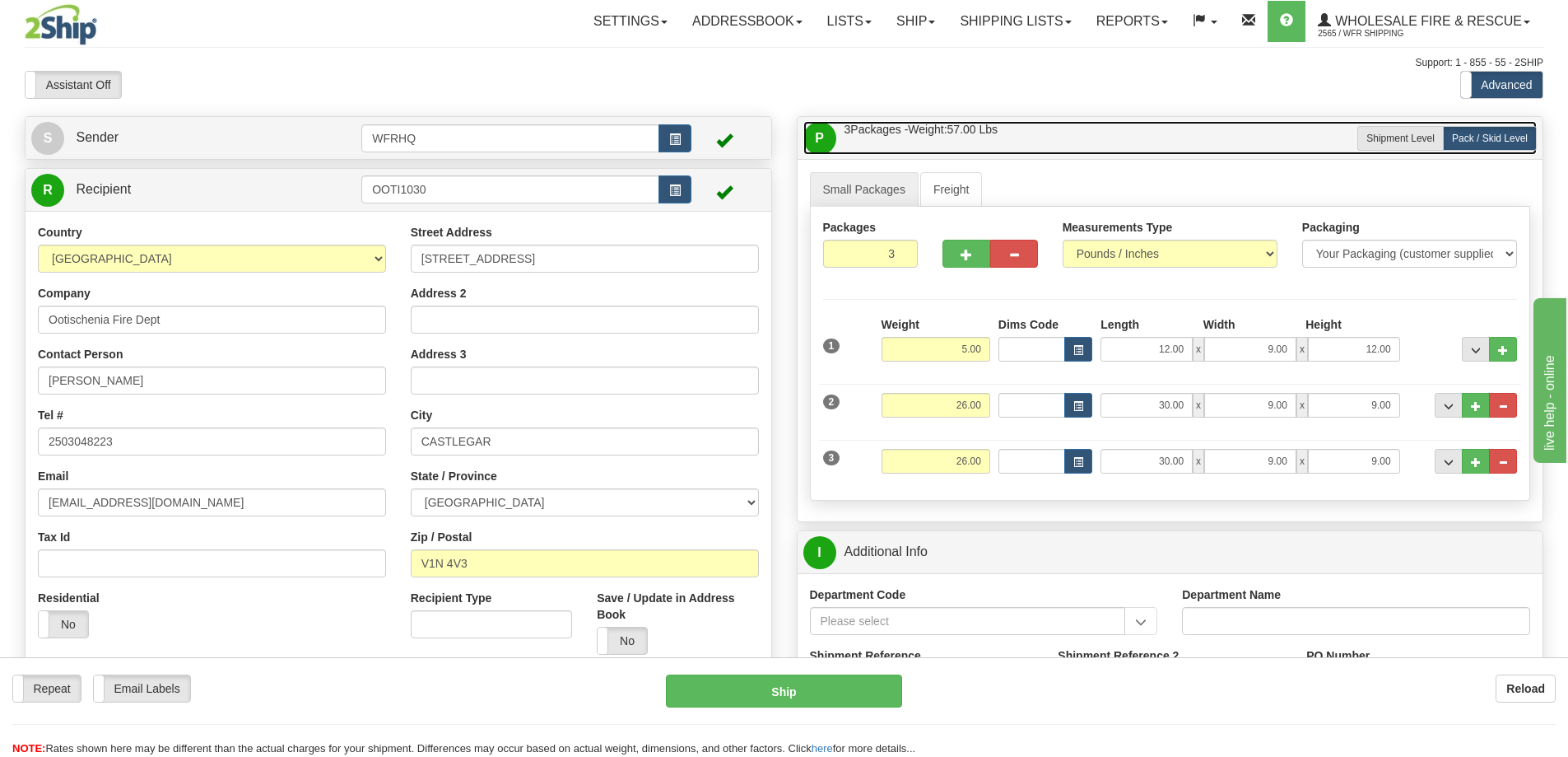
click at [1043, 140] on link "P Packages / Skids 3 Packages - Weight: 57.00 Lbs 1 Skids - Weight: 0.00 Lbs" at bounding box center [1170, 139] width 734 height 34
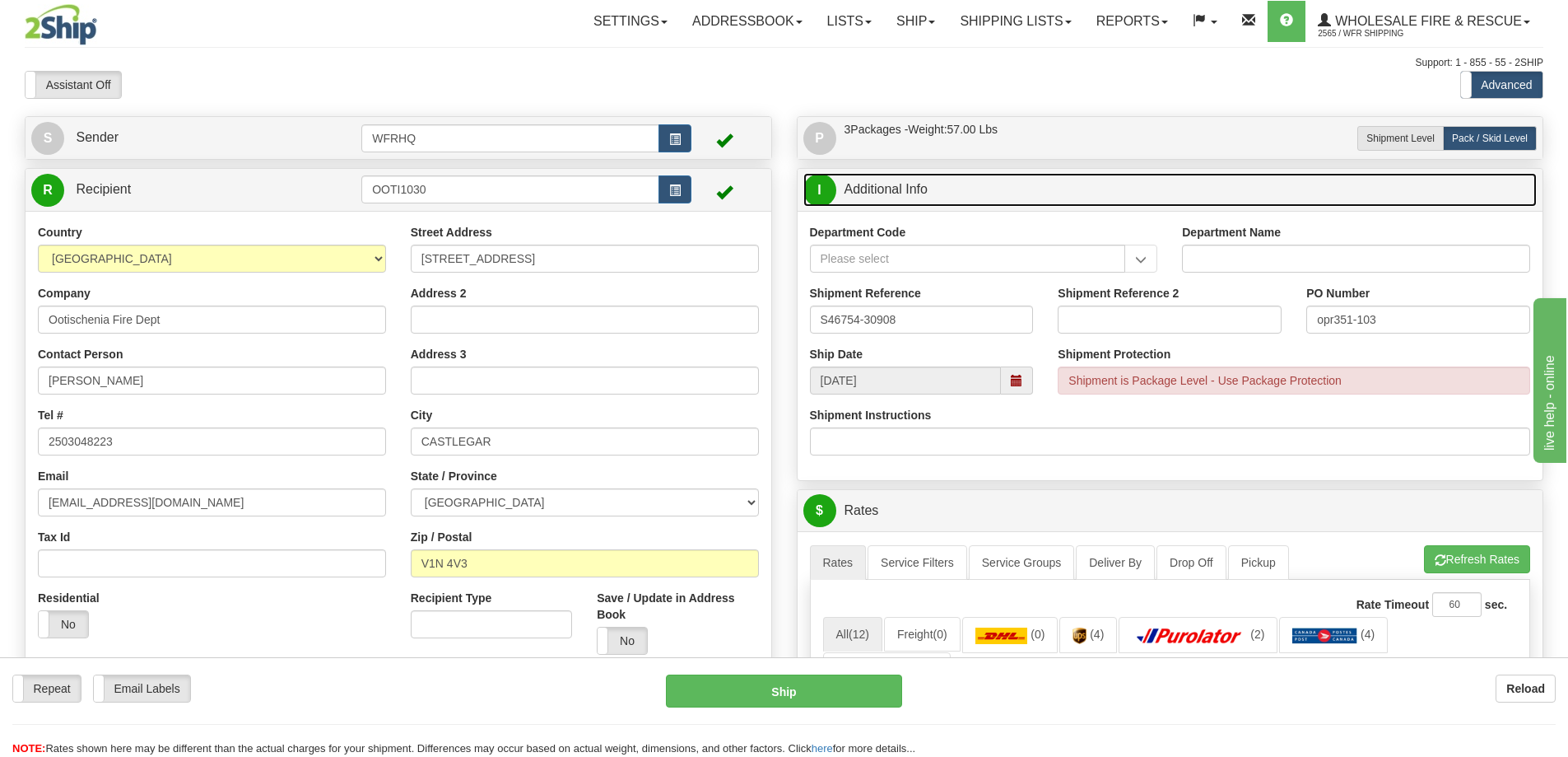
click at [1017, 178] on link "I Additional Info" at bounding box center [1170, 190] width 734 height 34
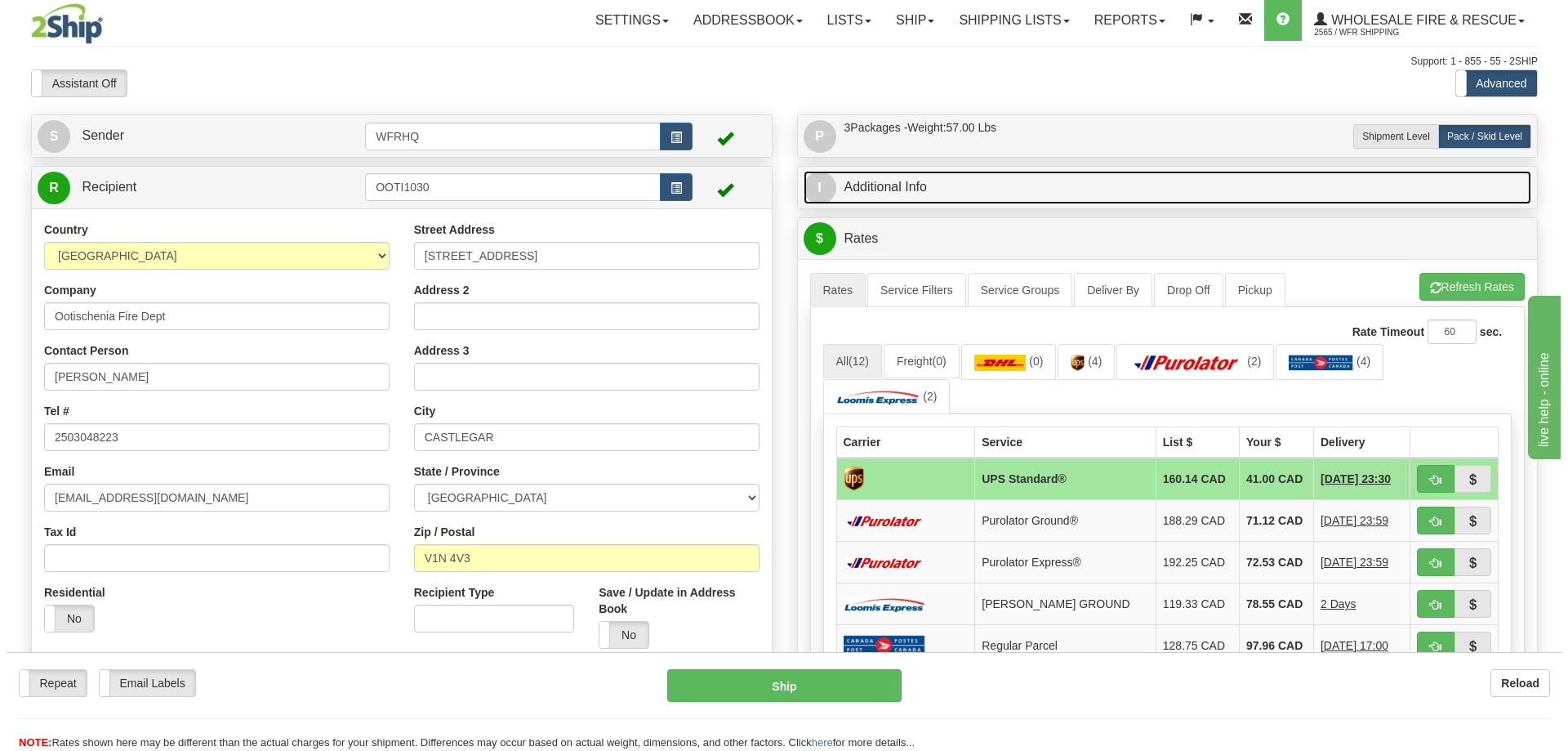
scroll to position [82, 0]
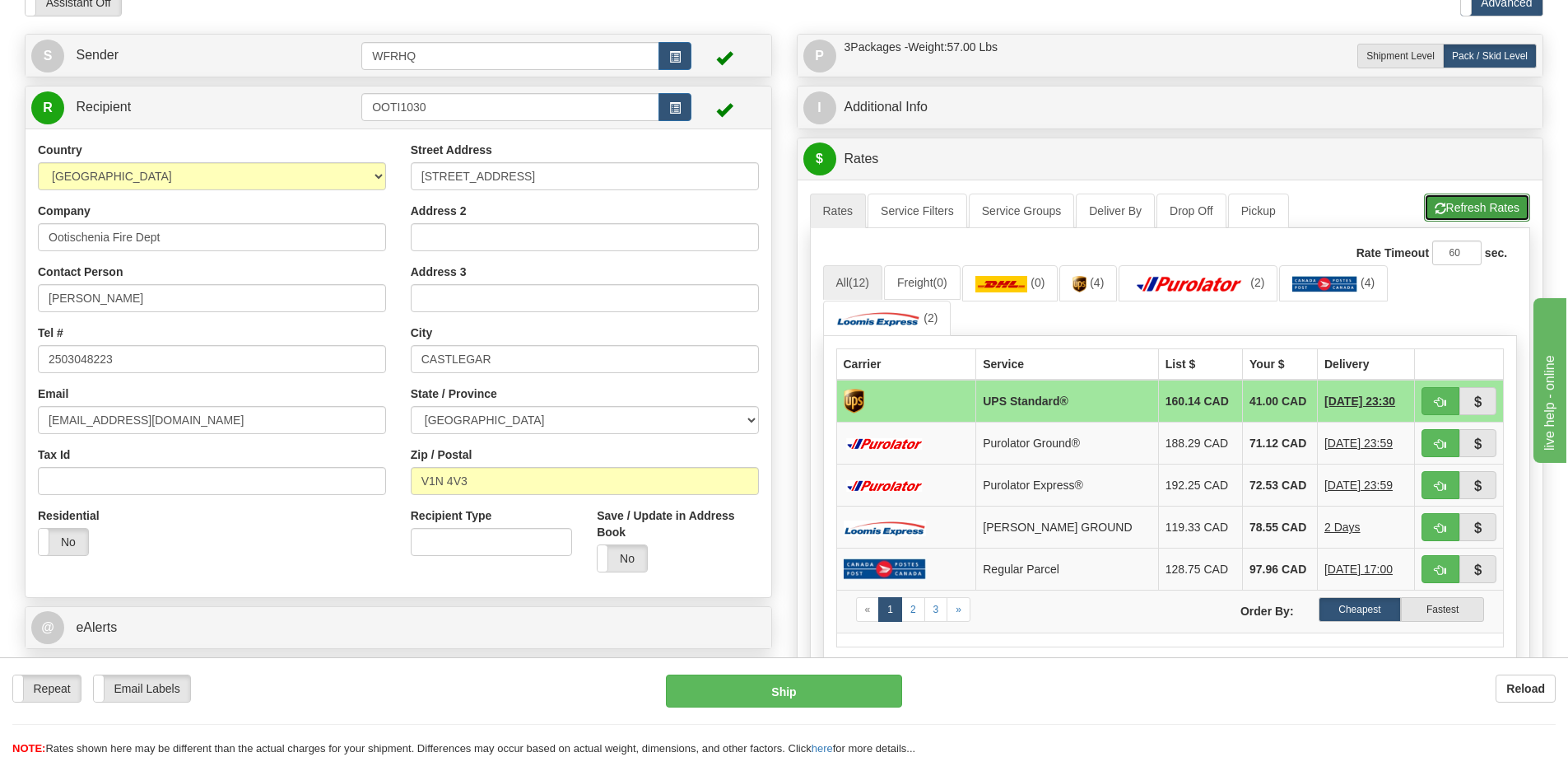
click at [1458, 214] on button "Refresh Rates" at bounding box center [1477, 207] width 106 height 28
click at [1438, 399] on span "button" at bounding box center [1440, 402] width 12 height 11
type input "11"
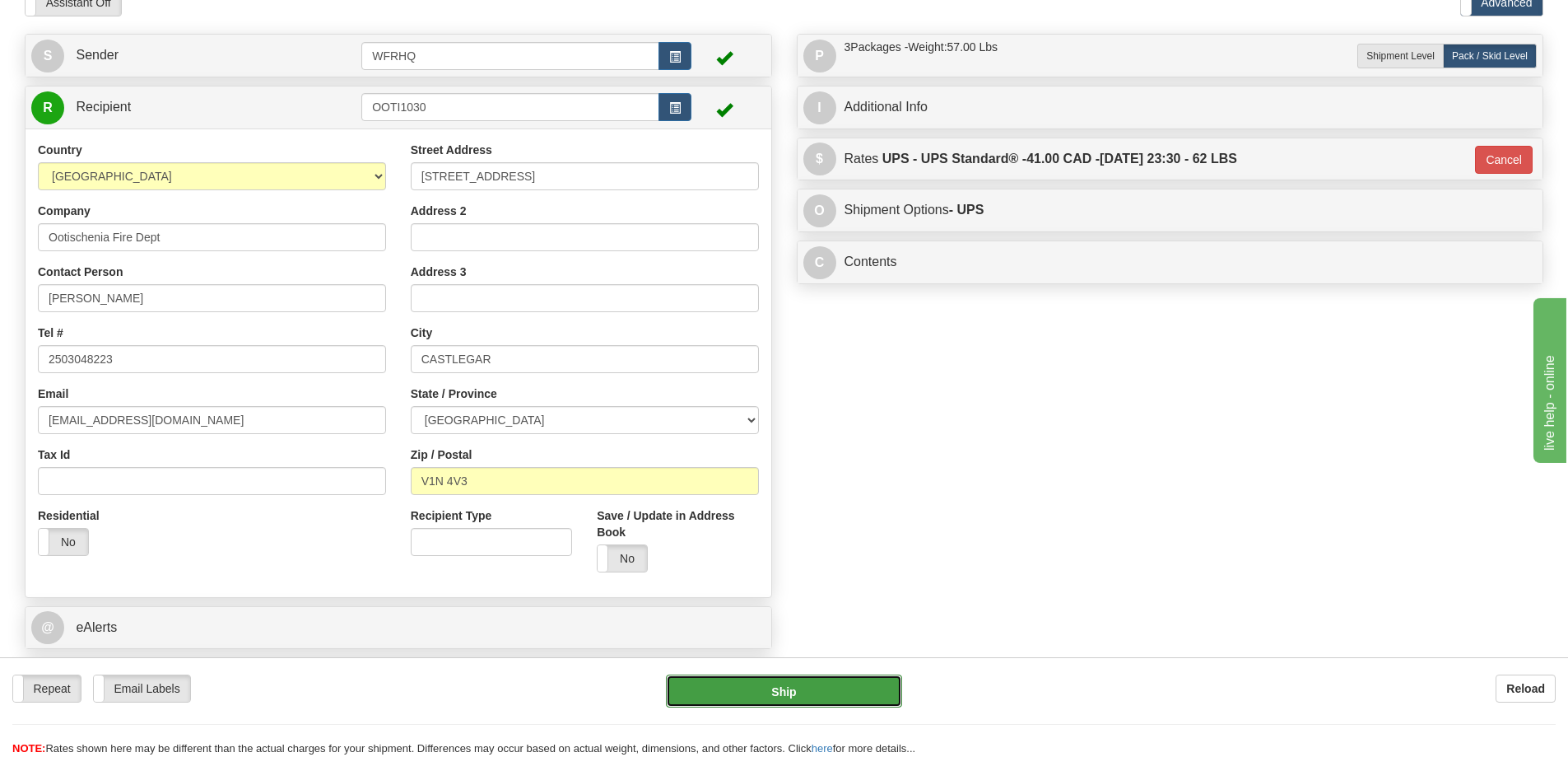
click at [849, 683] on button "Ship" at bounding box center [784, 691] width 237 height 33
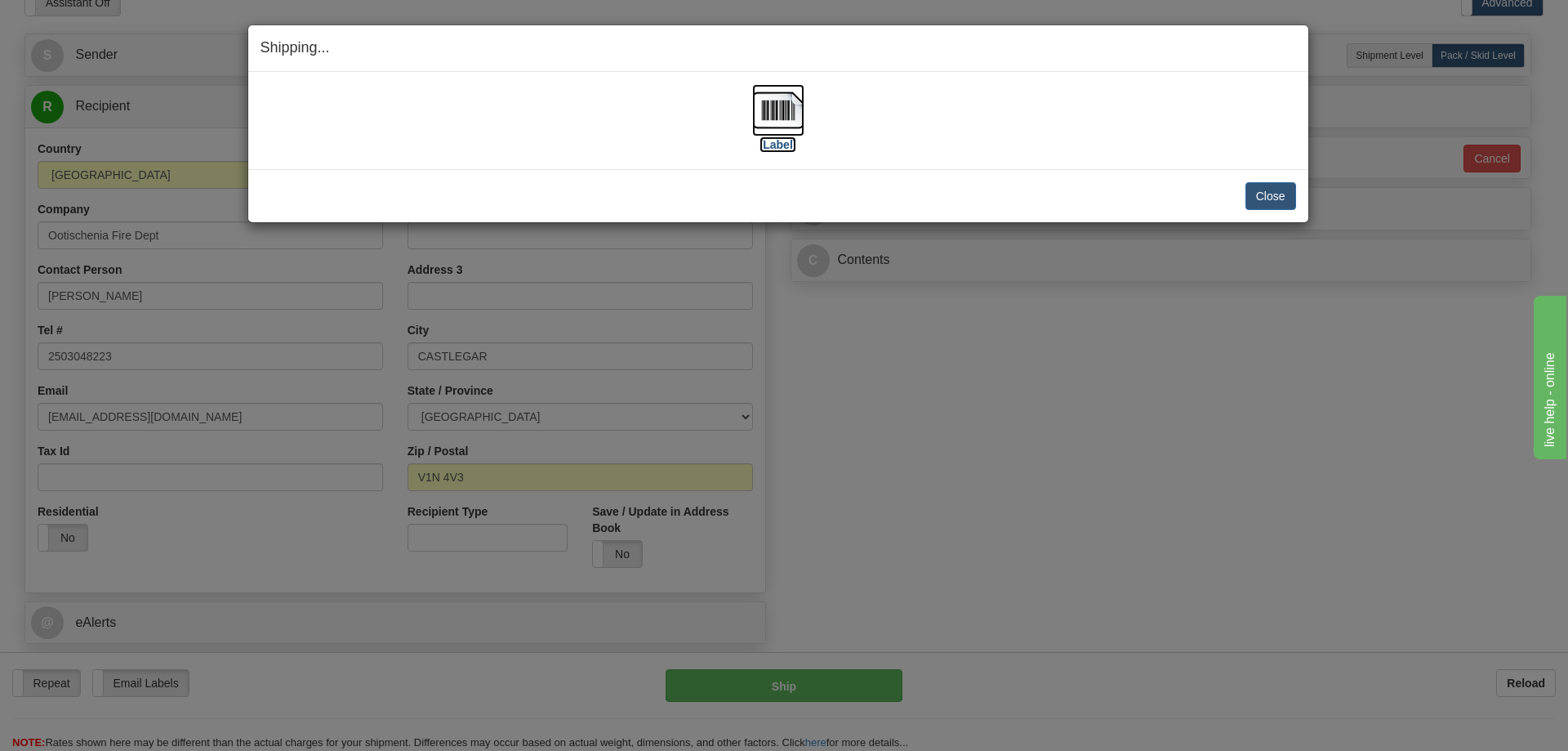
click at [759, 123] on img at bounding box center [778, 110] width 53 height 53
click at [1257, 203] on button "Close" at bounding box center [1271, 196] width 51 height 28
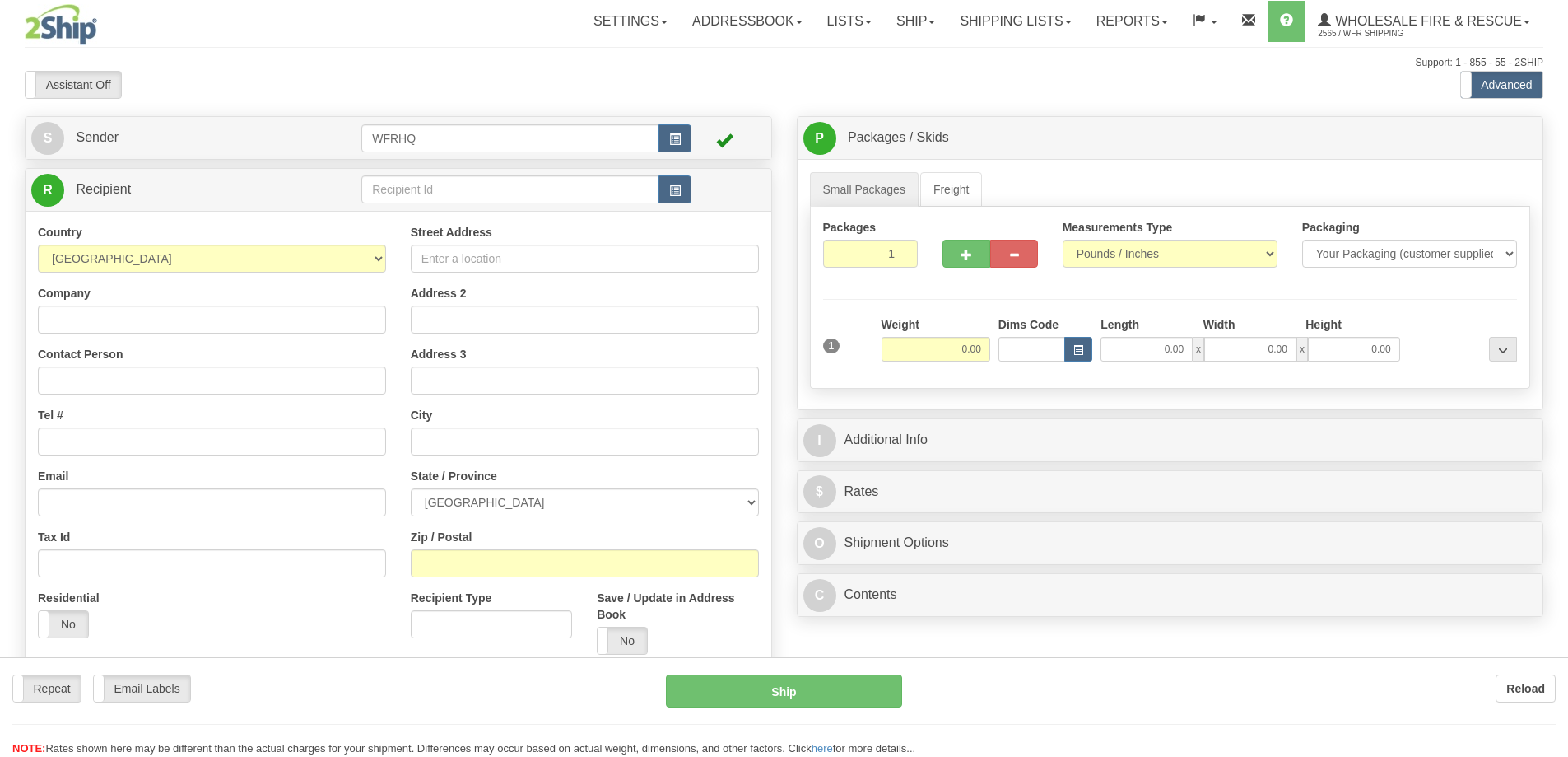
click at [431, 185] on div at bounding box center [784, 378] width 1568 height 757
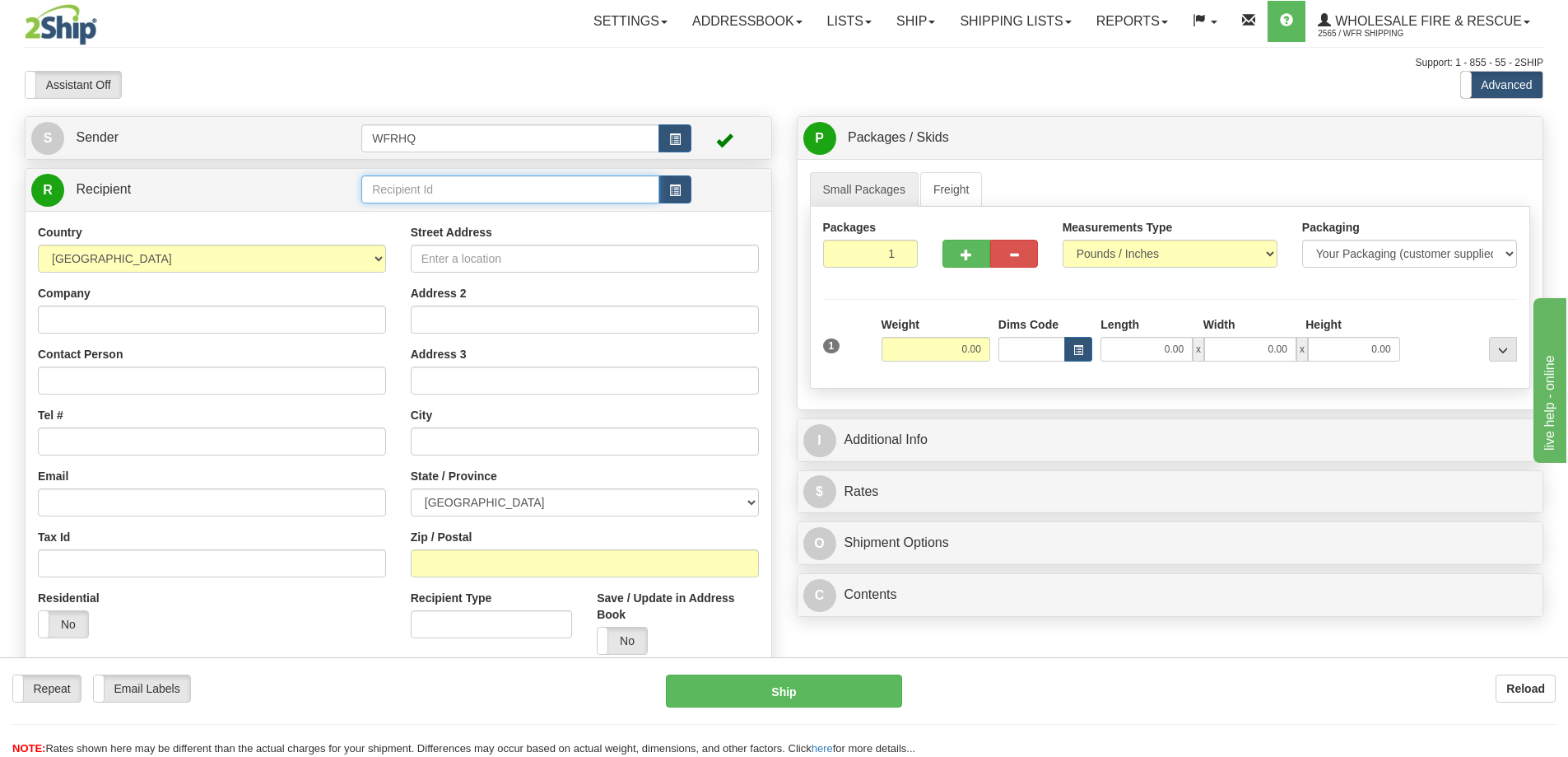
click at [431, 185] on input "text" at bounding box center [510, 189] width 298 height 28
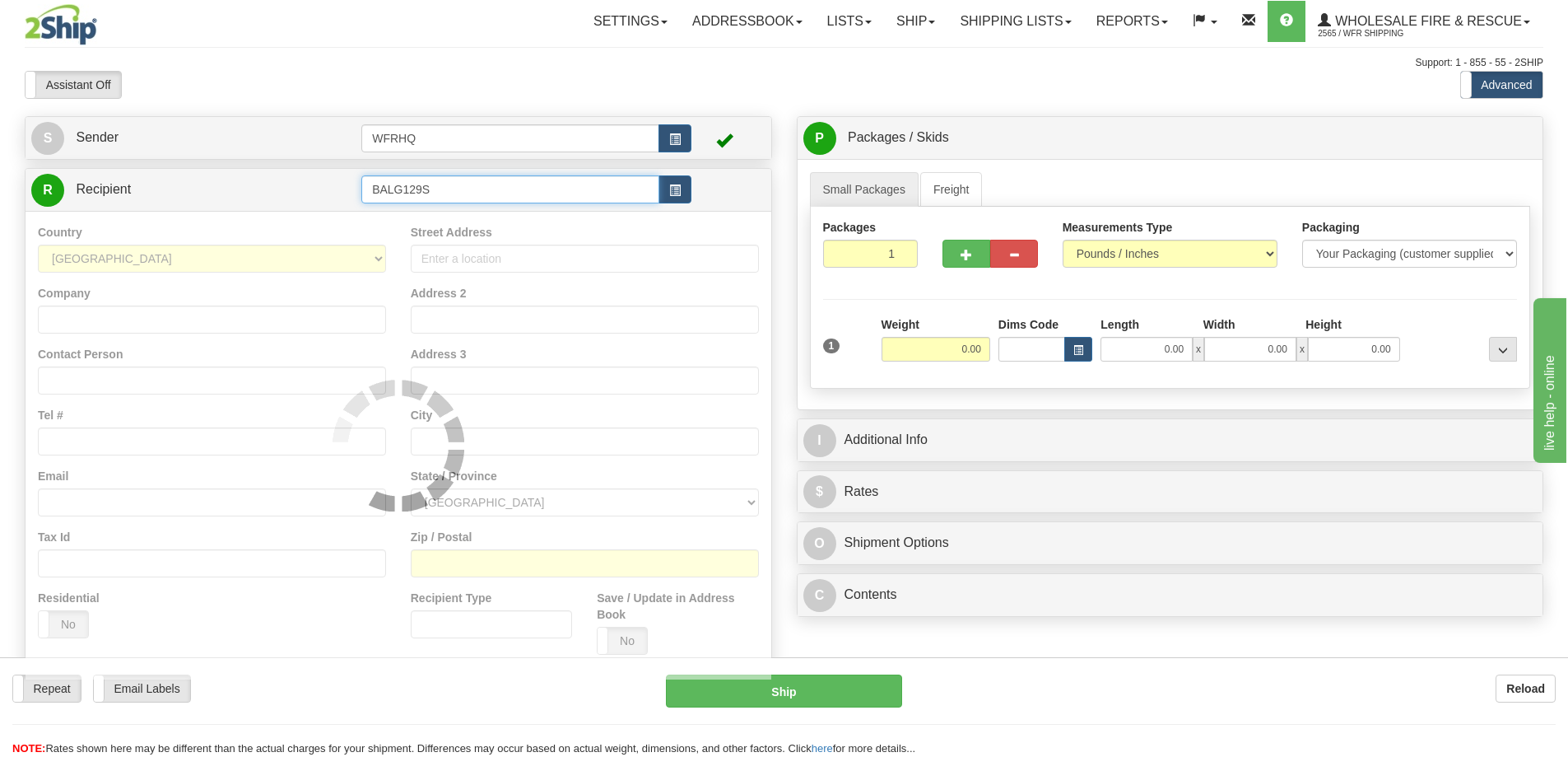
type input "BALG129S"
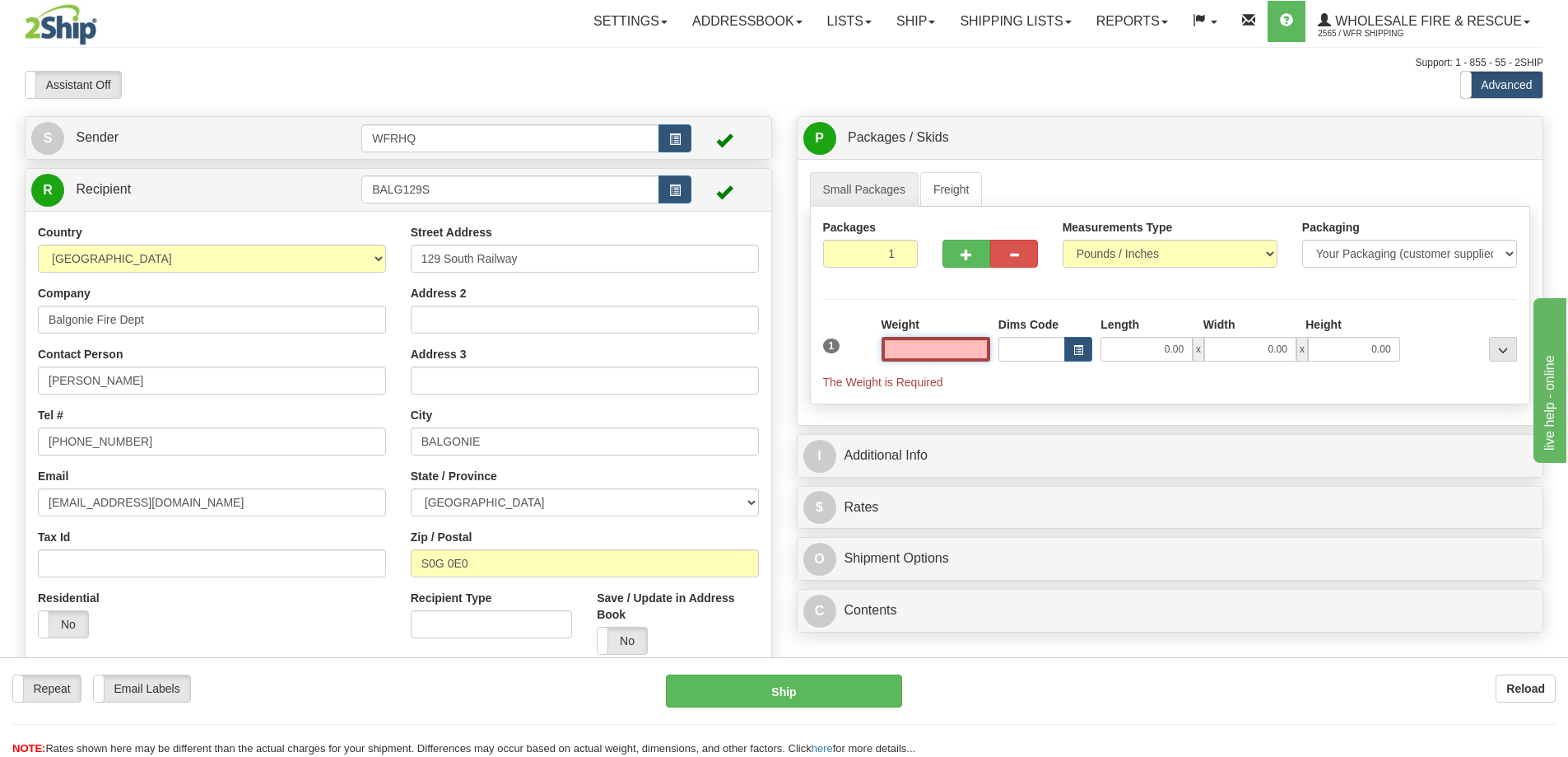
click at [961, 350] on input "text" at bounding box center [936, 348] width 109 height 24
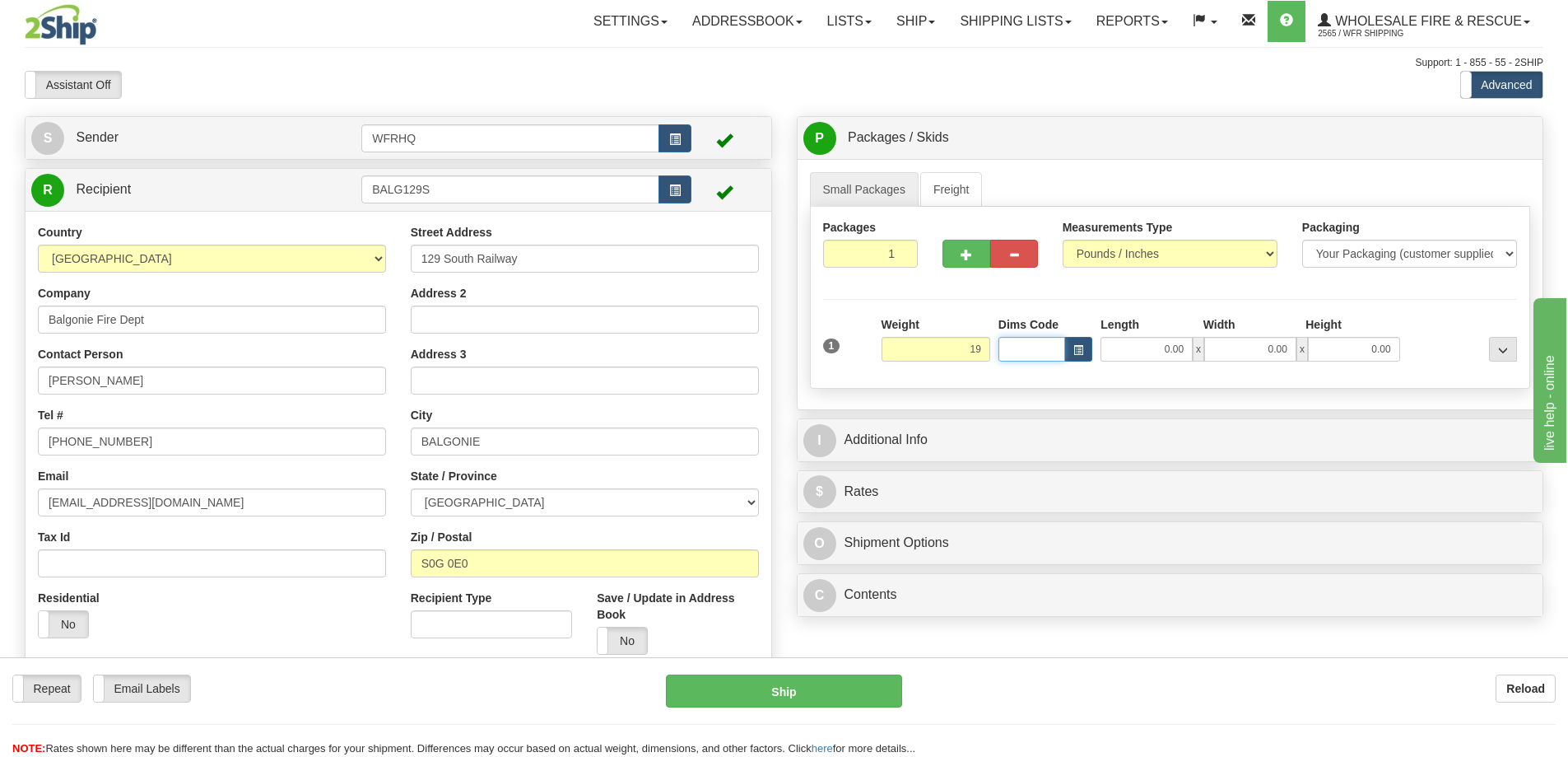
type input "19.00"
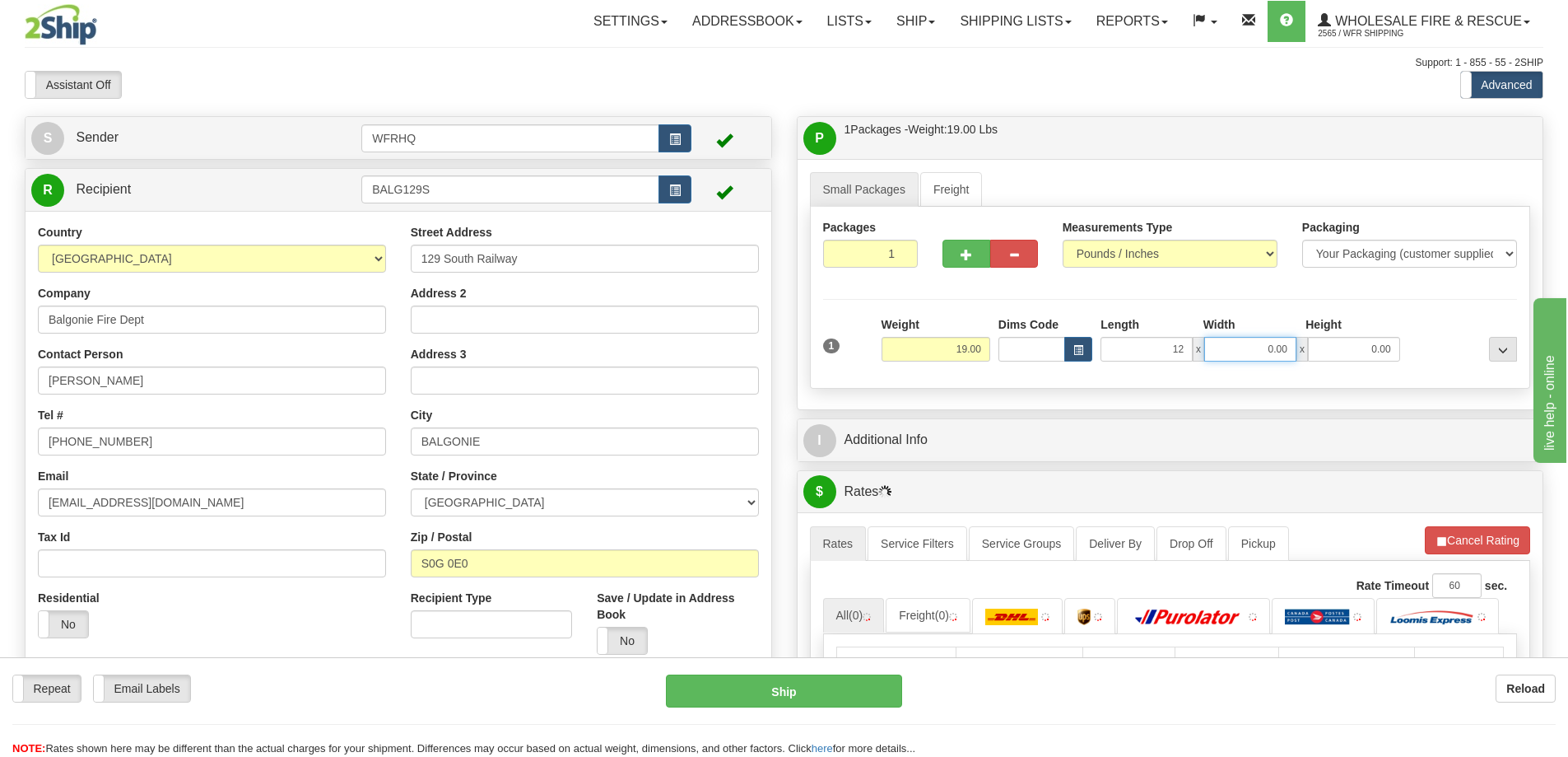
type input "12.00"
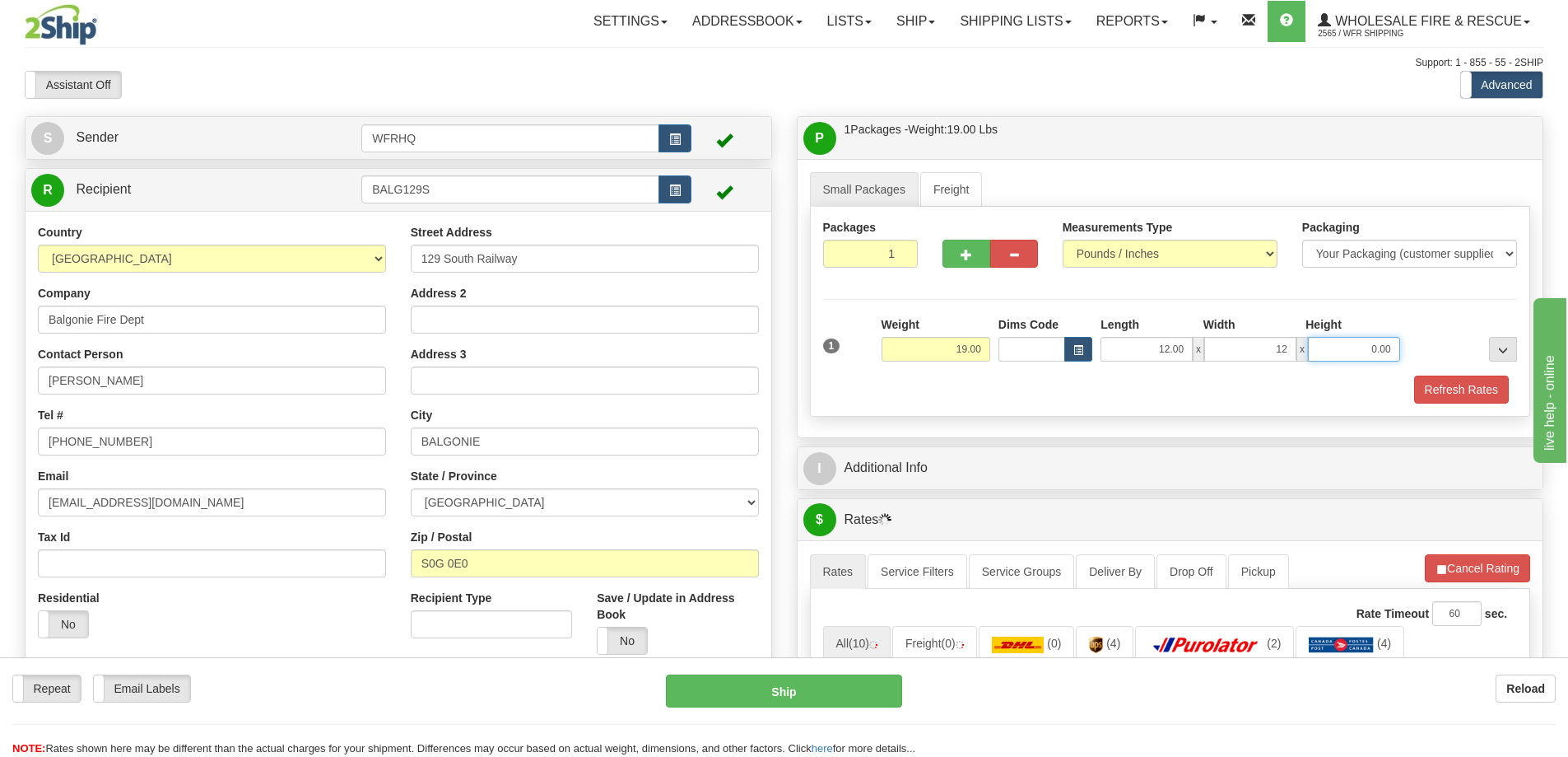
type input "12.00"
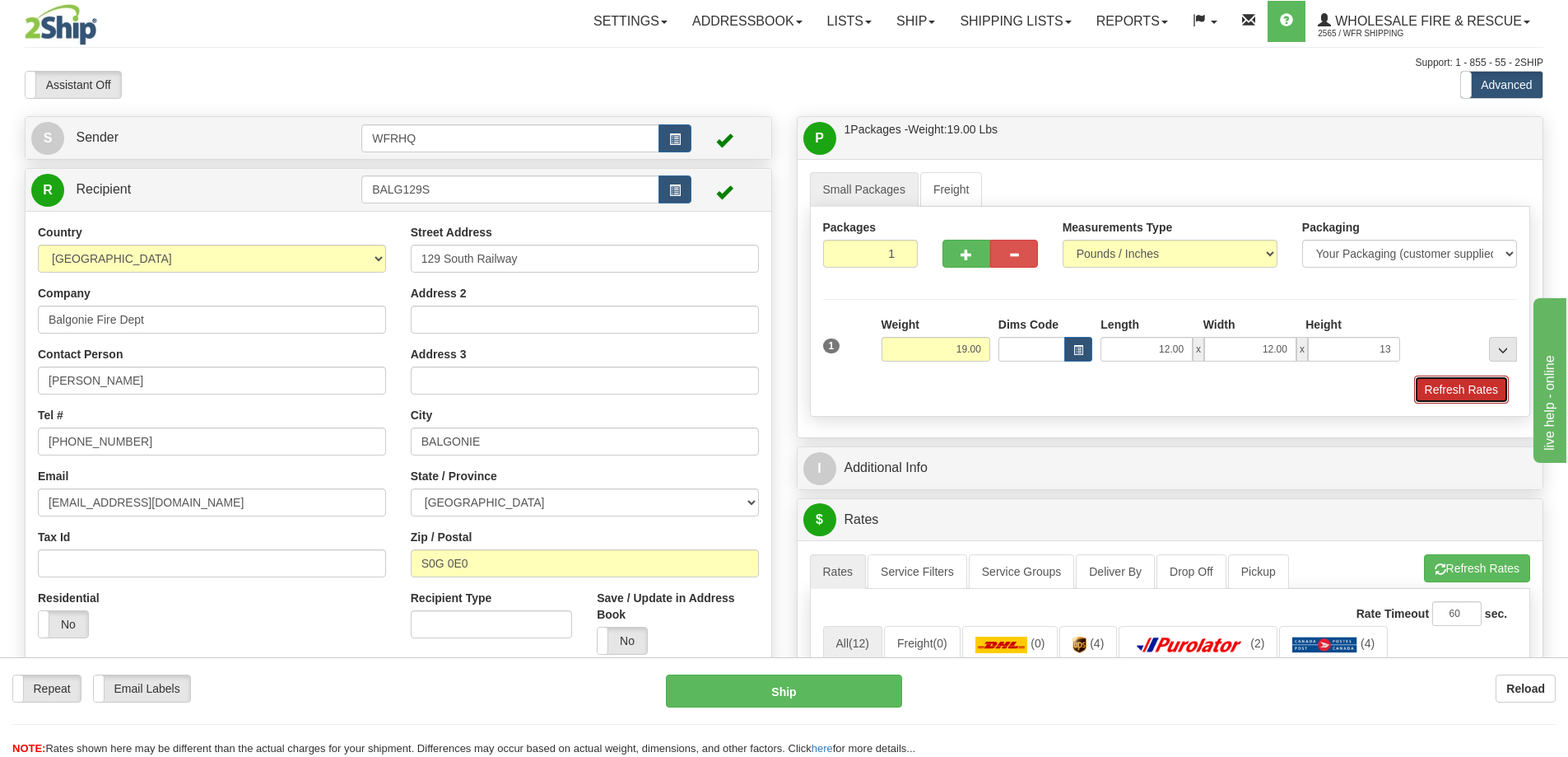
type input "13.00"
click at [1500, 392] on button "Refresh Rates" at bounding box center [1461, 389] width 94 height 28
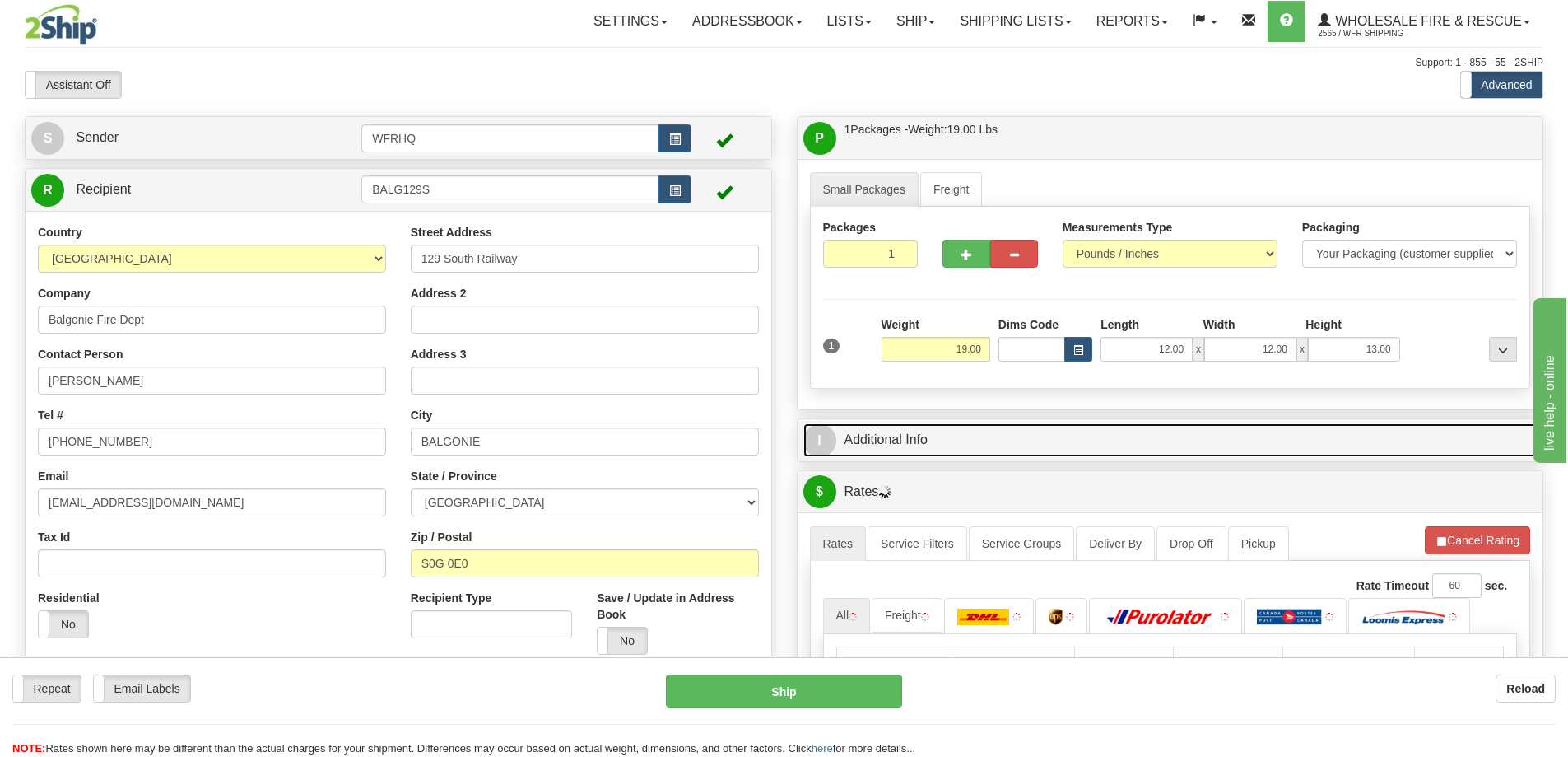
click at [1330, 456] on link "I Additional Info" at bounding box center [1170, 440] width 734 height 34
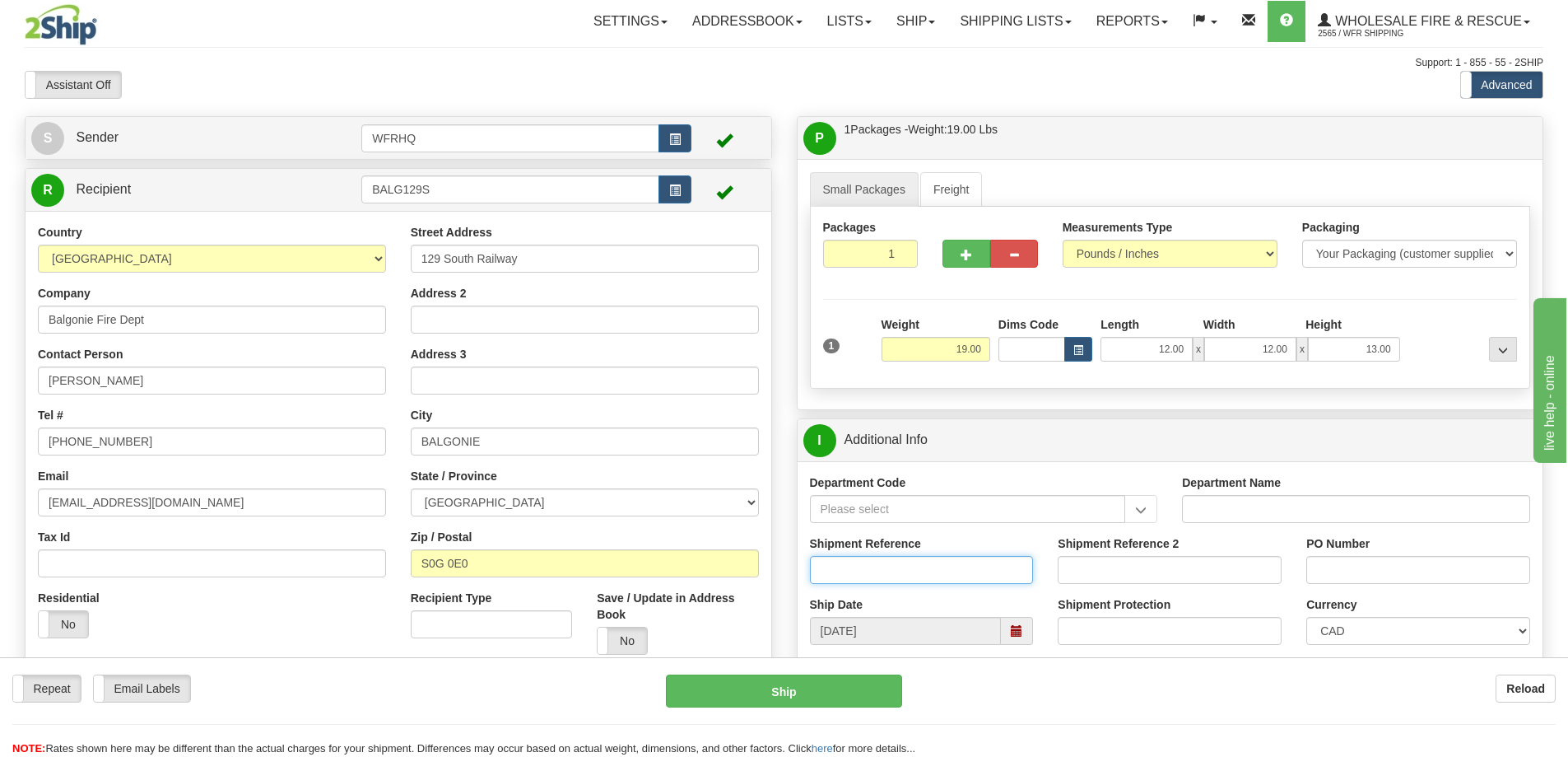
click at [842, 558] on input "Shipment Reference" at bounding box center [922, 570] width 224 height 28
type input "S46693-30875"
type input "Doug Lapchuk"
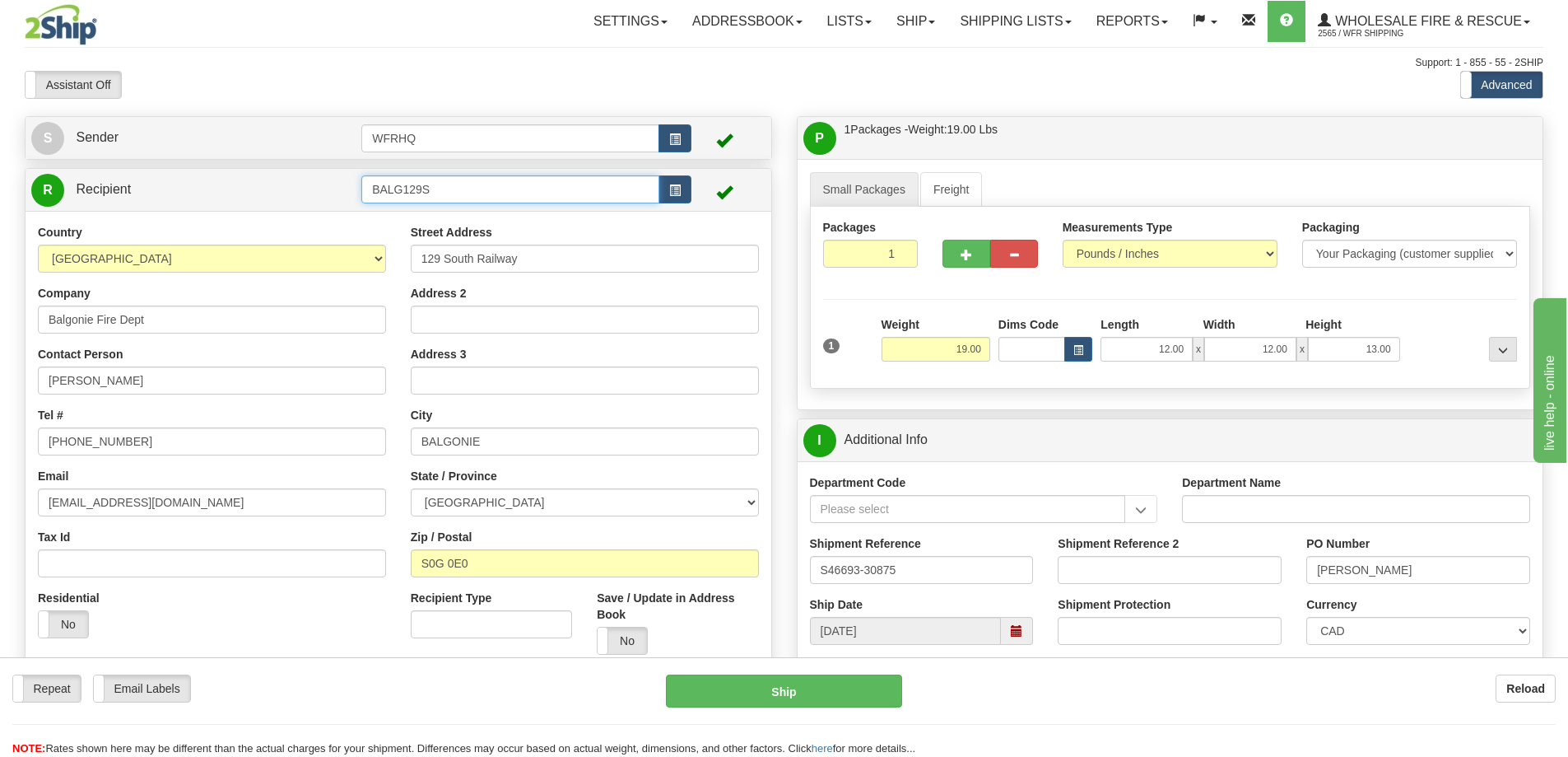
click at [496, 190] on input "BALG129S" at bounding box center [510, 189] width 298 height 28
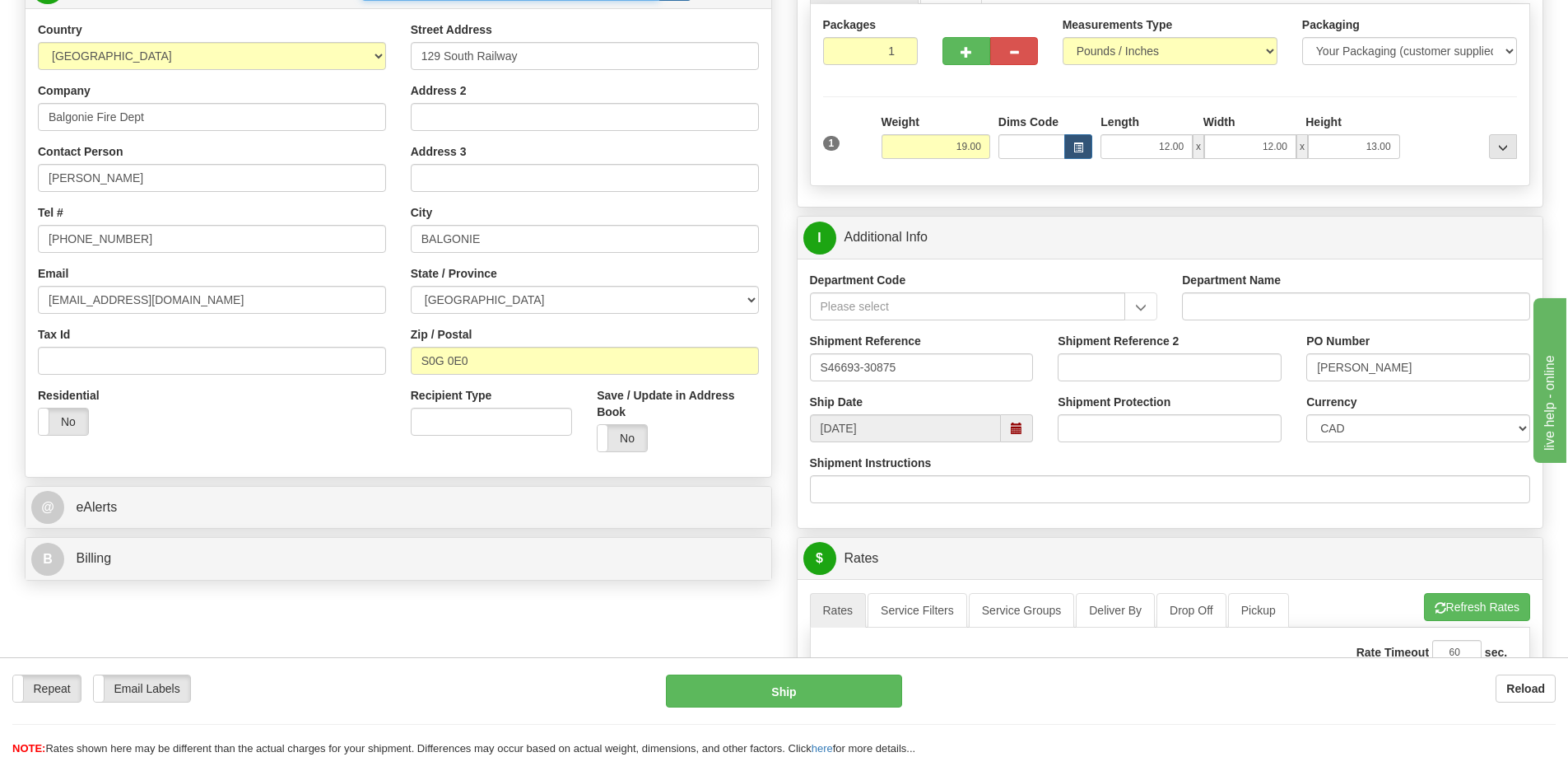
scroll to position [494, 0]
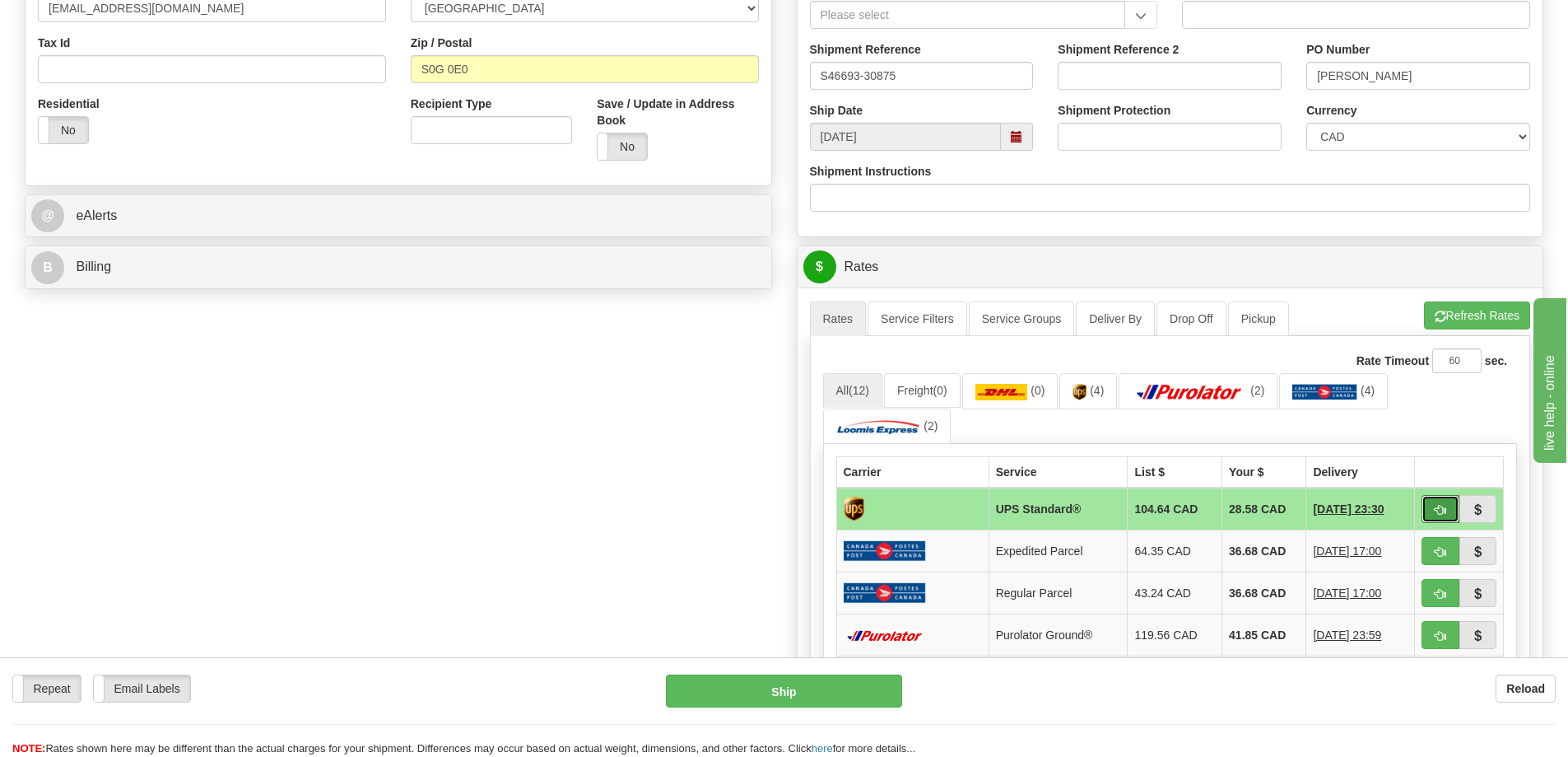
click at [1451, 519] on button "button" at bounding box center [1441, 509] width 38 height 28
type input "11"
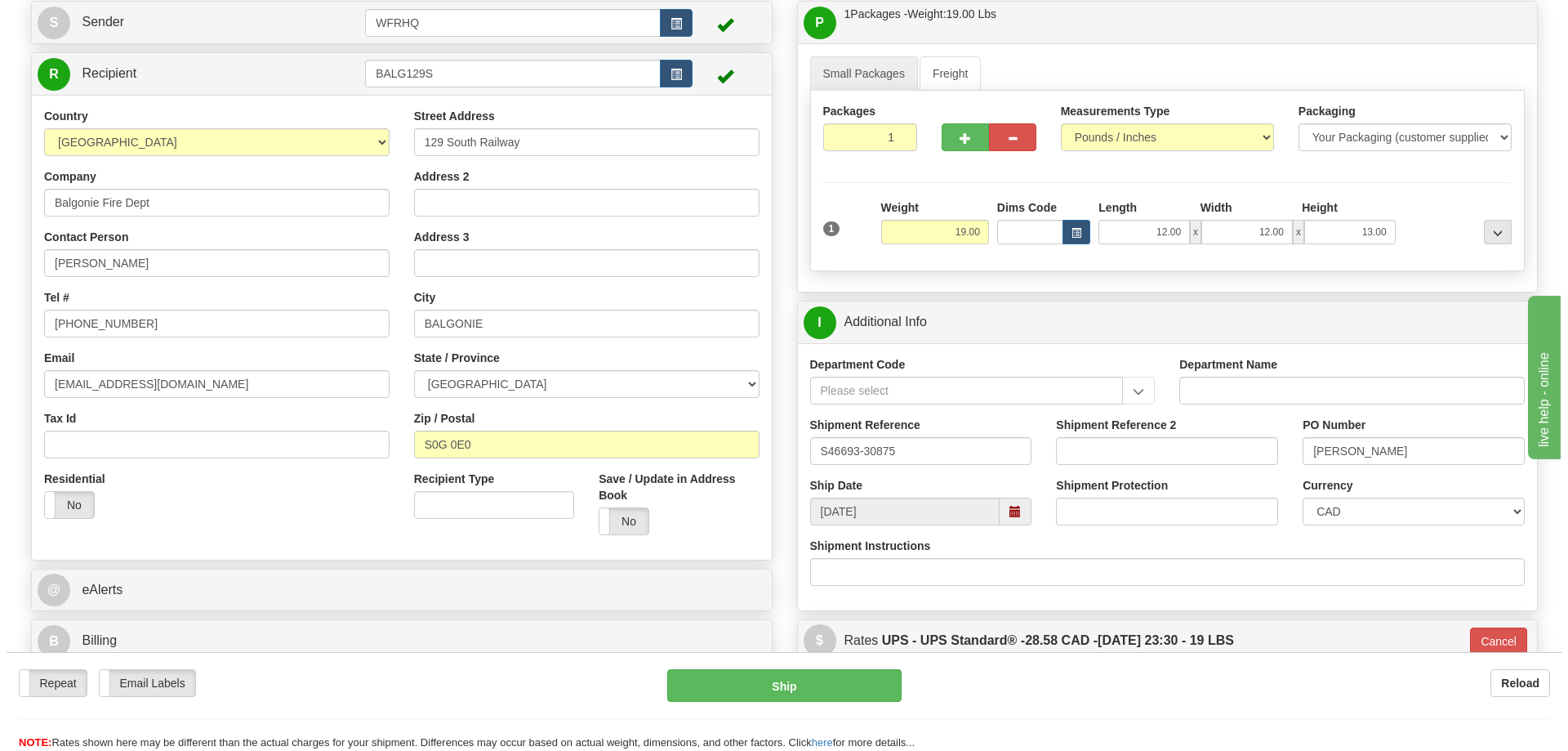
scroll to position [82, 0]
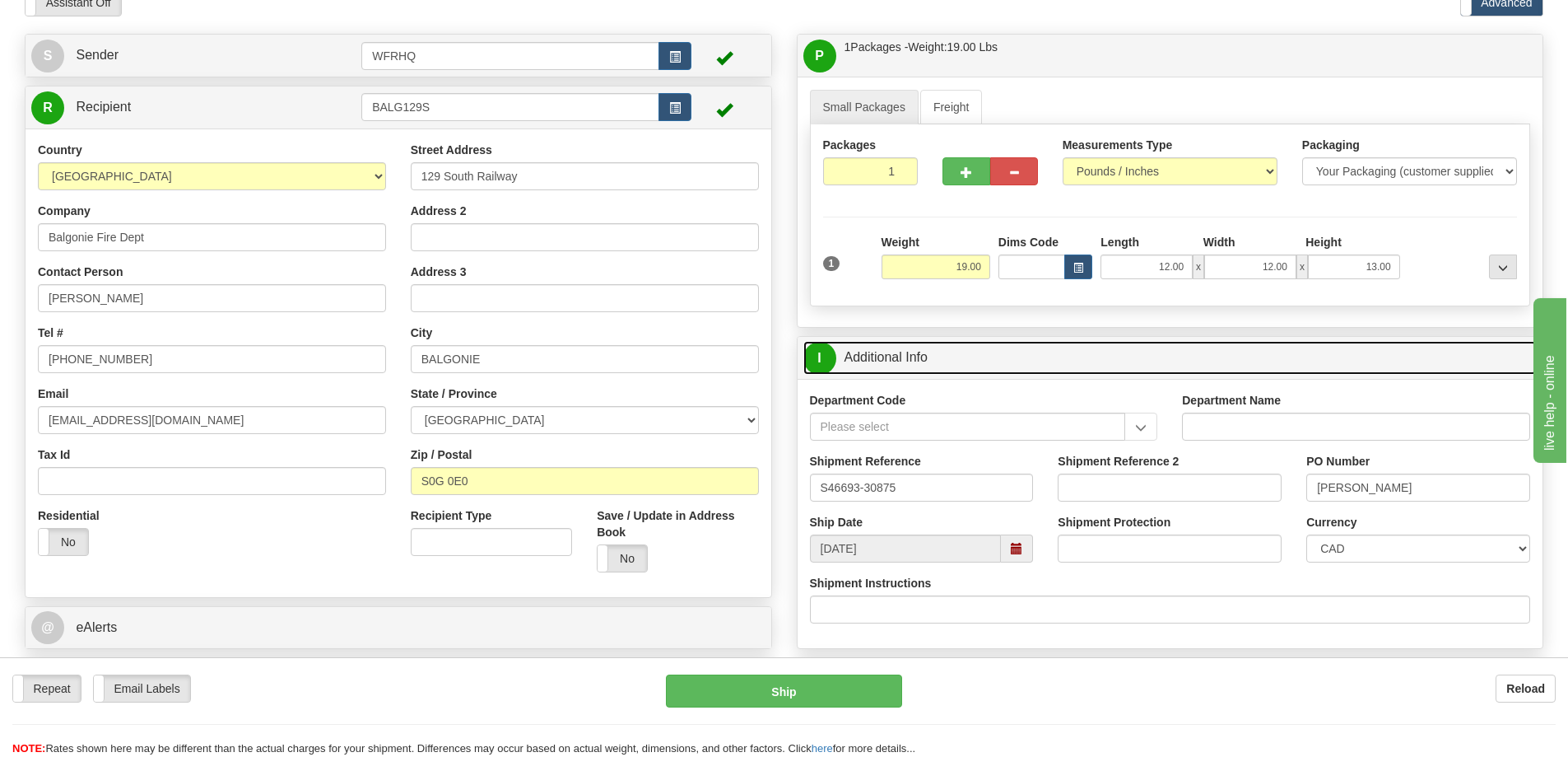
click at [1053, 346] on link "I Additional Info" at bounding box center [1170, 358] width 734 height 34
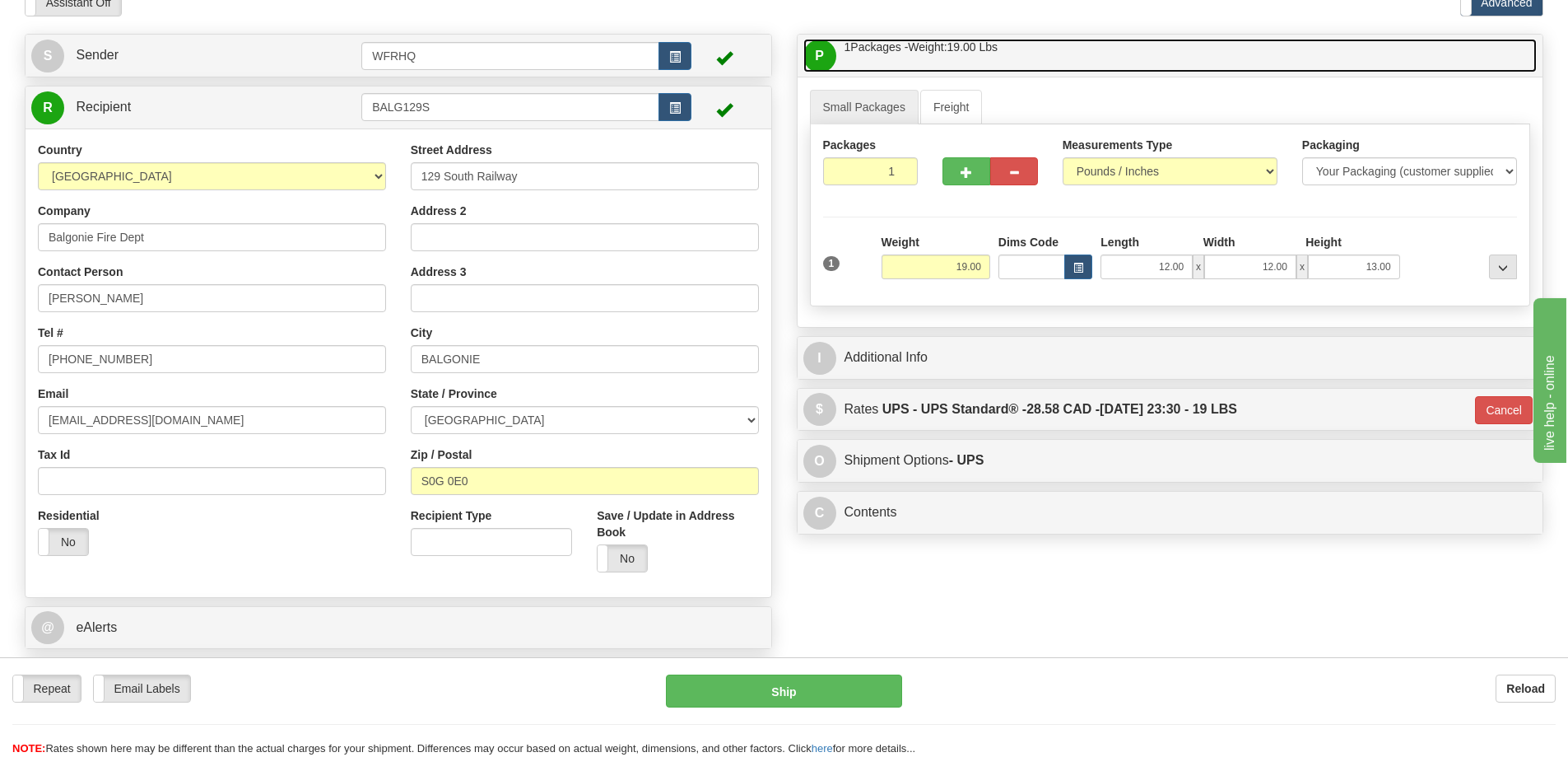
click at [1051, 53] on link "P Packages / Skids 1 Packages - Weight: 19.00 Lbs 1 Skids - Weight: NaN Lbs" at bounding box center [1170, 56] width 734 height 34
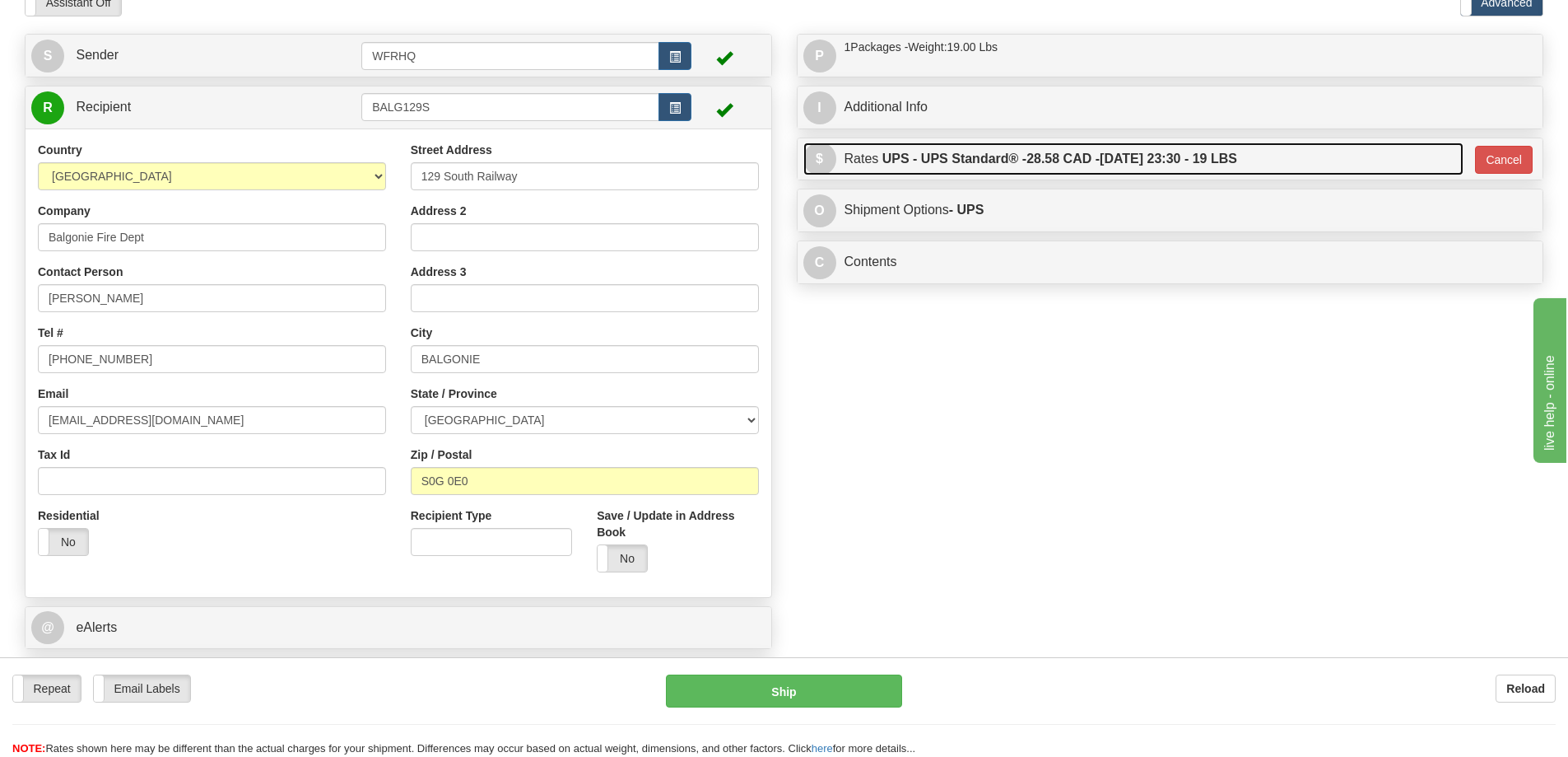
click at [1077, 167] on label "UPS - UPS Standard® - 28.58 CAD - 09/11/2025 23:30 - 19 LBS" at bounding box center [1060, 158] width 354 height 33
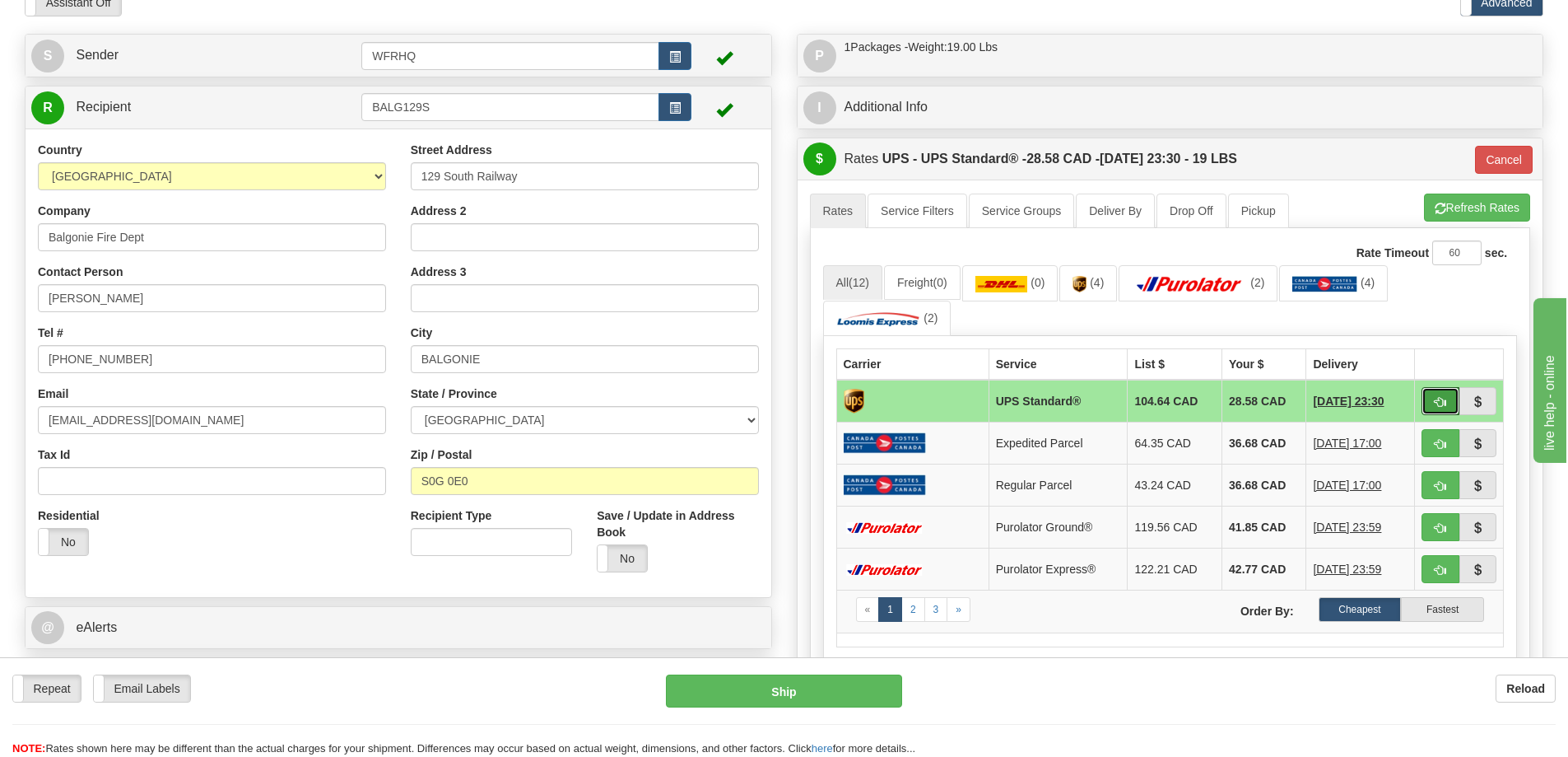
drag, startPoint x: 1447, startPoint y: 401, endPoint x: 1400, endPoint y: 402, distance: 47.0
click at [1447, 401] on button "button" at bounding box center [1441, 401] width 38 height 28
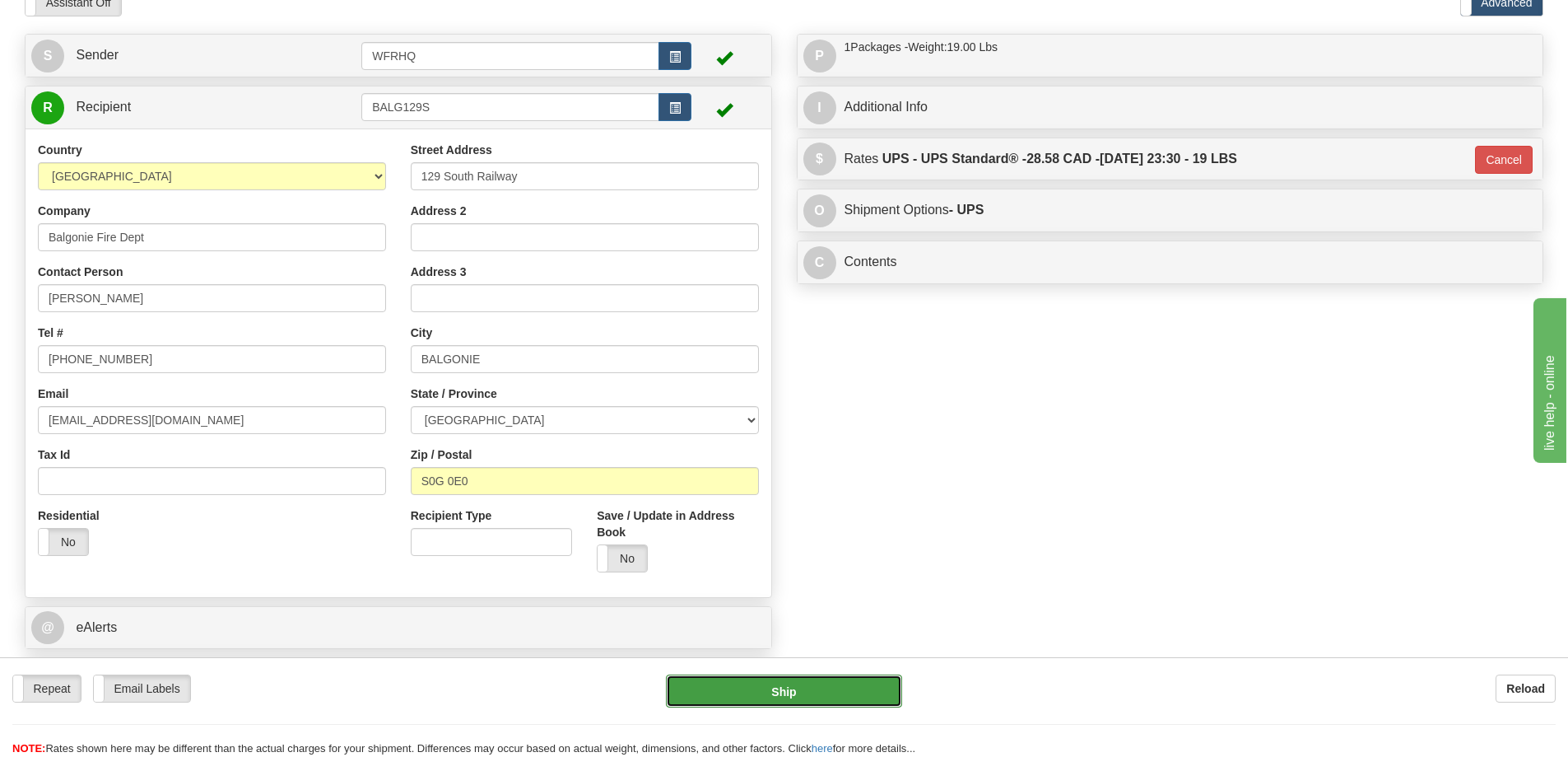
click at [811, 696] on button "Ship" at bounding box center [784, 691] width 237 height 33
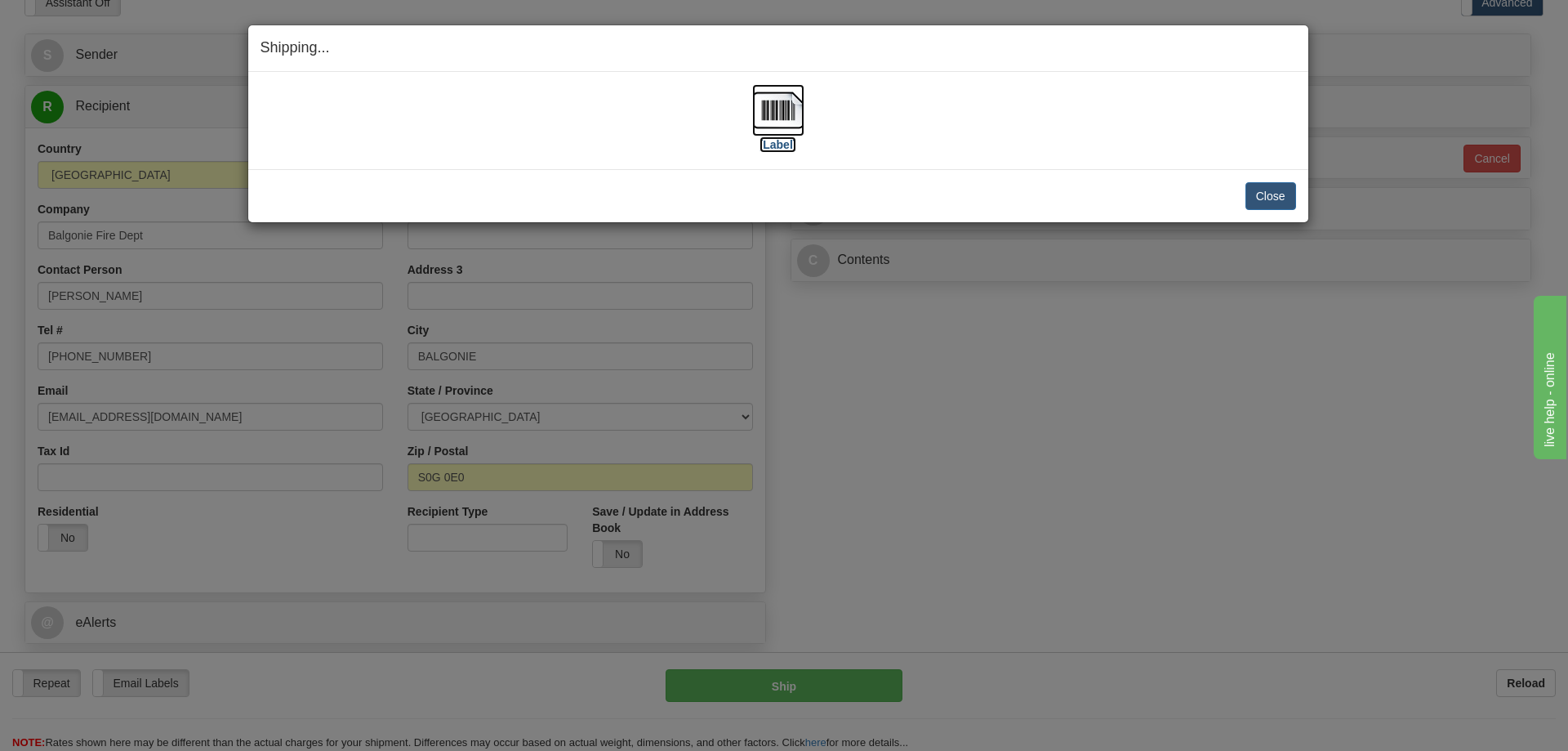
click at [783, 121] on img at bounding box center [778, 110] width 53 height 53
